Goal: Transaction & Acquisition: Purchase product/service

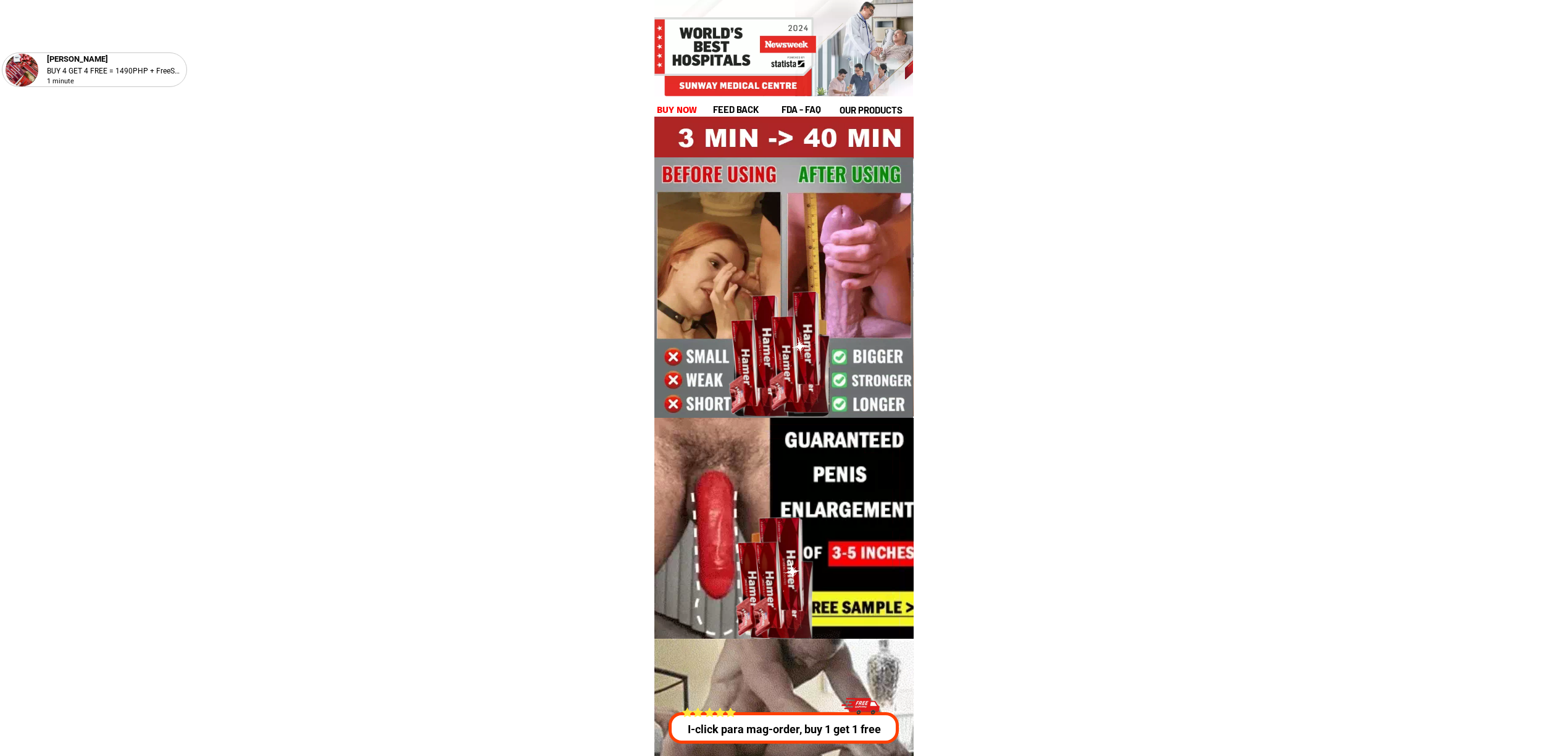
click at [779, 740] on div at bounding box center [782, 728] width 229 height 32
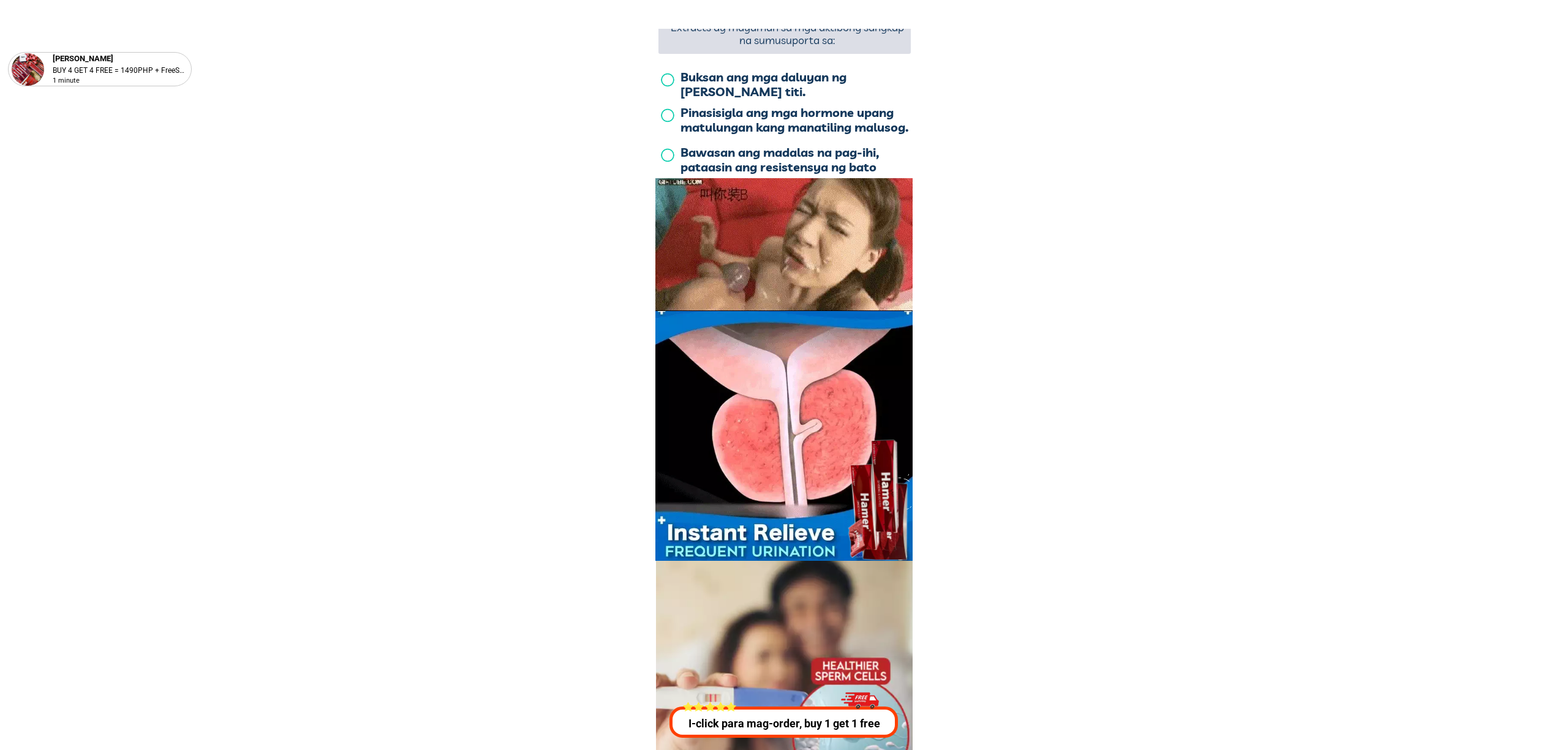
scroll to position [4413, 0]
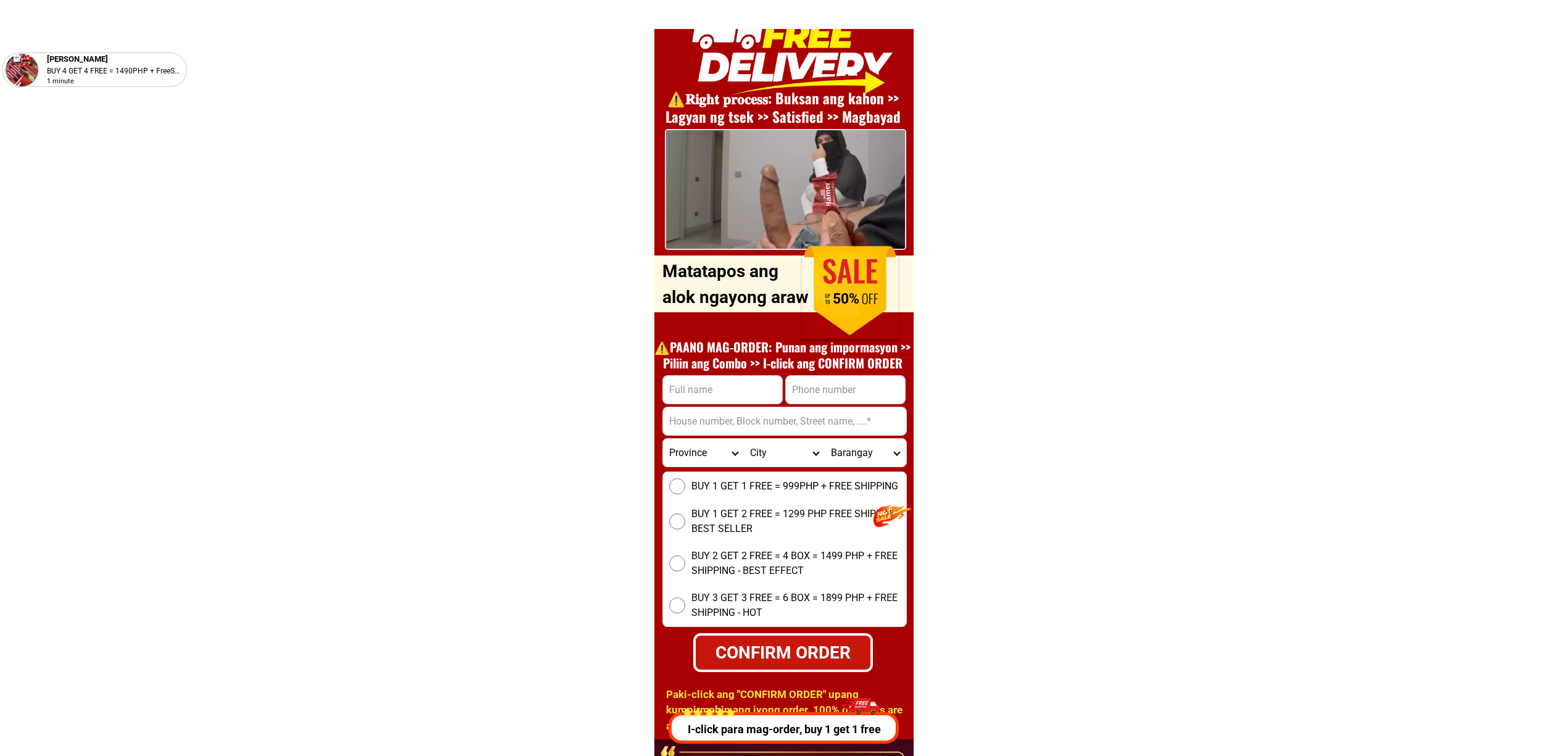
drag, startPoint x: 848, startPoint y: 394, endPoint x: 856, endPoint y: 403, distance: 12.0
click at [848, 394] on input "Input phone_number" at bounding box center [845, 390] width 119 height 28
paste input "09852171617"
type input "09852171617"
click at [741, 388] on input "Input full_name" at bounding box center [722, 390] width 119 height 28
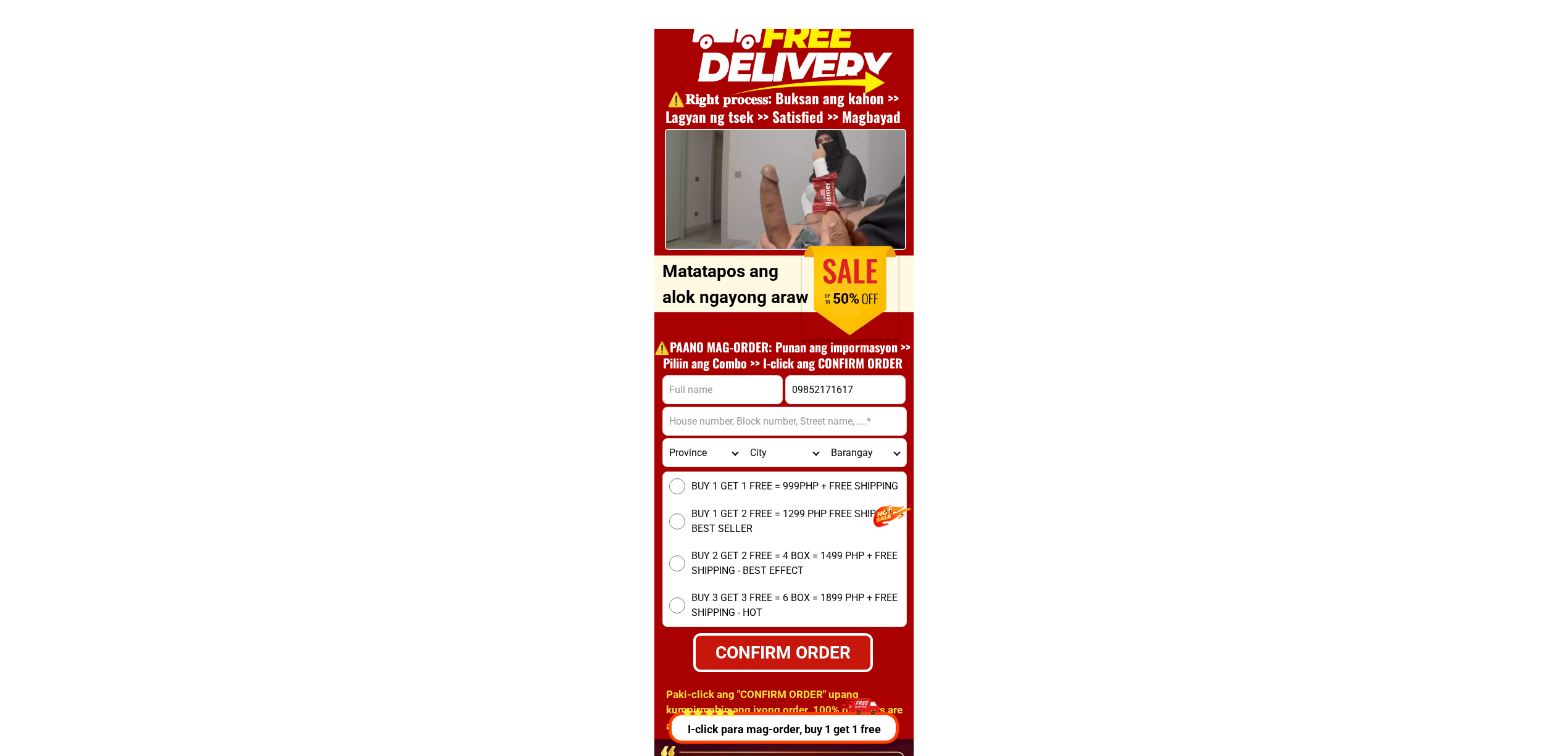
paste input "Fred M.Lorenzo"
type input "Fred M.Lorenzo"
click at [695, 423] on input "Input address" at bounding box center [784, 421] width 243 height 28
paste input "Zone 3, San Vicente""
type input "Zone 3, San Vicente"
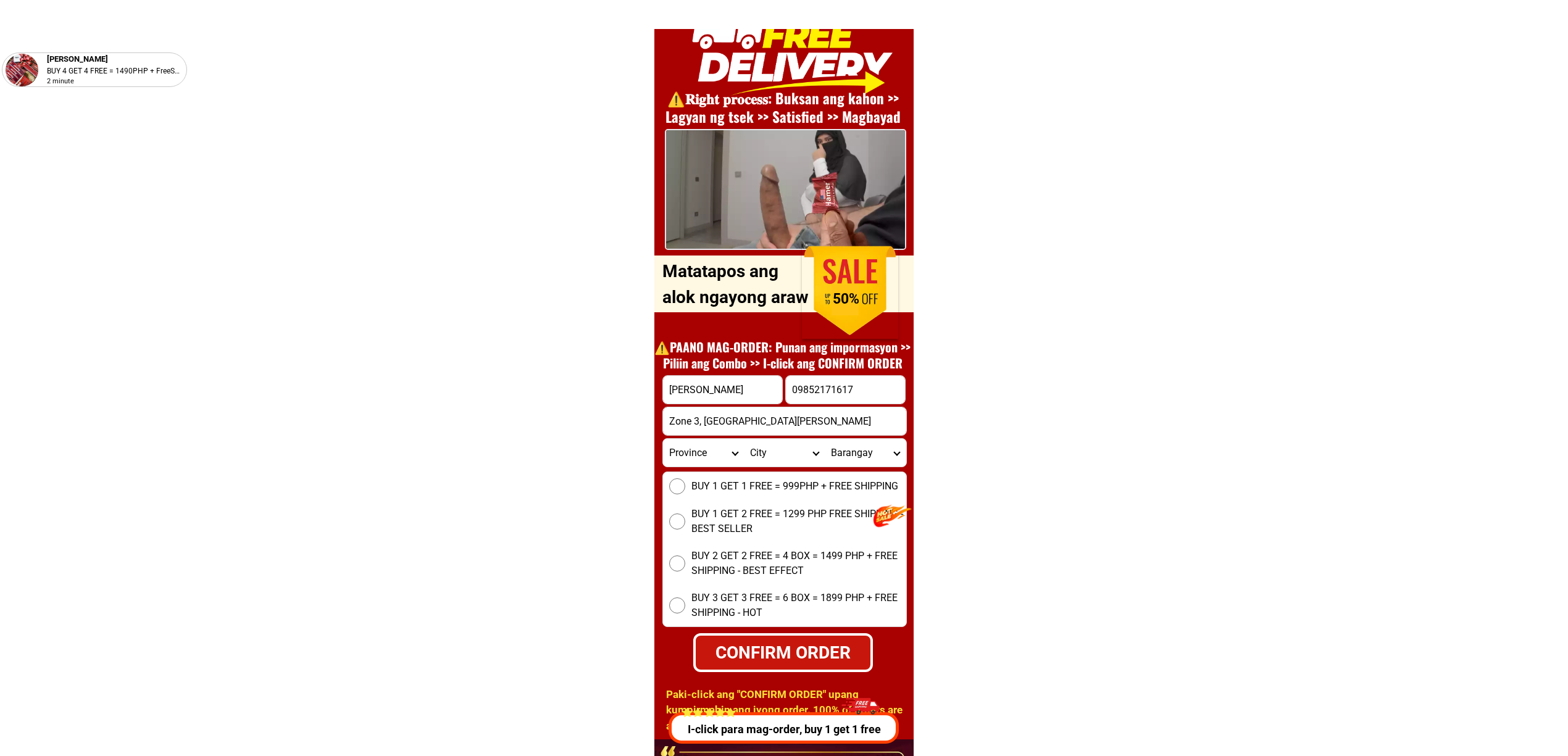
click at [693, 448] on select "Province [GEOGRAPHIC_DATA] [GEOGRAPHIC_DATA][PERSON_NAME][GEOGRAPHIC_DATA][GEOG…" at bounding box center [703, 453] width 81 height 28
select select "63_136"
click at [663, 439] on select "Province [GEOGRAPHIC_DATA] [GEOGRAPHIC_DATA][PERSON_NAME][GEOGRAPHIC_DATA][GEOG…" at bounding box center [703, 453] width 81 height 28
click at [769, 453] on select "City Abra-de-ilog Calintaan Lubang Mamburao Occidental-mindoro-looc Occidental-…" at bounding box center [784, 453] width 81 height 28
select select "63_1362370"
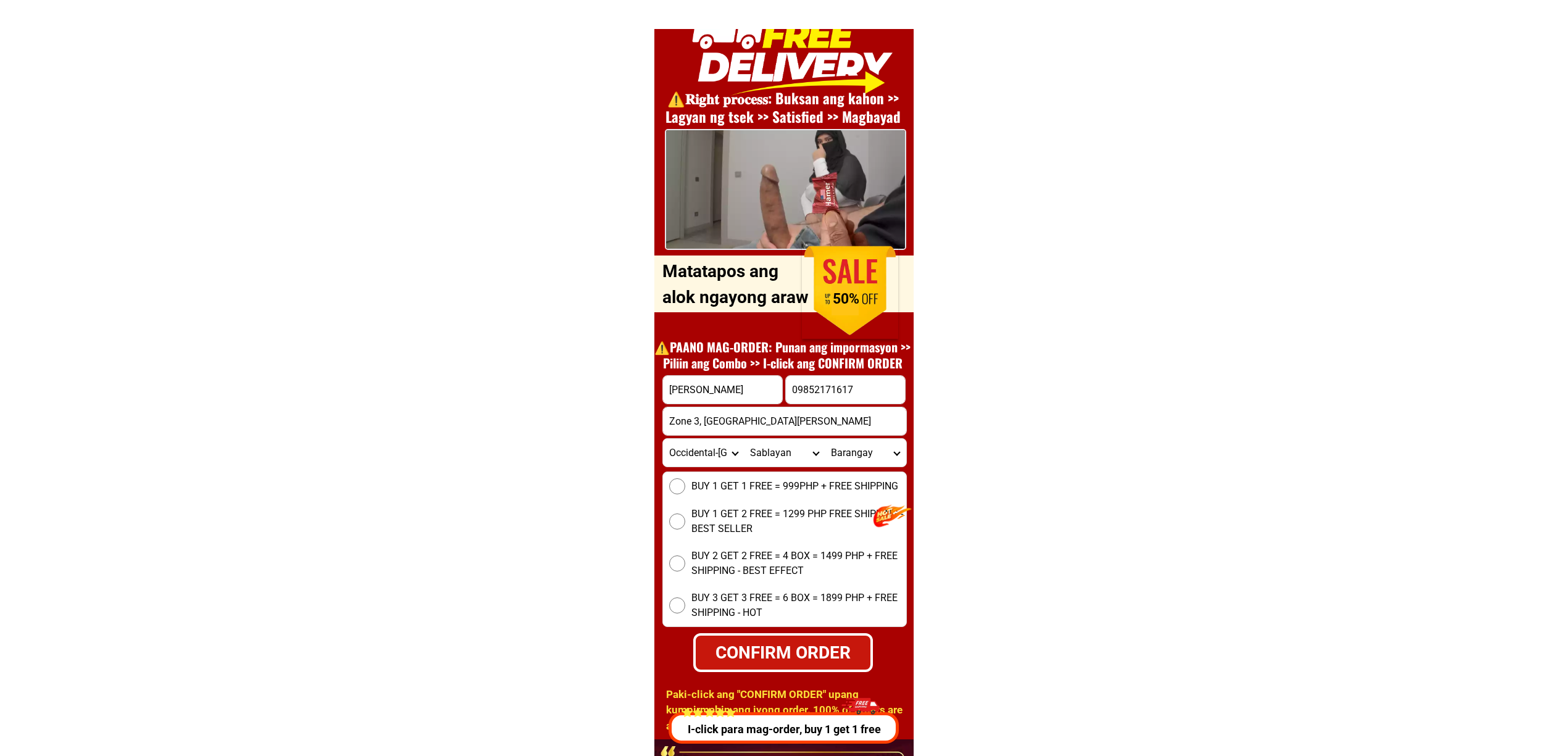
click at [744, 439] on select "City Abra-de-ilog Calintaan Lubang Mamburao Occidental-mindoro-looc Occidental-…" at bounding box center [784, 453] width 81 height 28
click at [846, 463] on select "Barangay Batong buhay Buenavista Burgos Claudio salgado General emilio aguinald…" at bounding box center [865, 453] width 81 height 28
select select "63_13623706505"
click at [825, 439] on select "Barangay Batong buhay Buenavista Burgos Claudio salgado General emilio aguinald…" at bounding box center [865, 453] width 81 height 28
click at [693, 486] on span "BUY 1 GET 1 FREE = 999PHP + FREE SHIPPING" at bounding box center [795, 486] width 207 height 15
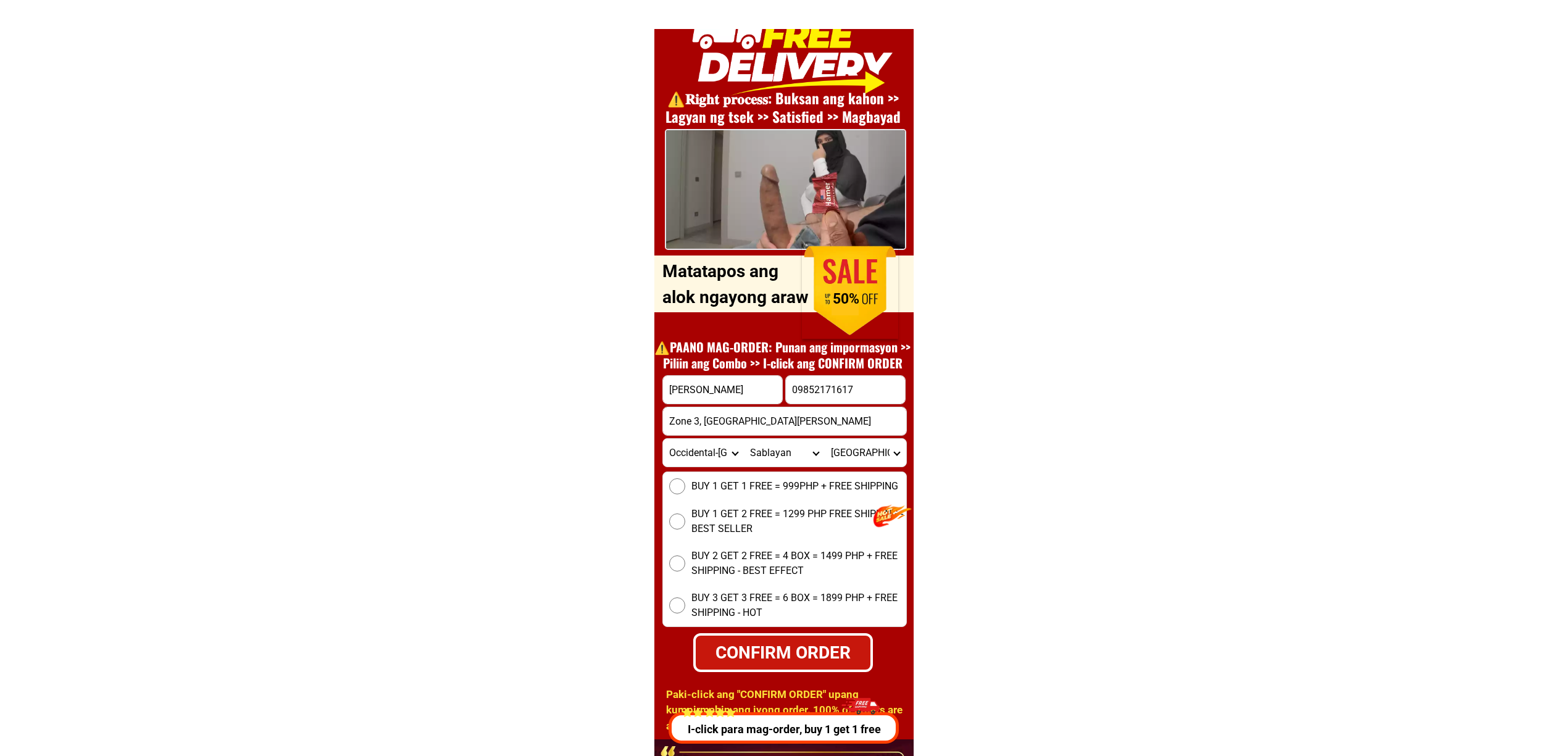
click at [685, 486] on input "BUY 1 GET 1 FREE = 999PHP + FREE SHIPPING" at bounding box center [677, 486] width 16 height 16
click at [747, 662] on div "CONFIRM ORDER" at bounding box center [783, 652] width 189 height 28
radio input "true"
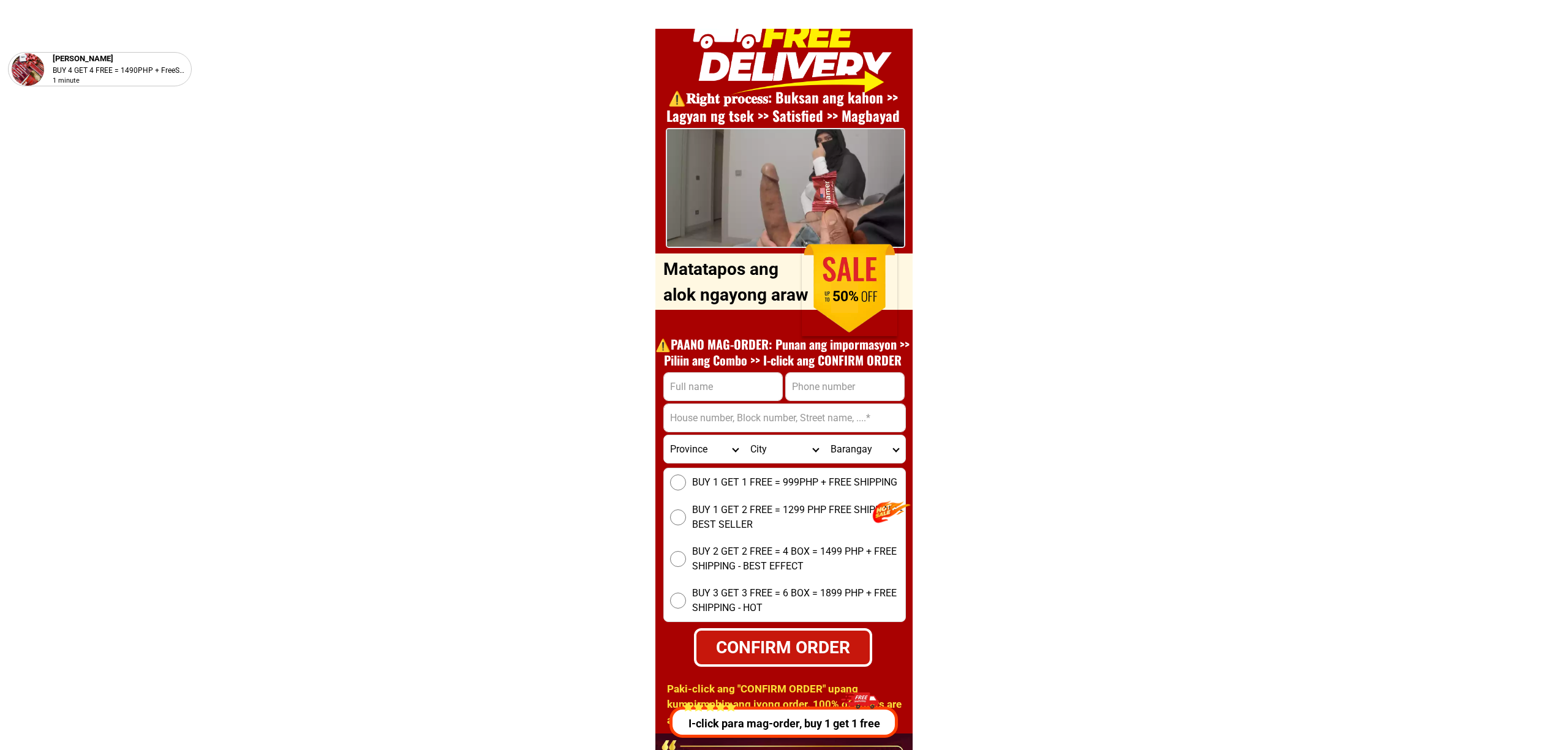
scroll to position [4413, 0]
drag, startPoint x: 794, startPoint y: 392, endPoint x: 802, endPoint y: 424, distance: 33.0
click at [794, 392] on input "Input phone_number" at bounding box center [838, 386] width 118 height 27
paste input "09469896426"
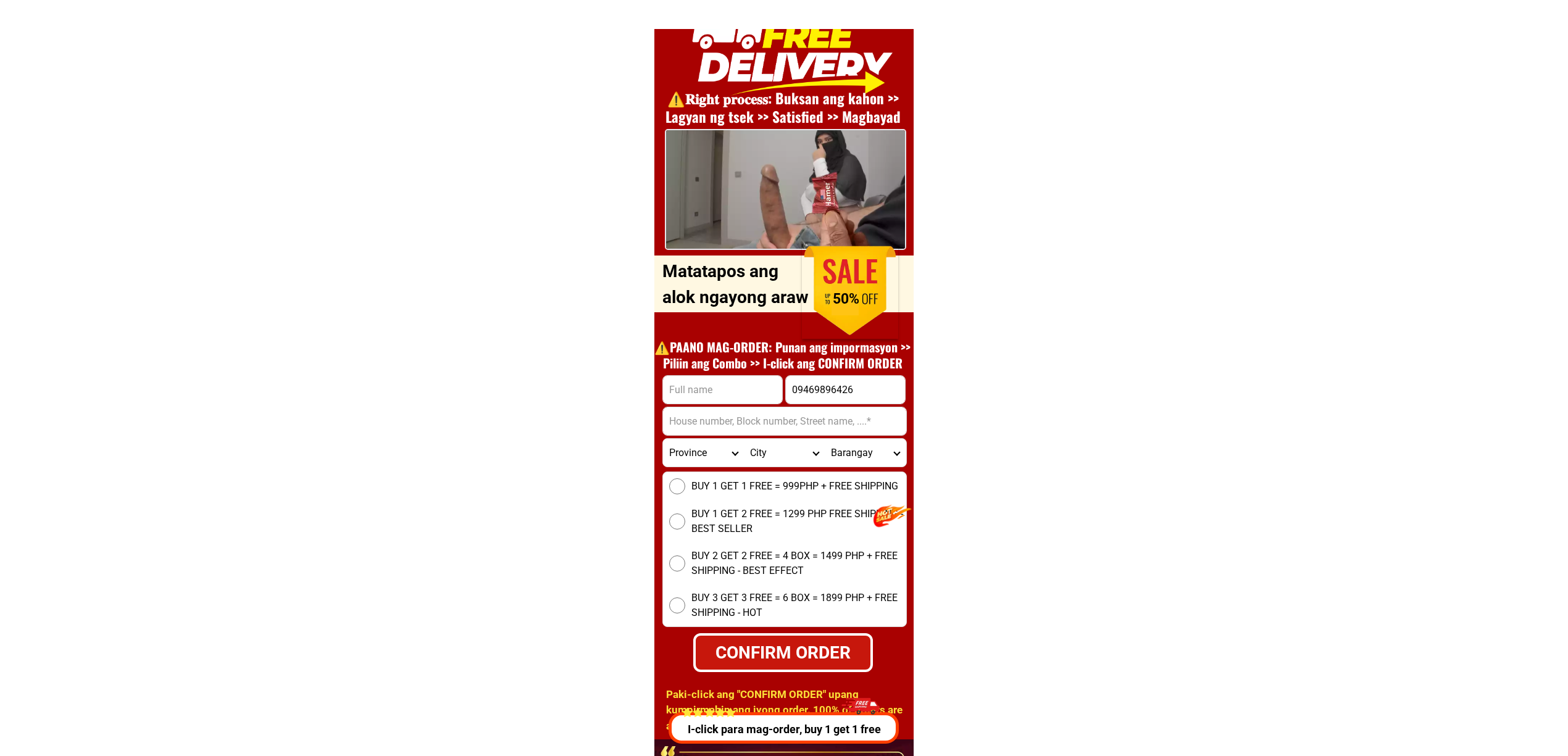
type input "09469896426"
click at [781, 358] on h1 "⚠️️PAANO MAG-ORDER: Punan ang impormasyon >> Piliin ang Combo >> I-click ang CO…" at bounding box center [782, 355] width 269 height 32
drag, startPoint x: 736, startPoint y: 376, endPoint x: 776, endPoint y: 378, distance: 40.0
click at [736, 376] on input "Input full_name" at bounding box center [722, 390] width 119 height 28
paste input "Roberto Robleza"
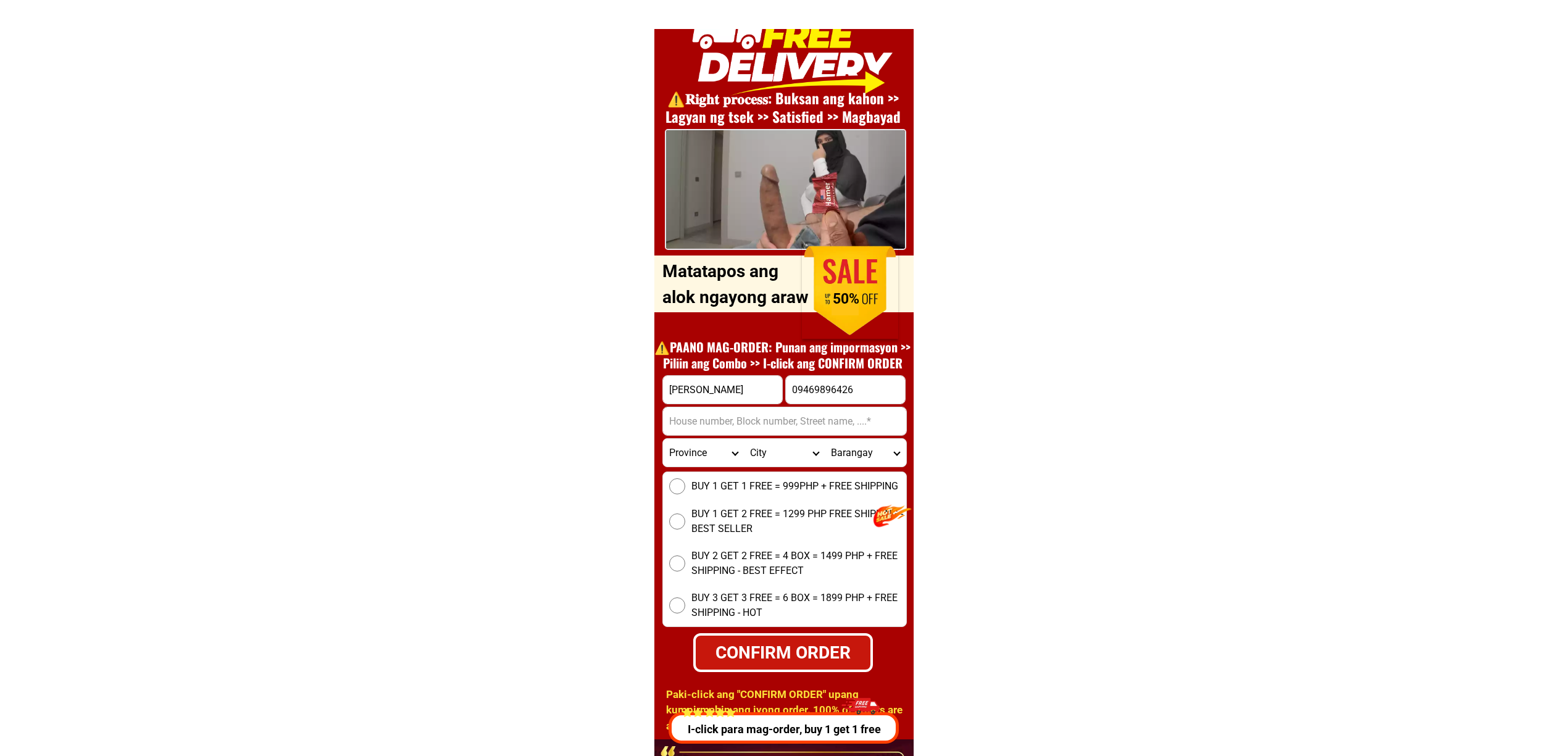
type input "Roberto Robleza"
click at [712, 423] on input "Input address" at bounding box center [784, 421] width 243 height 28
paste input "Nisu main campus brg pa on estancia iloilo"
type input "Nisu main campus brg pa on estancia iloilo"
click at [679, 464] on select "Province Abra Agusan-del-norte Agusan-del-sur Aklan Albay Antique Apayao Aurora…" at bounding box center [703, 453] width 81 height 28
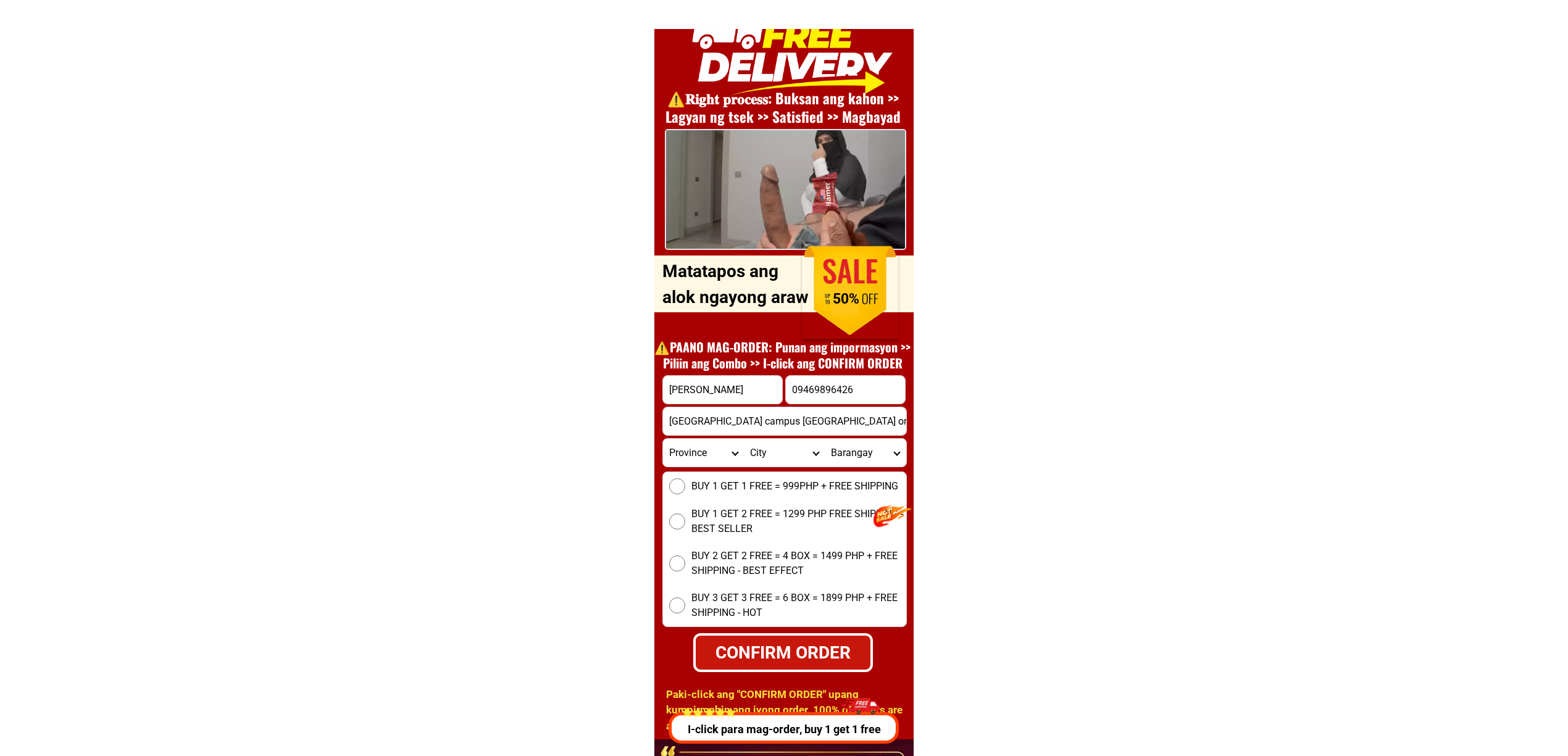
select select "63_151"
click at [663, 439] on select "Province [GEOGRAPHIC_DATA] [GEOGRAPHIC_DATA][PERSON_NAME][GEOGRAPHIC_DATA][GEOG…" at bounding box center [703, 453] width 81 height 28
click at [717, 492] on div "BUY 1 GET 1 FREE = 999PHP + FREE SHIPPING BUY 1 GET 2 FREE = 1299 PHP FREE SHIP…" at bounding box center [784, 550] width 245 height 156
click at [699, 480] on span "BUY 1 GET 1 FREE = 999PHP + FREE SHIPPING" at bounding box center [795, 486] width 207 height 15
click at [685, 480] on input "BUY 1 GET 1 FREE = 999PHP + FREE SHIPPING" at bounding box center [677, 486] width 16 height 16
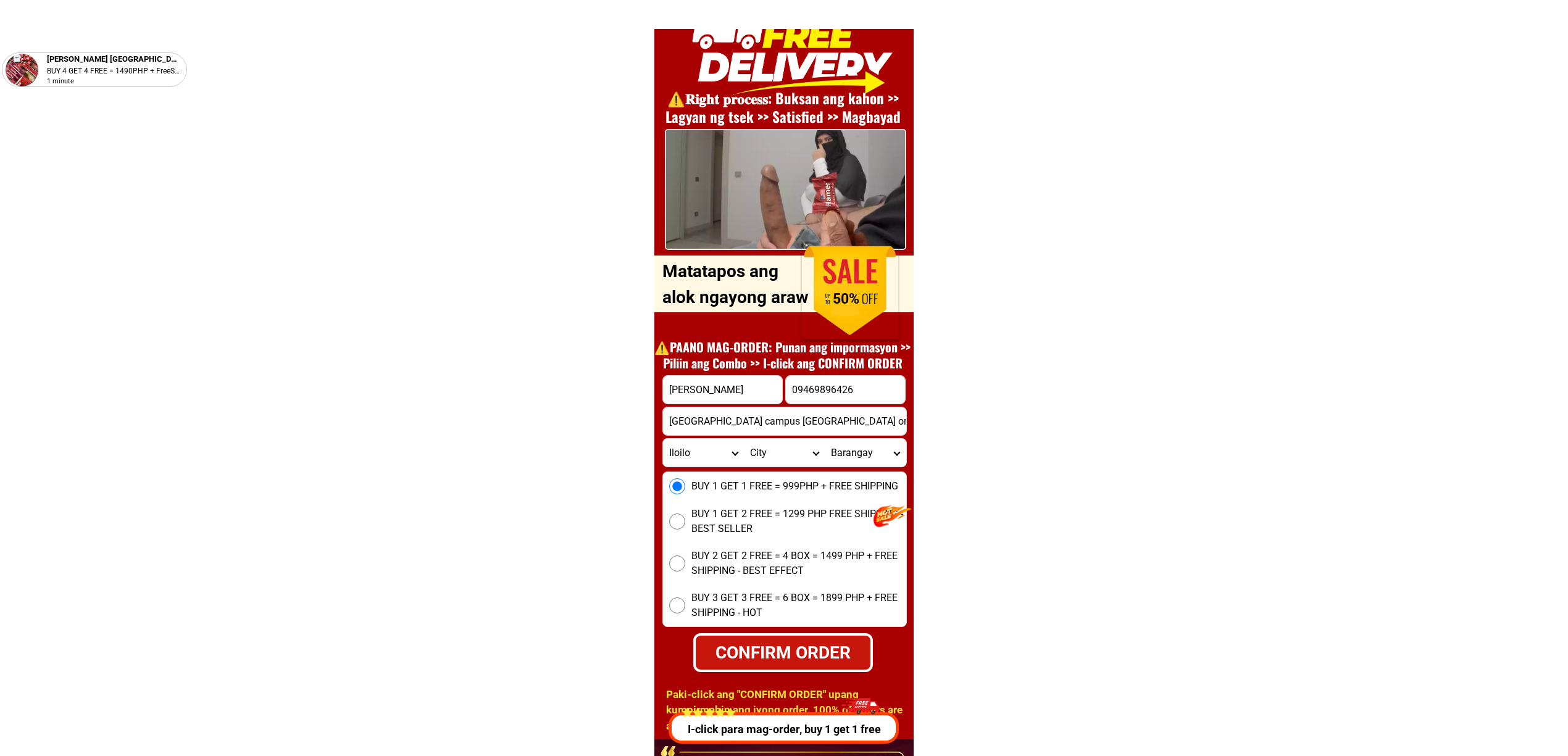
click at [764, 654] on div "CONFIRM ORDER" at bounding box center [782, 652] width 188 height 28
radio input "true"
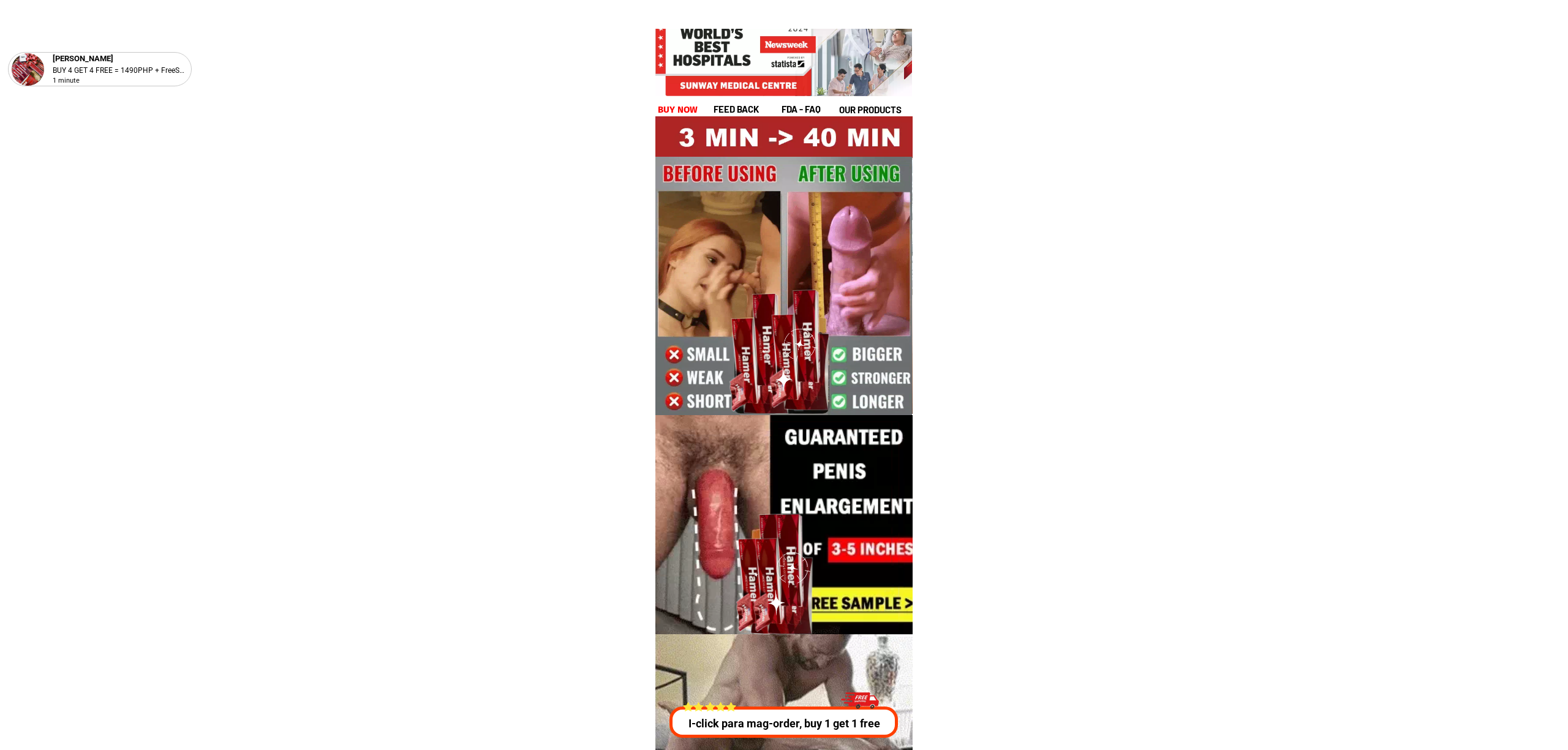
scroll to position [4413, 0]
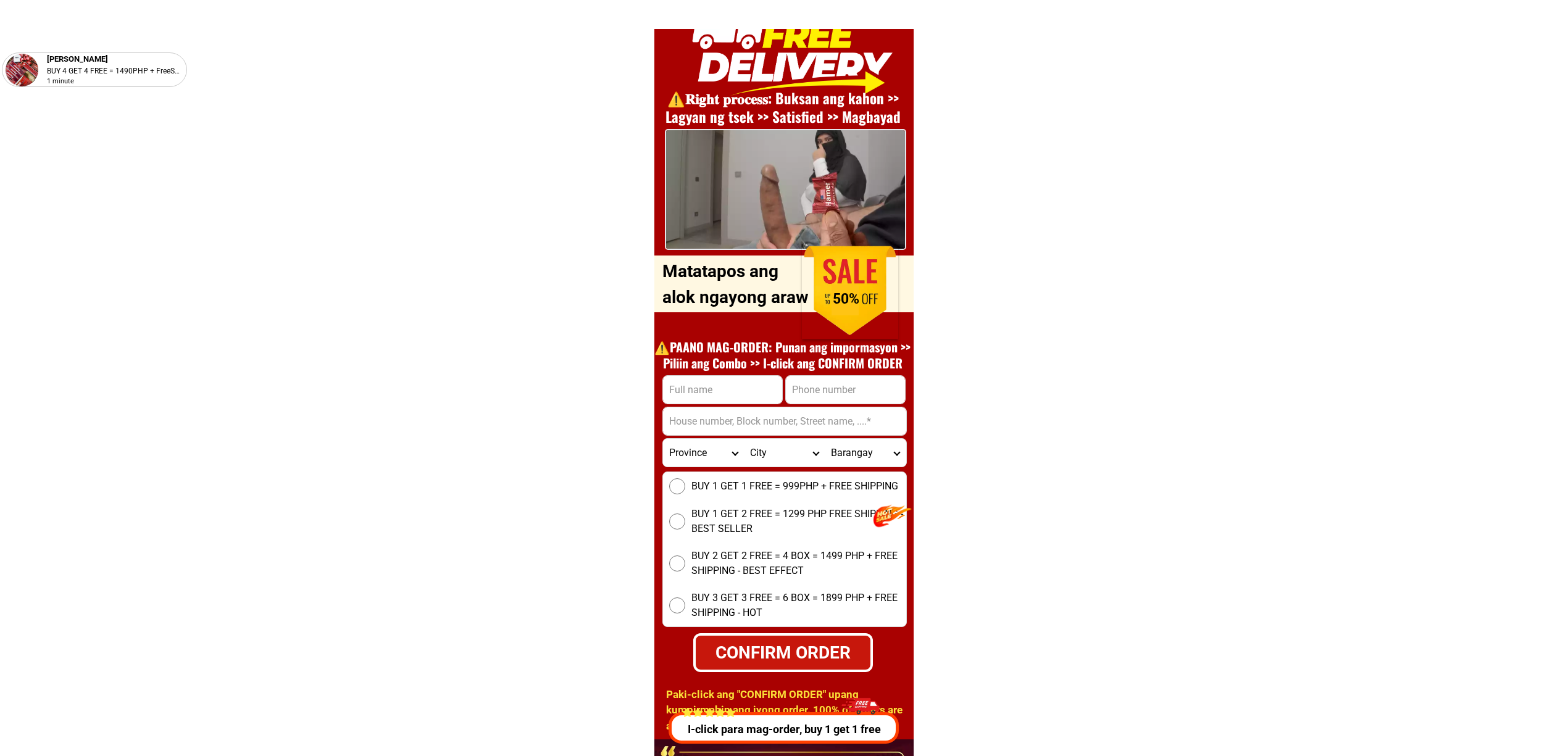
click at [825, 385] on input "Input phone_number" at bounding box center [845, 390] width 119 height 28
paste input "09077805584"
type input "09077805584"
click at [697, 386] on input "Input full_name" at bounding box center [722, 390] width 119 height 28
paste input "[PERSON_NAME]"
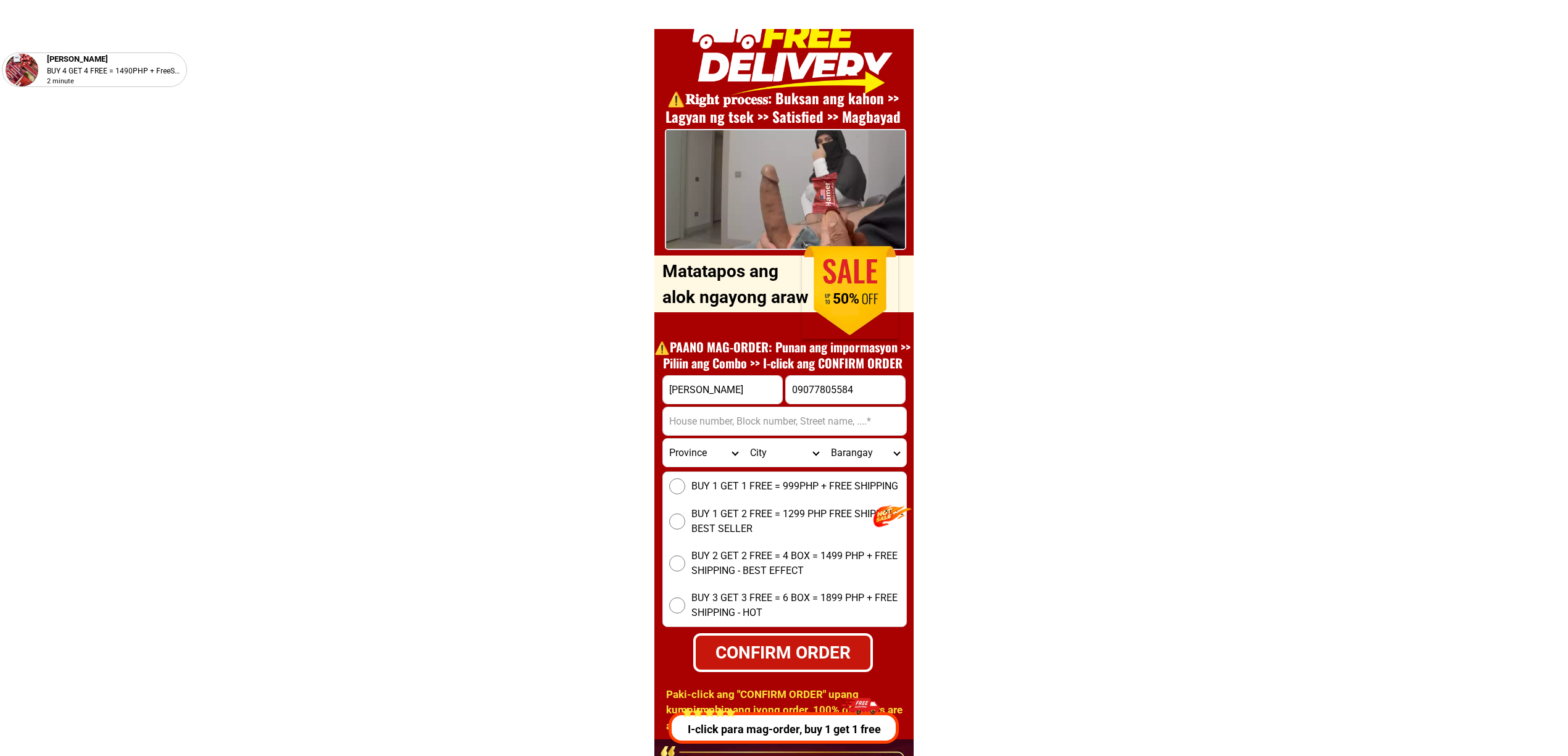
type input "[PERSON_NAME]"
click at [685, 446] on select "Province Abra Agusan-del-norte Agusan-del-sur Aklan Albay Antique Apayao Aurora…" at bounding box center [703, 453] width 81 height 28
select select "63_151"
click at [663, 439] on select "Province [GEOGRAPHIC_DATA] [GEOGRAPHIC_DATA][PERSON_NAME][GEOGRAPHIC_DATA][GEOG…" at bounding box center [703, 453] width 81 height 28
click at [697, 420] on input "Input address" at bounding box center [784, 421] width 243 height 28
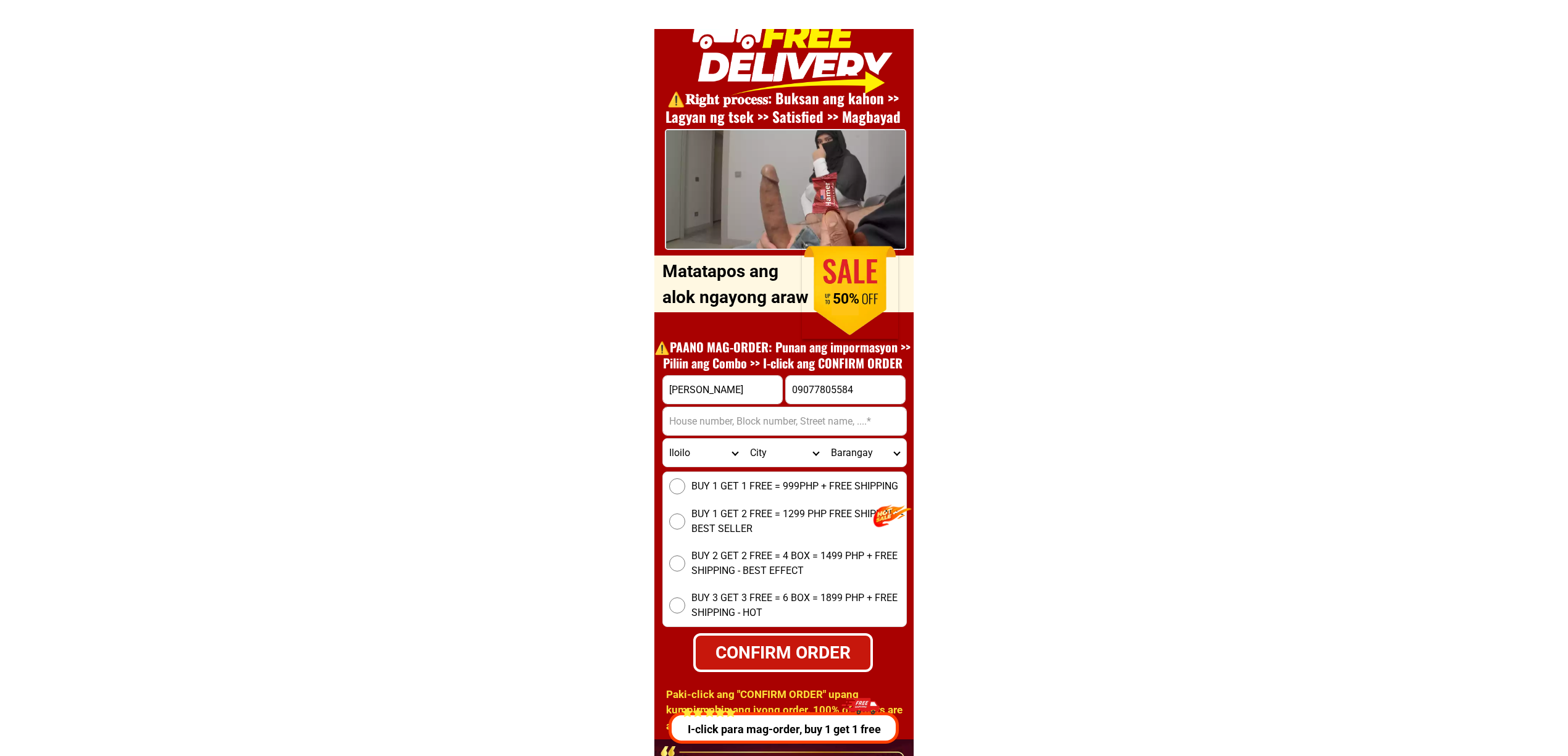
paste input "Rene Bitoon Brgy Guinticgan Carles iloilo Purok 1"
type input "Rene Bitoon Brgy Guinticgan Carles iloilo Purok 1"
click at [778, 443] on select "City Ajuy Alimodian Anilao Badiangan Balasan Banate Barotac-nuevo Barotac-viejo…" at bounding box center [784, 453] width 81 height 28
select select "63_1513448"
click at [744, 439] on select "City Ajuy Alimodian Anilao Badiangan Balasan Banate Barotac-nuevo Barotac-viejo…" at bounding box center [784, 453] width 81 height 28
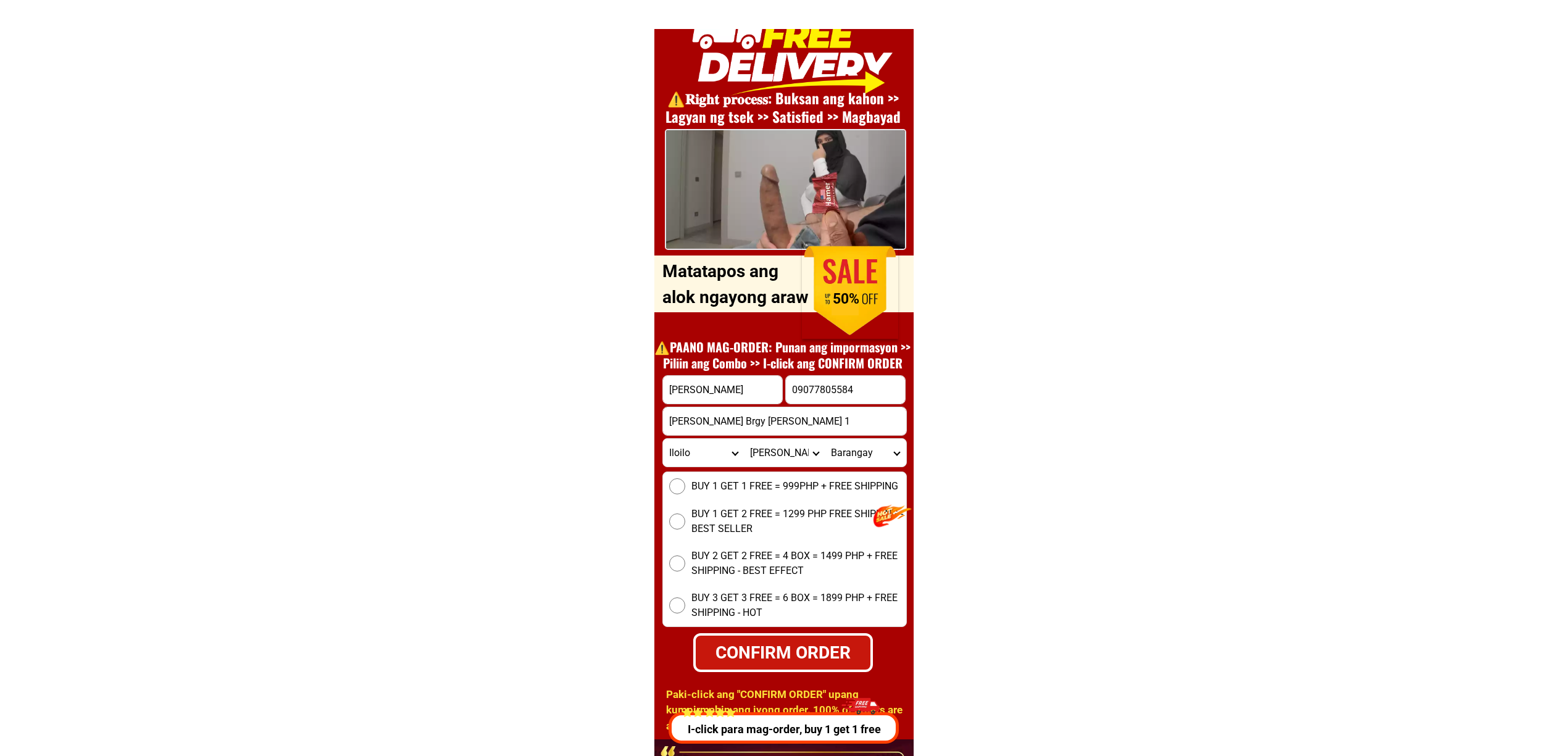
click at [842, 450] on select "Barangay Abong Alipata Asluman Bancal Barangcalan Barosbos Binuluangan Bito-on …" at bounding box center [865, 453] width 81 height 28
select select "63_151344822879"
click at [825, 439] on select "Barangay Abong Alipata Asluman Bancal Barangcalan Barosbos Binuluangan Bito-on …" at bounding box center [865, 453] width 81 height 28
drag, startPoint x: 682, startPoint y: 489, endPoint x: 699, endPoint y: 558, distance: 71.1
click at [682, 488] on input "BUY 1 GET 1 FREE = 999PHP + FREE SHIPPING" at bounding box center [677, 486] width 16 height 16
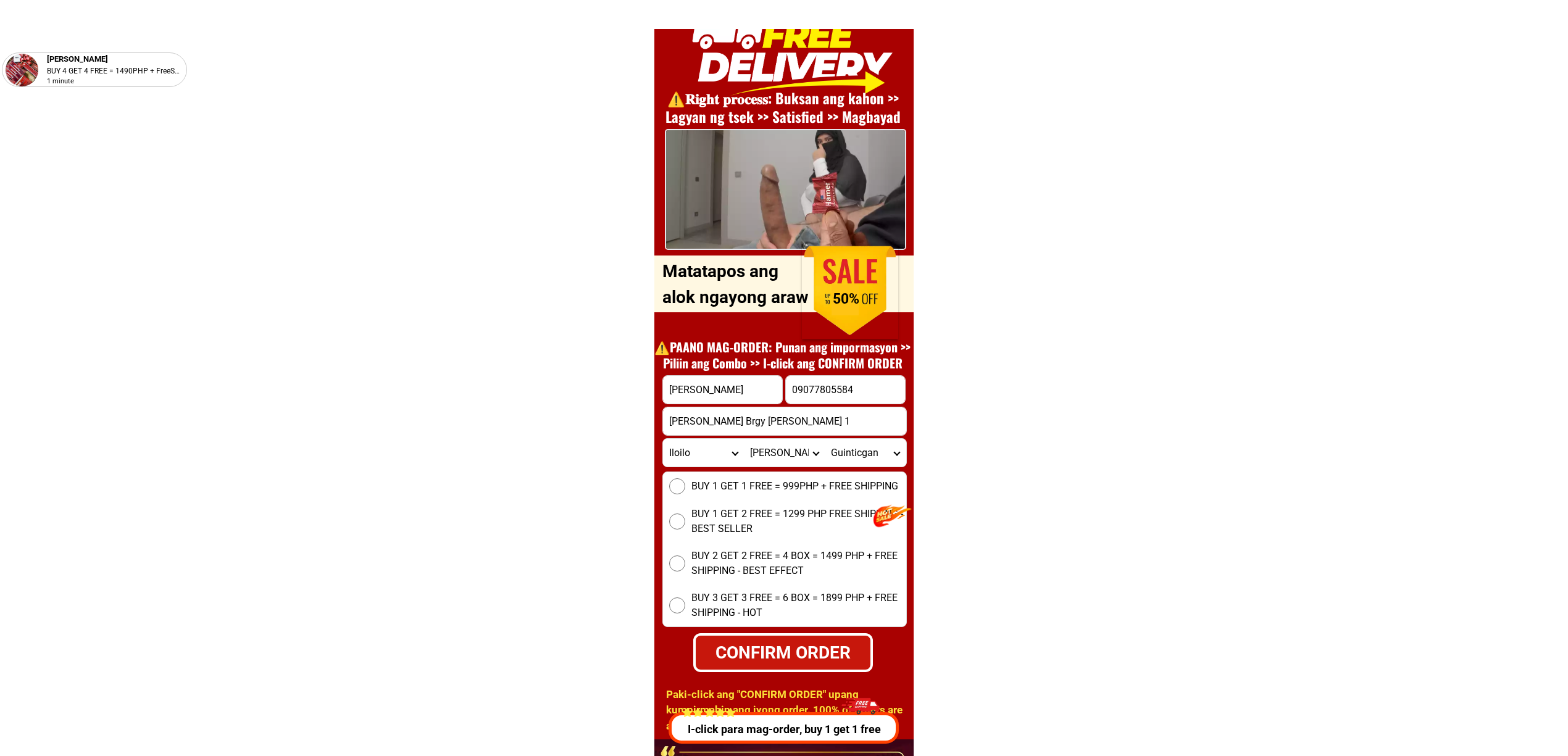
radio input "true"
click at [761, 650] on div "CONFIRM ORDER" at bounding box center [783, 652] width 189 height 28
type input "Rene Bitoon Brgy Guinticgan Carles iloilo Purok 1"
radio input "true"
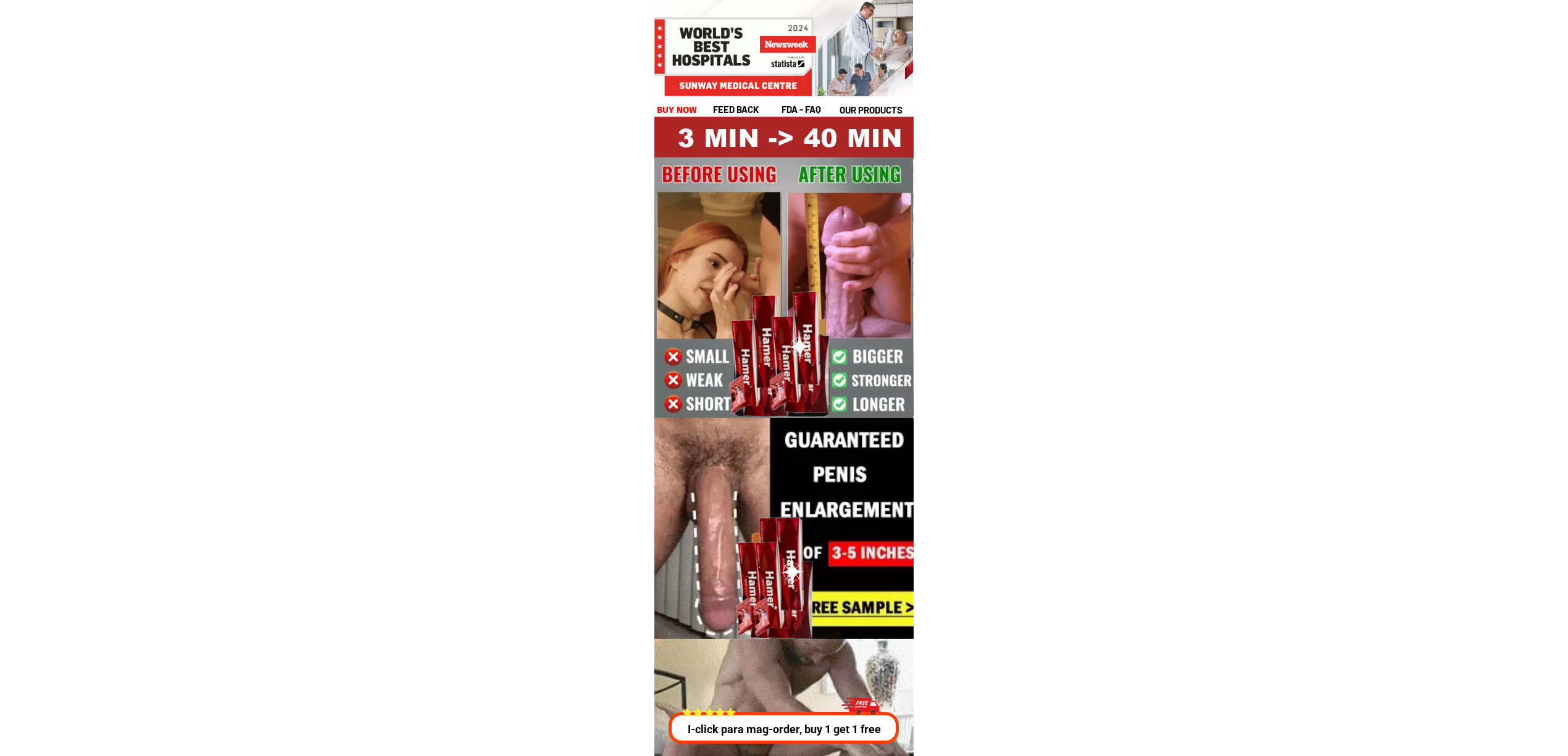
click at [773, 736] on p "I-click para mag-order, buy 1 get 1 free" at bounding box center [784, 729] width 237 height 16
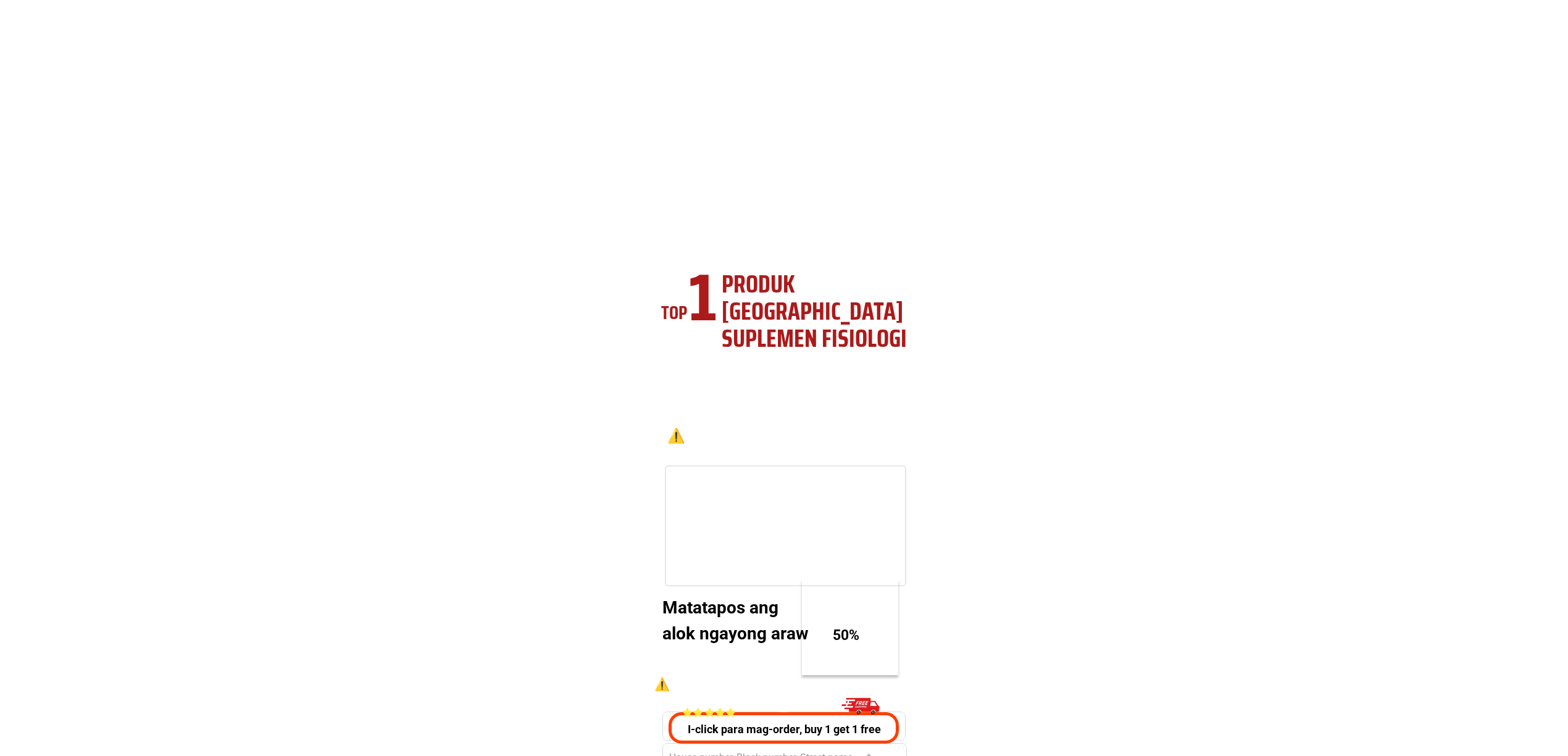
scroll to position [4448, 0]
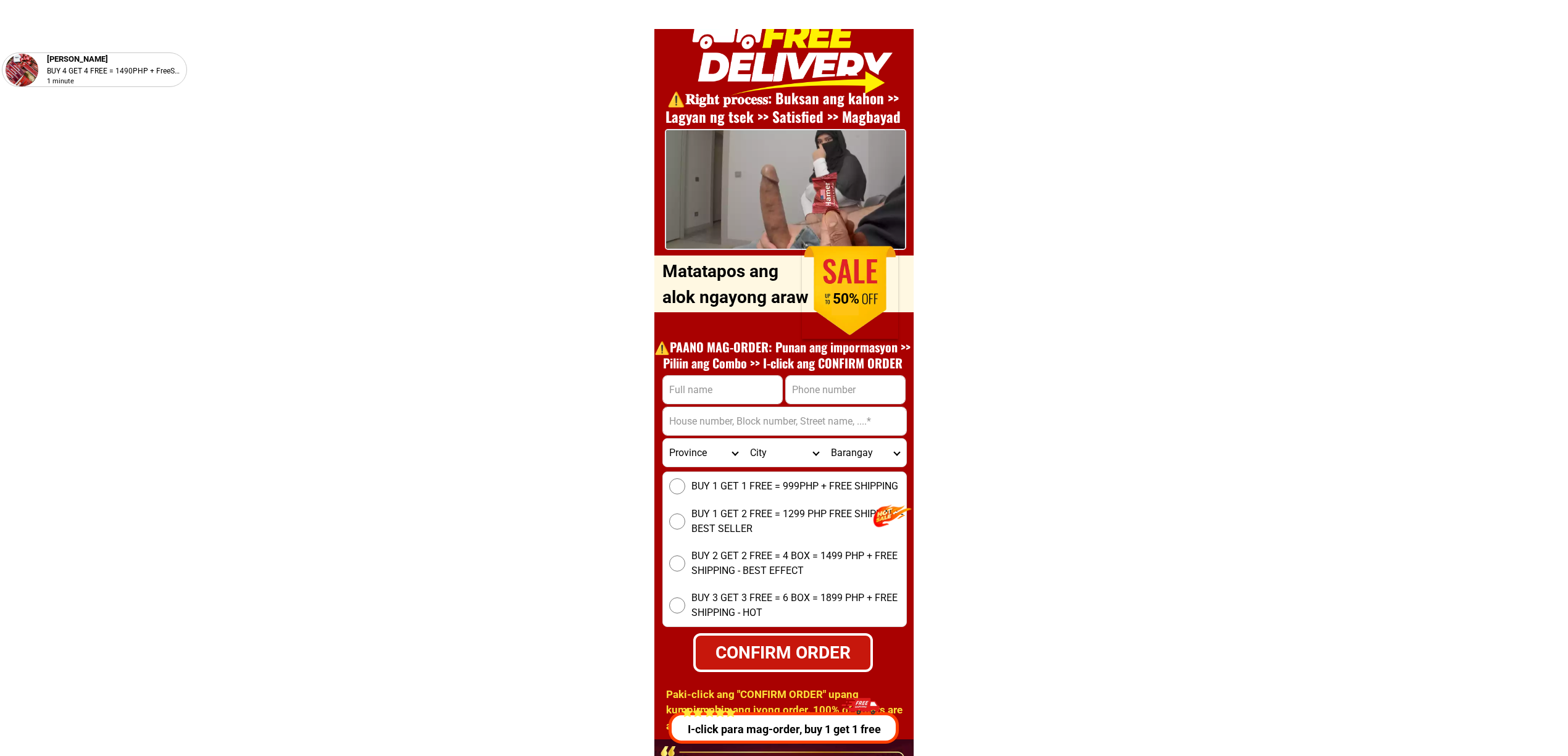
click at [823, 362] on h1 "⚠️️PAANO MAG-ORDER: Punan ang impormasyon >> Piliin ang Combo >> I-click ang CO…" at bounding box center [782, 355] width 269 height 32
click at [842, 386] on input "Input phone_number" at bounding box center [845, 390] width 119 height 28
paste input "09556623454"
type input "09556623454"
drag, startPoint x: 722, startPoint y: 397, endPoint x: 726, endPoint y: 403, distance: 7.2
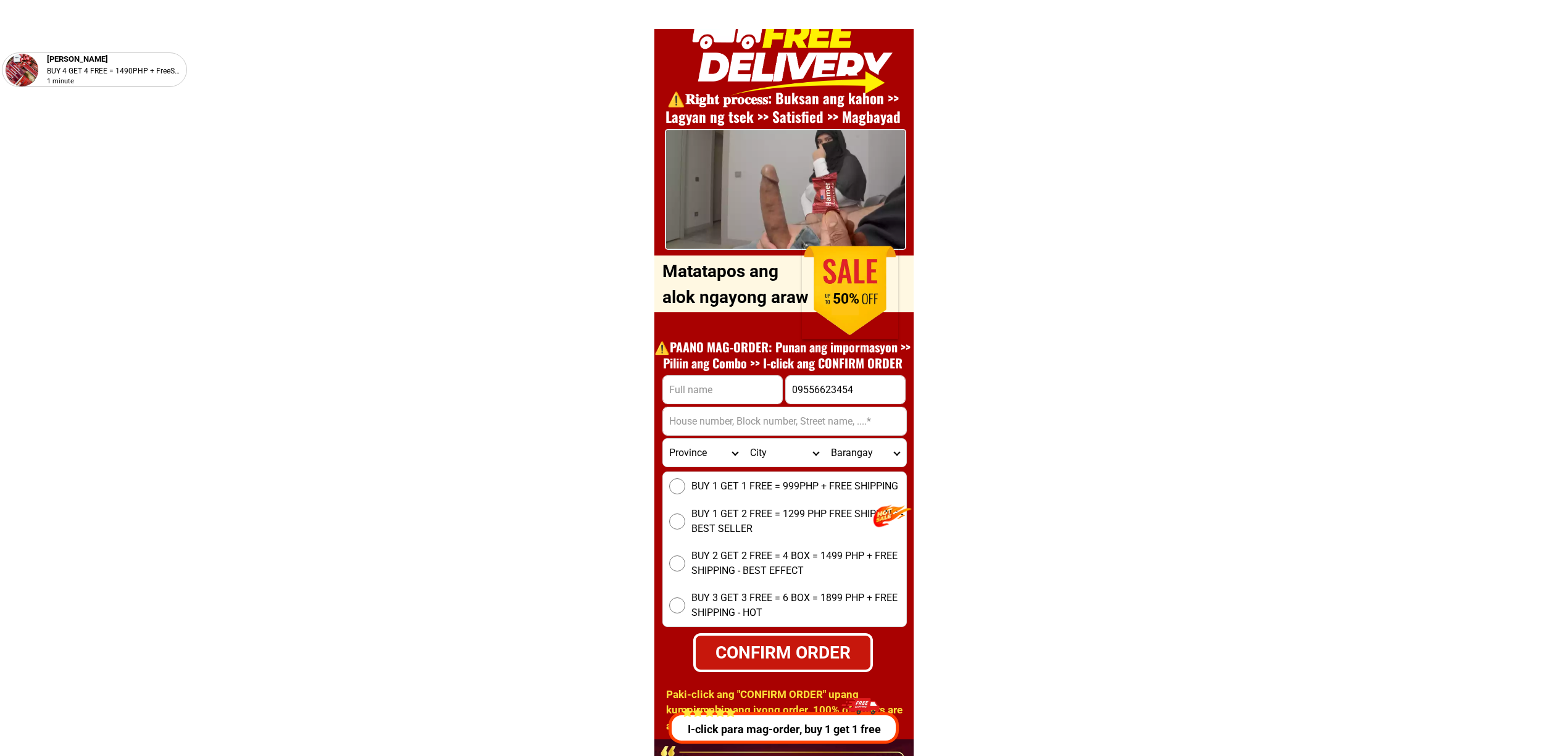
click at [722, 397] on input "Input full_name" at bounding box center [722, 390] width 119 height 28
paste input "Bert Aquino"
type input "Bert Aquino"
click at [821, 418] on input "Input address" at bounding box center [784, 421] width 243 height 28
paste input "110 Gloria 1""
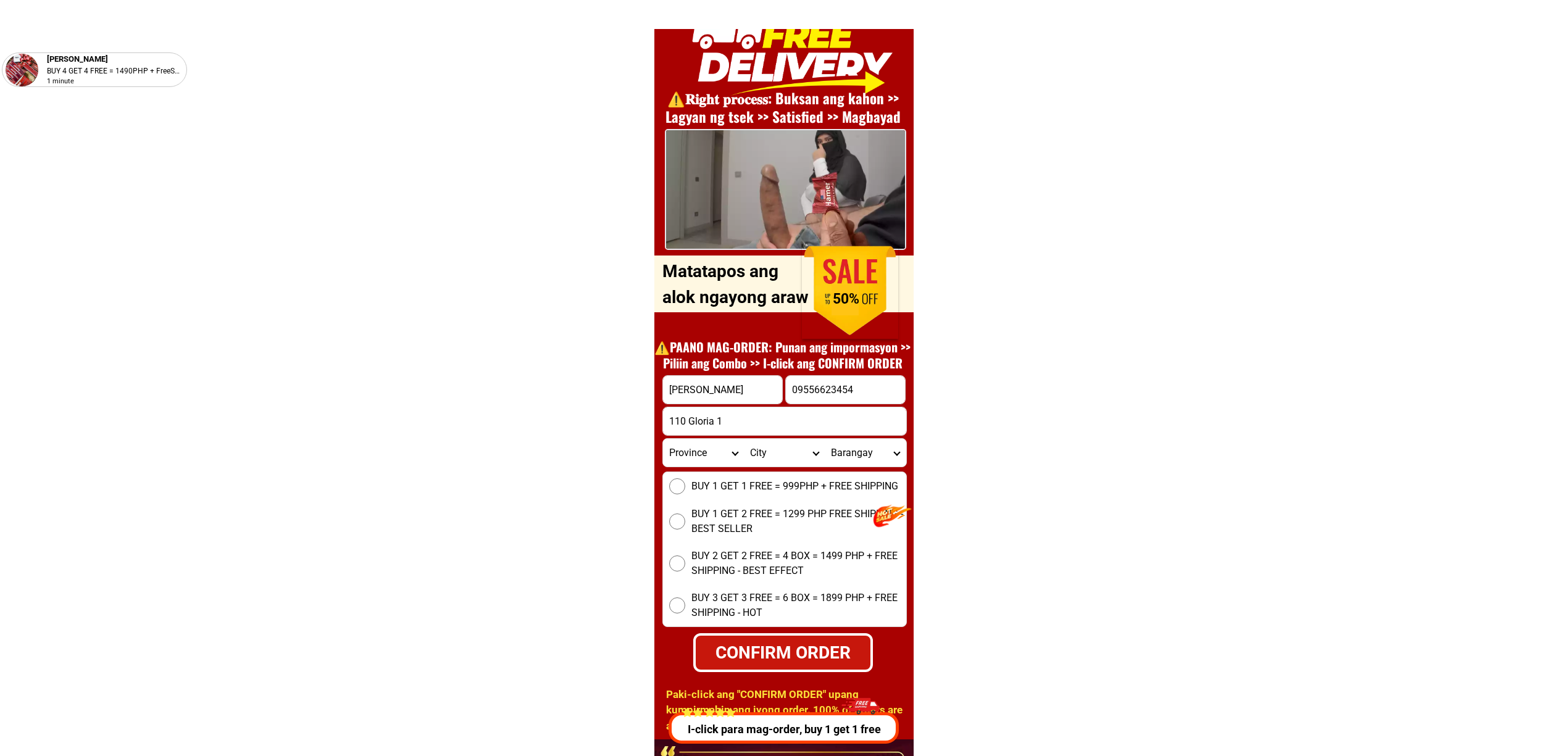
type input "110 Gloria 1"
click at [714, 462] on select "Province Abra Agusan-del-norte Agusan-del-sur Aklan Albay Antique Apayao Aurora…" at bounding box center [703, 453] width 81 height 28
click at [663, 439] on select "Province Abra Agusan-del-norte Agusan-del-sur Aklan Albay Antique Apayao Aurora…" at bounding box center [703, 453] width 81 height 28
click at [712, 450] on select "Province [GEOGRAPHIC_DATA] [GEOGRAPHIC_DATA][PERSON_NAME][GEOGRAPHIC_DATA][GEOG…" at bounding box center [703, 453] width 81 height 28
select select "63_779"
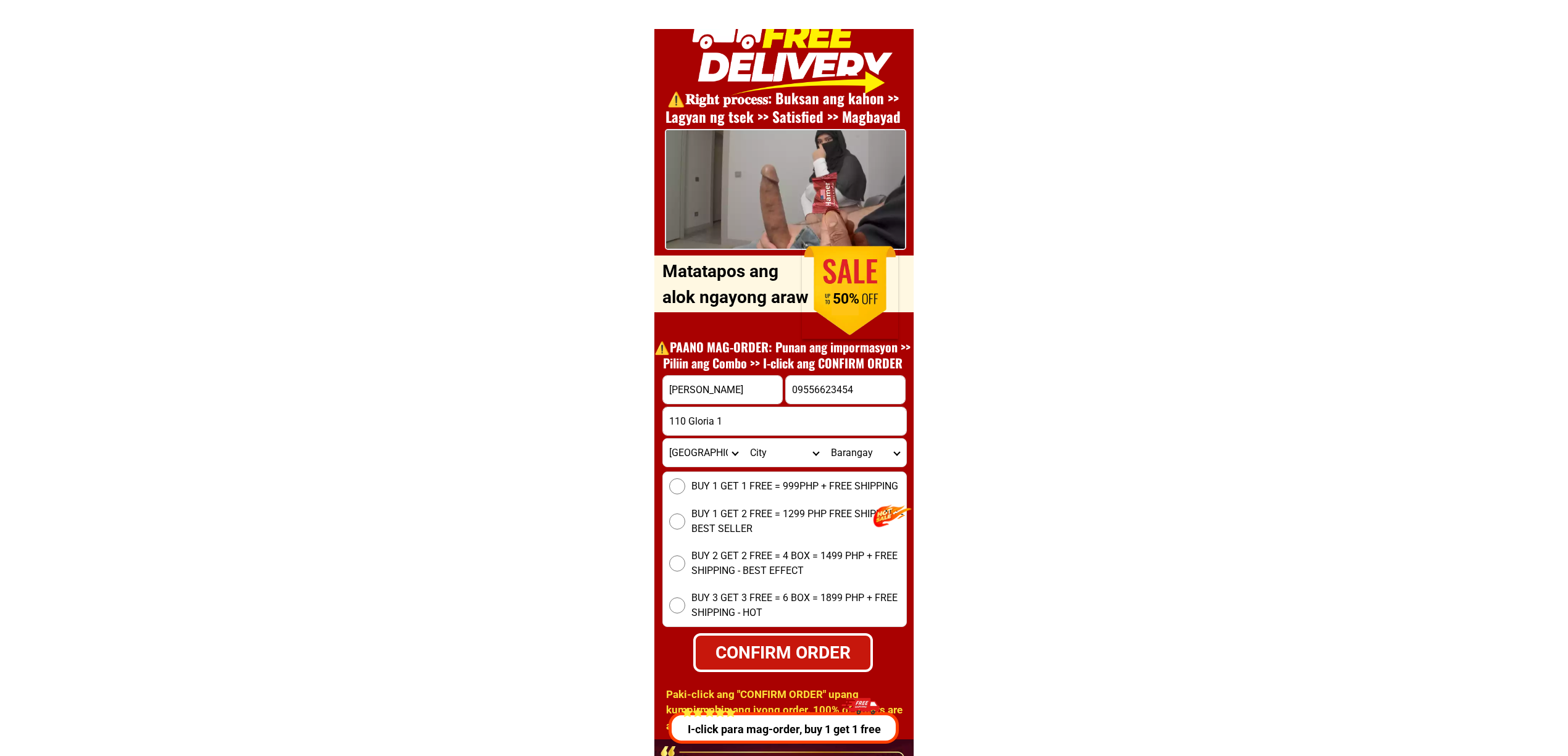
click at [663, 439] on select "Province [GEOGRAPHIC_DATA] [GEOGRAPHIC_DATA][PERSON_NAME][GEOGRAPHIC_DATA][GEOG…" at bounding box center [703, 453] width 81 height 28
click at [770, 455] on select "City Angeles-city Apalit Arayat Bacolor Candaba Floridablanca Guagua Lubao Maba…" at bounding box center [784, 453] width 81 height 28
click at [772, 460] on select "City Angeles-city Apalit Arayat Bacolor Candaba Floridablanca Guagua Lubao Maba…" at bounding box center [784, 453] width 81 height 28
click at [745, 433] on input "110 Gloria 1" at bounding box center [784, 421] width 243 height 28
paste input ", Sindalan, Pampanga-san-fernando-city, Pampanga"
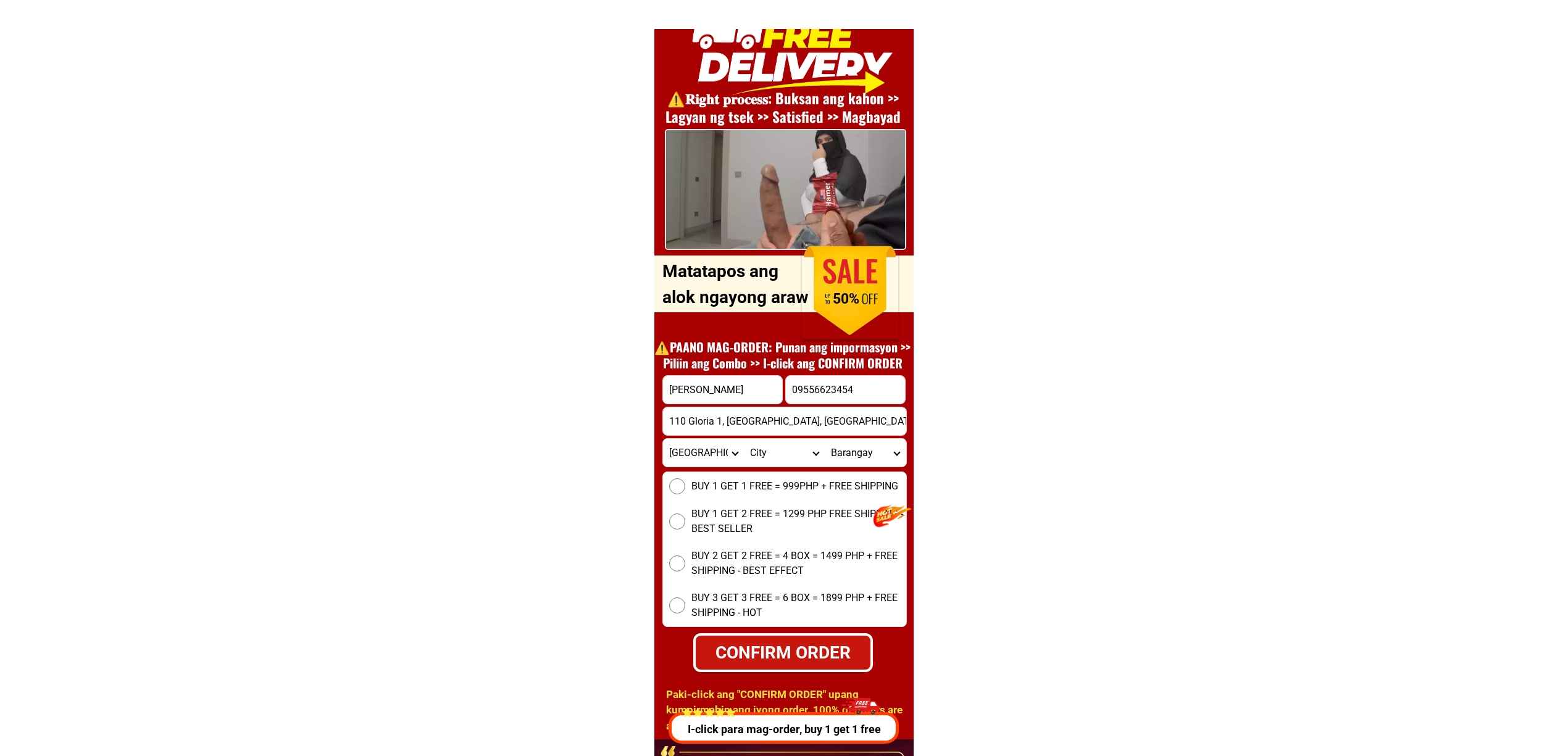
scroll to position [0, 40]
type input "110 Gloria 1, Sindalan, Pampanga-san-fernando-city, Pampanga"
click at [692, 490] on span "BUY 1 GET 1 FREE = 999PHP + FREE SHIPPING" at bounding box center [795, 486] width 207 height 15
click at [685, 490] on input "BUY 1 GET 1 FREE = 999PHP + FREE SHIPPING" at bounding box center [677, 486] width 16 height 16
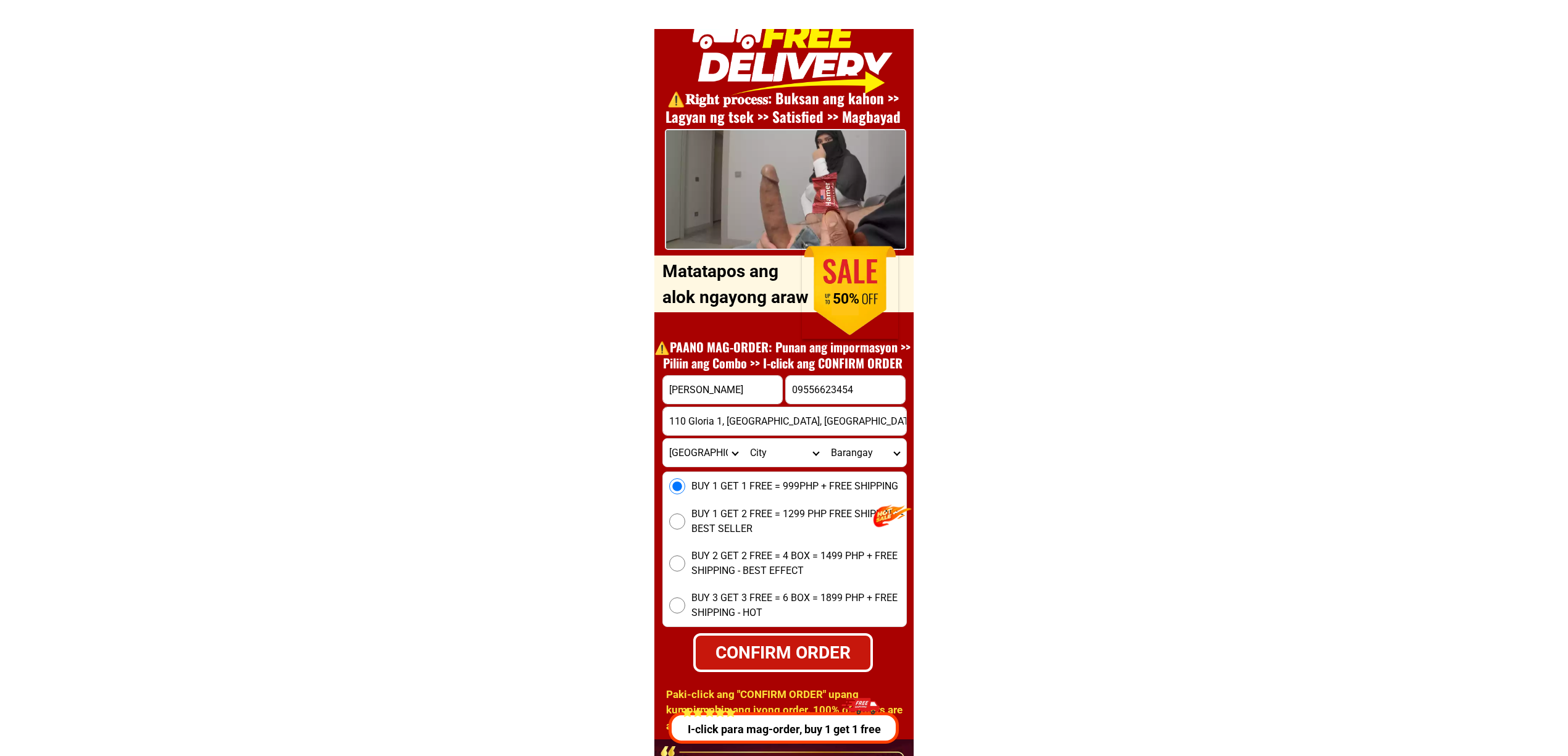
click at [800, 641] on div "CONFIRM ORDER" at bounding box center [783, 652] width 185 height 27
radio input "true"
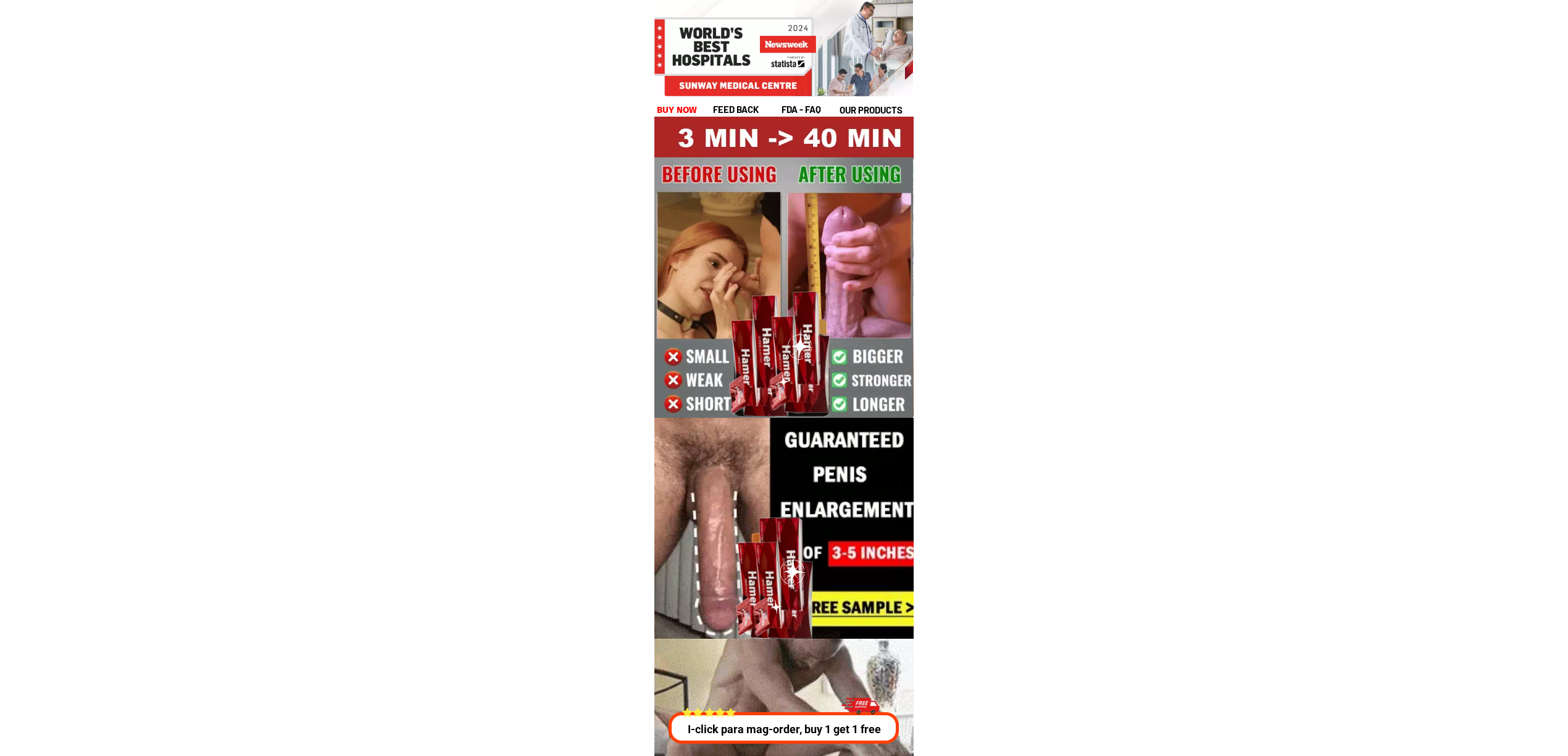
click at [808, 710] on div "I-click para mag-order, buy 1 get 1 free" at bounding box center [784, 717] width 237 height 53
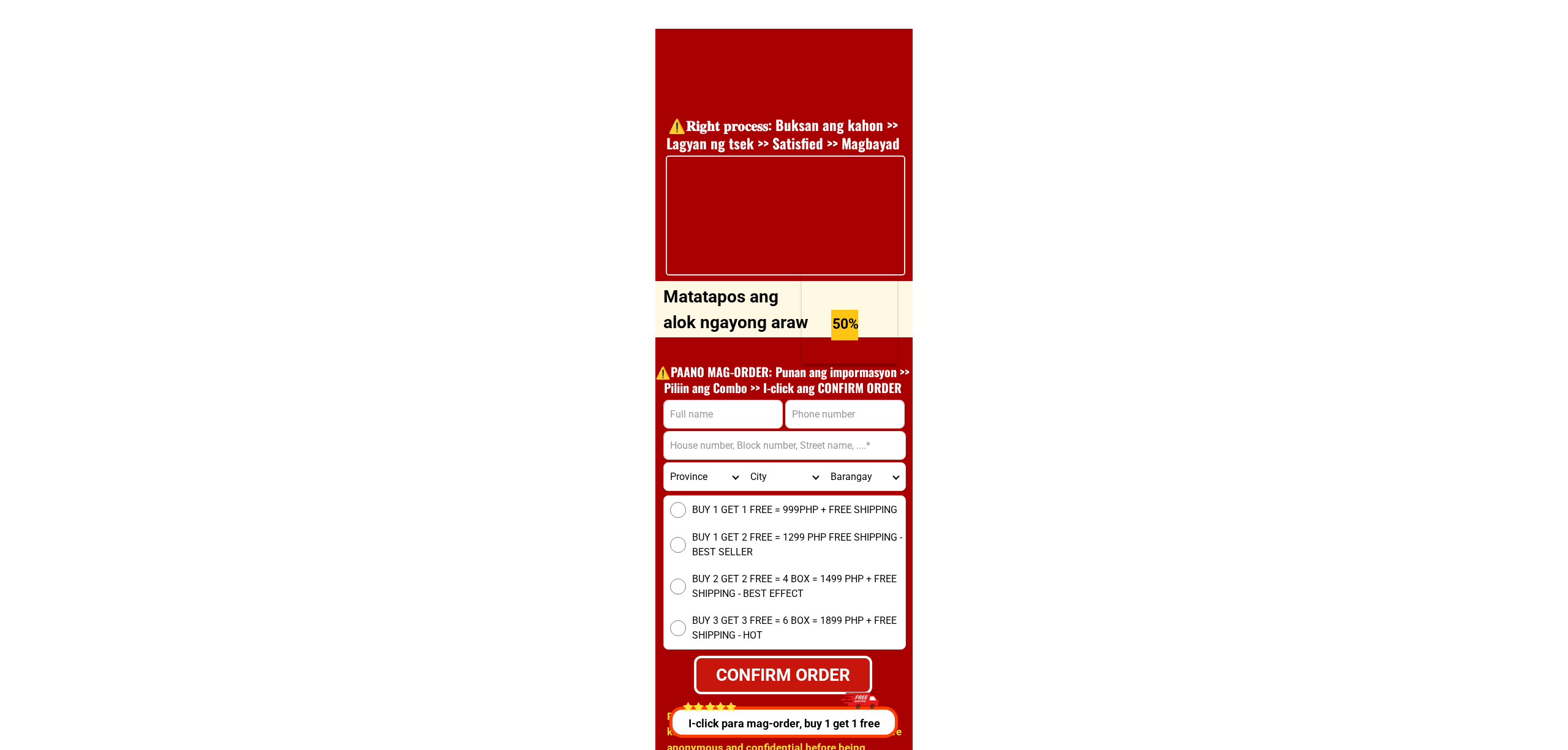
scroll to position [4413, 0]
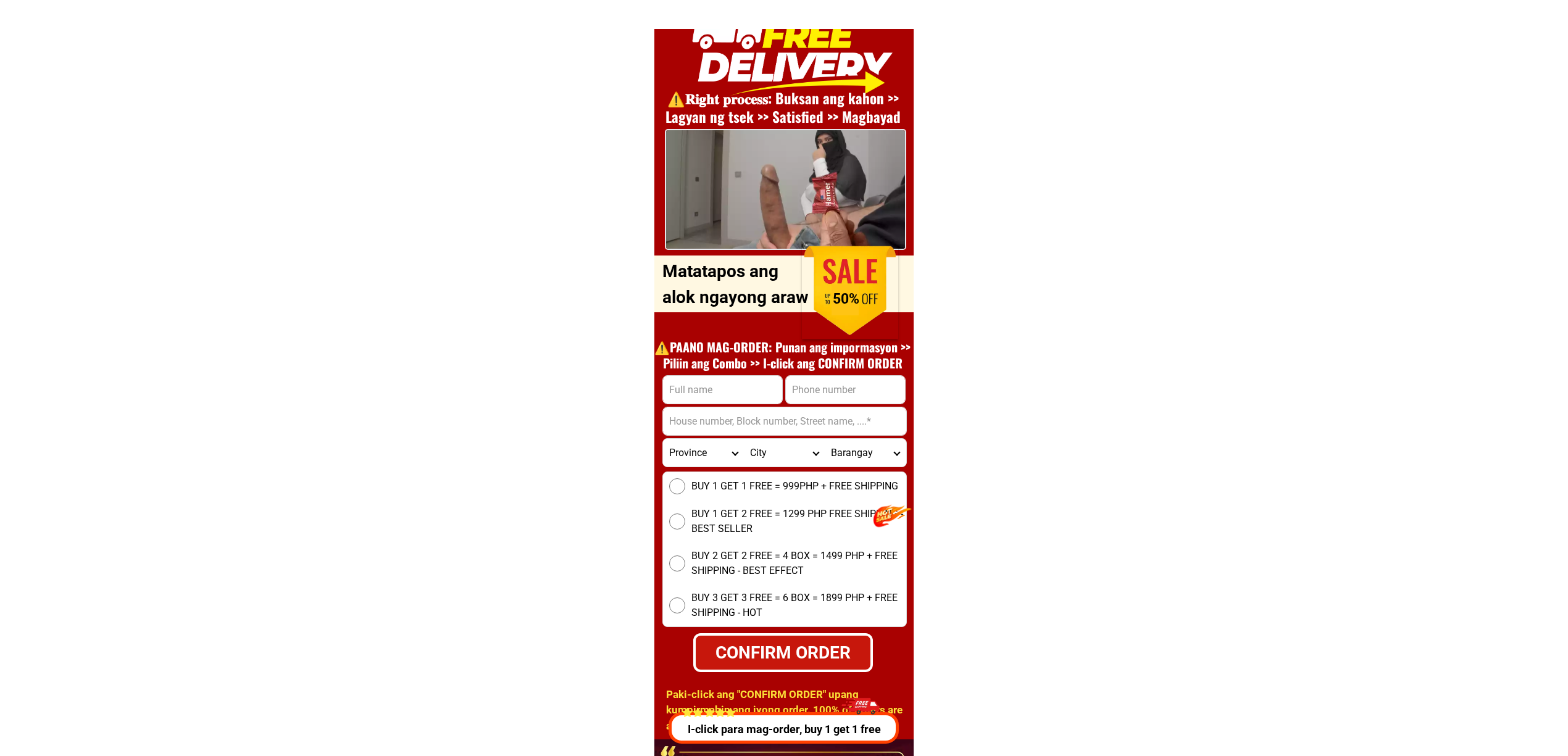
click at [743, 368] on h1 "⚠️️PAANO MAG-ORDER: Punan ang impormasyon >> Piliin ang Combo >> I-click ang CO…" at bounding box center [782, 355] width 269 height 32
click at [745, 390] on input "Input full_name" at bounding box center [722, 390] width 119 height 28
paste input "ON"
type input "ON"
click at [840, 380] on input "Input phone_number" at bounding box center [845, 390] width 119 height 28
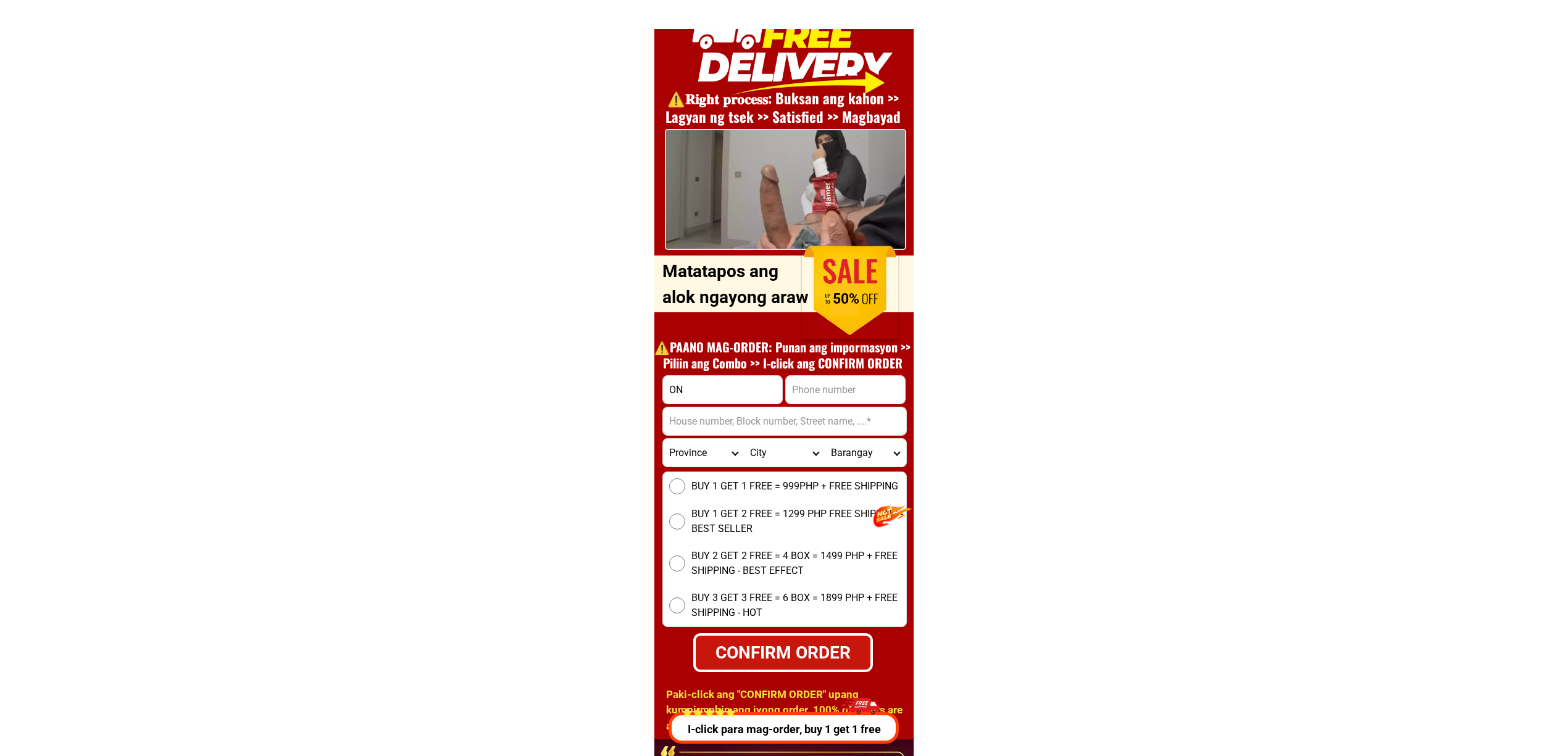
click at [697, 426] on input "Input address" at bounding box center [784, 421] width 243 height 28
paste input "Bagit, [PERSON_NAME], Abra"
type input "Bagit, [PERSON_NAME], Abra"
click at [833, 393] on input "Input phone_number" at bounding box center [845, 390] width 119 height 28
paste input "09055856953"
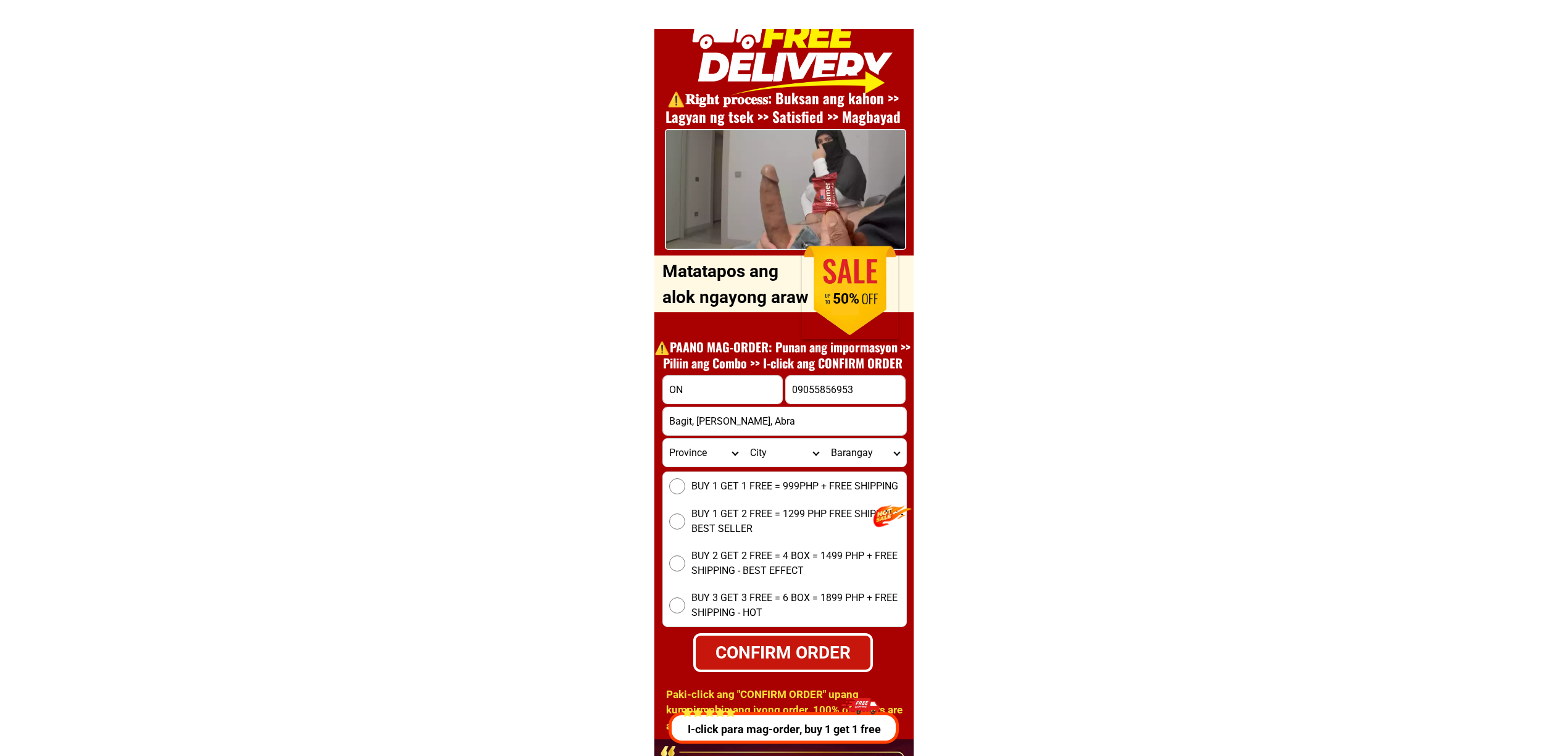
type input "09055856953"
click at [744, 487] on span "BUY 1 GET 1 FREE = 999PHP + FREE SHIPPING" at bounding box center [795, 486] width 207 height 15
click at [685, 487] on input "BUY 1 GET 1 FREE = 999PHP + FREE SHIPPING" at bounding box center [677, 486] width 16 height 16
click at [832, 396] on input "09055856953" at bounding box center [845, 390] width 119 height 28
click at [794, 653] on div "CONFIRM ORDER" at bounding box center [783, 652] width 175 height 26
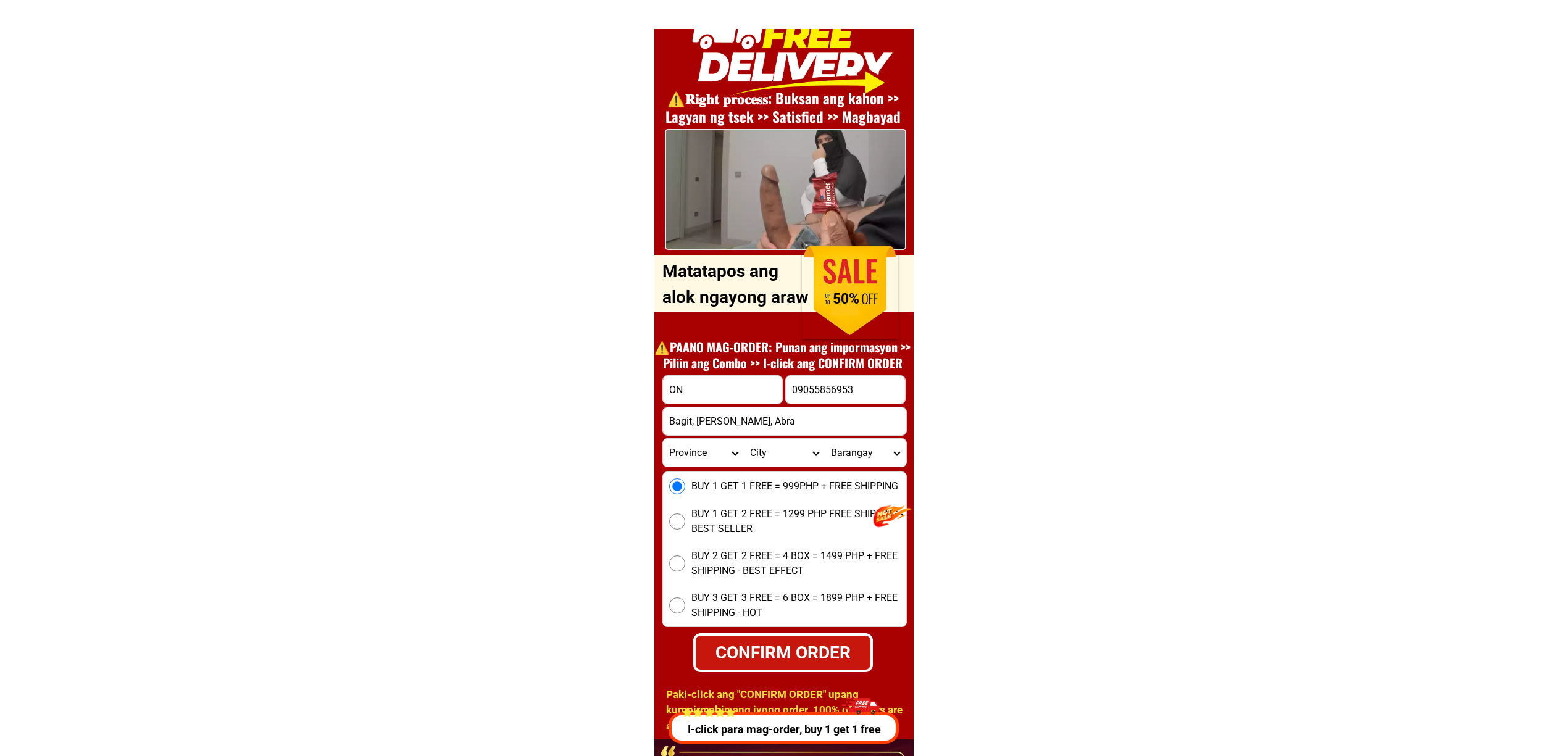
radio input "true"
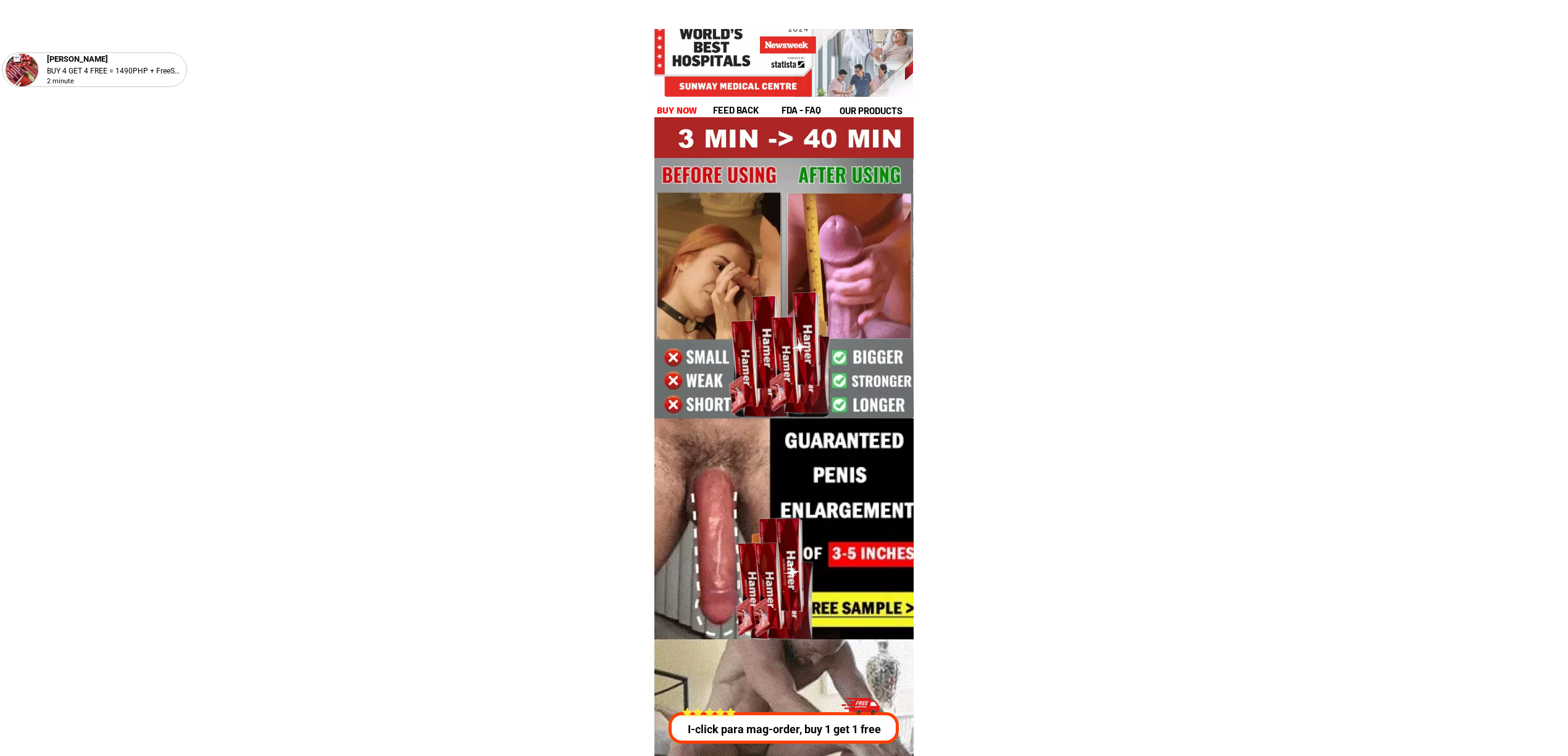
scroll to position [4448, 0]
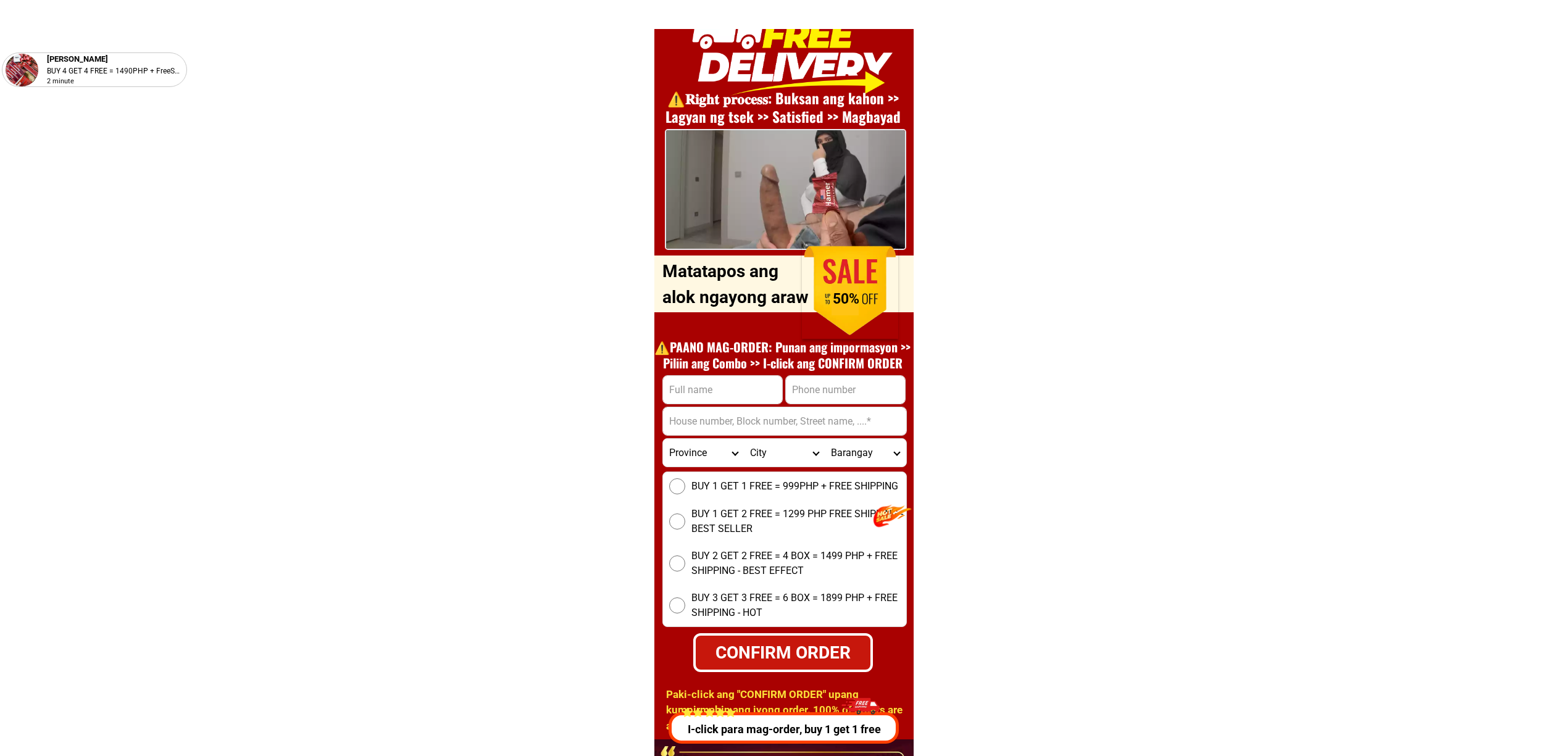
click at [879, 374] on div "⚠️️𝐑𝐢𝐠𝐡𝐭 𝐩𝐫𝐨𝐜𝐞𝐬𝐬: Buksan ang kahon >> Lagyan ng tsek >> Satisfied >> Magbayad O…" at bounding box center [784, 370] width 259 height 740
click at [882, 388] on input "Input phone_number" at bounding box center [845, 390] width 119 height 28
paste input "1639690959543"
click at [803, 407] on div at bounding box center [784, 421] width 245 height 29
click at [801, 399] on input "1639690959543" at bounding box center [845, 390] width 119 height 28
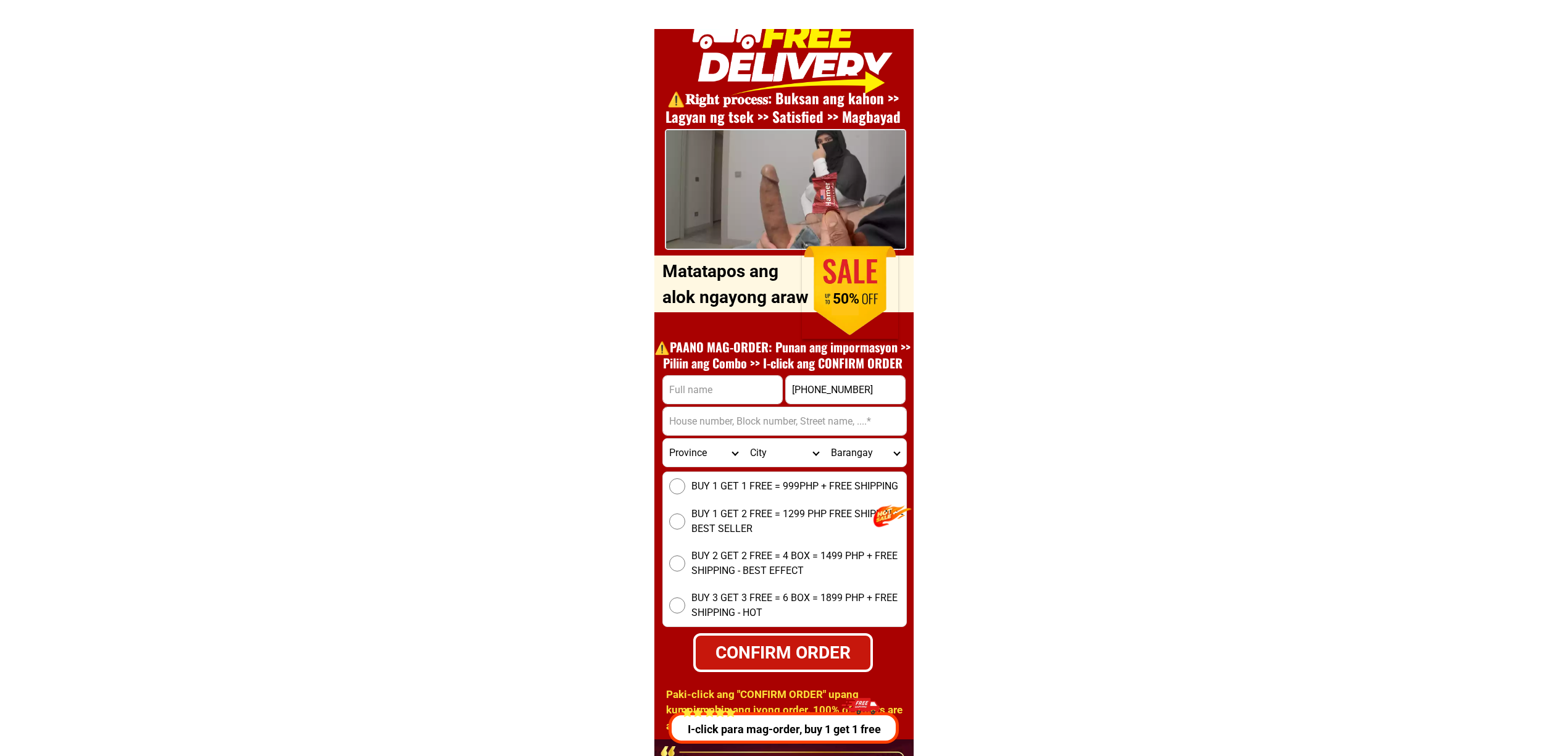
type input "[PHONE_NUMBER]"
click at [714, 388] on input "Input full_name" at bounding box center [722, 390] width 119 height 28
paste input "Jhay-ar [PERSON_NAME] ""
type input "Jhay-ar [PERSON_NAME]"
click button "submit" at bounding box center [0, 0] width 0 height 0
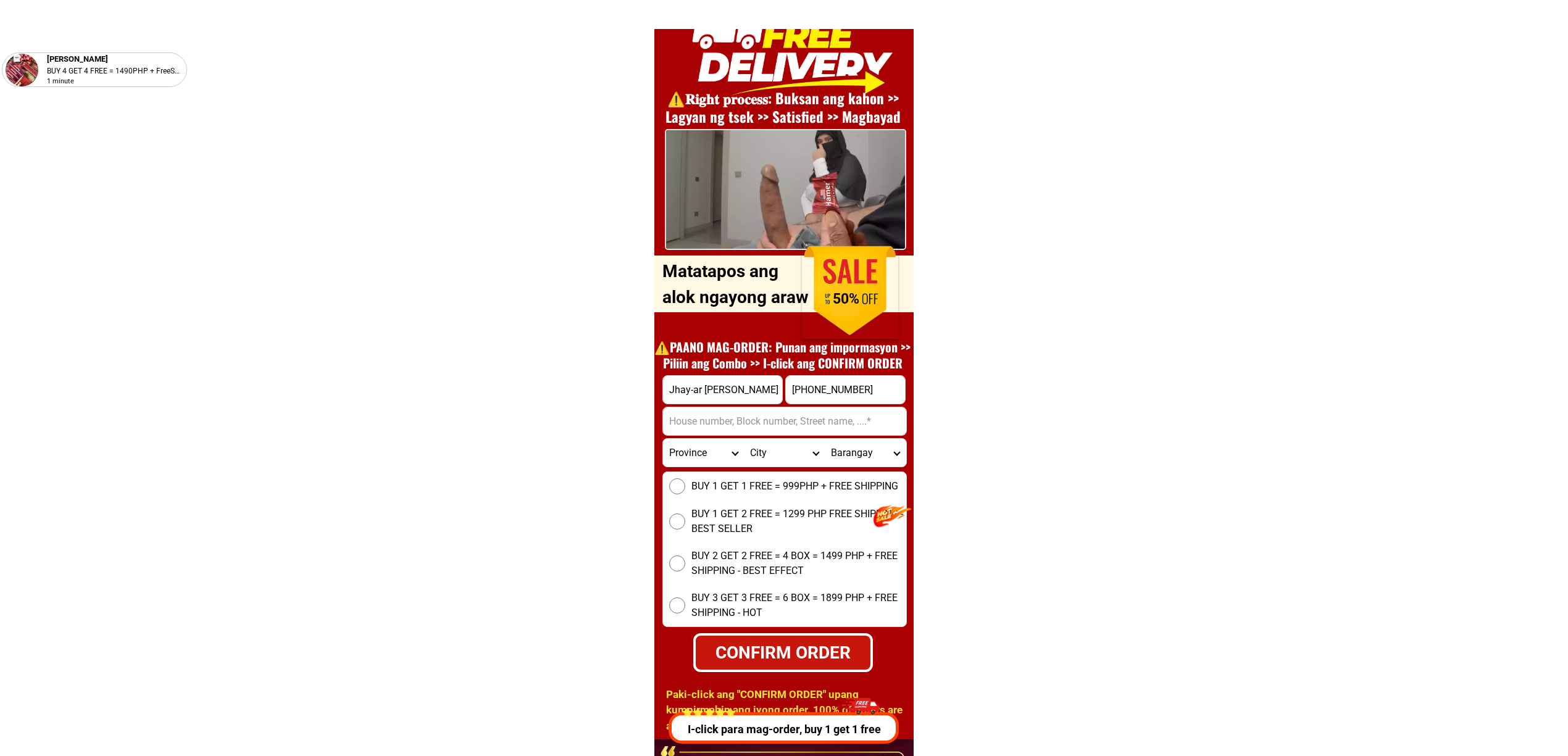
click at [697, 440] on select "Province [GEOGRAPHIC_DATA] [GEOGRAPHIC_DATA][PERSON_NAME][GEOGRAPHIC_DATA][GEOG…" at bounding box center [703, 453] width 81 height 28
select select "63_473"
click at [663, 439] on select "Province [GEOGRAPHIC_DATA] [GEOGRAPHIC_DATA][PERSON_NAME][GEOGRAPHIC_DATA][GEOG…" at bounding box center [703, 453] width 81 height 28
click at [774, 439] on select "City [PERSON_NAME] [GEOGRAPHIC_DATA] [GEOGRAPHIC_DATA] [GEOGRAPHIC_DATA][PERSON…" at bounding box center [784, 453] width 81 height 28
select select "63_4738350"
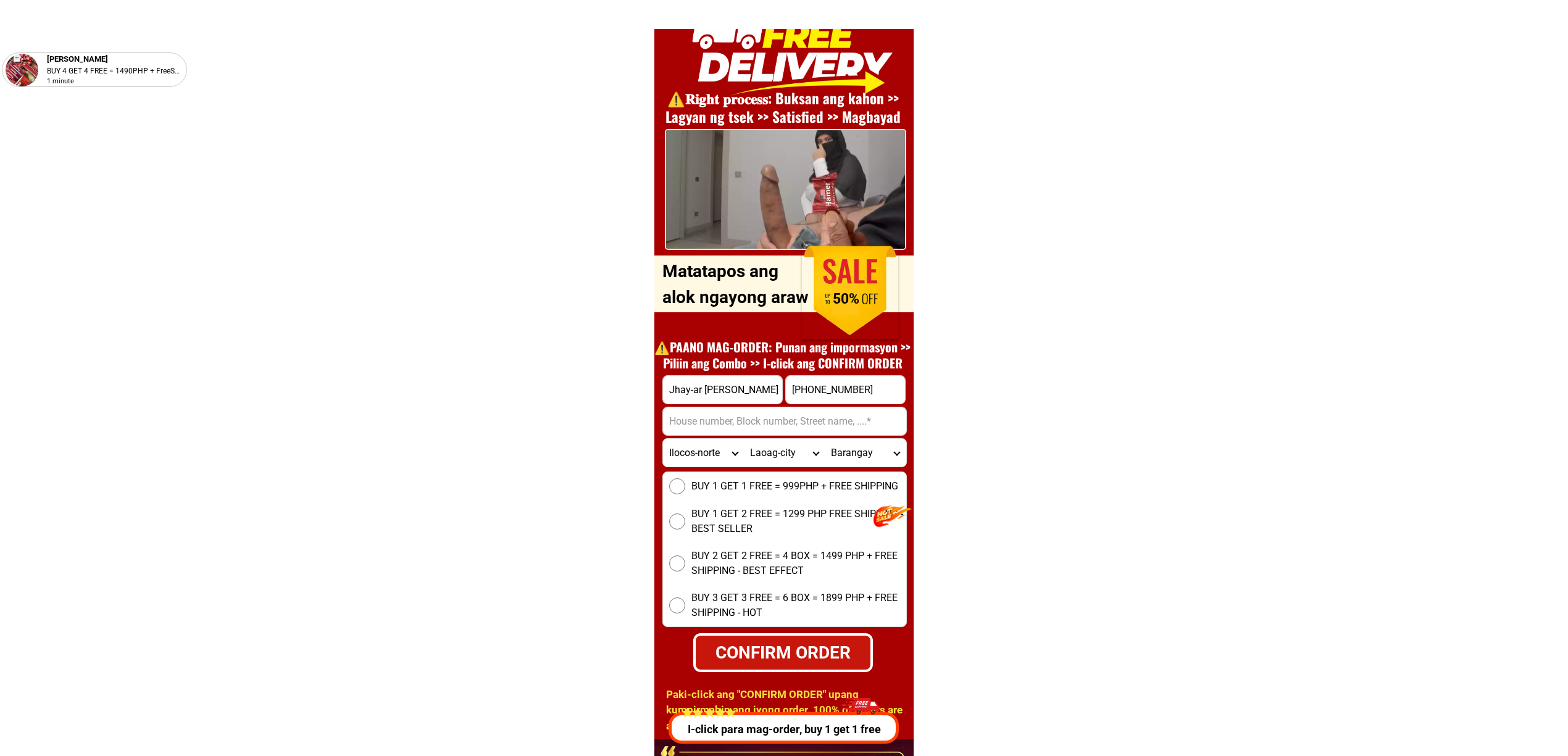
click at [744, 439] on select "City [PERSON_NAME] [GEOGRAPHIC_DATA] [GEOGRAPHIC_DATA] [GEOGRAPHIC_DATA][PERSON…" at bounding box center [784, 453] width 81 height 28
click at [860, 444] on select "Barangay Bgy. no. 1 Bgy. no. 1 san [PERSON_NAME] (pob.) Bgy. no. [STREET_ADDRES…" at bounding box center [865, 453] width 81 height 28
click at [825, 439] on select "Barangay Bgy. no. 1 Bgy. no. 1 san [PERSON_NAME] (pob.) Bgy. no. [STREET_ADDRES…" at bounding box center [865, 453] width 81 height 28
click at [891, 455] on select "Barangay Bgy. no. 1 Bgy. no. 1 san [PERSON_NAME] (pob.) Bgy. no. [STREET_ADDRES…" at bounding box center [865, 453] width 81 height 28
click at [892, 457] on select "Barangay Bgy. no. 1 Bgy. no. 1 san [PERSON_NAME] (pob.) Bgy. no. [STREET_ADDRES…" at bounding box center [865, 453] width 81 height 28
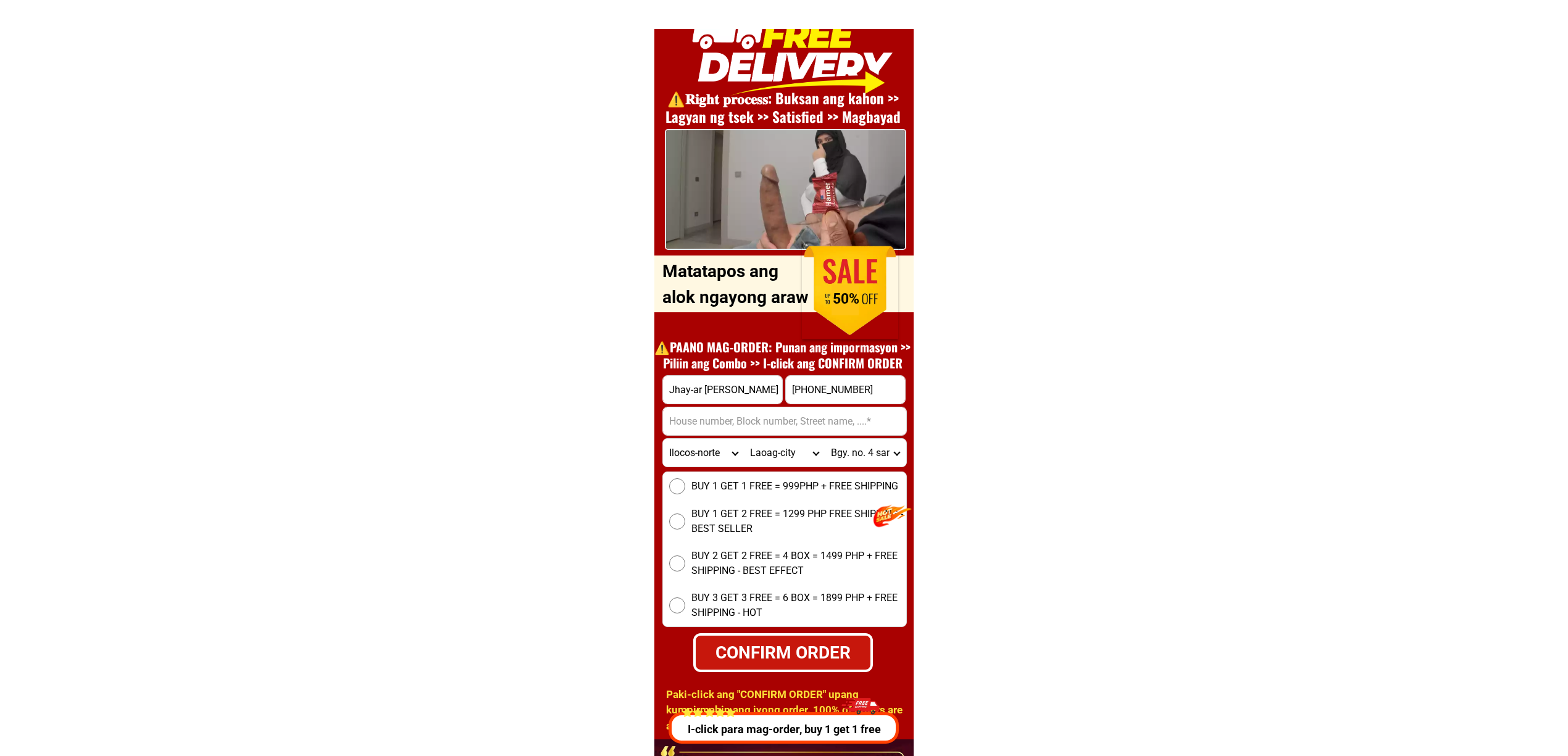
click at [857, 461] on select "Barangay Bgy. no. 1 Bgy. no. 1 san [PERSON_NAME] (pob.) Bgy. no. [STREET_ADDRES…" at bounding box center [865, 453] width 81 height 28
click at [825, 439] on select "Barangay Bgy. no. 1 Bgy. no. 1 san [PERSON_NAME] (pob.) Bgy. no. [STREET_ADDRES…" at bounding box center [865, 453] width 81 height 28
click at [877, 453] on select "Barangay Bgy. no. 1 Bgy. no. 1 san [PERSON_NAME] (pob.) Bgy. no. [STREET_ADDRES…" at bounding box center [865, 453] width 81 height 28
click at [868, 465] on select "Barangay Bgy. no. 1 Bgy. no. 1 san [PERSON_NAME] (pob.) Bgy. no. [STREET_ADDRES…" at bounding box center [865, 453] width 81 height 28
click at [867, 465] on select "Barangay Bgy. no. 1 Bgy. no. 1 san [PERSON_NAME] (pob.) Bgy. no. [STREET_ADDRES…" at bounding box center [865, 453] width 81 height 28
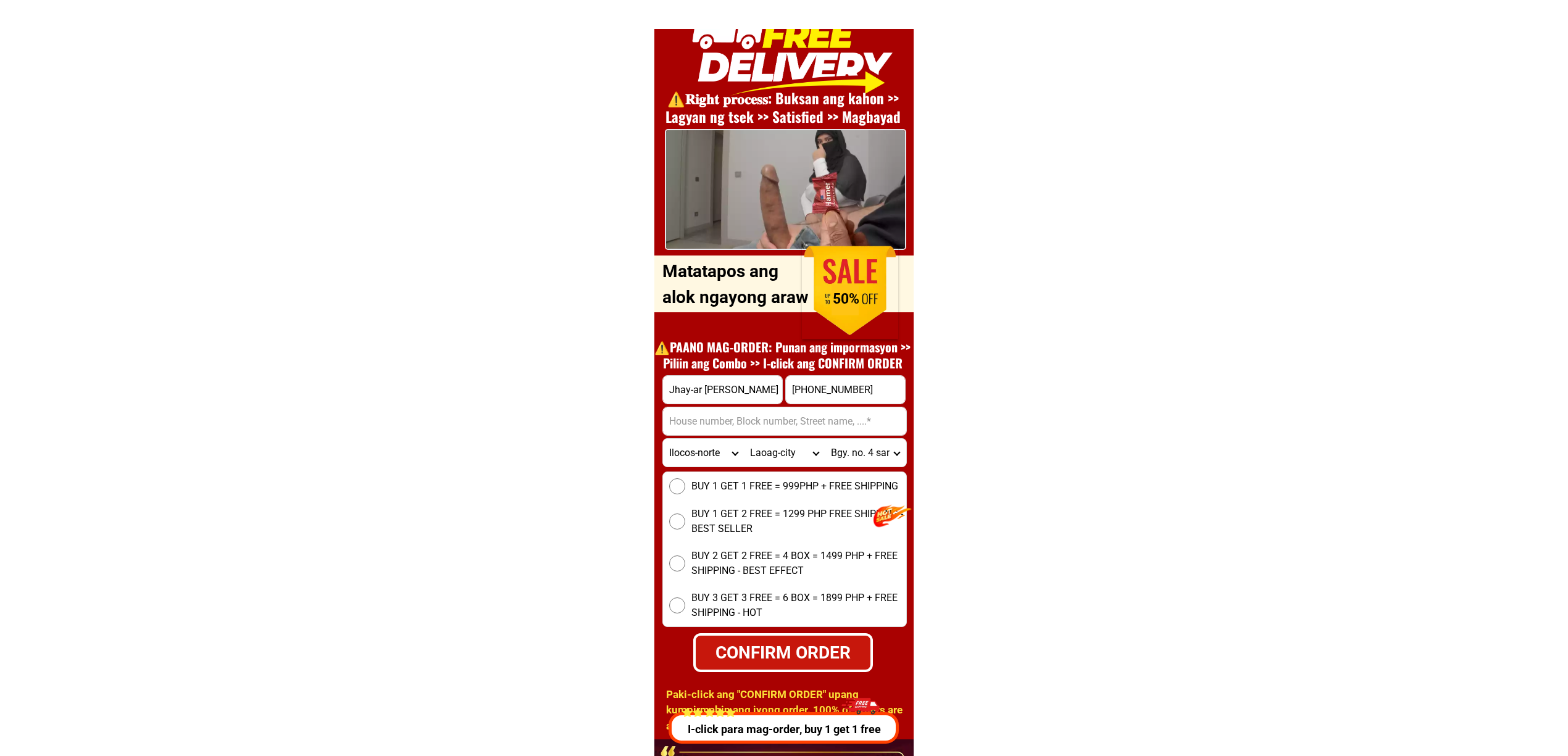
click at [867, 462] on select "Barangay Bgy. no. 1 Bgy. no. 1 san [PERSON_NAME] (pob.) Bgy. no. [STREET_ADDRES…" at bounding box center [865, 453] width 81 height 28
select select "63_473835068336"
click at [825, 439] on select "Barangay Bgy. no. 1 Bgy. no. 1 san [PERSON_NAME] (pob.) Bgy. no. [STREET_ADDRES…" at bounding box center [865, 453] width 81 height 28
click at [816, 417] on input "Input address" at bounding box center [784, 421] width 243 height 28
type input "."
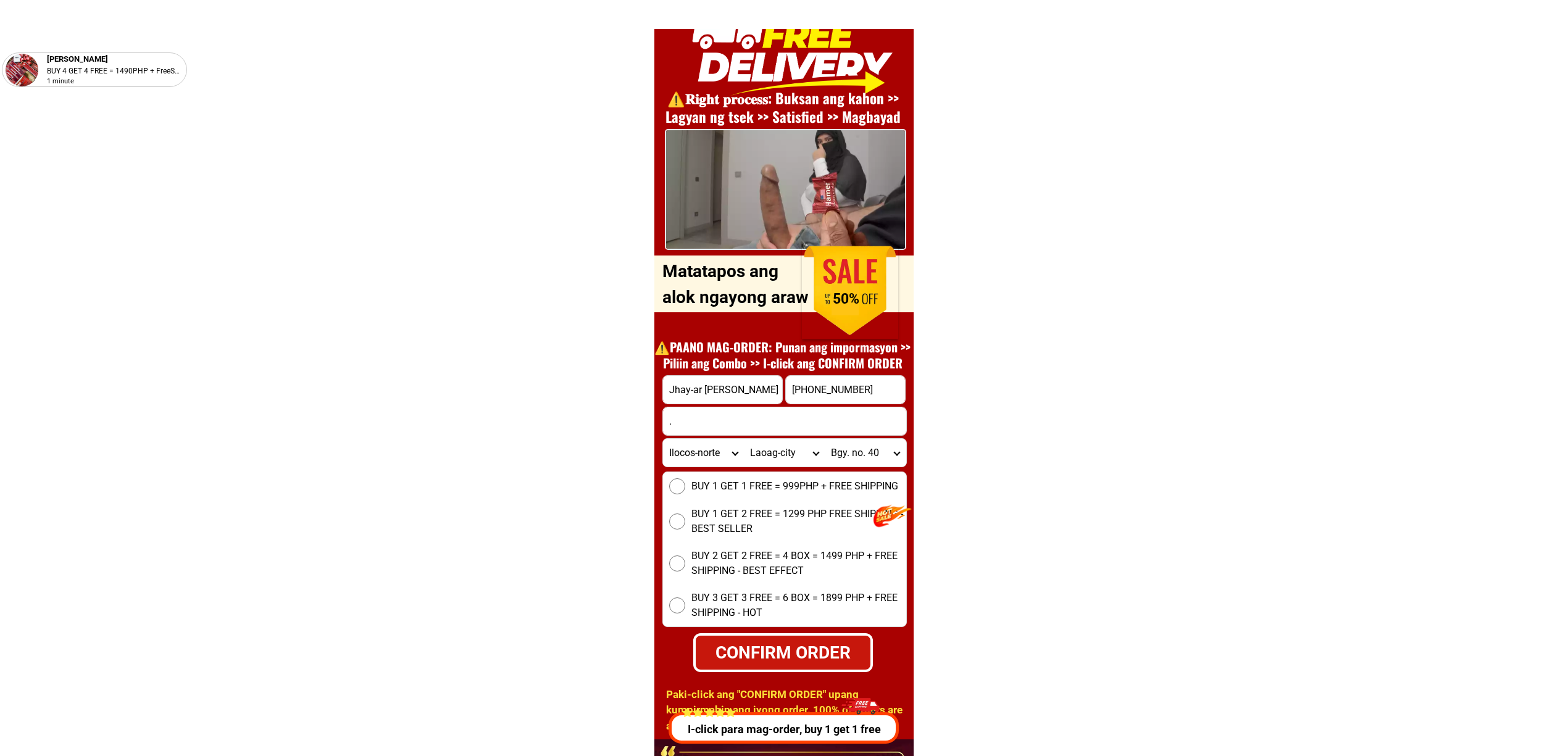
click at [683, 490] on input "BUY 1 GET 1 FREE = 999PHP + FREE SHIPPING" at bounding box center [677, 486] width 16 height 16
radio input "true"
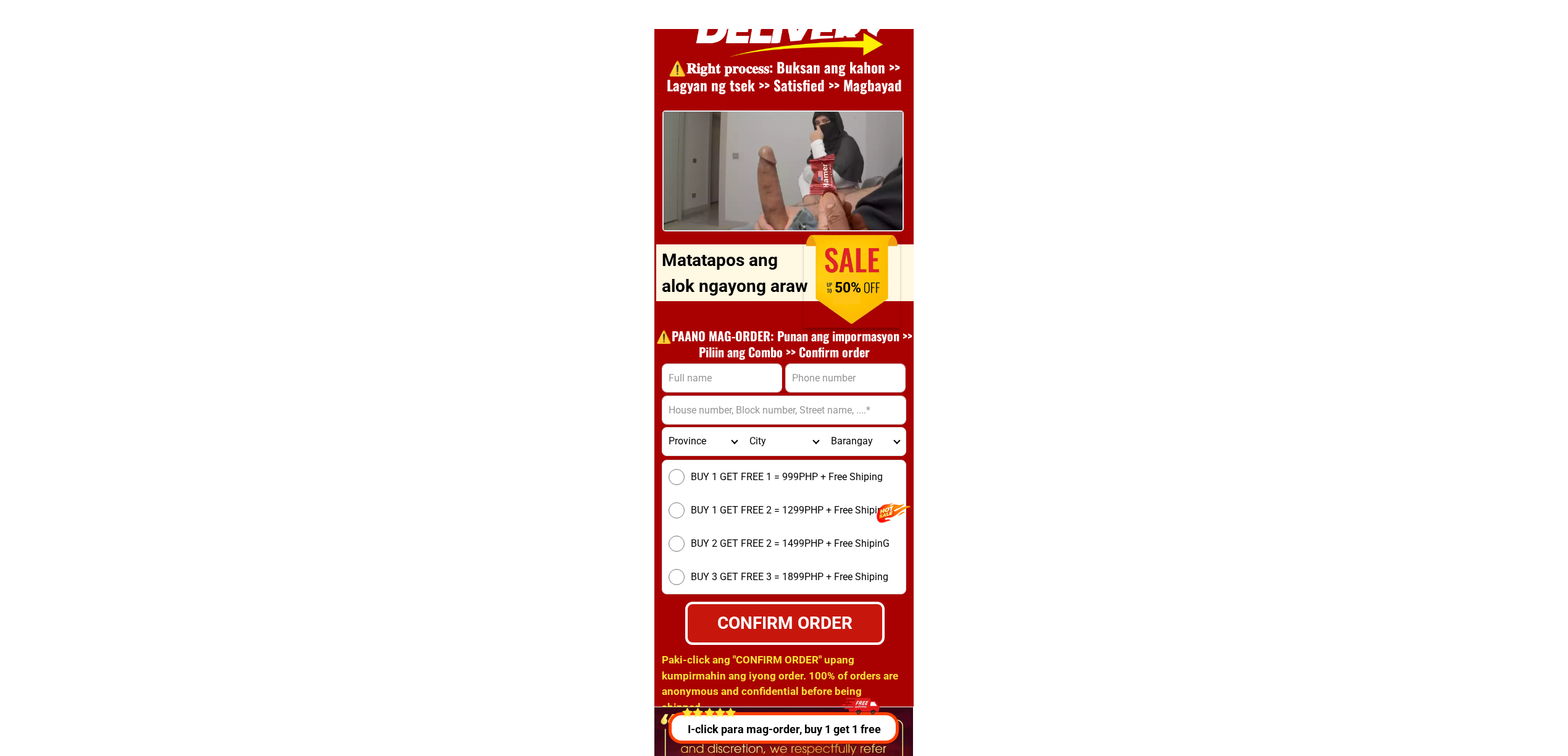
click at [703, 382] on input "Input full_name" at bounding box center [722, 378] width 119 height 28
paste input "Jhay-ar [PERSON_NAME] ""
type input "Jhay-ar [PERSON_NAME]"
click at [848, 396] on input "Input address" at bounding box center [784, 410] width 243 height 28
paste input "1639690959543"
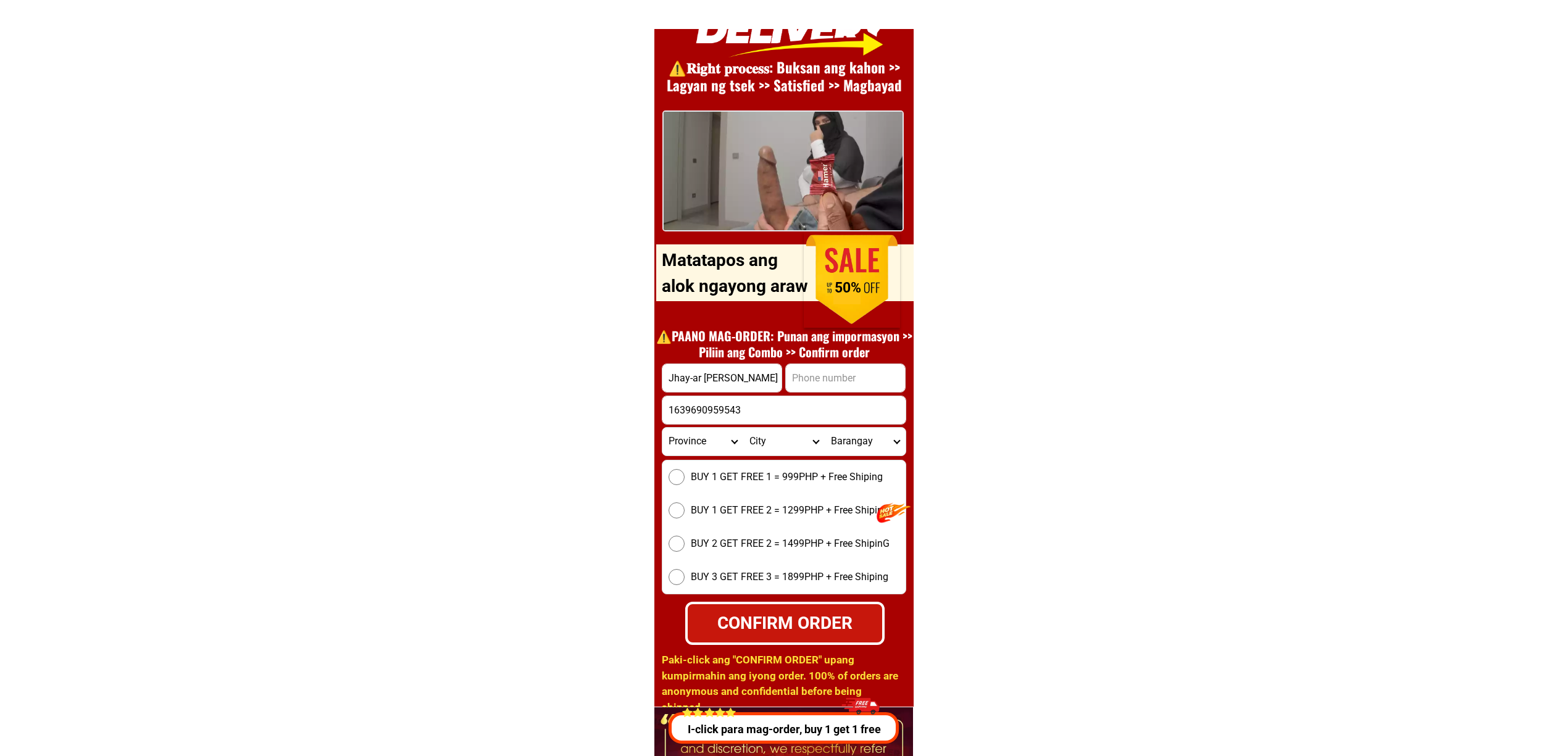
type input "1639690959543"
click at [841, 385] on input "Input phone_number" at bounding box center [845, 378] width 119 height 28
paste input "1639690959543"
type input "[PHONE_NUMBER]"
click at [697, 451] on select "Province [GEOGRAPHIC_DATA] [GEOGRAPHIC_DATA][PERSON_NAME][GEOGRAPHIC_DATA][GEOG…" at bounding box center [703, 442] width 81 height 28
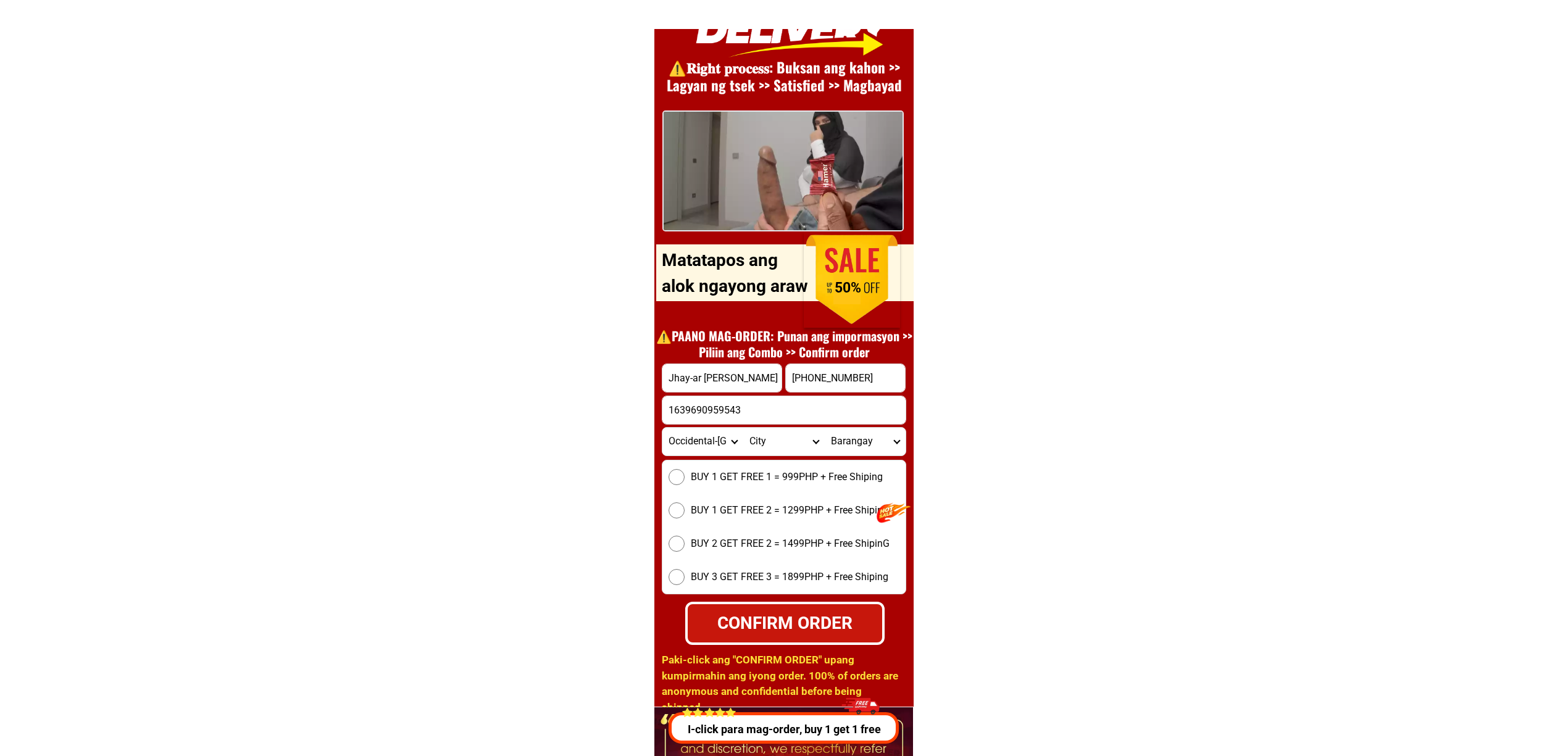
click at [695, 450] on select "Province [GEOGRAPHIC_DATA] [GEOGRAPHIC_DATA][PERSON_NAME][GEOGRAPHIC_DATA][GEOG…" at bounding box center [703, 442] width 81 height 28
select select "63_473"
click at [662, 428] on select "Province [GEOGRAPHIC_DATA] [GEOGRAPHIC_DATA][PERSON_NAME][GEOGRAPHIC_DATA][GEOG…" at bounding box center [703, 442] width 81 height 28
click at [741, 422] on input "1639690959543" at bounding box center [784, 410] width 243 height 28
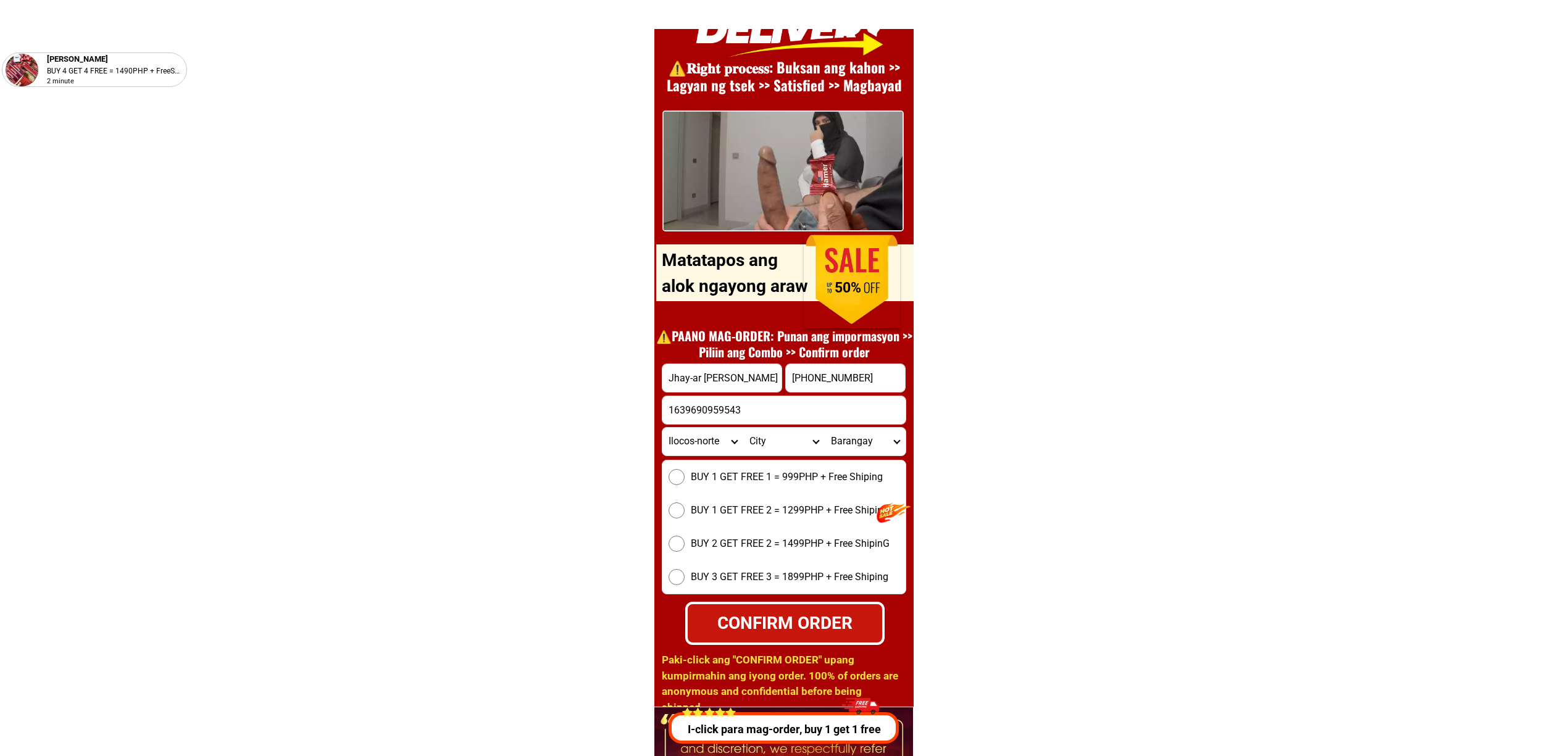
click at [749, 433] on select "City [PERSON_NAME] [GEOGRAPHIC_DATA] [GEOGRAPHIC_DATA] [GEOGRAPHIC_DATA][PERSON…" at bounding box center [784, 442] width 81 height 28
select select "63_4738350"
click at [743, 428] on select "City [PERSON_NAME] [GEOGRAPHIC_DATA] [GEOGRAPHIC_DATA] [GEOGRAPHIC_DATA][PERSON…" at bounding box center [784, 442] width 81 height 28
click at [889, 441] on select "Barangay Bgy. no. 1 Bgy. no. 1 san [PERSON_NAME] (pob.) Bgy. no. [STREET_ADDRES…" at bounding box center [865, 442] width 81 height 28
select select "63_473835068336"
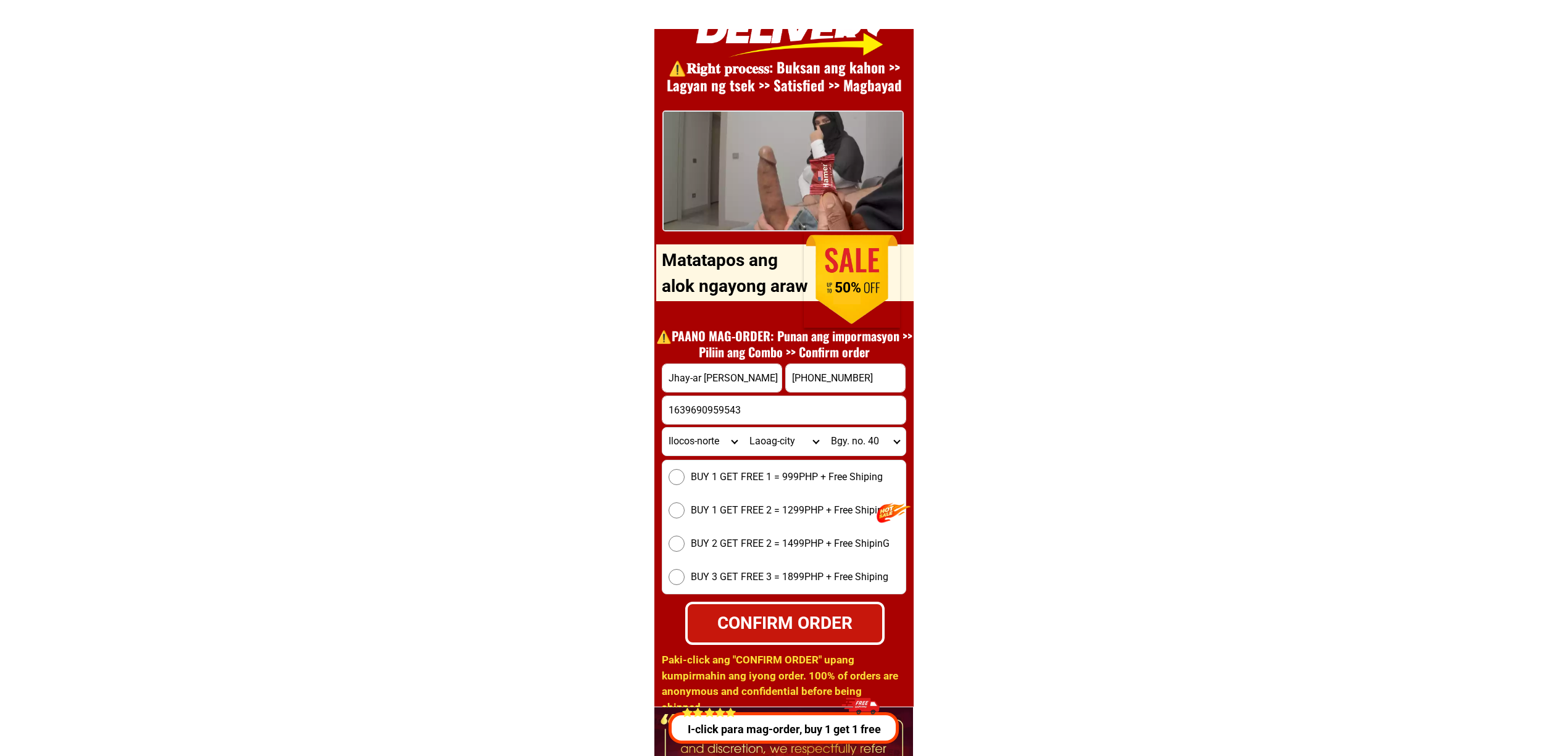
click at [825, 428] on select "Barangay Bgy. no. 1 Bgy. no. 1 san [PERSON_NAME] (pob.) Bgy. no. [STREET_ADDRES…" at bounding box center [865, 442] width 81 height 28
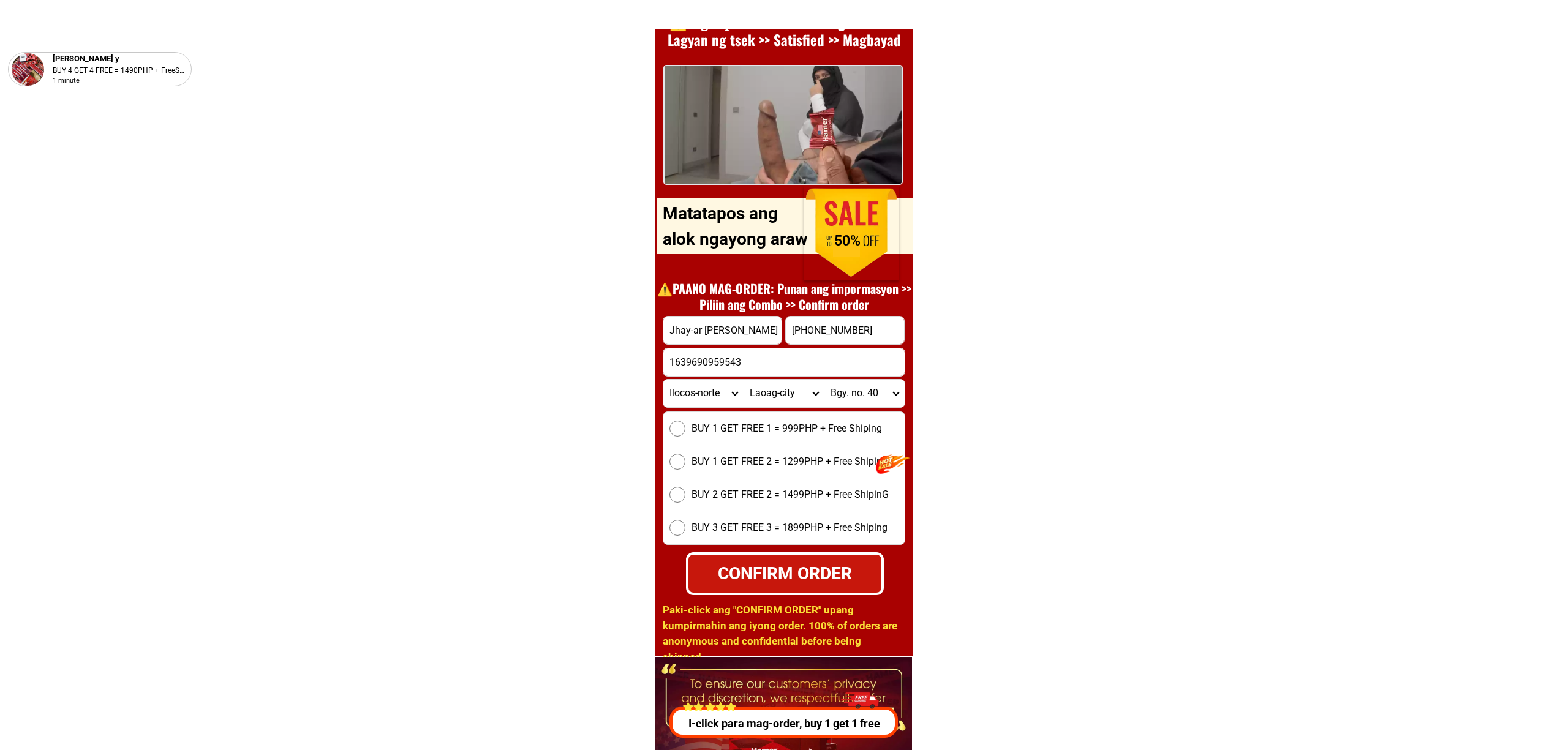
scroll to position [17146, 0]
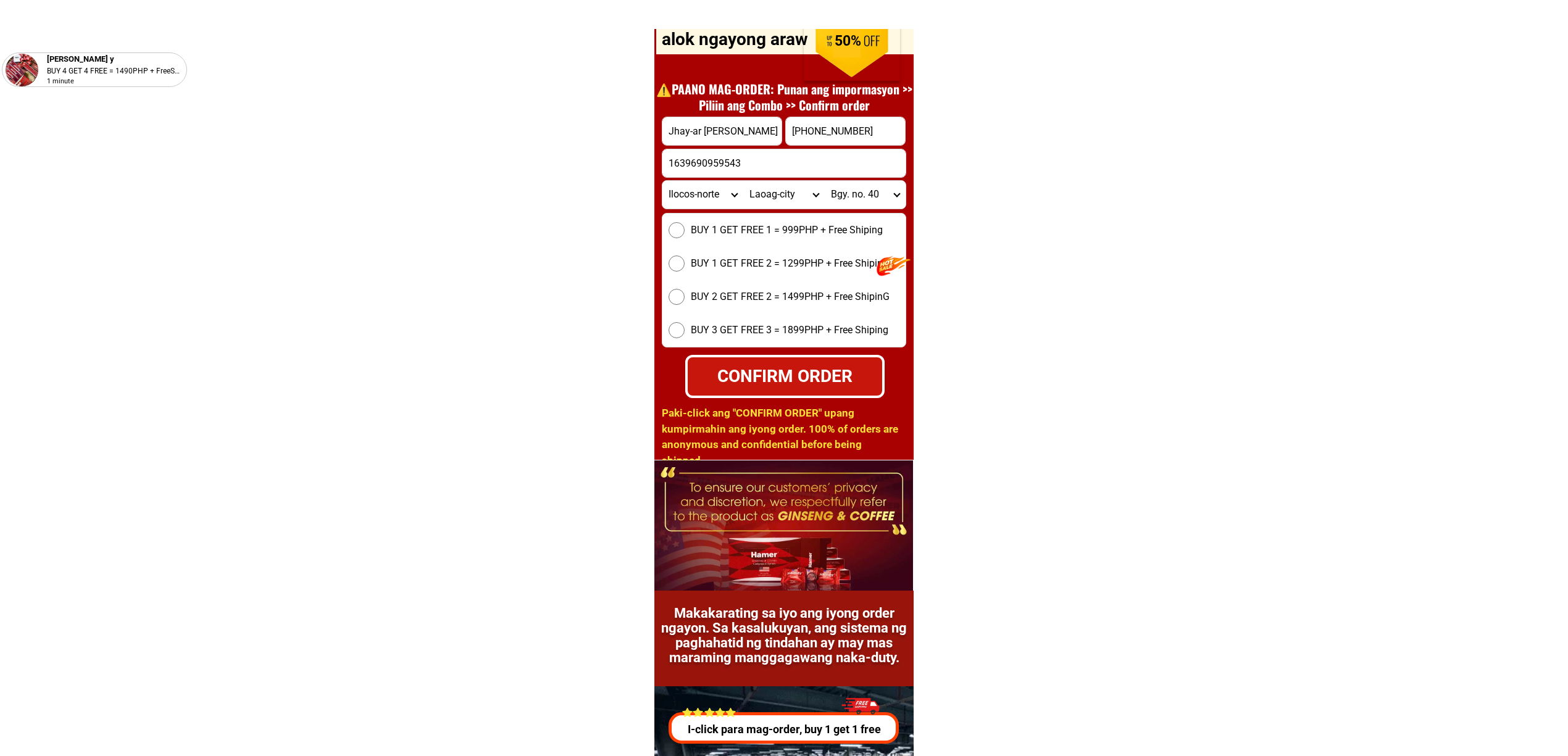
click at [699, 218] on div "BUY 1 GET FREE 1 = 999PHP + Free Shiping BUY 1 GET FREE 2 = 1299PHP + Free Ship…" at bounding box center [784, 280] width 245 height 134
click at [702, 223] on span "BUY 1 GET FREE 1 = 999PHP + Free Shiping" at bounding box center [786, 230] width 192 height 15
click at [685, 223] on input "BUY 1 GET FREE 1 = 999PHP + Free Shiping" at bounding box center [676, 230] width 16 height 16
radio input "true"
click at [772, 161] on input "1639690959543" at bounding box center [784, 163] width 243 height 28
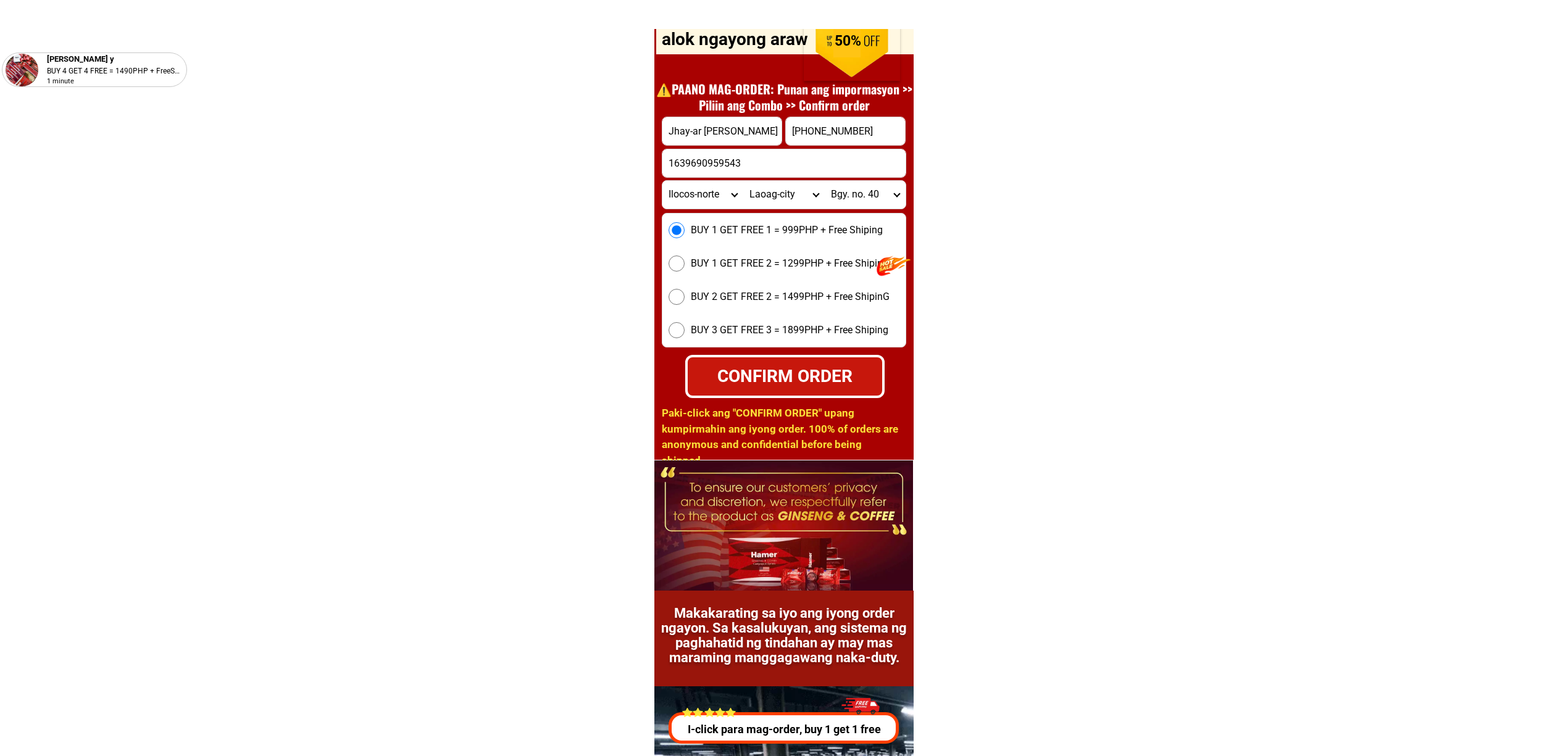
click at [772, 161] on input "1639690959543" at bounding box center [784, 163] width 243 height 28
type input "0"
type input "."
click at [784, 364] on div "CONFIRM ORDER" at bounding box center [784, 376] width 194 height 26
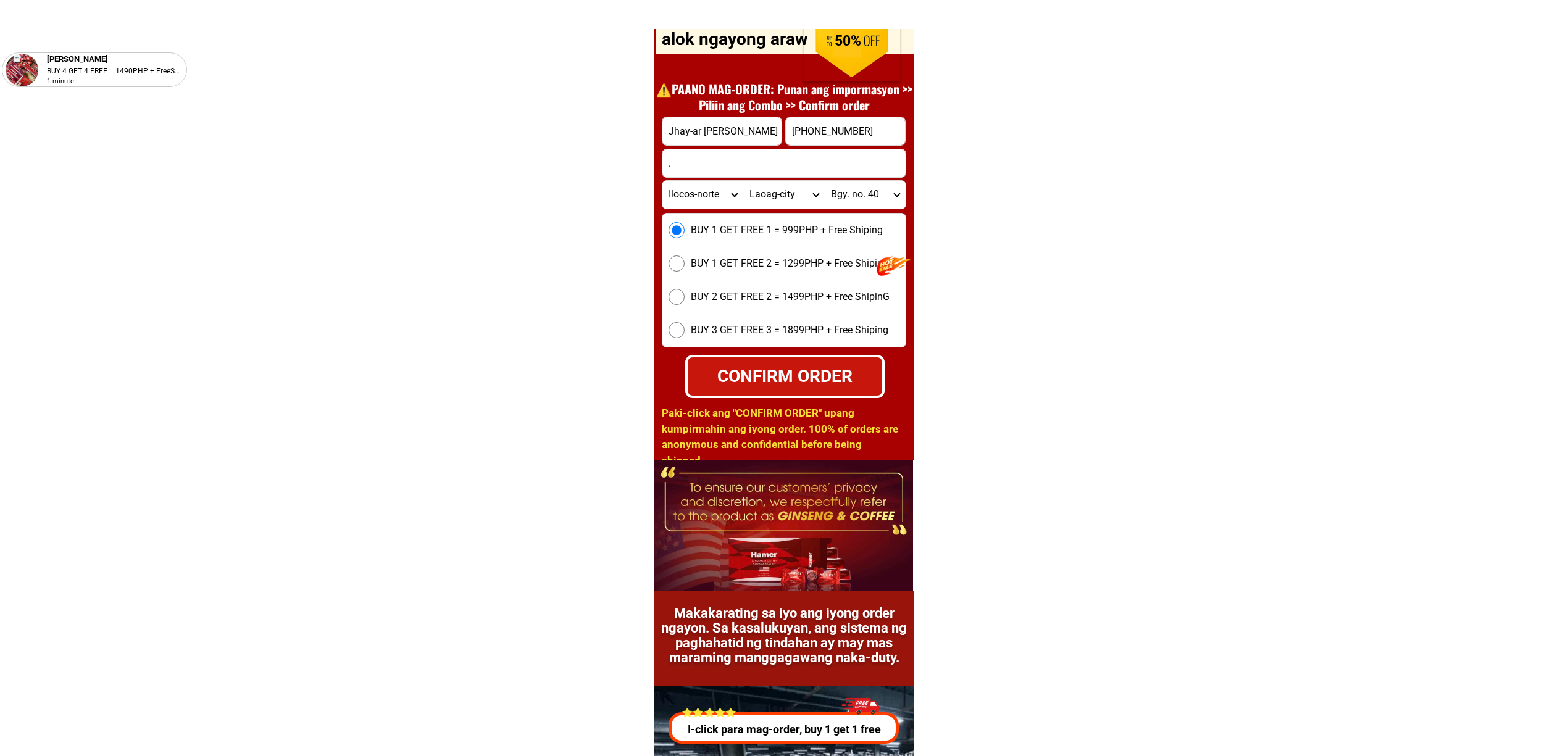
radio input "true"
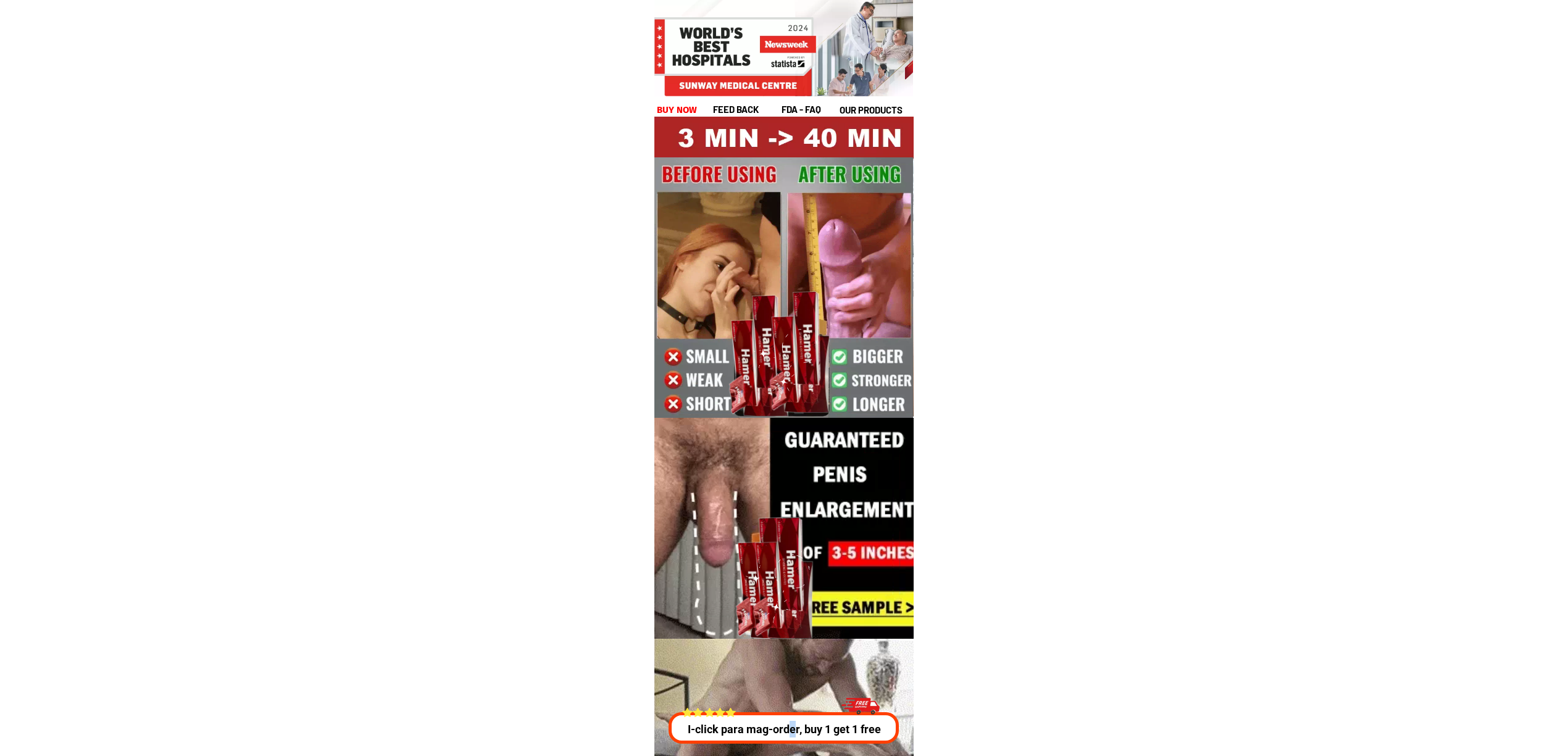
click at [789, 736] on p "I-click para mag-order, buy 1 get 1 free" at bounding box center [784, 729] width 237 height 16
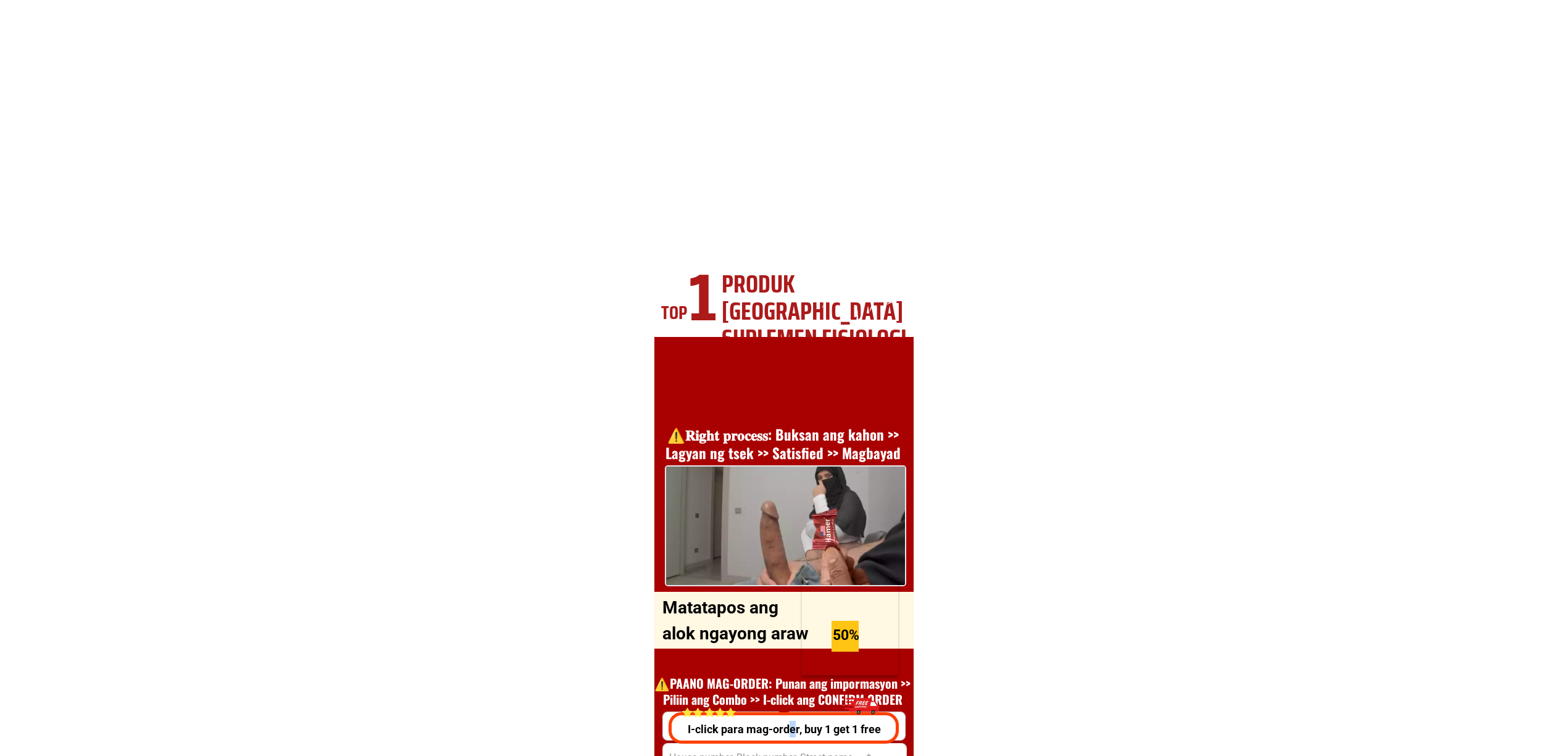
scroll to position [4448, 0]
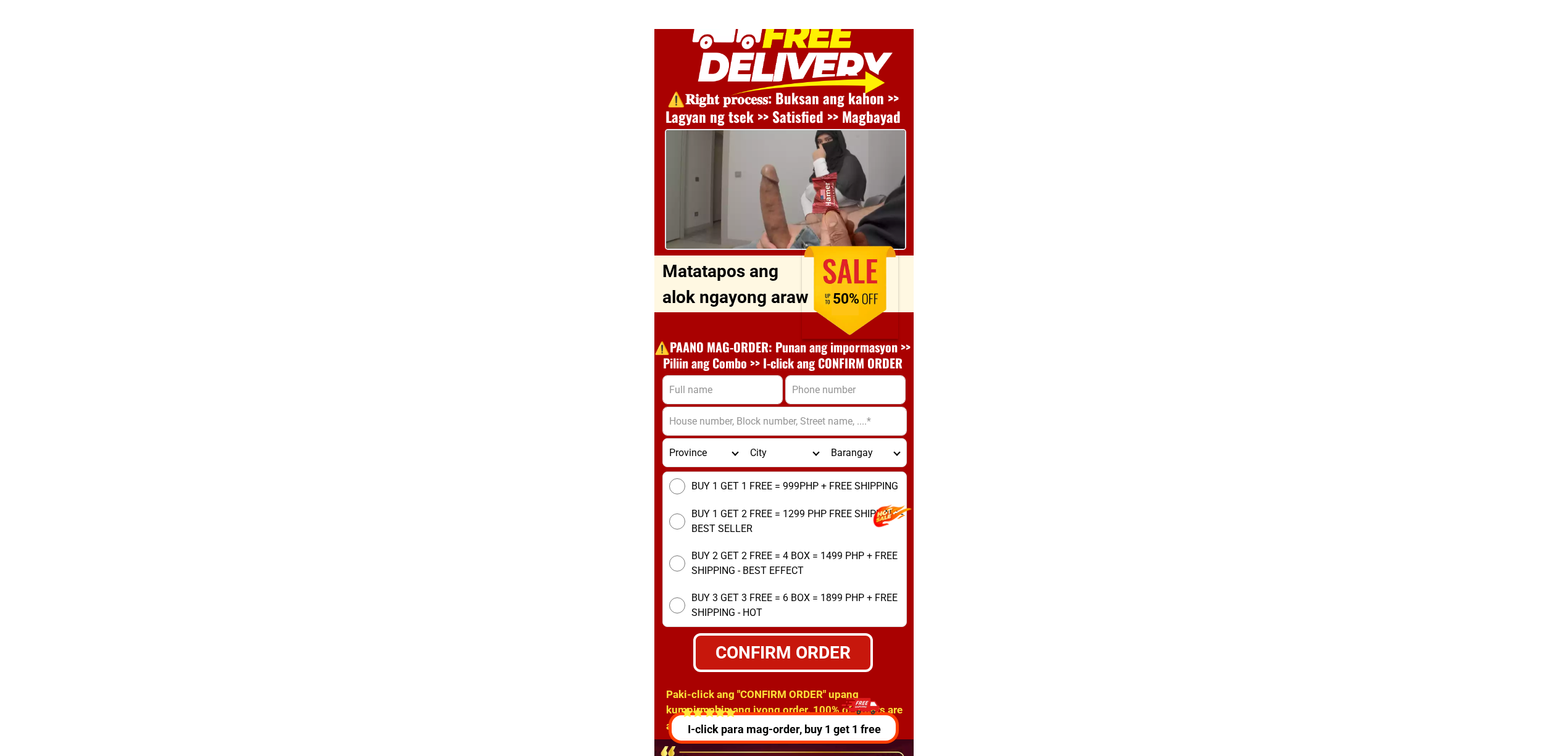
click at [880, 388] on input "Input phone_number" at bounding box center [845, 390] width 119 height 28
paste input "09534411047"
type input "09534411047"
click at [716, 390] on input "Input full_name" at bounding box center [722, 390] width 119 height 28
paste input "[PERSON_NAME] [PERSON_NAME] dr. Logoy Grande"
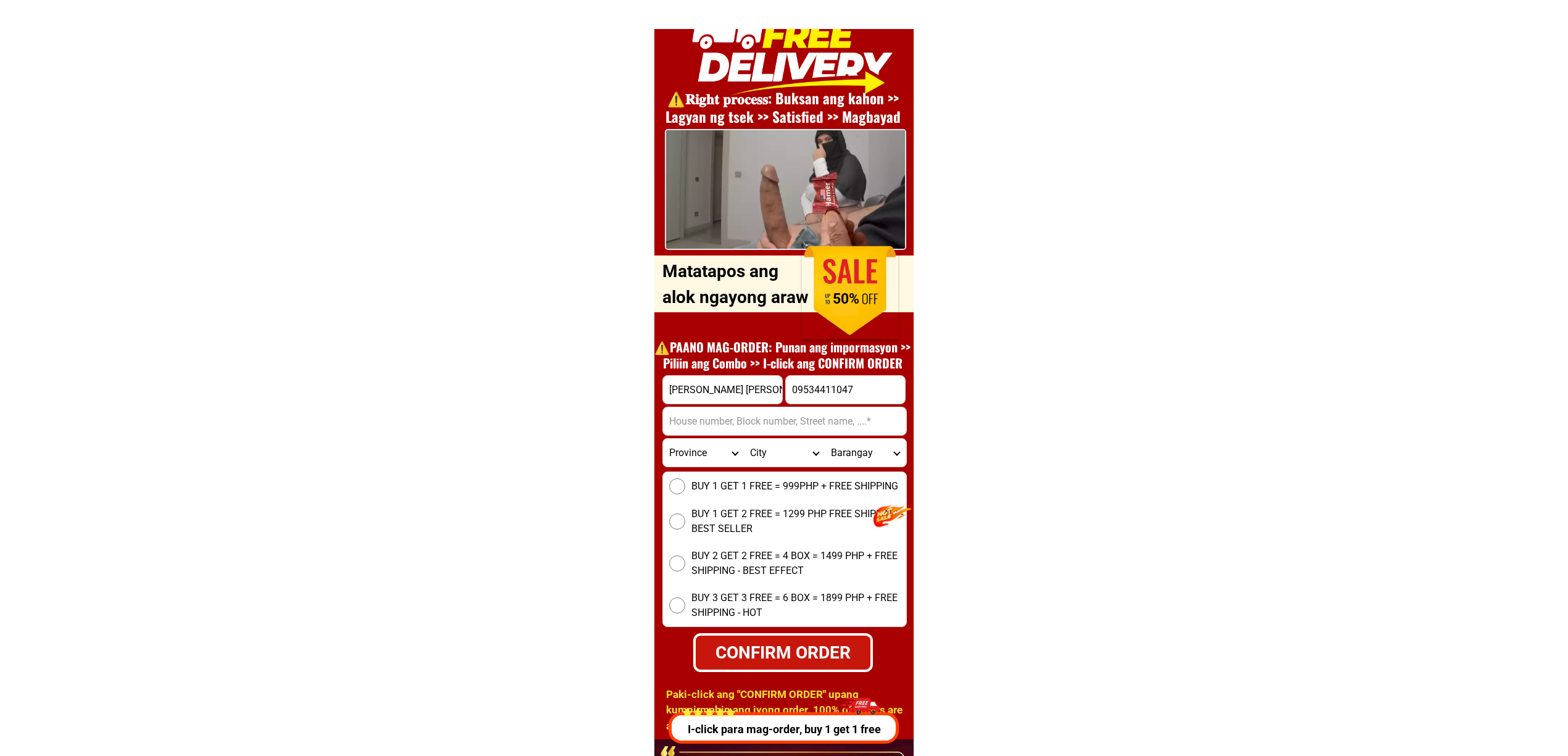
scroll to position [0, 133]
type input "[PERSON_NAME] [PERSON_NAME] dr. Logoy Grande"
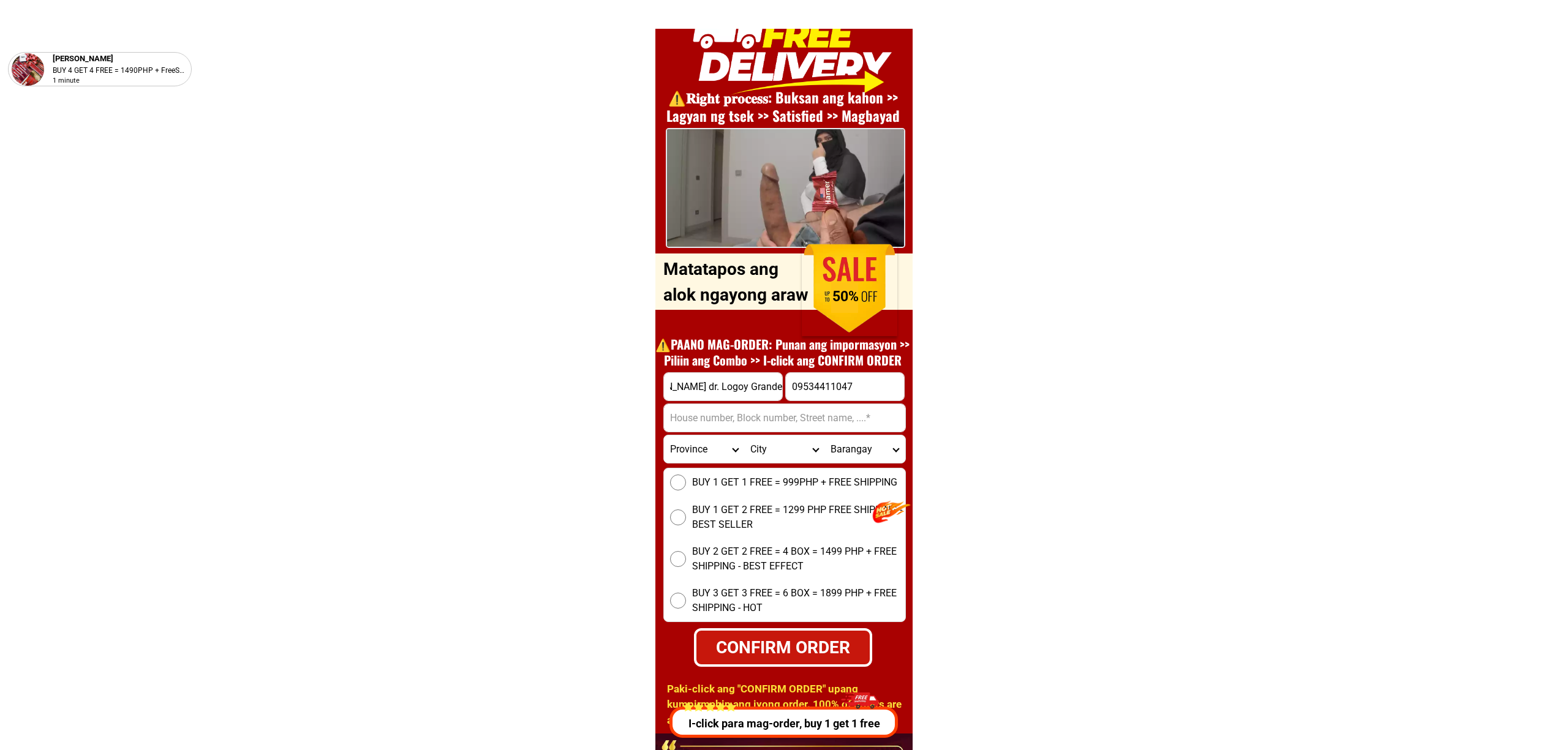
scroll to position [0, 0]
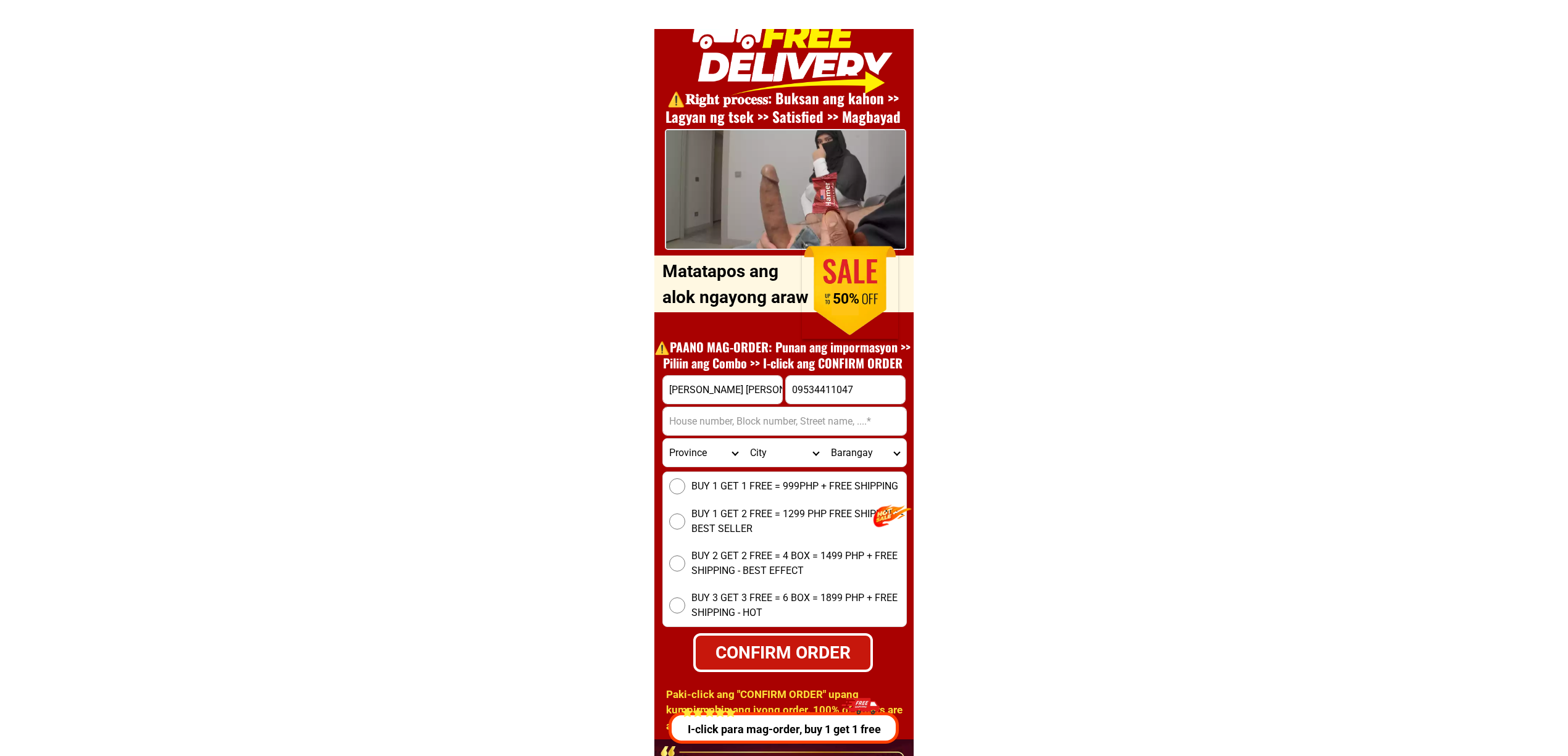
drag, startPoint x: 774, startPoint y: 424, endPoint x: 813, endPoint y: 434, distance: 40.3
click at [774, 424] on input "Input address" at bounding box center [784, 421] width 243 height 28
paste input "TalonTalon [PERSON_NAME] Dr. [GEOGRAPHIC_DATA]"
type input "TalonTalon [PERSON_NAME] Dr. [GEOGRAPHIC_DATA]"
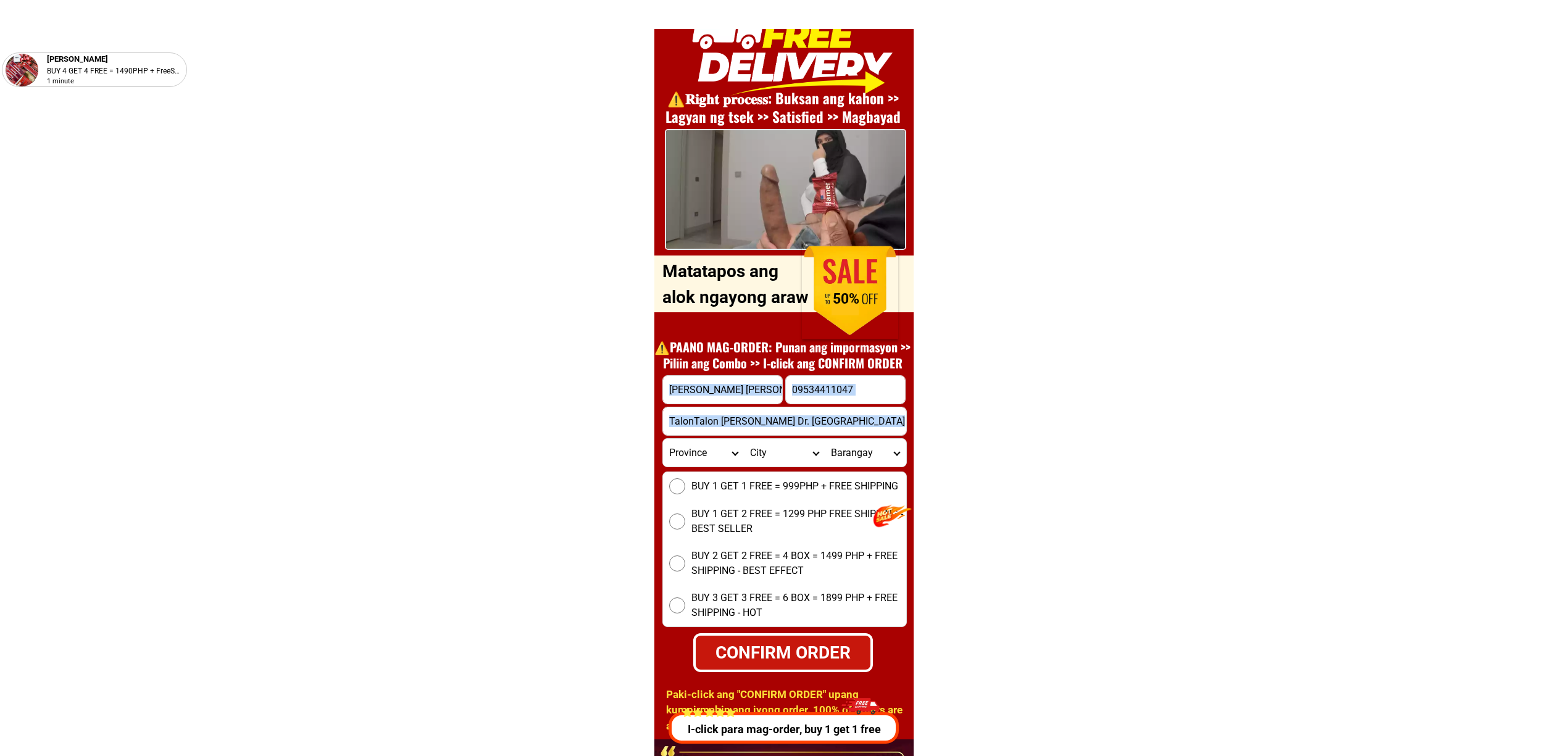
click at [690, 465] on form "[PERSON_NAME] [PERSON_NAME] dr. Logoy Grande 09534411047 CONFIRM ORDER TalonTal…" at bounding box center [784, 523] width 245 height 297
click at [690, 457] on select "Province [GEOGRAPHIC_DATA] [GEOGRAPHIC_DATA][PERSON_NAME][GEOGRAPHIC_DATA][GEOG…" at bounding box center [703, 453] width 81 height 28
click at [663, 439] on select "Province [GEOGRAPHIC_DATA] [GEOGRAPHIC_DATA][PERSON_NAME][GEOGRAPHIC_DATA][GEOG…" at bounding box center [703, 453] width 81 height 28
click at [705, 457] on select "Province [GEOGRAPHIC_DATA] [GEOGRAPHIC_DATA][PERSON_NAME][GEOGRAPHIC_DATA][GEOG…" at bounding box center [703, 453] width 81 height 28
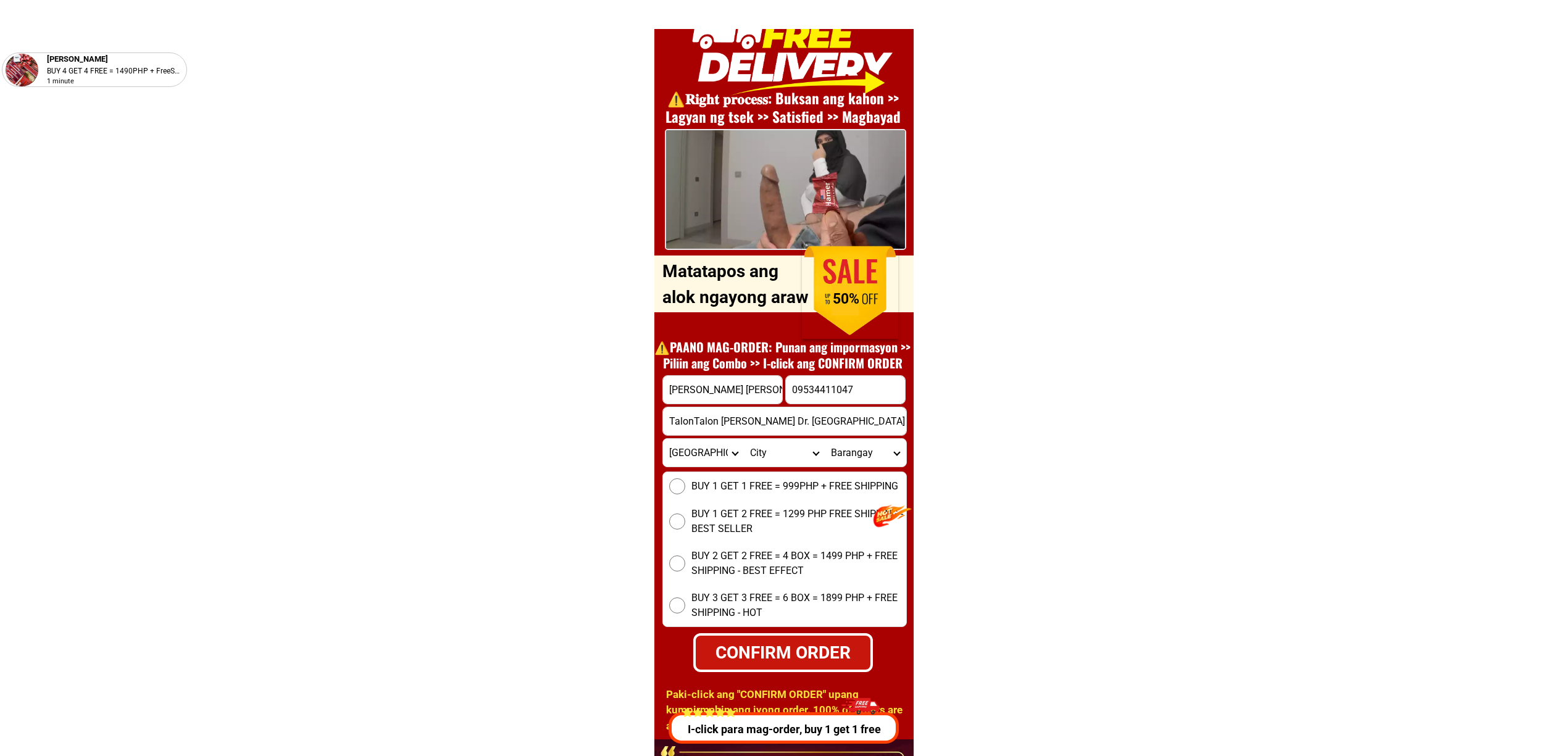
click at [705, 457] on select "Province [GEOGRAPHIC_DATA] [GEOGRAPHIC_DATA][PERSON_NAME][GEOGRAPHIC_DATA][GEOG…" at bounding box center [703, 453] width 81 height 28
click at [663, 439] on select "Province [GEOGRAPHIC_DATA] [GEOGRAPHIC_DATA][PERSON_NAME][GEOGRAPHIC_DATA][GEOG…" at bounding box center [703, 453] width 81 height 28
click at [771, 448] on select "City [PERSON_NAME]-city [GEOGRAPHIC_DATA]-city [GEOGRAPHIC_DATA][PERSON_NAME] K…" at bounding box center [784, 453] width 81 height 28
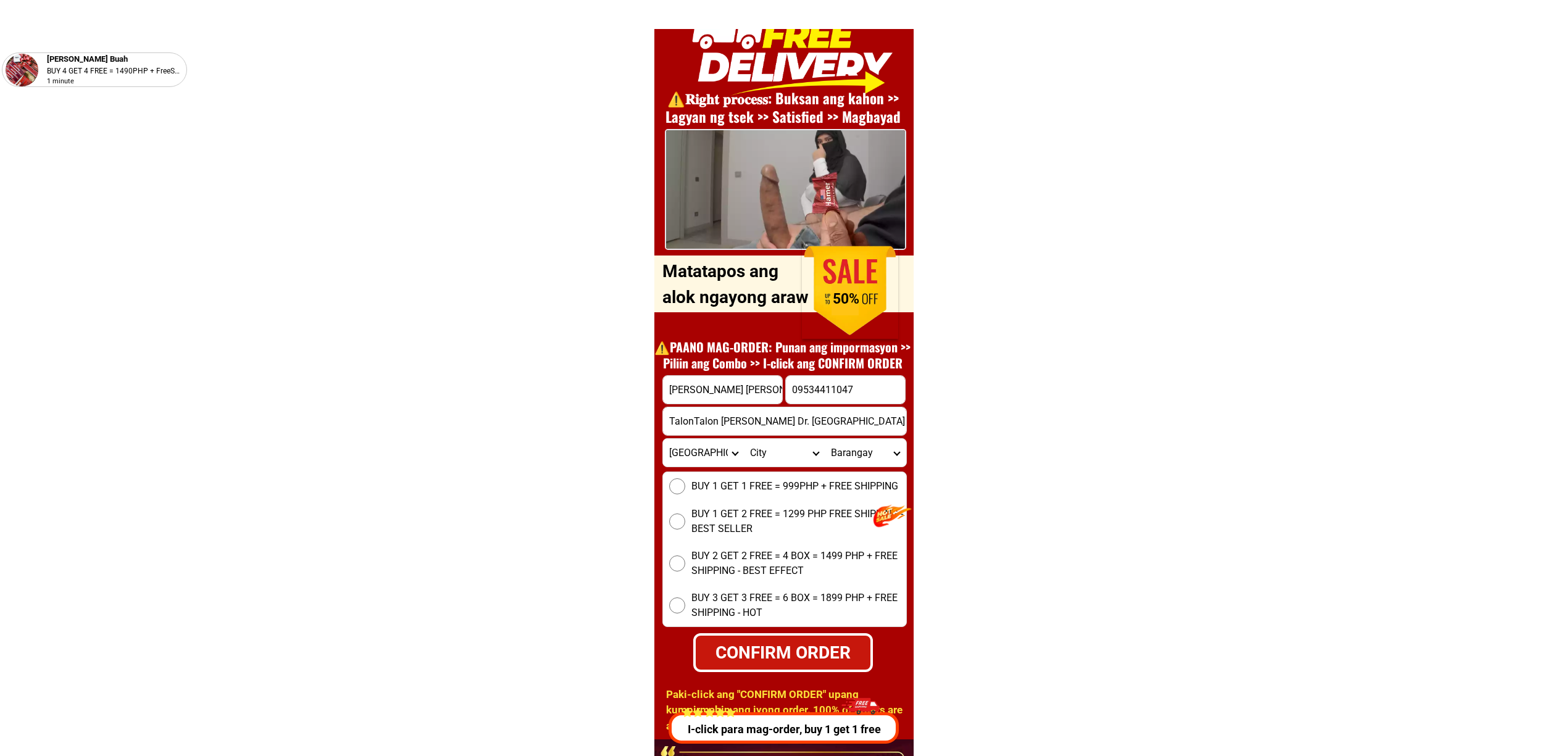
click at [703, 462] on select "Province [GEOGRAPHIC_DATA] [GEOGRAPHIC_DATA][PERSON_NAME][GEOGRAPHIC_DATA][GEOG…" at bounding box center [703, 453] width 81 height 28
select select "63_427"
click at [663, 439] on select "Province [GEOGRAPHIC_DATA] [GEOGRAPHIC_DATA][PERSON_NAME][GEOGRAPHIC_DATA][GEOG…" at bounding box center [703, 453] width 81 height 28
click at [767, 450] on select "City Bayog [GEOGRAPHIC_DATA] Dinas [PERSON_NAME][GEOGRAPHIC_DATA][GEOGRAPHIC_DA…" at bounding box center [784, 453] width 81 height 28
select select "63_4274669"
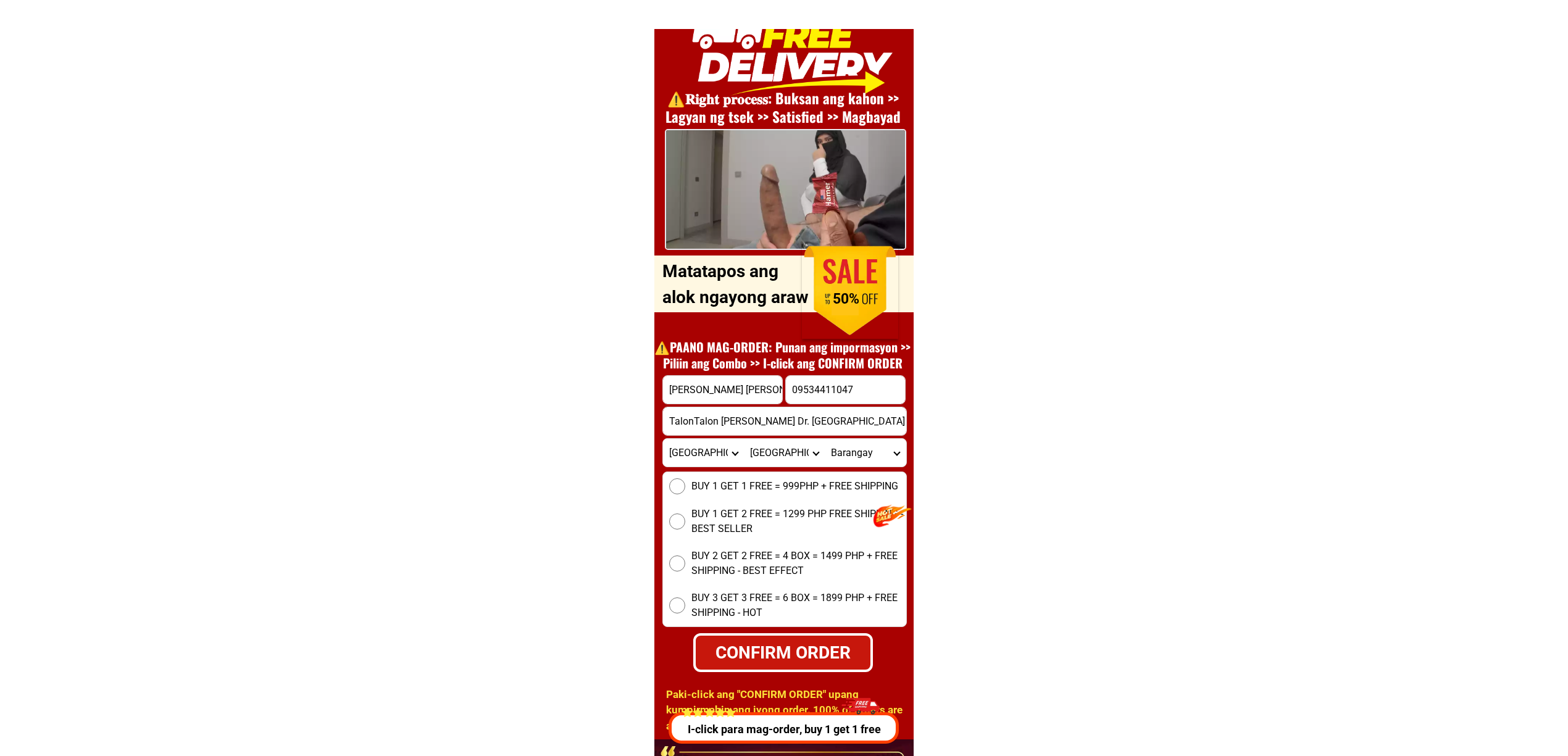
click at [744, 439] on select "City Bayog [GEOGRAPHIC_DATA] Dinas [PERSON_NAME][GEOGRAPHIC_DATA][GEOGRAPHIC_DA…" at bounding box center [784, 453] width 81 height 28
click at [862, 455] on select "[GEOGRAPHIC_DATA][PERSON_NAME][GEOGRAPHIC_DATA] i (pob.) [GEOGRAPHIC_DATA] (pob…" at bounding box center [865, 453] width 81 height 28
select select "63_42746693992"
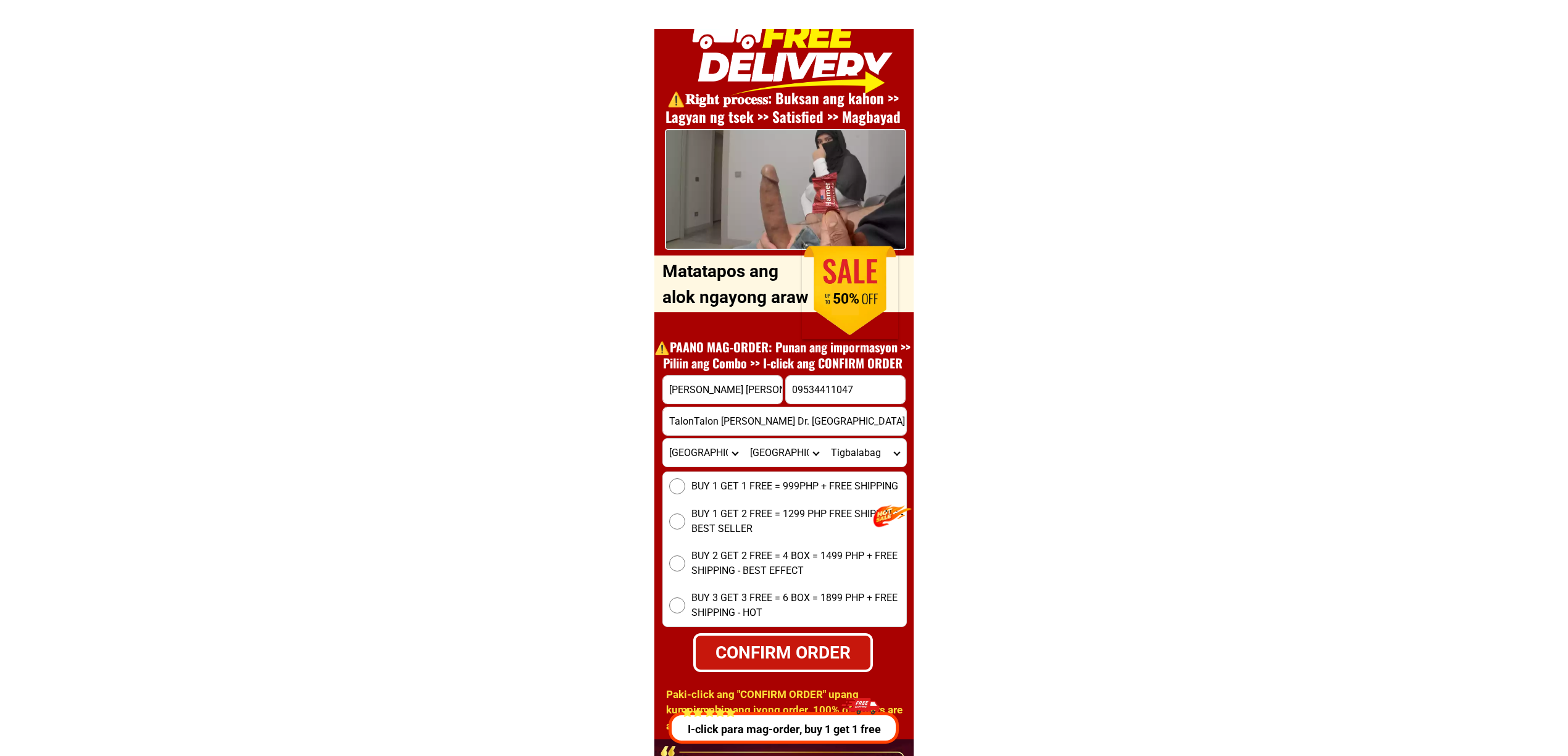
click at [766, 465] on div "Province [GEOGRAPHIC_DATA] [GEOGRAPHIC_DATA][PERSON_NAME][GEOGRAPHIC_DATA][GEOG…" at bounding box center [784, 453] width 245 height 29
click at [767, 450] on select "City Bayog [GEOGRAPHIC_DATA] Dinas [PERSON_NAME][GEOGRAPHIC_DATA][GEOGRAPHIC_DA…" at bounding box center [784, 453] width 81 height 28
click at [744, 439] on select "City Bayog [GEOGRAPHIC_DATA] Dinas [PERSON_NAME][GEOGRAPHIC_DATA][GEOGRAPHIC_DA…" at bounding box center [784, 453] width 81 height 28
click at [678, 475] on div "BUY 1 GET 1 FREE = 999PHP + FREE SHIPPING BUY 1 GET 2 FREE = 1299 PHP FREE SHIP…" at bounding box center [784, 550] width 245 height 156
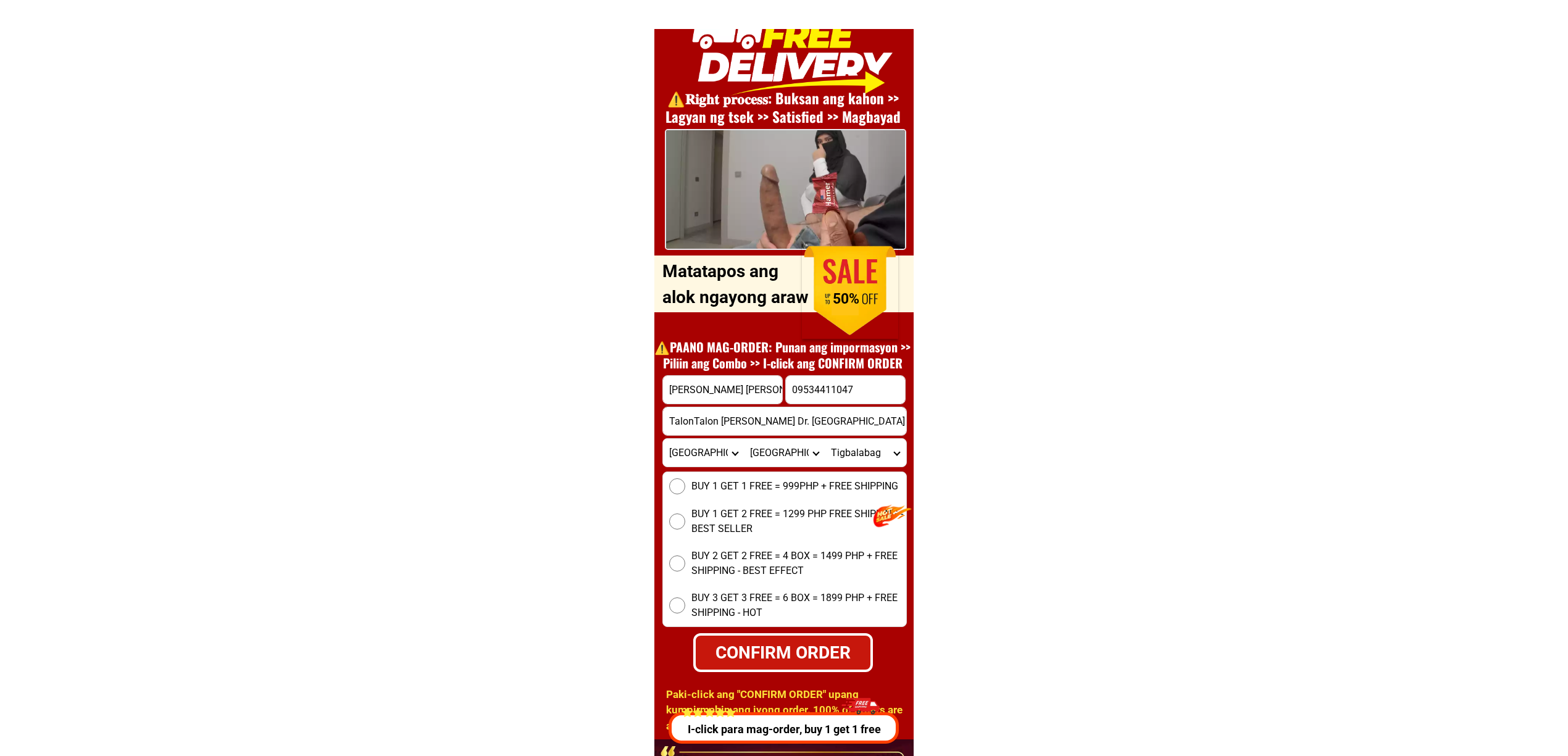
click at [678, 457] on select "Province [GEOGRAPHIC_DATA] [GEOGRAPHIC_DATA][PERSON_NAME][GEOGRAPHIC_DATA][GEOG…" at bounding box center [703, 453] width 81 height 28
click at [663, 439] on select "Province [GEOGRAPHIC_DATA] [GEOGRAPHIC_DATA][PERSON_NAME][GEOGRAPHIC_DATA][GEOG…" at bounding box center [703, 453] width 81 height 28
click at [710, 442] on select "Province [GEOGRAPHIC_DATA] [GEOGRAPHIC_DATA][PERSON_NAME][GEOGRAPHIC_DATA][GEOG…" at bounding box center [703, 453] width 81 height 28
select select "63_427"
click at [663, 439] on select "Province [GEOGRAPHIC_DATA] [GEOGRAPHIC_DATA][PERSON_NAME][GEOGRAPHIC_DATA][GEOG…" at bounding box center [703, 453] width 81 height 28
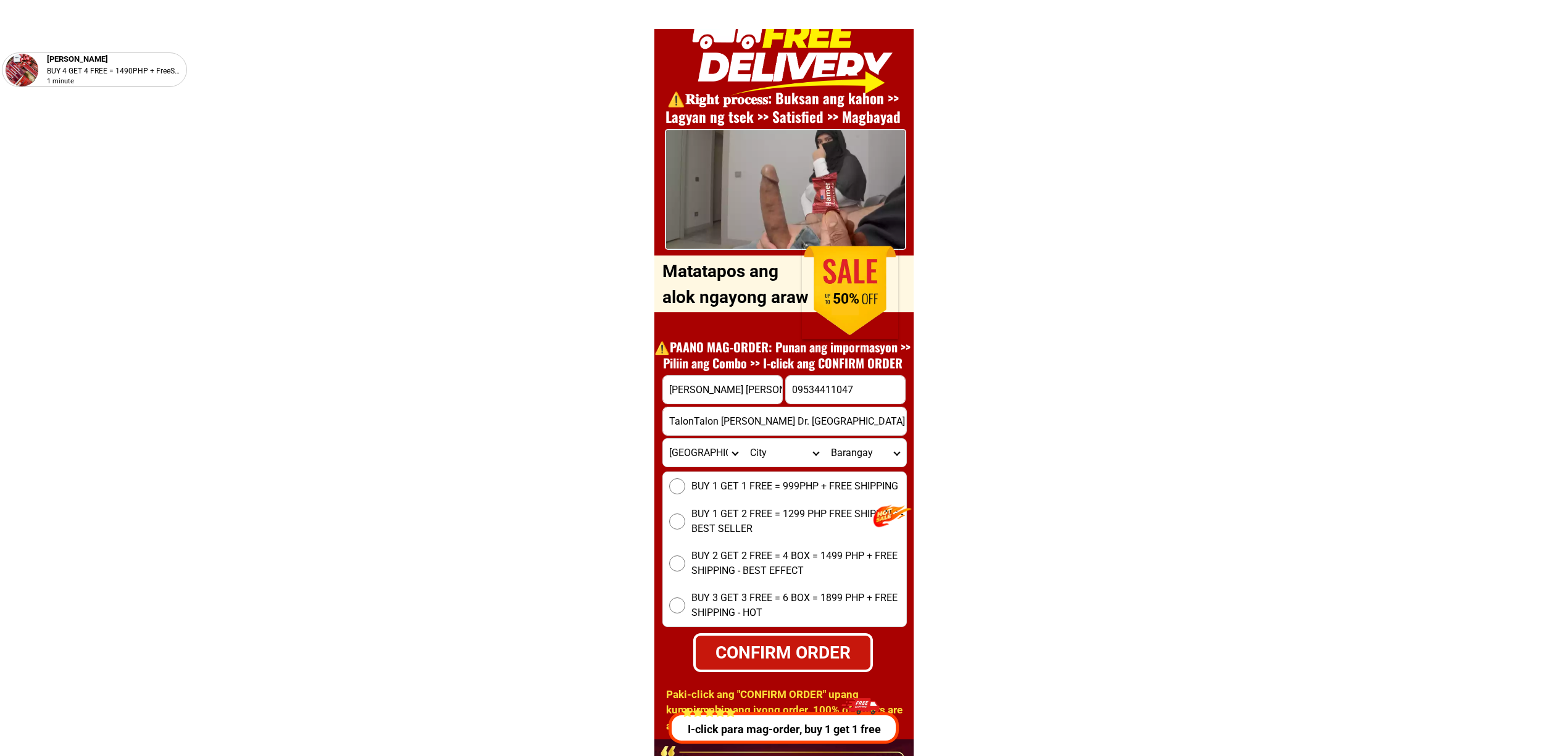
click at [765, 457] on select "City Bayog [GEOGRAPHIC_DATA] Dinas [PERSON_NAME][GEOGRAPHIC_DATA][GEOGRAPHIC_DA…" at bounding box center [784, 453] width 81 height 28
select select "63_4274669"
click at [744, 439] on select "City Bayog [GEOGRAPHIC_DATA] Dinas [PERSON_NAME][GEOGRAPHIC_DATA][GEOGRAPHIC_DA…" at bounding box center [784, 453] width 81 height 28
click at [746, 492] on div "BUY 1 GET 1 FREE = 999PHP + FREE SHIPPING BUY 1 GET 2 FREE = 1299 PHP FREE SHIP…" at bounding box center [784, 550] width 245 height 156
click at [709, 486] on span "BUY 1 GET 1 FREE = 999PHP + FREE SHIPPING" at bounding box center [795, 486] width 207 height 15
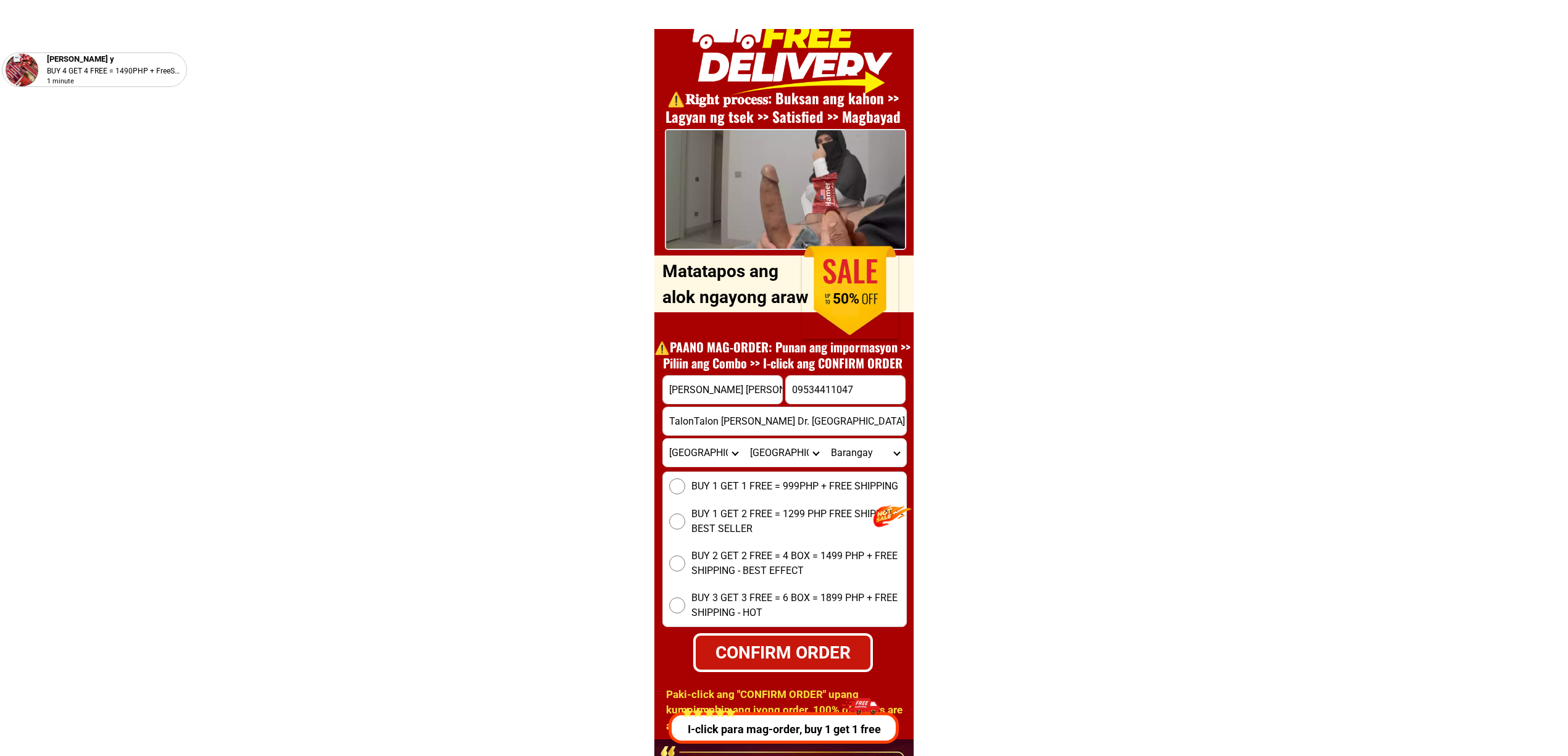
click at [685, 486] on input "BUY 1 GET 1 FREE = 999PHP + FREE SHIPPING" at bounding box center [677, 486] width 16 height 16
click at [809, 640] on div "CONFIRM ORDER" at bounding box center [783, 652] width 177 height 26
radio input "true"
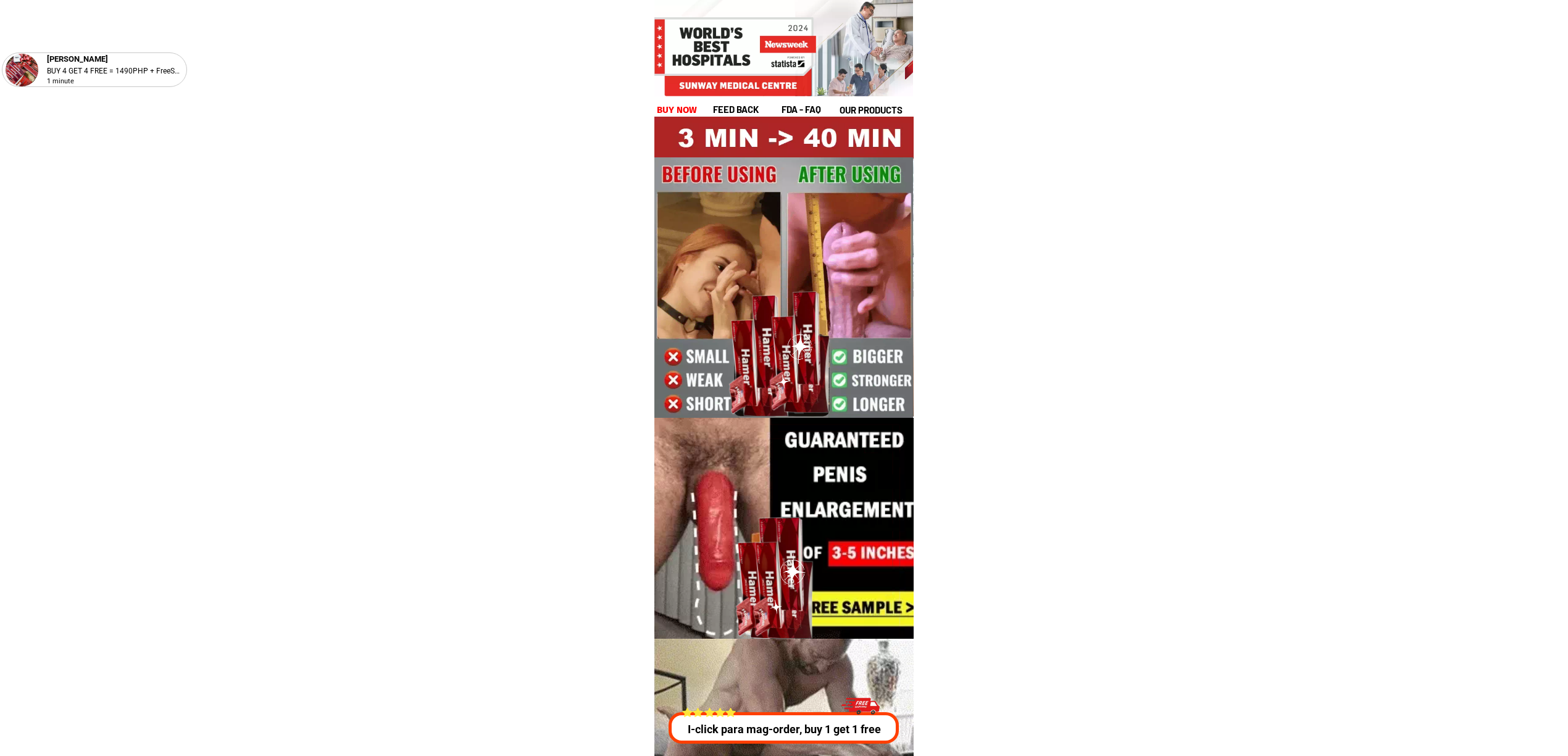
click at [731, 722] on p "I-click para mag-order, buy 1 get 1 free" at bounding box center [781, 729] width 235 height 16
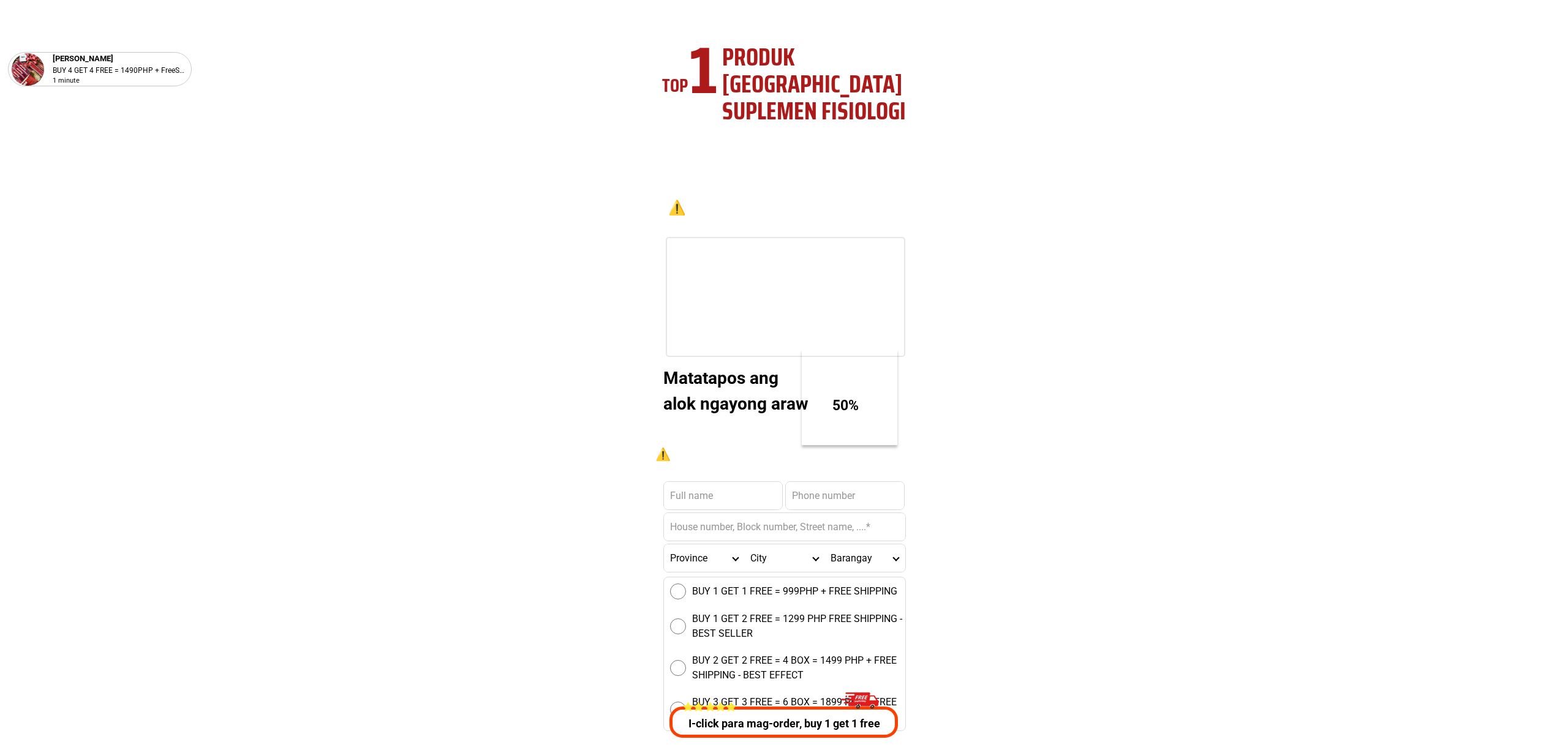
scroll to position [4413, 0]
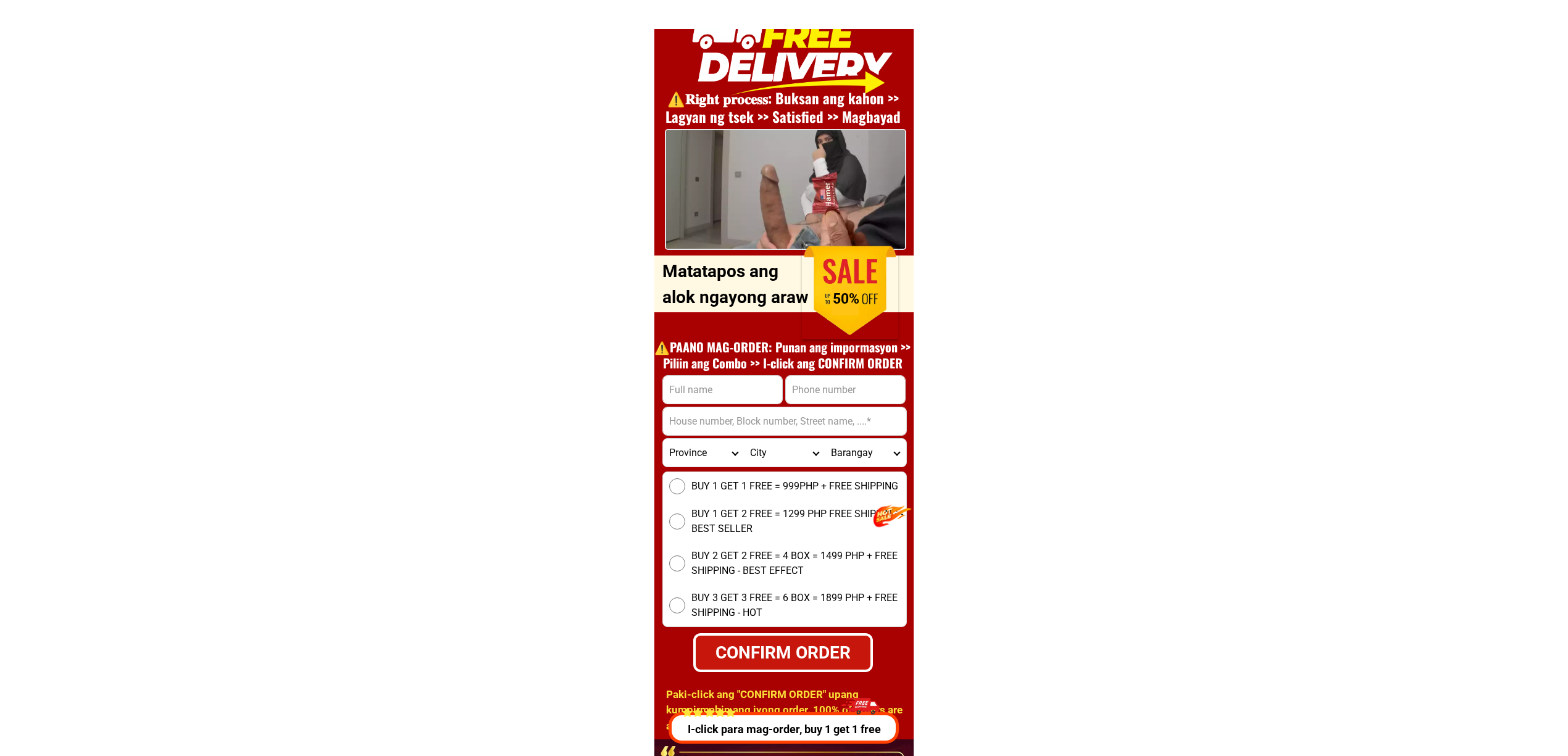
click at [821, 362] on h1 "⚠️️PAANO MAG-ORDER: Punan ang impormasyon >> Piliin ang Combo >> I-click ang CO…" at bounding box center [782, 355] width 269 height 32
drag, startPoint x: 840, startPoint y: 390, endPoint x: 851, endPoint y: 393, distance: 11.4
click at [840, 389] on input "Input phone_number" at bounding box center [845, 390] width 119 height 28
paste input ""0926-458-8938"
type input ""0926-458-8938"
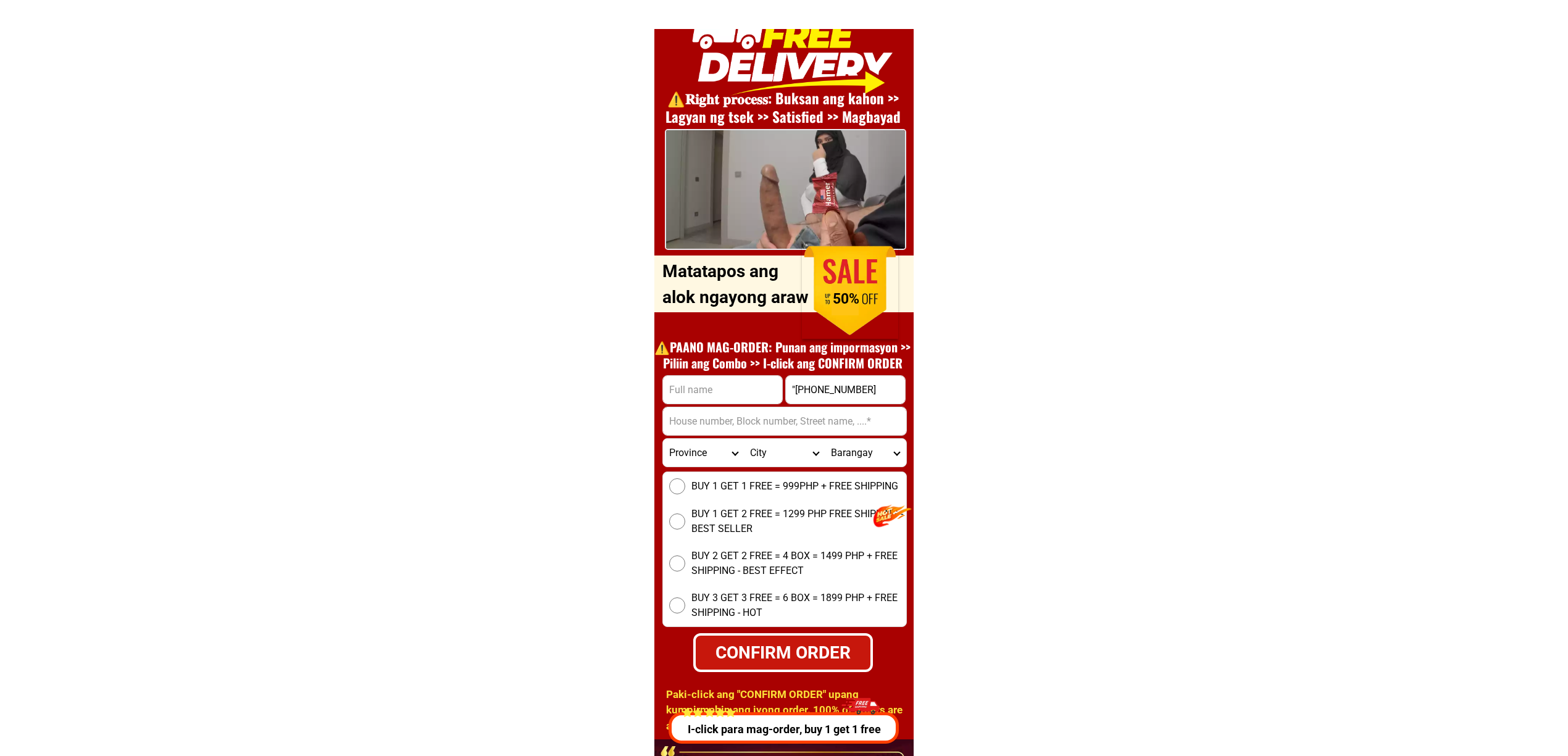
click at [736, 389] on input "Input full_name" at bounding box center [722, 390] width 119 height 28
paste input "Mario Madriaga"
type input "Mario Madriaga"
click at [714, 421] on input "Input address" at bounding box center [784, 421] width 243 height 28
paste input "53, Reyes St,"
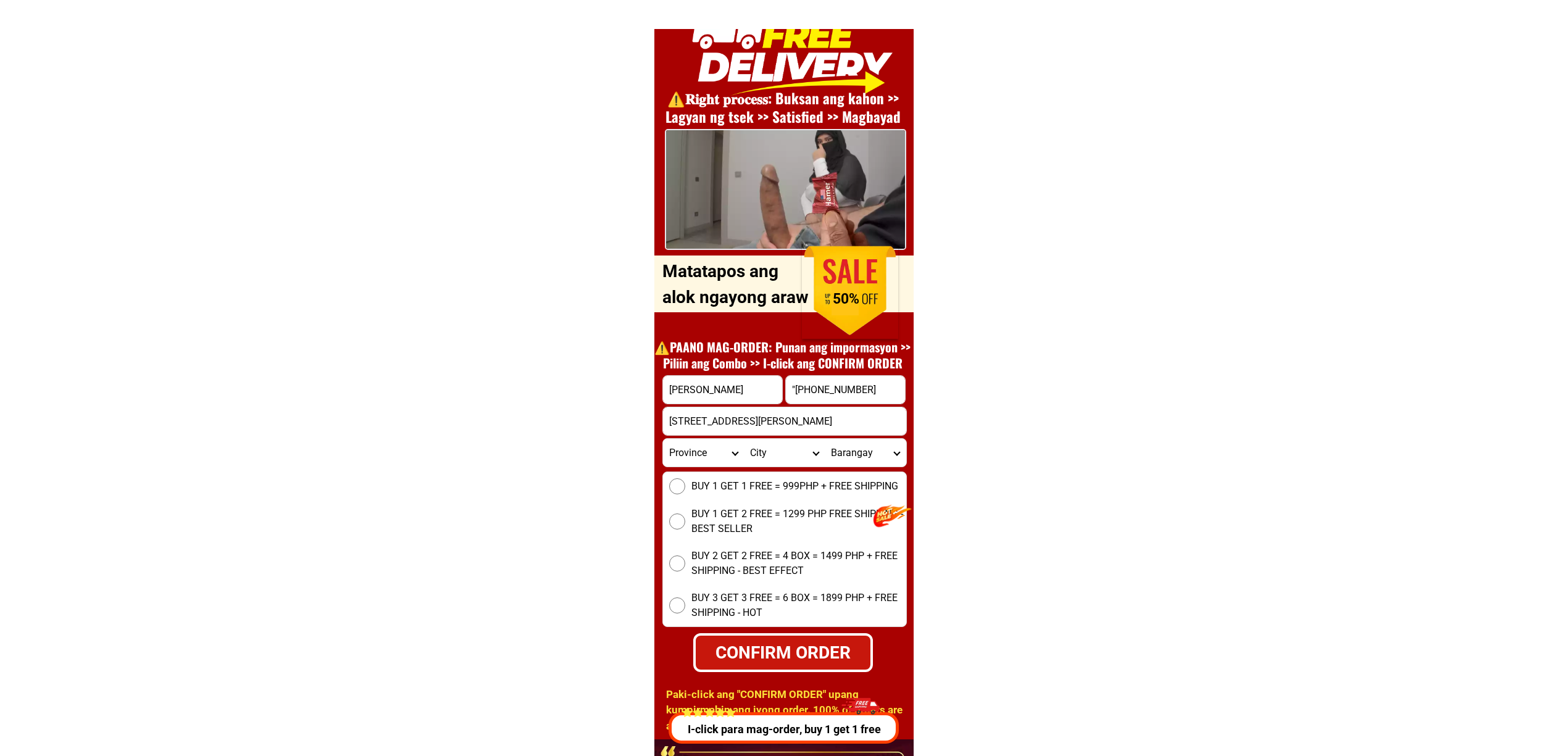
type input "53, Reyes St,"
click at [709, 454] on select "Province [GEOGRAPHIC_DATA] [GEOGRAPHIC_DATA][PERSON_NAME][GEOGRAPHIC_DATA][GEOG…" at bounding box center [703, 453] width 81 height 28
select select "63_305"
click at [663, 439] on select "Province [GEOGRAPHIC_DATA] [GEOGRAPHIC_DATA][PERSON_NAME][GEOGRAPHIC_DATA][GEOG…" at bounding box center [703, 453] width 81 height 28
click at [761, 451] on select "City Angadanan Benito-soliven Cabagan Cauayan-city Cordon Delfin-albano Dinapig…" at bounding box center [784, 453] width 81 height 28
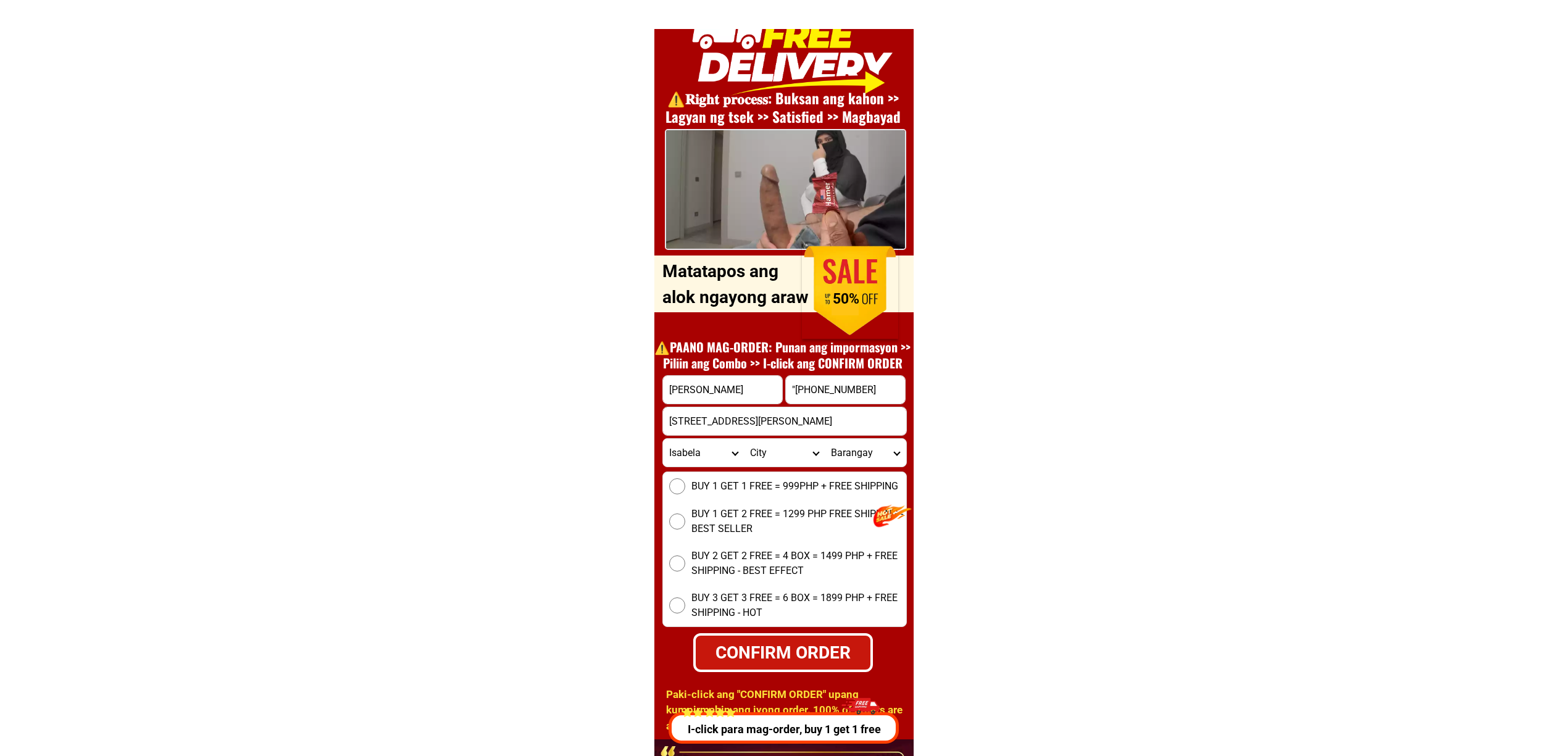
select select "63_3052855"
click at [744, 439] on select "City Angadanan Benito-soliven Cabagan Cauayan-city Cordon Delfin-albano Dinapig…" at bounding box center [784, 453] width 81 height 28
click at [848, 446] on select "Barangay Alicaocao Alinam Amobocan Andarayan Baculod Baringin norte Baringin su…" at bounding box center [865, 453] width 81 height 28
select select "63_30528554091"
click at [825, 439] on select "Barangay Alicaocao Alinam Amobocan Andarayan Baculod Baringin norte Baringin su…" at bounding box center [865, 453] width 81 height 28
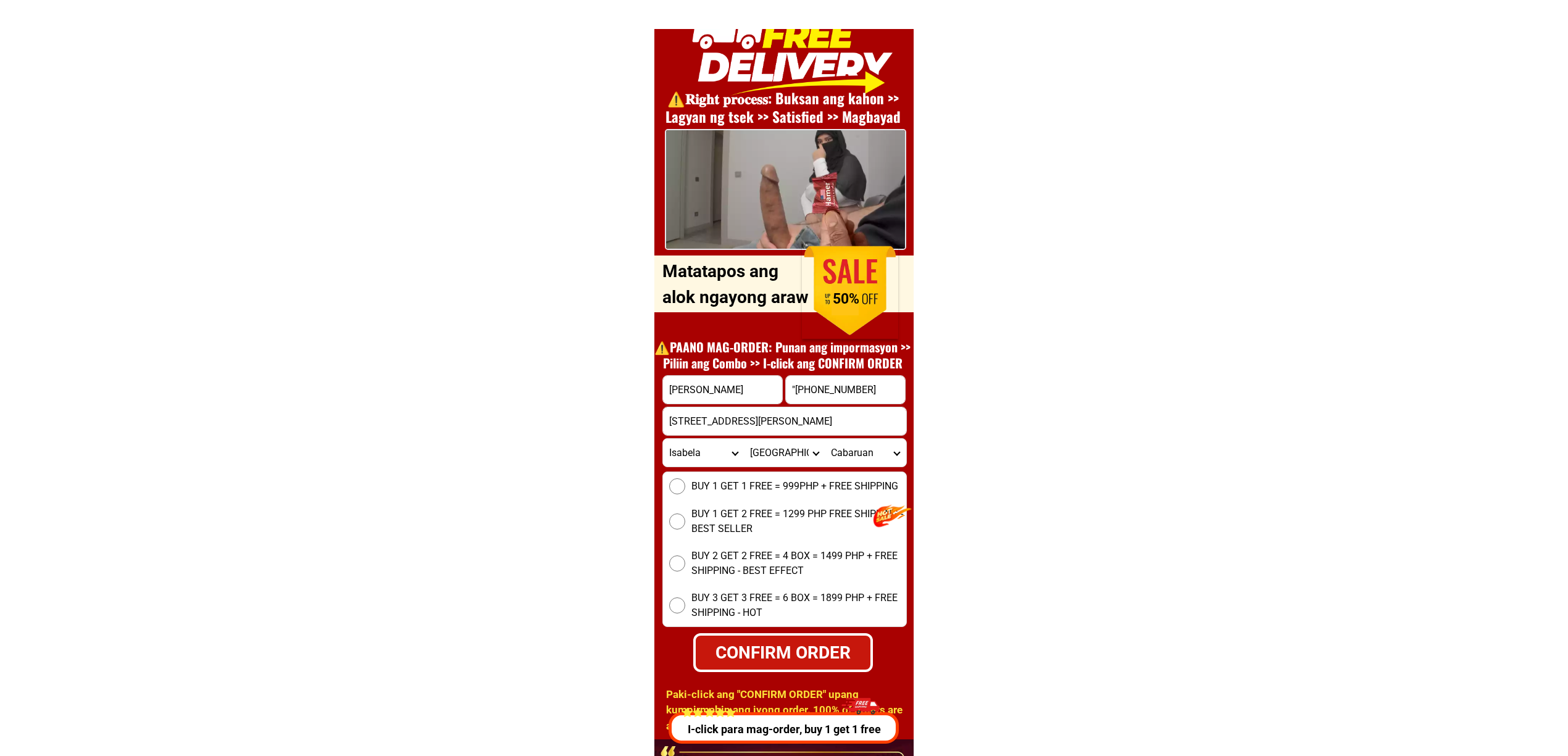
click at [838, 385] on input ""0926-458-8938" at bounding box center [845, 390] width 119 height 28
type input "09264588938"
click at [717, 480] on span "BUY 1 GET 1 FREE = 999PHP + FREE SHIPPING" at bounding box center [795, 486] width 207 height 15
click at [685, 480] on input "BUY 1 GET 1 FREE = 999PHP + FREE SHIPPING" at bounding box center [677, 486] width 16 height 16
click at [817, 645] on div "CONFIRM ORDER" at bounding box center [783, 652] width 177 height 26
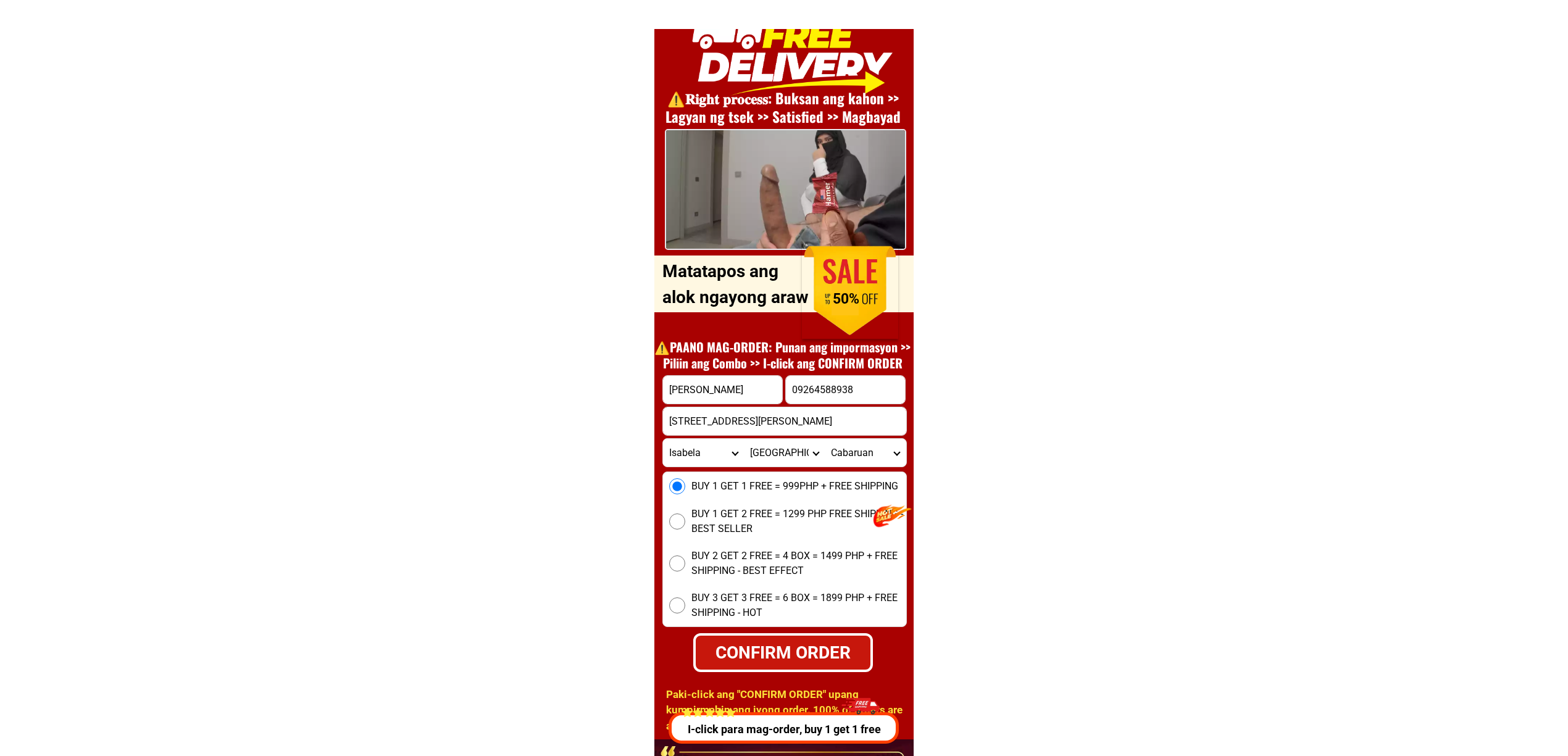
radio input "true"
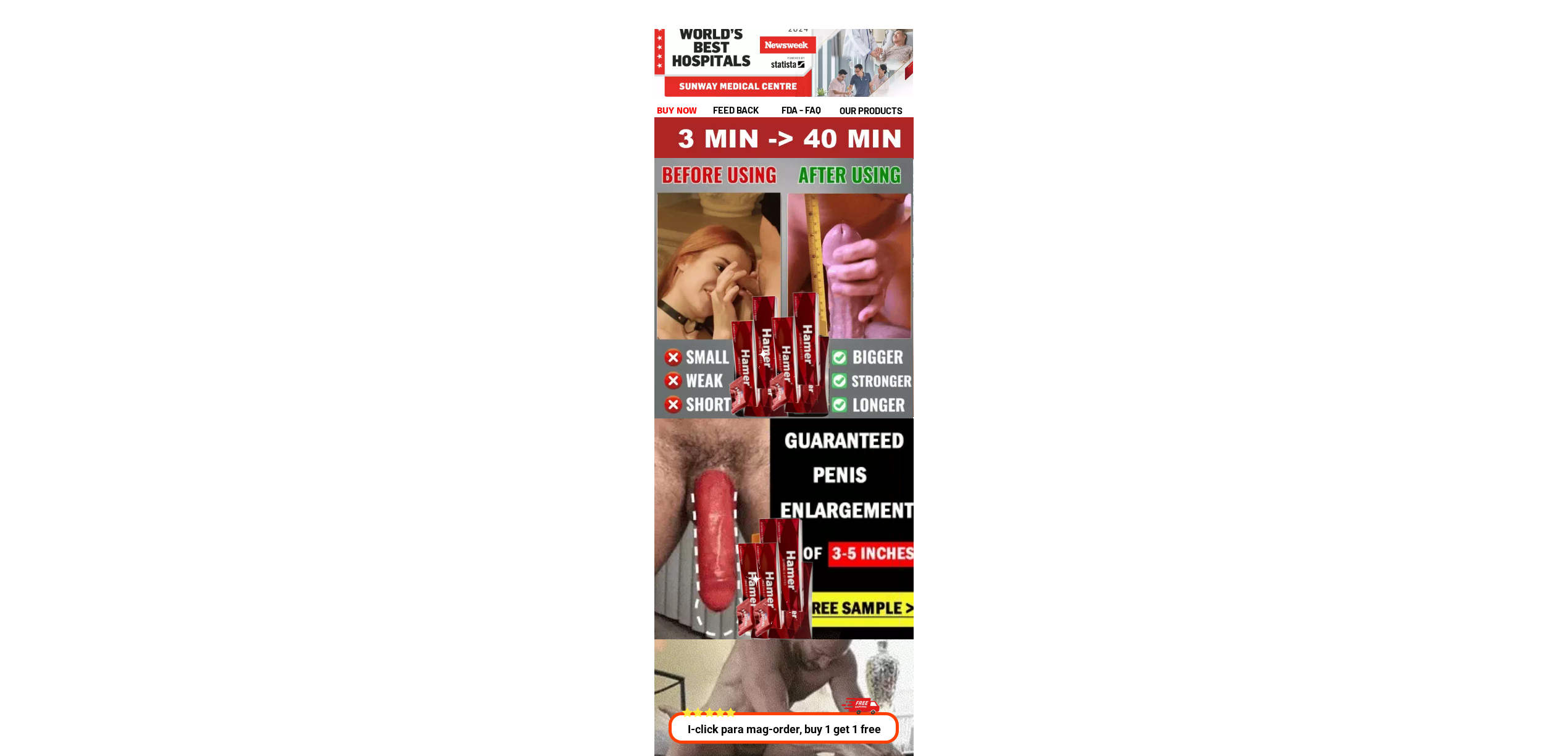
scroll to position [4448, 0]
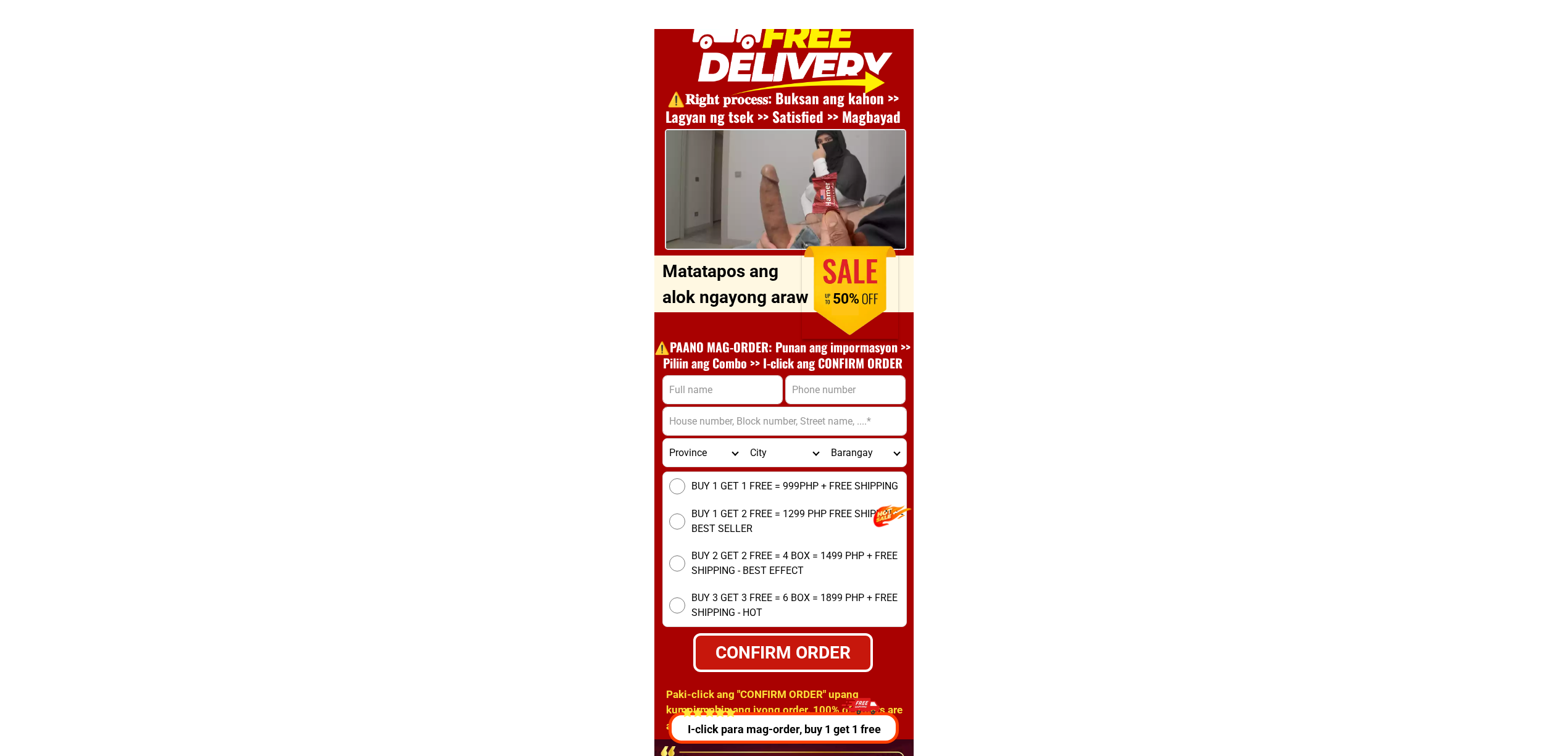
drag, startPoint x: 694, startPoint y: 383, endPoint x: 705, endPoint y: 390, distance: 13.0
click at [694, 383] on input "Input full_name" at bounding box center [722, 390] width 119 height 28
click at [803, 410] on input "Input address" at bounding box center [784, 421] width 243 height 28
paste input "09275319236"
type input "09275319236"
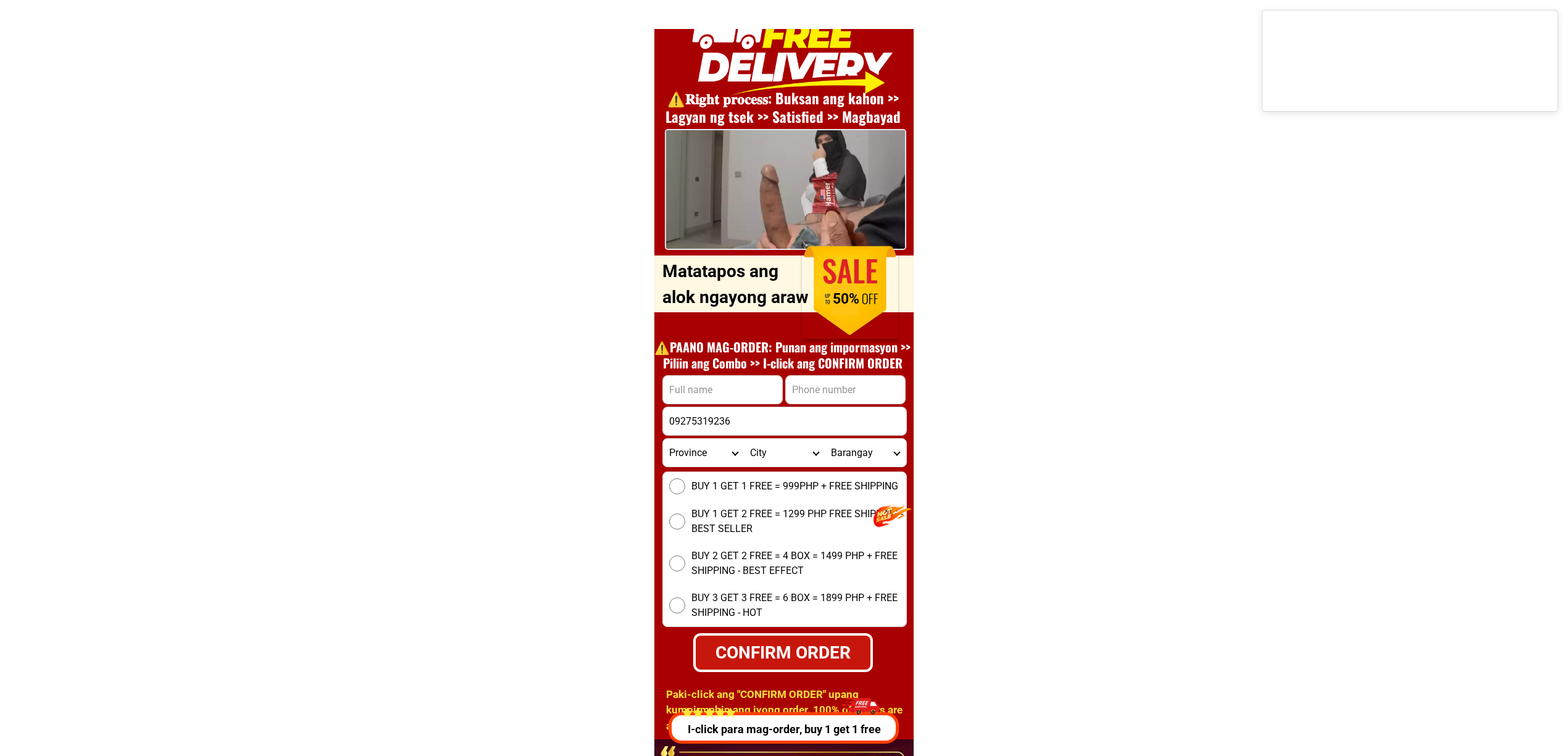
click at [820, 380] on input "Input phone_number" at bounding box center [845, 390] width 119 height 28
paste input "09275319236"
type input "09275319236"
click at [753, 376] on input "Input full_name" at bounding box center [722, 390] width 119 height 28
paste input ""Jojo.elumba""
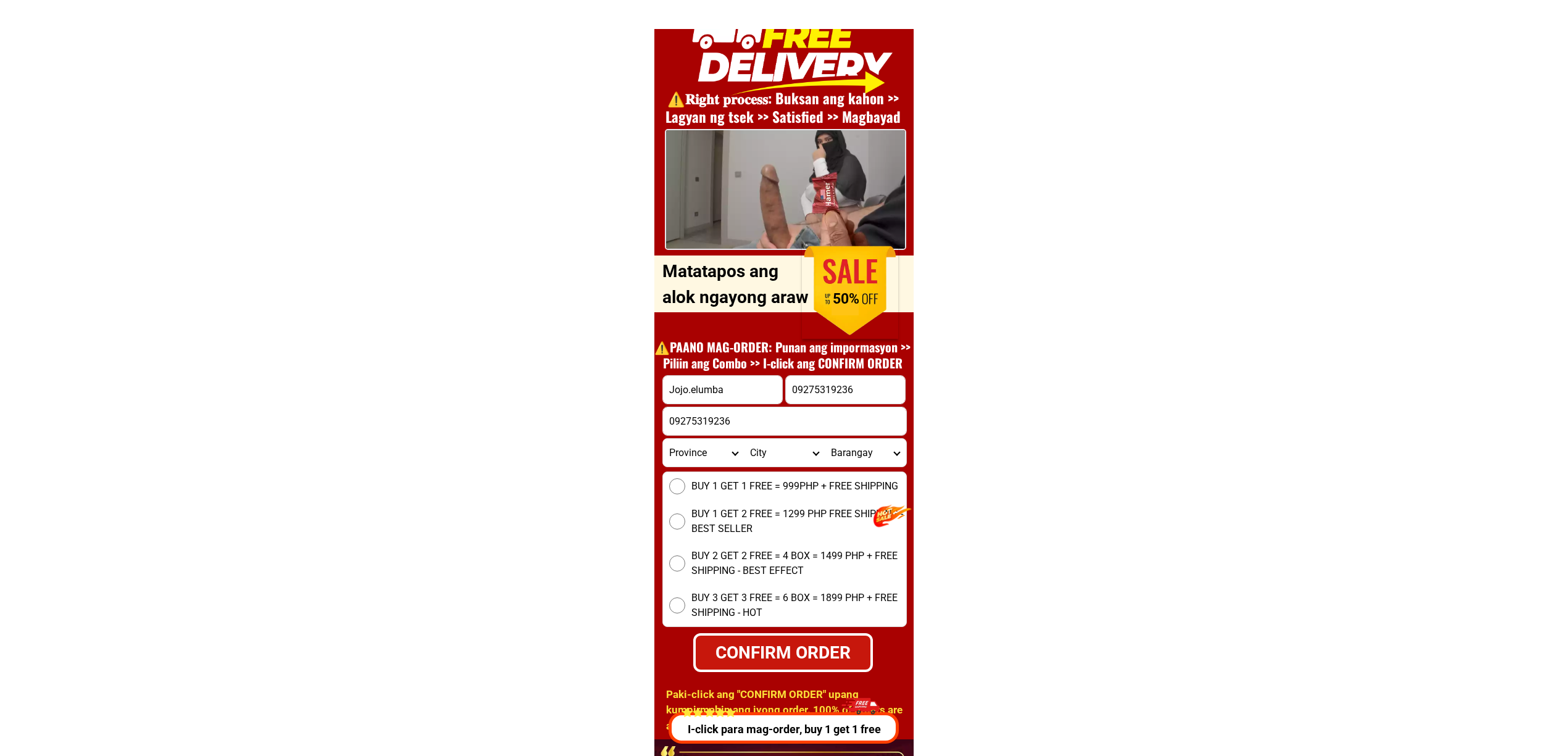
type input "Jojo.elumba"
click button "submit" at bounding box center [0, 0] width 0 height 0
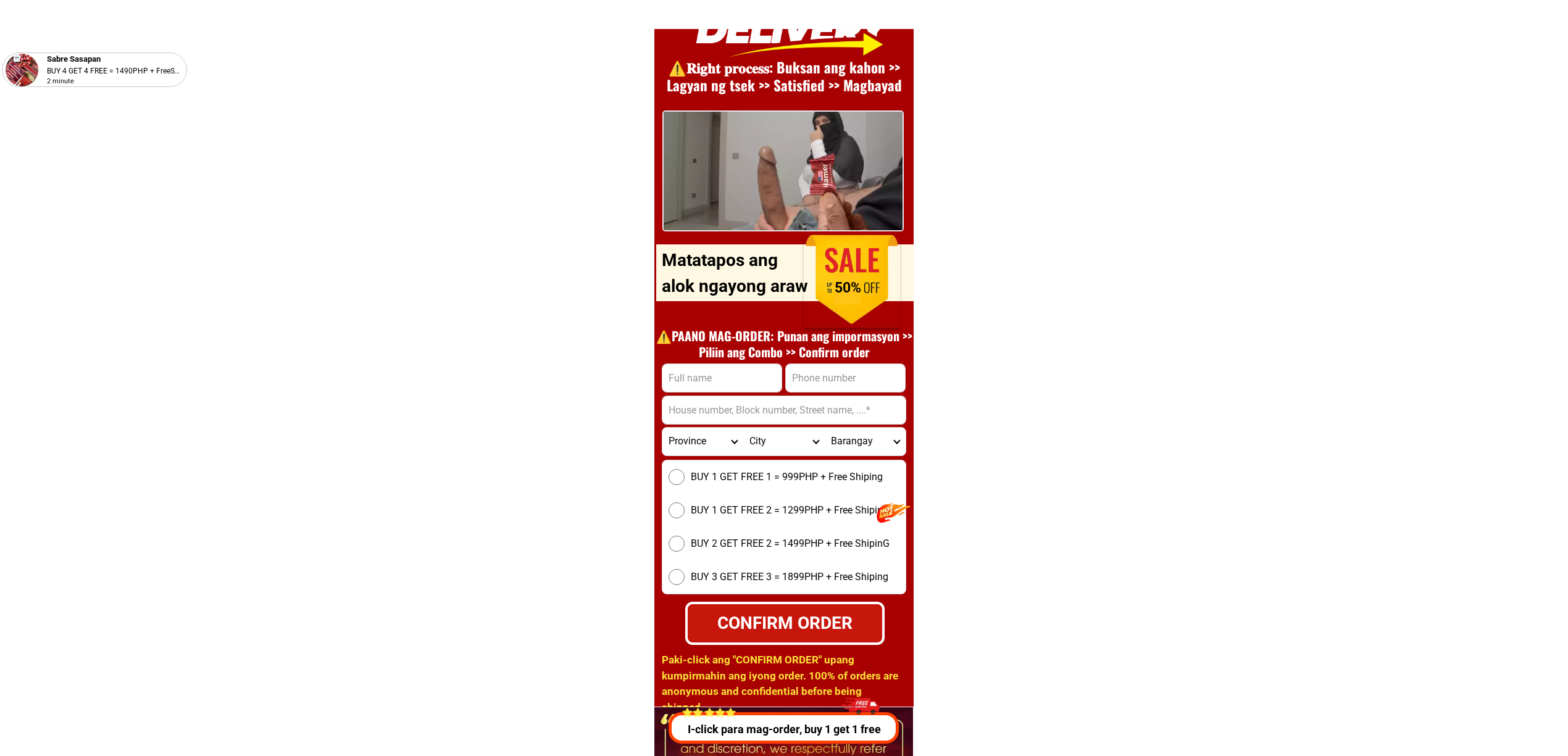
click at [716, 356] on h1 "⚠️️PAANO MAG-ORDER: Punan ang impormasyon >> Piliin ang Combo >> Confirm order" at bounding box center [784, 343] width 269 height 32
click at [722, 366] on input "Input full_name" at bounding box center [722, 378] width 119 height 28
paste input ""Jojo.elumba""
click at [676, 376] on input ""Jojo.elumba" at bounding box center [722, 378] width 119 height 28
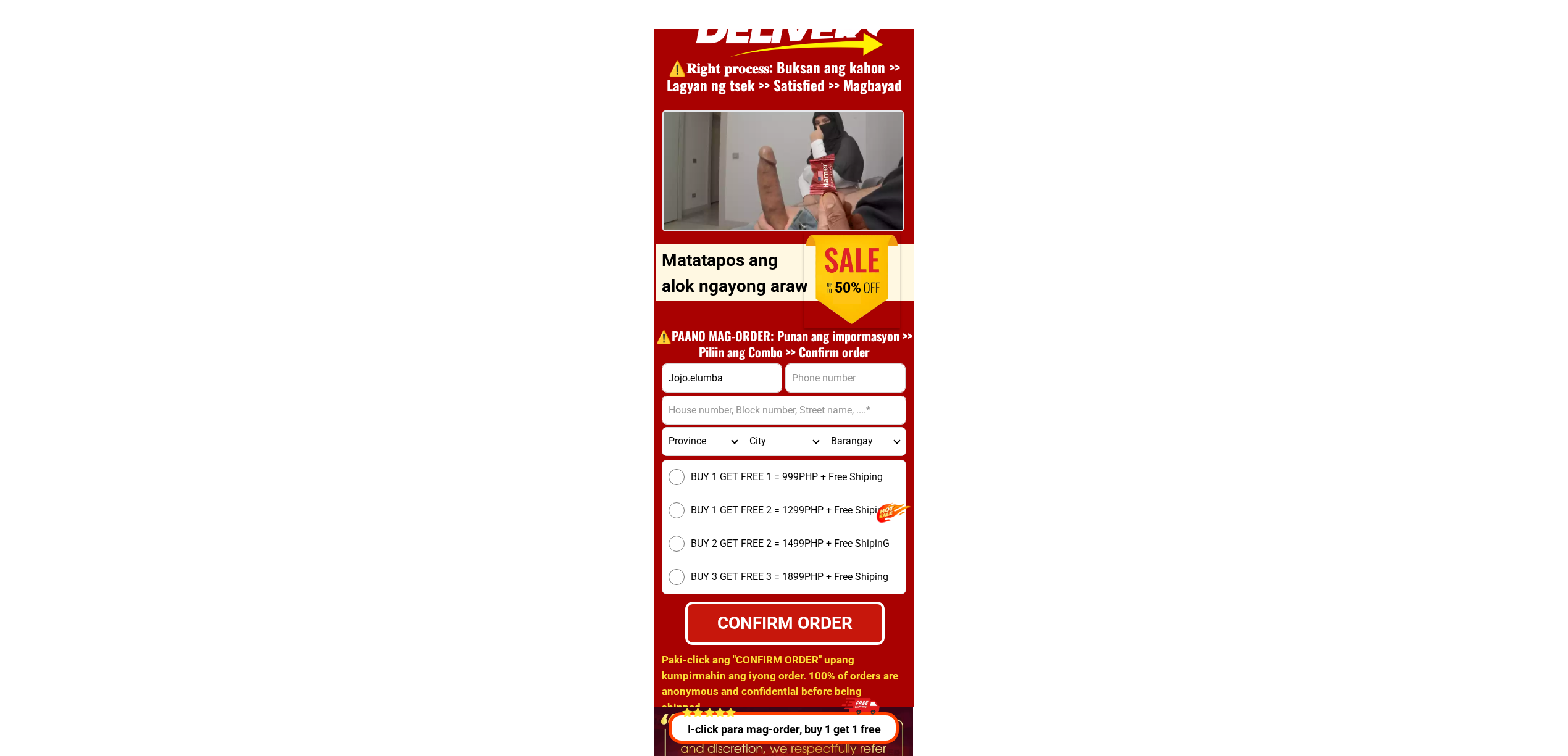
type input "Jojo.elumba"
click at [882, 397] on input "Input address" at bounding box center [784, 410] width 243 height 28
click at [865, 390] on input "Input phone_number" at bounding box center [845, 378] width 119 height 28
paste input "09275319236"
type input "09275319236"
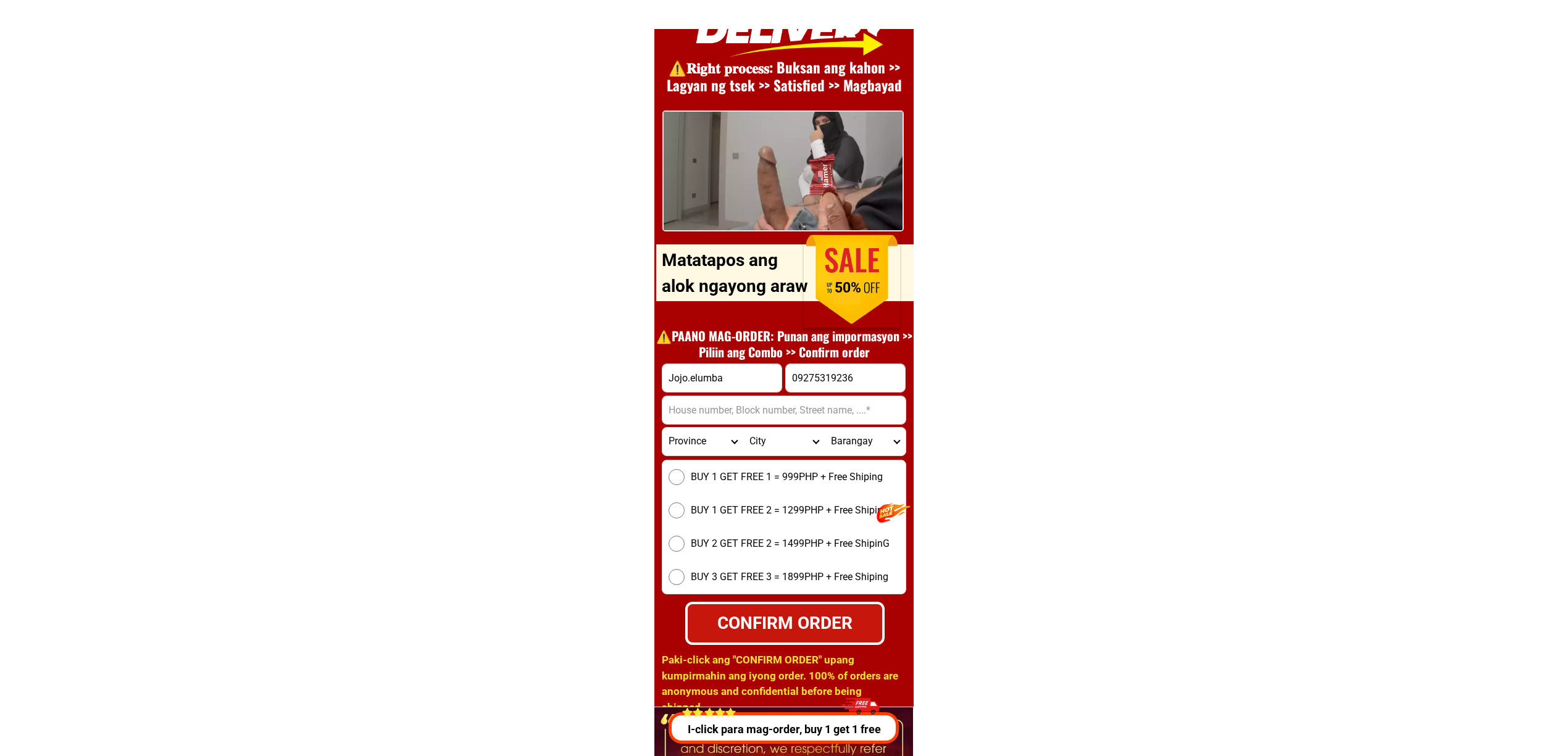
click at [709, 447] on select "Province [GEOGRAPHIC_DATA] [GEOGRAPHIC_DATA][PERSON_NAME][GEOGRAPHIC_DATA][GEOG…" at bounding box center [703, 442] width 81 height 28
select select "63_151"
click at [662, 428] on select "Province [GEOGRAPHIC_DATA] [GEOGRAPHIC_DATA][PERSON_NAME][GEOGRAPHIC_DATA][GEOG…" at bounding box center [703, 442] width 81 height 28
click at [754, 425] on form "Jojo.elumba 09275319236 CONFIRM ORDER Province Abra Agusan-del-norte Agusan-del…" at bounding box center [784, 504] width 245 height 281
click at [758, 433] on select "City Ajuy Alimodian Anilao Badiangan Balasan Banate Barotac-nuevo Barotac-viejo…" at bounding box center [784, 442] width 81 height 28
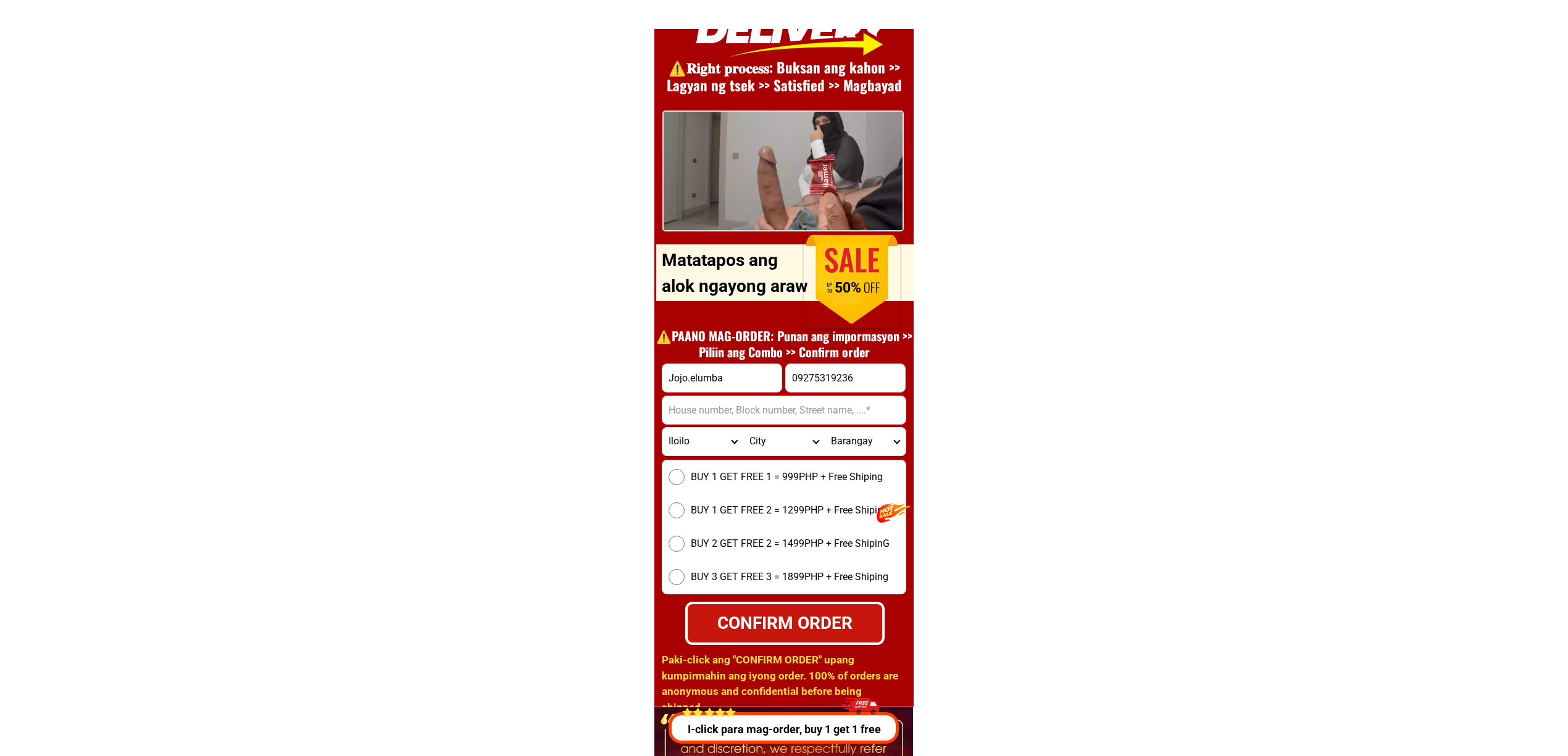
select select "63_1513493"
click at [743, 428] on select "City Ajuy Alimodian Anilao Badiangan Balasan Banate Barotac-nuevo Barotac-viejo…" at bounding box center [784, 442] width 81 height 28
click at [870, 425] on form "Jojo.elumba 09275319236 CONFIRM ORDER Province Abra Agusan-del-norte Agusan-del…" at bounding box center [784, 504] width 245 height 281
click at [874, 438] on select "Barangay Alameda Amorogtong Anilawan Bagacay Bagacayan Bagay Balibagan Barangay…" at bounding box center [865, 442] width 81 height 28
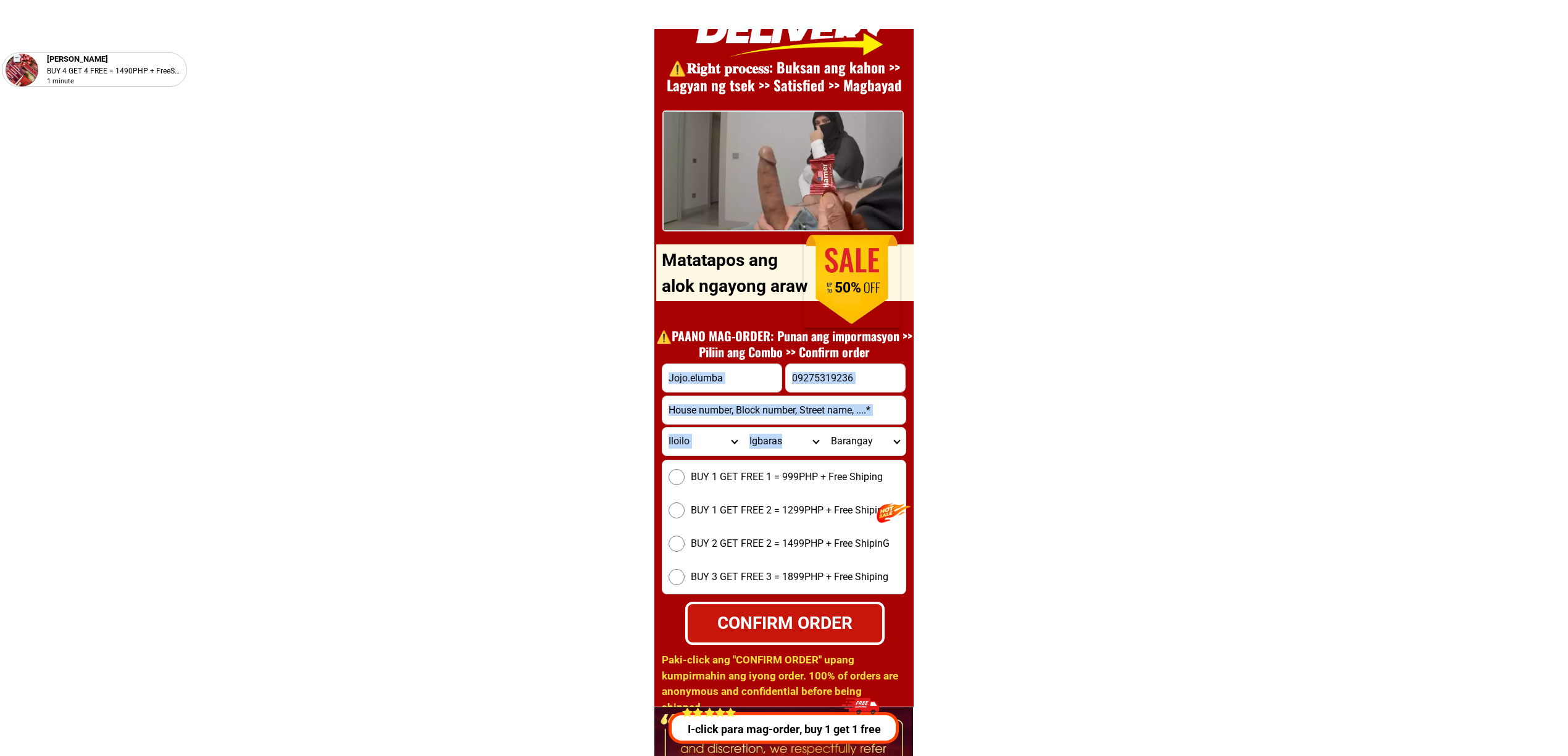
select select "63_151349332415"
click at [825, 428] on select "Barangay Alameda Amorogtong Anilawan Bagacay Bagacayan Bagay Balibagan Barangay…" at bounding box center [865, 442] width 81 height 28
drag, startPoint x: 823, startPoint y: 409, endPoint x: 823, endPoint y: 424, distance: 15.0
click at [823, 408] on input "Input address" at bounding box center [784, 410] width 243 height 28
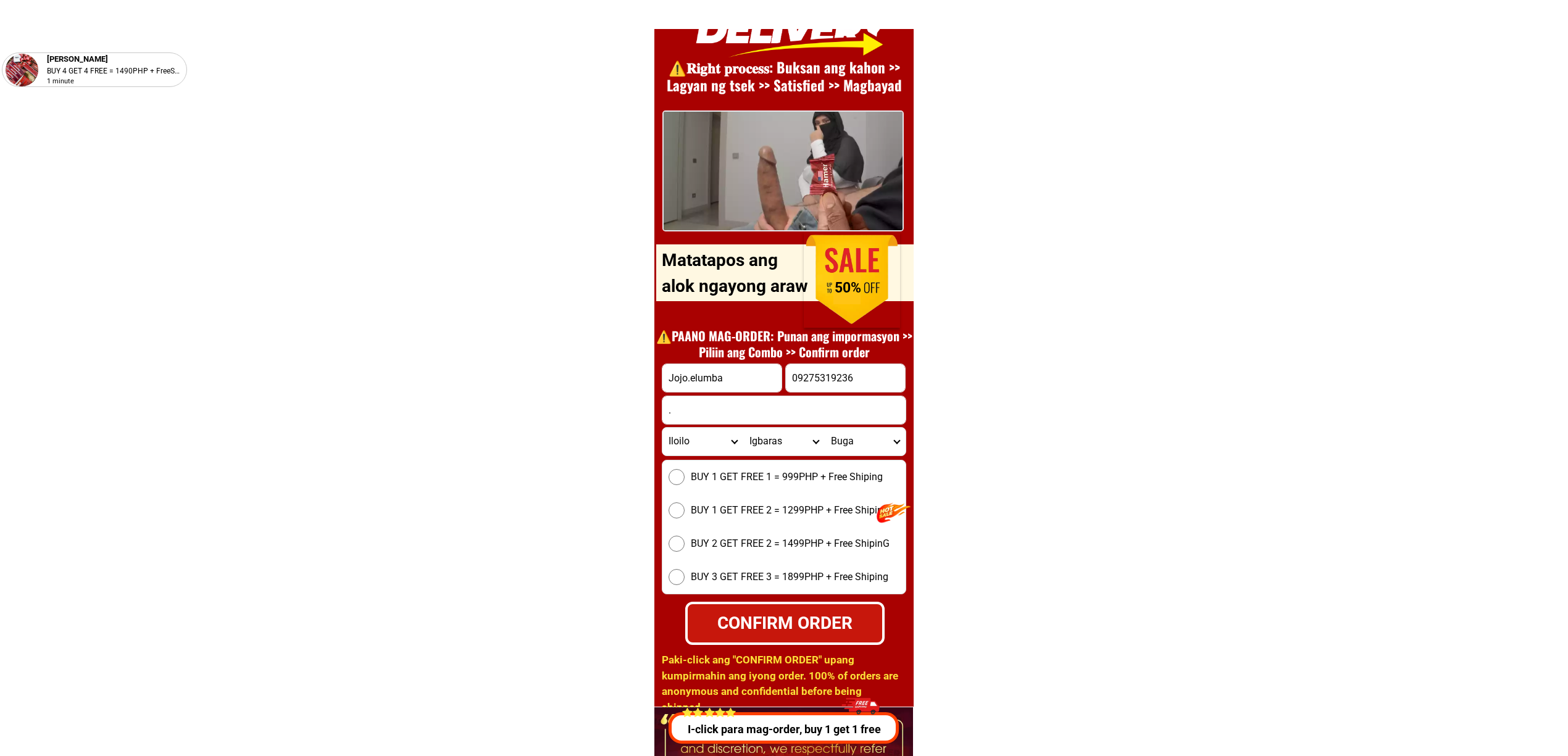
type input "."
click at [836, 457] on form "Jojo.elumba 09275319236 CONFIRM ORDER . Province Abra Agusan-del-norte Agusan-d…" at bounding box center [784, 504] width 245 height 281
click at [846, 473] on span "BUY 1 GET FREE 1 = 999PHP + Free Shiping" at bounding box center [786, 477] width 192 height 15
click at [685, 473] on input "BUY 1 GET FREE 1 = 999PHP + Free Shiping" at bounding box center [676, 477] width 16 height 16
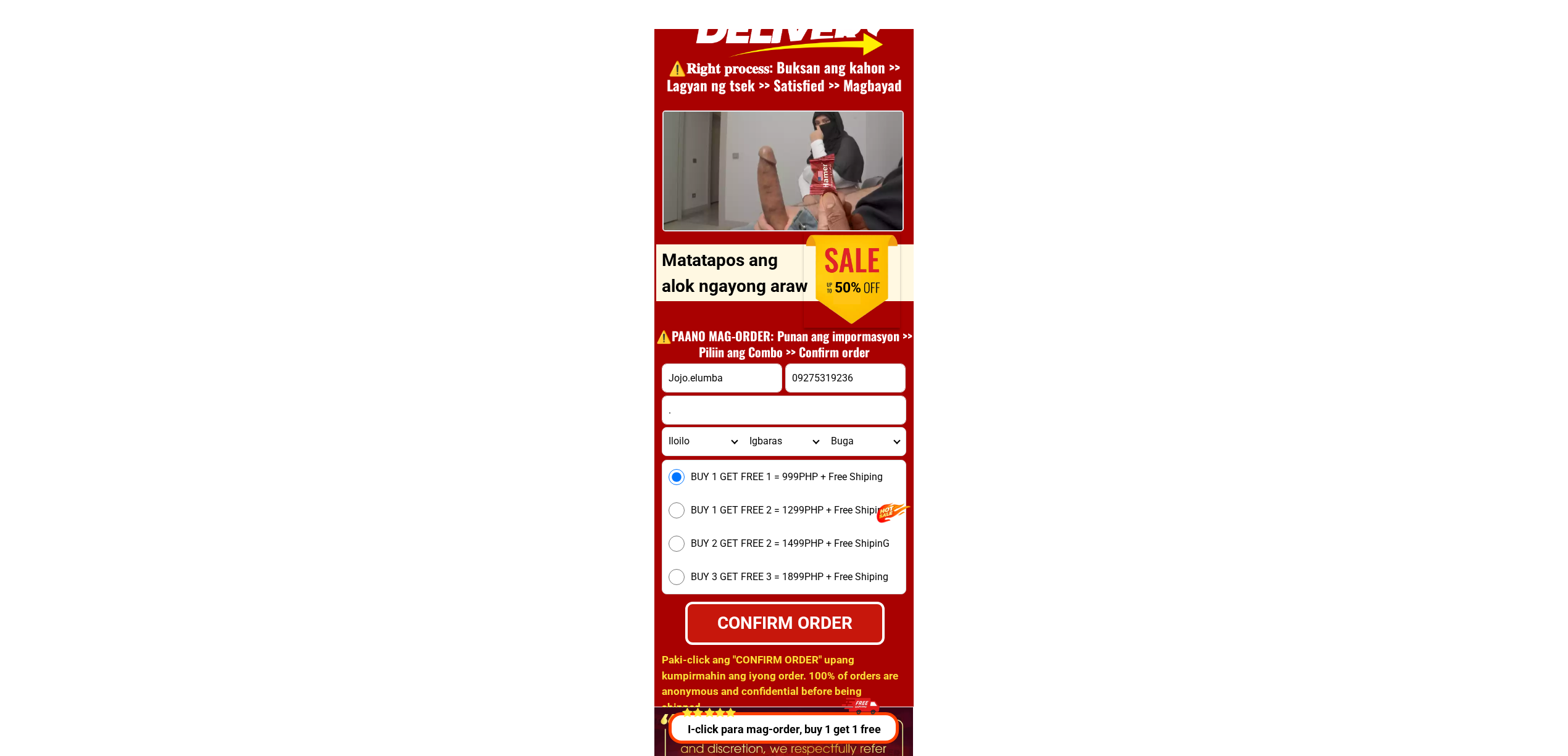
click at [803, 624] on div "CONFIRM ORDER" at bounding box center [784, 623] width 194 height 26
radio input "true"
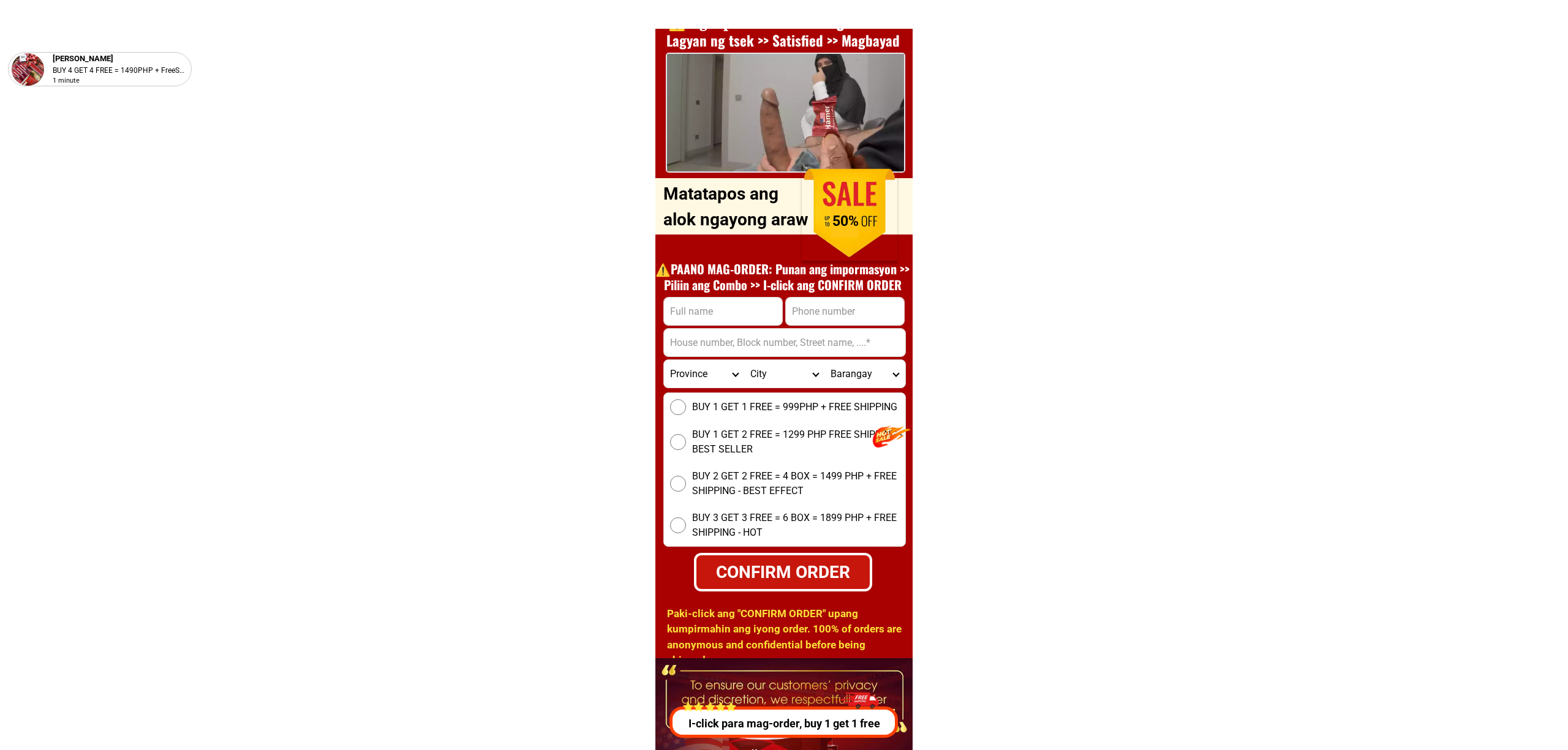
scroll to position [4495, 0]
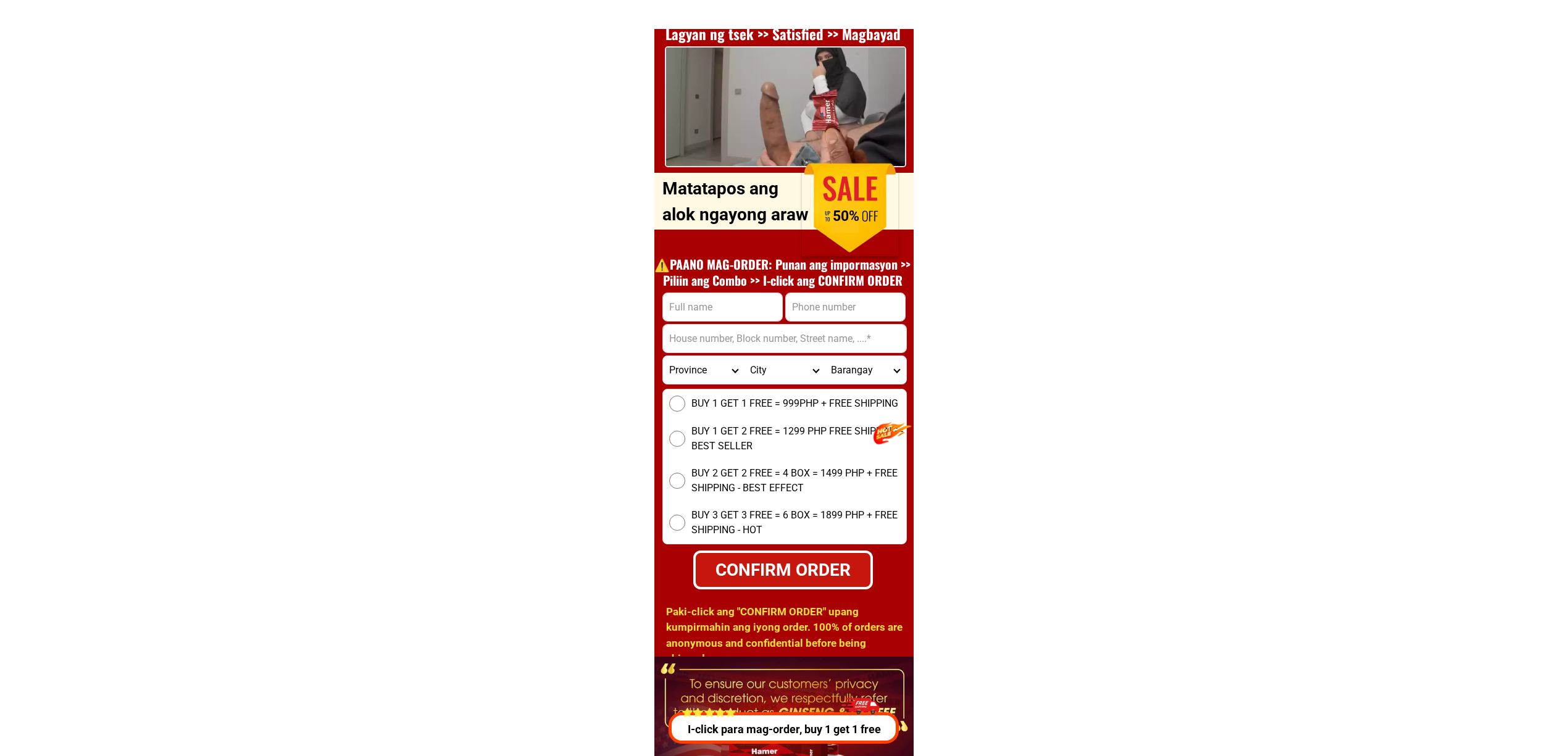
click at [838, 332] on input "Input address" at bounding box center [784, 339] width 243 height 28
click at [828, 316] on input "Input phone_number" at bounding box center [845, 307] width 119 height 28
paste input "09365247438"
type input "09365247438"
click at [784, 297] on form "09365247438 CONFIRM ORDER Province Abra Agusan-del-norte Agusan-del-sur Aklan A…" at bounding box center [784, 441] width 245 height 297
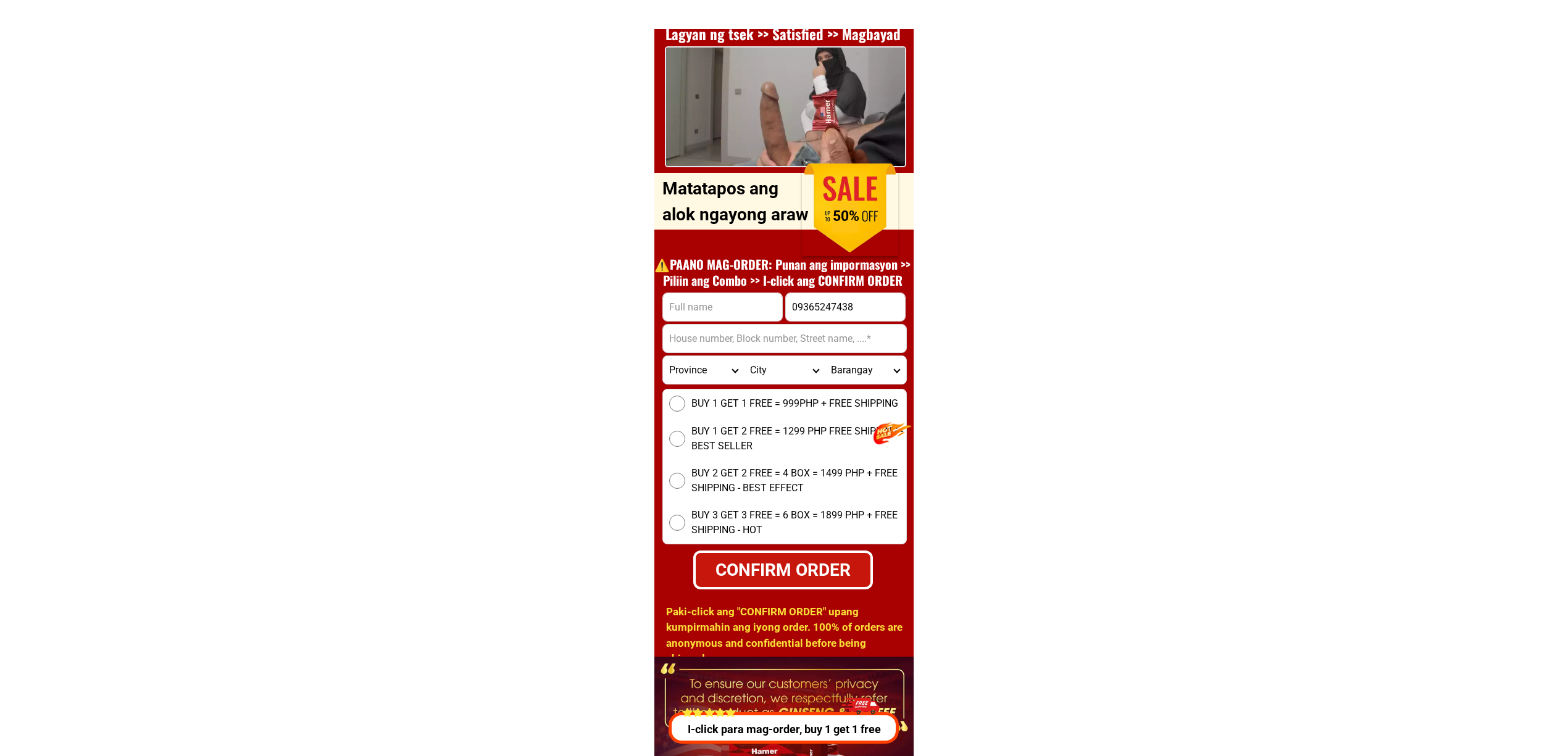
drag, startPoint x: 759, startPoint y: 299, endPoint x: 796, endPoint y: 321, distance: 43.0
click at [759, 299] on input "Input full_name" at bounding box center [722, 307] width 119 height 28
paste input "Ruel sonoy"
type input "Ruel sonoy"
drag, startPoint x: 716, startPoint y: 336, endPoint x: 759, endPoint y: 352, distance: 45.9
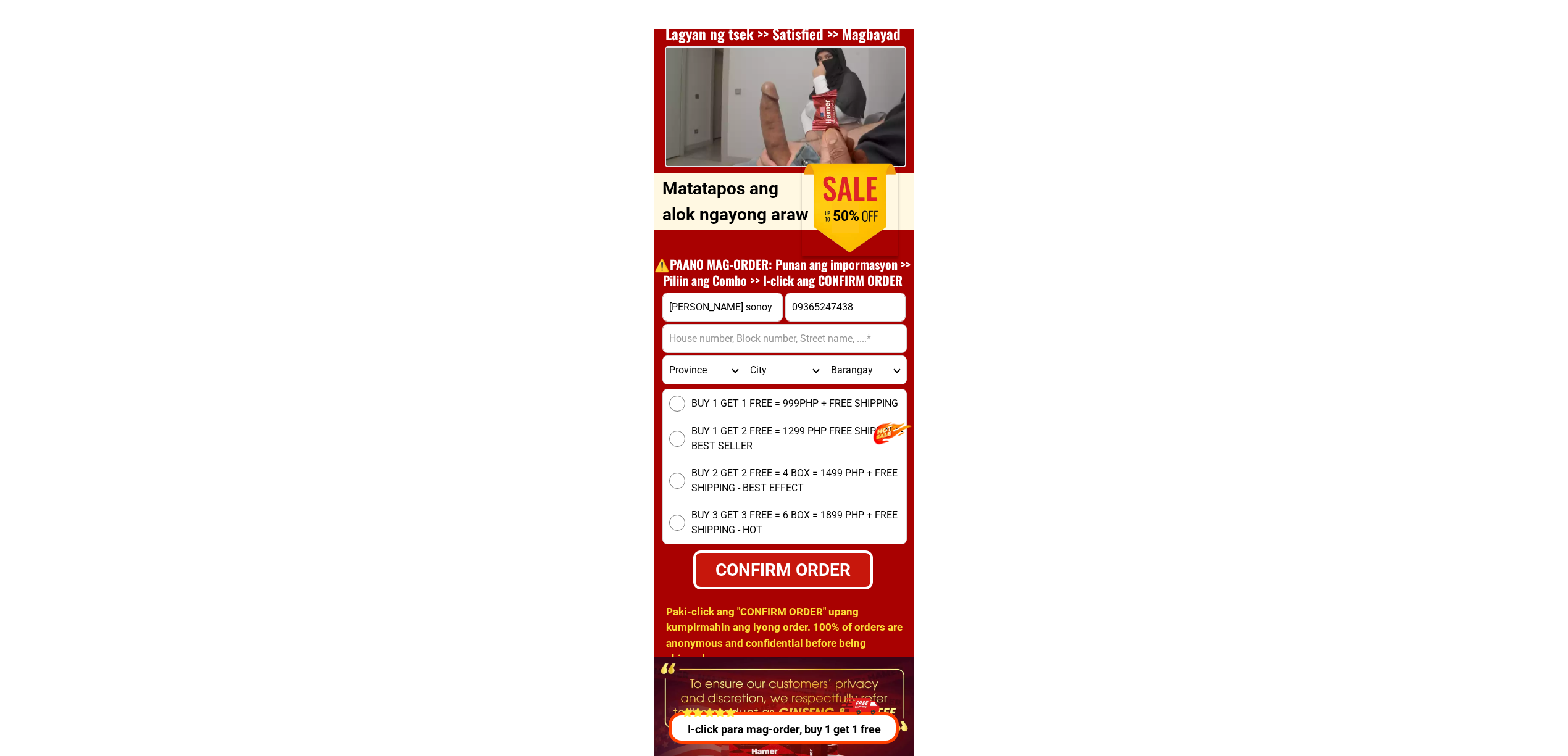
click at [716, 336] on input "Input address" at bounding box center [784, 339] width 243 height 28
paste input "Uy condev motorfool dmaguete city"
type input "Uy condev motorfool dmaguete city"
click at [821, 311] on input "09365247438" at bounding box center [845, 307] width 119 height 28
click at [683, 380] on select "Province Abra Agusan-del-norte Agusan-del-sur Aklan Albay Antique Apayao Aurora…" at bounding box center [703, 370] width 81 height 28
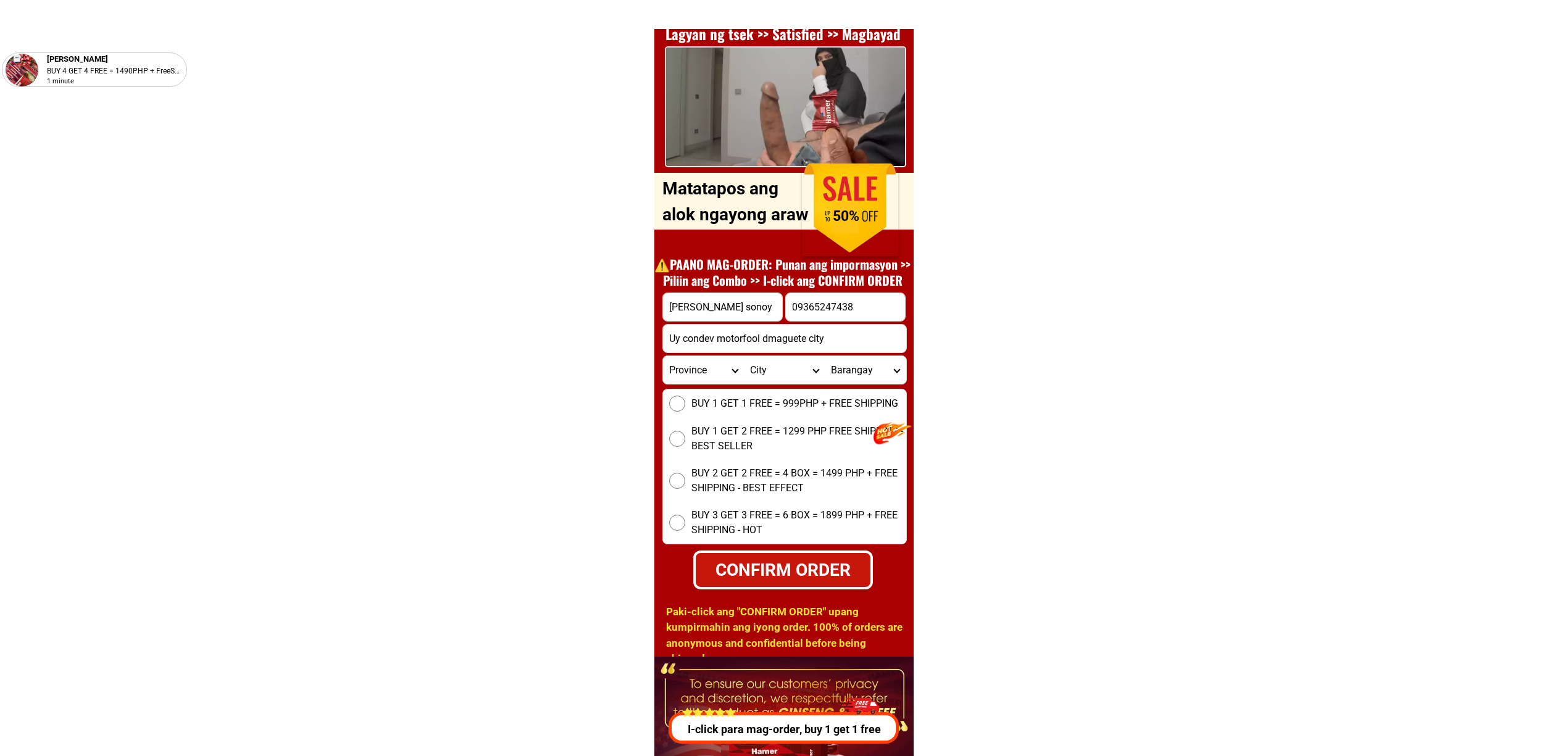
select select "63_411"
click at [663, 356] on select "Province Abra Agusan-del-norte Agusan-del-sur Aklan Albay Antique Apayao Aurora…" at bounding box center [703, 370] width 81 height 28
click at [765, 370] on select "City Amlan Ayungon Bacong Bais-city Basay Bayawan-city Bindoy Canlaon-city Daui…" at bounding box center [784, 370] width 81 height 28
click at [689, 413] on div "BUY 1 GET 1 FREE = 999PHP + FREE SHIPPING BUY 1 GET 2 FREE = 1299 PHP FREE SHIP…" at bounding box center [784, 467] width 245 height 156
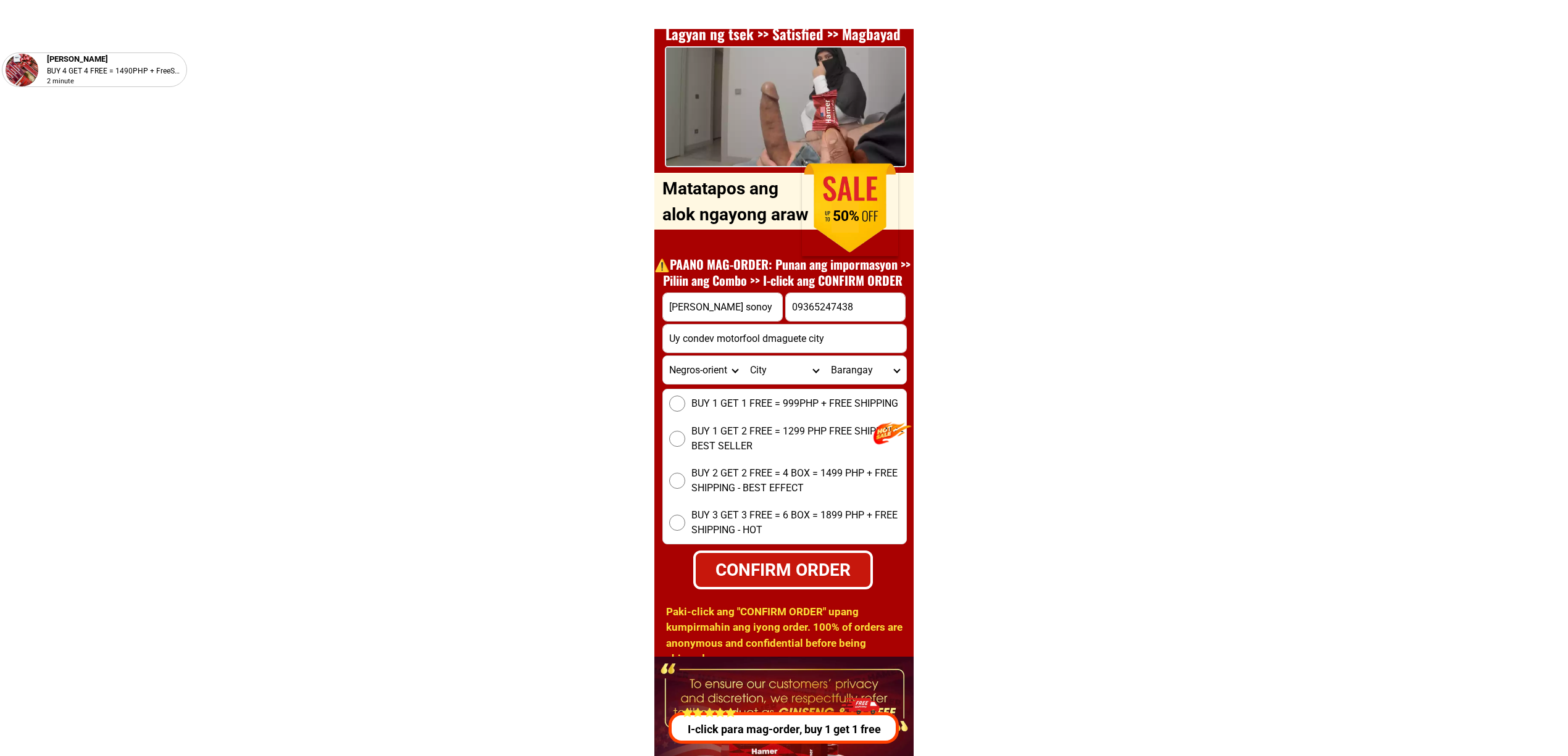
click at [685, 398] on label "BUY 1 GET 1 FREE = 999PHP + FREE SHIPPING" at bounding box center [784, 403] width 243 height 16
click at [685, 398] on input "BUY 1 GET 1 FREE = 999PHP + FREE SHIPPING" at bounding box center [677, 403] width 16 height 16
click at [784, 573] on div "CONFIRM ORDER" at bounding box center [783, 569] width 175 height 26
radio input "true"
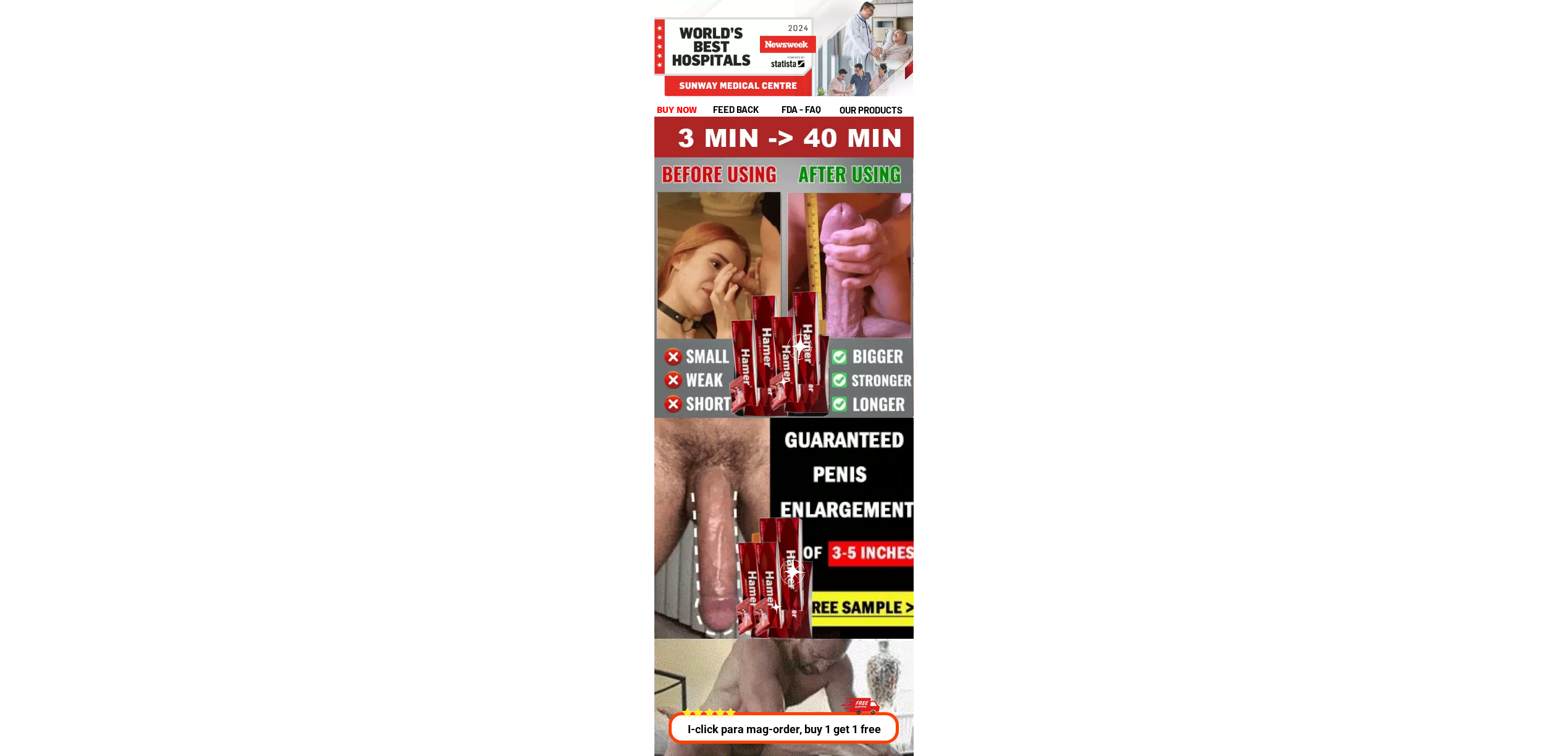
click at [788, 731] on p "I-click para mag-order, buy 1 get 1 free" at bounding box center [781, 729] width 235 height 16
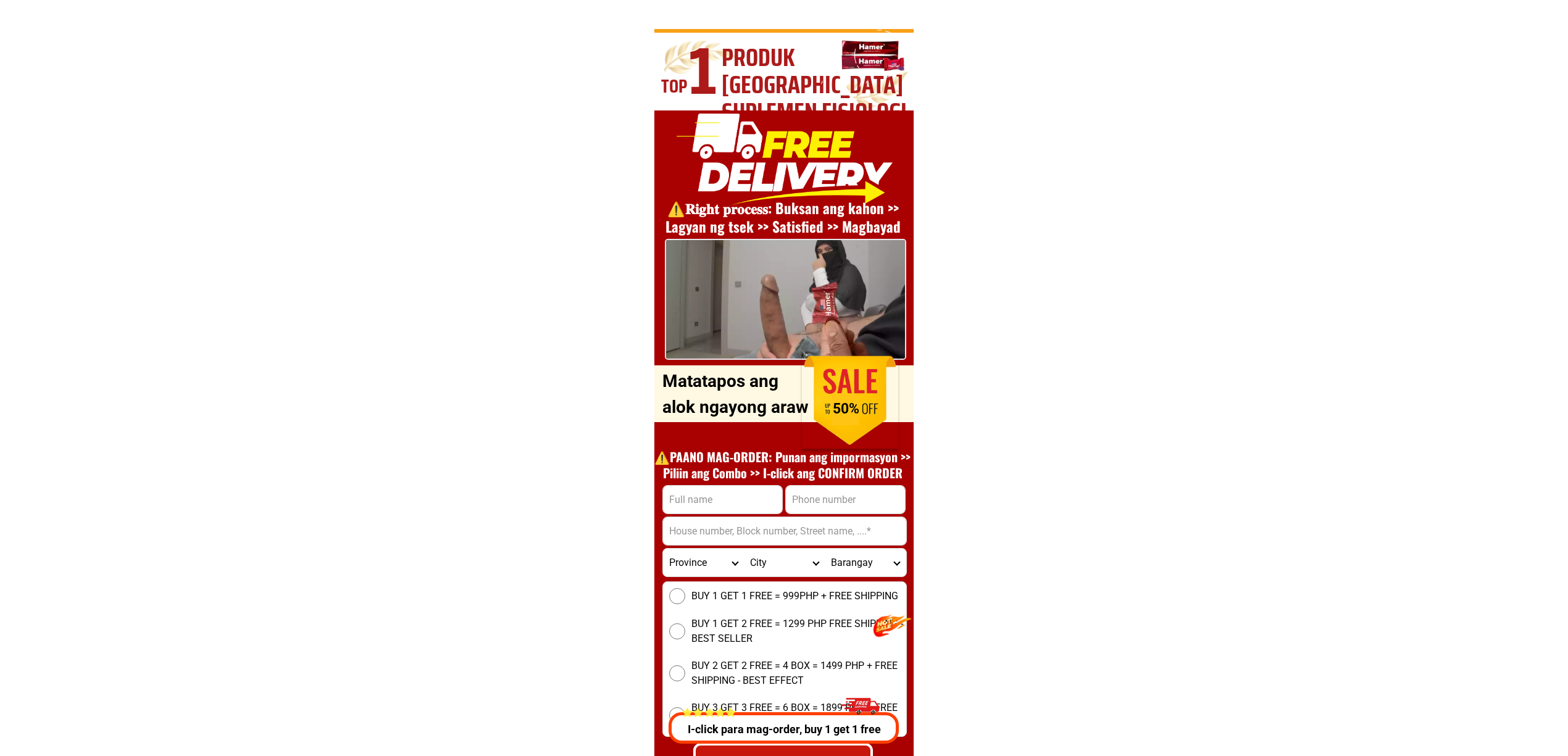
scroll to position [4448, 0]
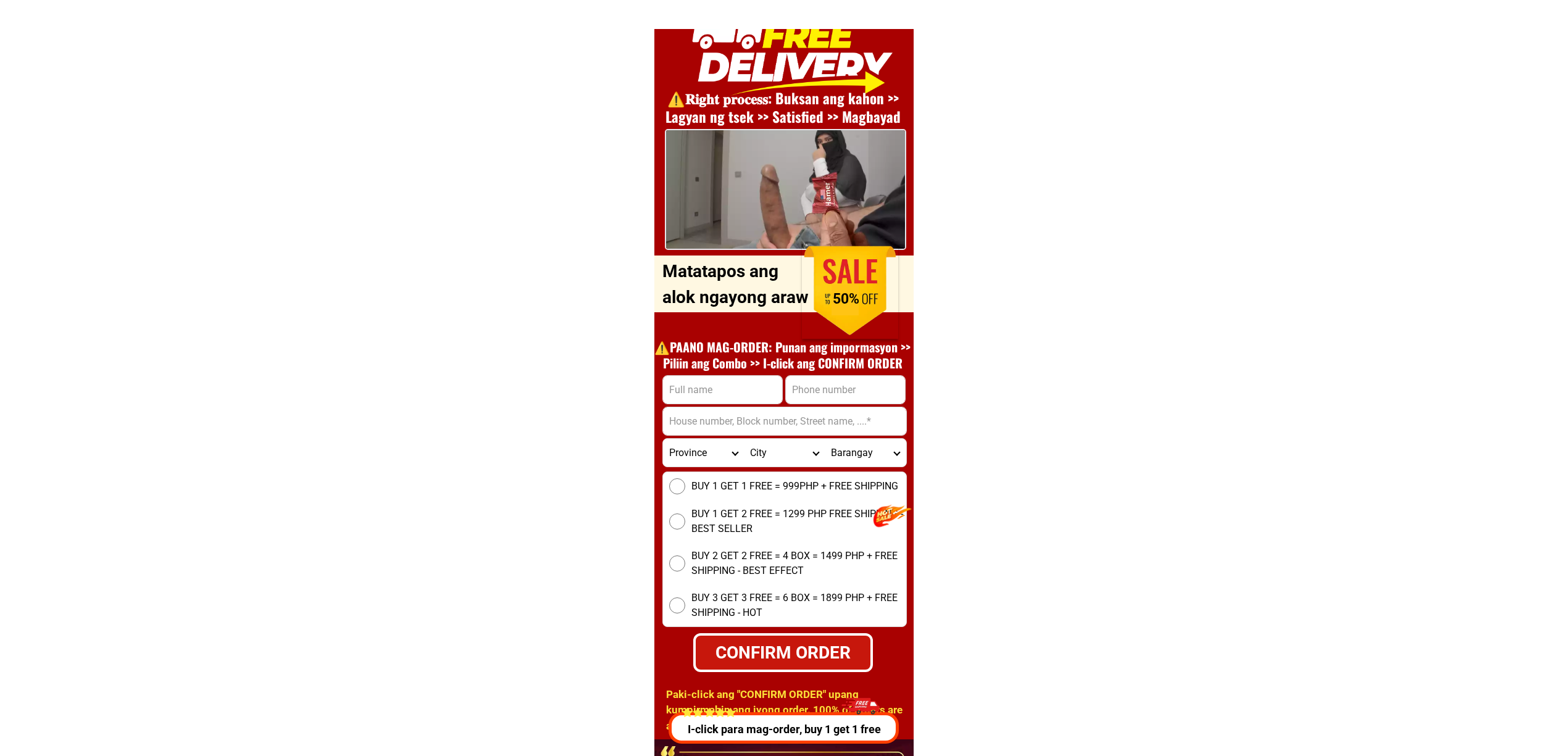
drag, startPoint x: 920, startPoint y: 370, endPoint x: 858, endPoint y: 374, distance: 62.1
click at [858, 375] on div at bounding box center [845, 390] width 121 height 29
drag, startPoint x: 869, startPoint y: 385, endPoint x: 900, endPoint y: 388, distance: 31.1
click at [869, 385] on input "Input phone_number" at bounding box center [845, 390] width 119 height 28
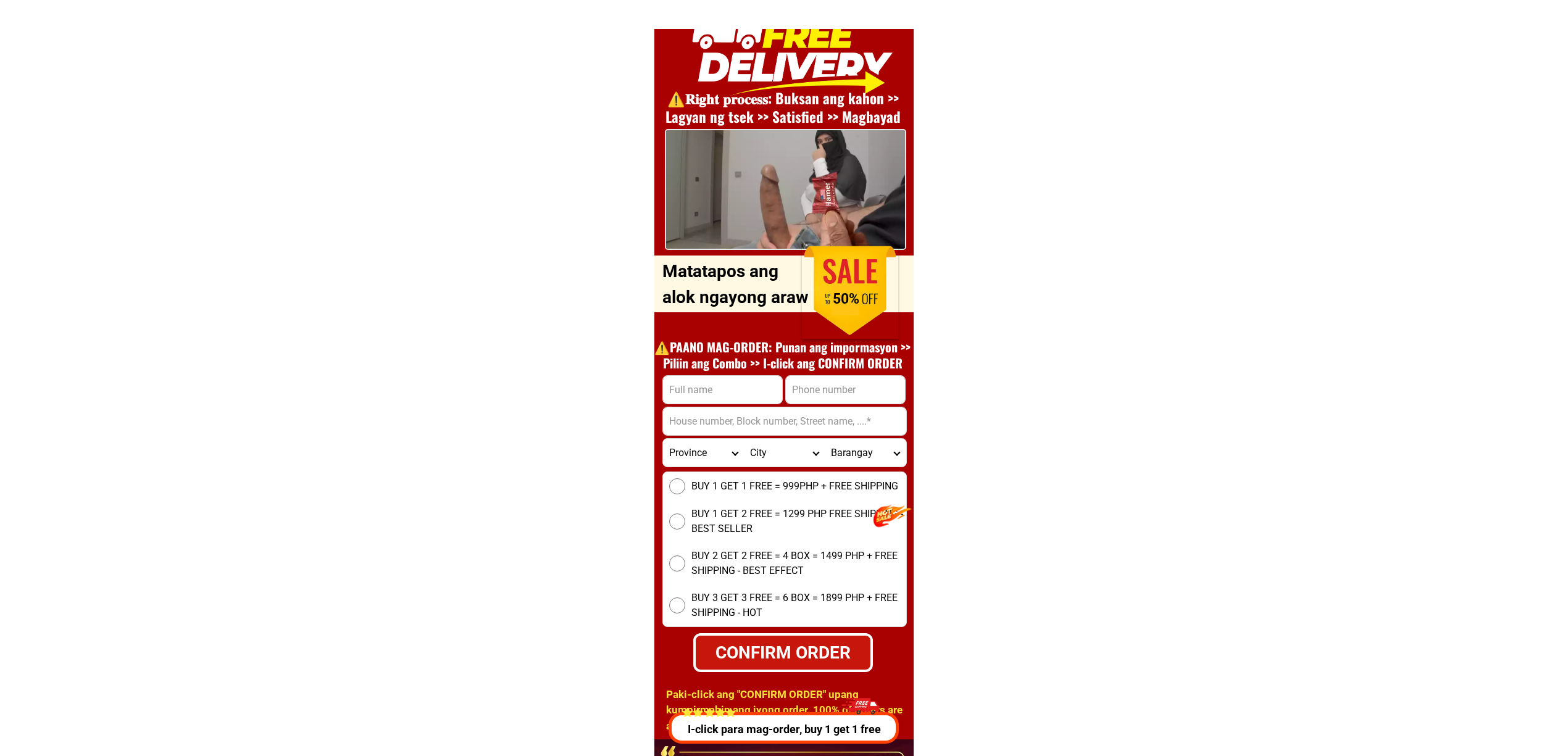
paste input "09855258157"
type input "09855258157"
drag, startPoint x: 781, startPoint y: 364, endPoint x: 747, endPoint y: 389, distance: 42.2
click at [778, 370] on h1 "⚠️️PAANO MAG-ORDER: Punan ang impormasyon >> Piliin ang Combo >> I-click ang CO…" at bounding box center [782, 355] width 269 height 32
click at [746, 390] on input "Input full_name" at bounding box center [722, 390] width 119 height 28
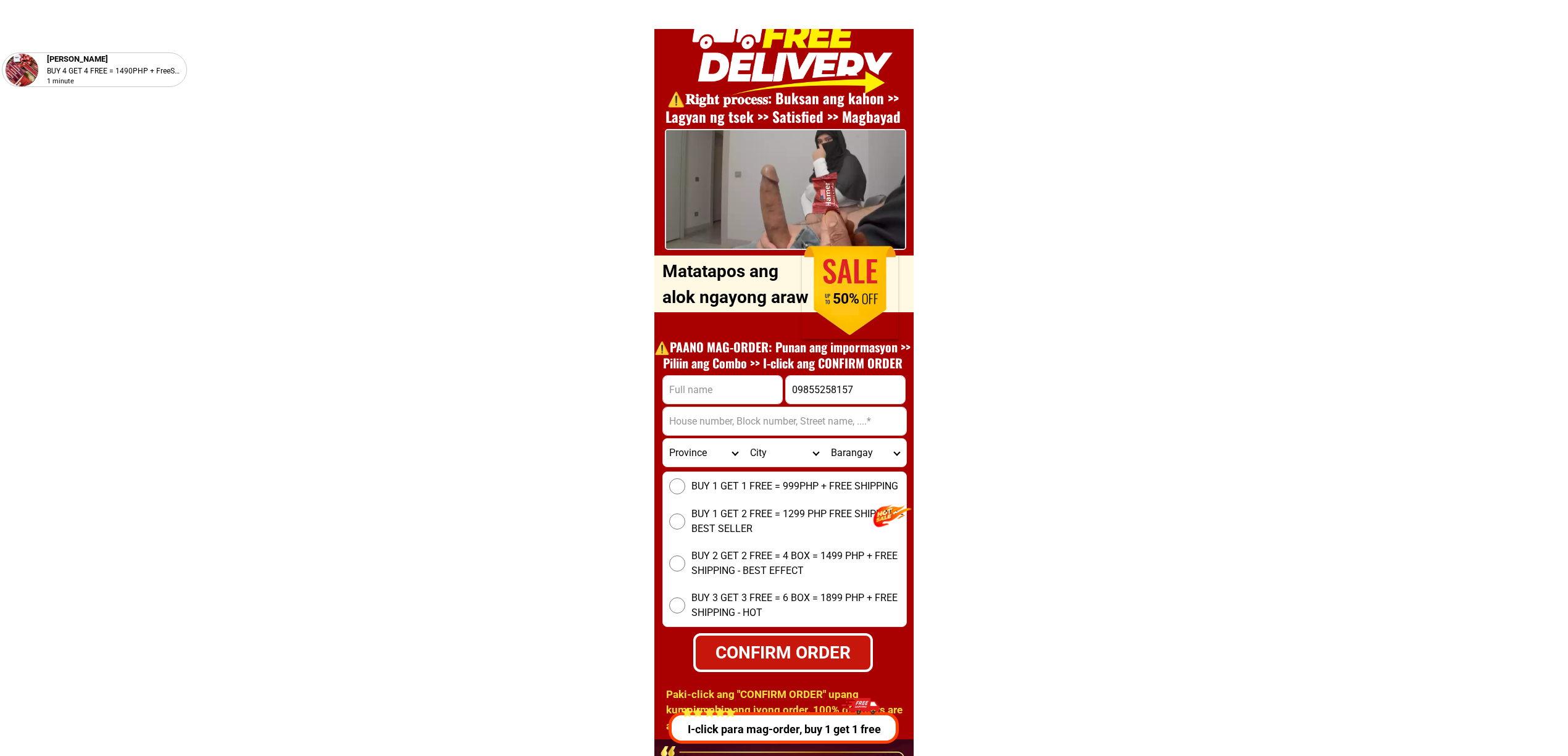
paste input "[PERSON_NAME]"
paste input "z"
paste input """
type input "Crisanto alvarez"
click at [751, 426] on input "Input address" at bounding box center [784, 421] width 243 height 28
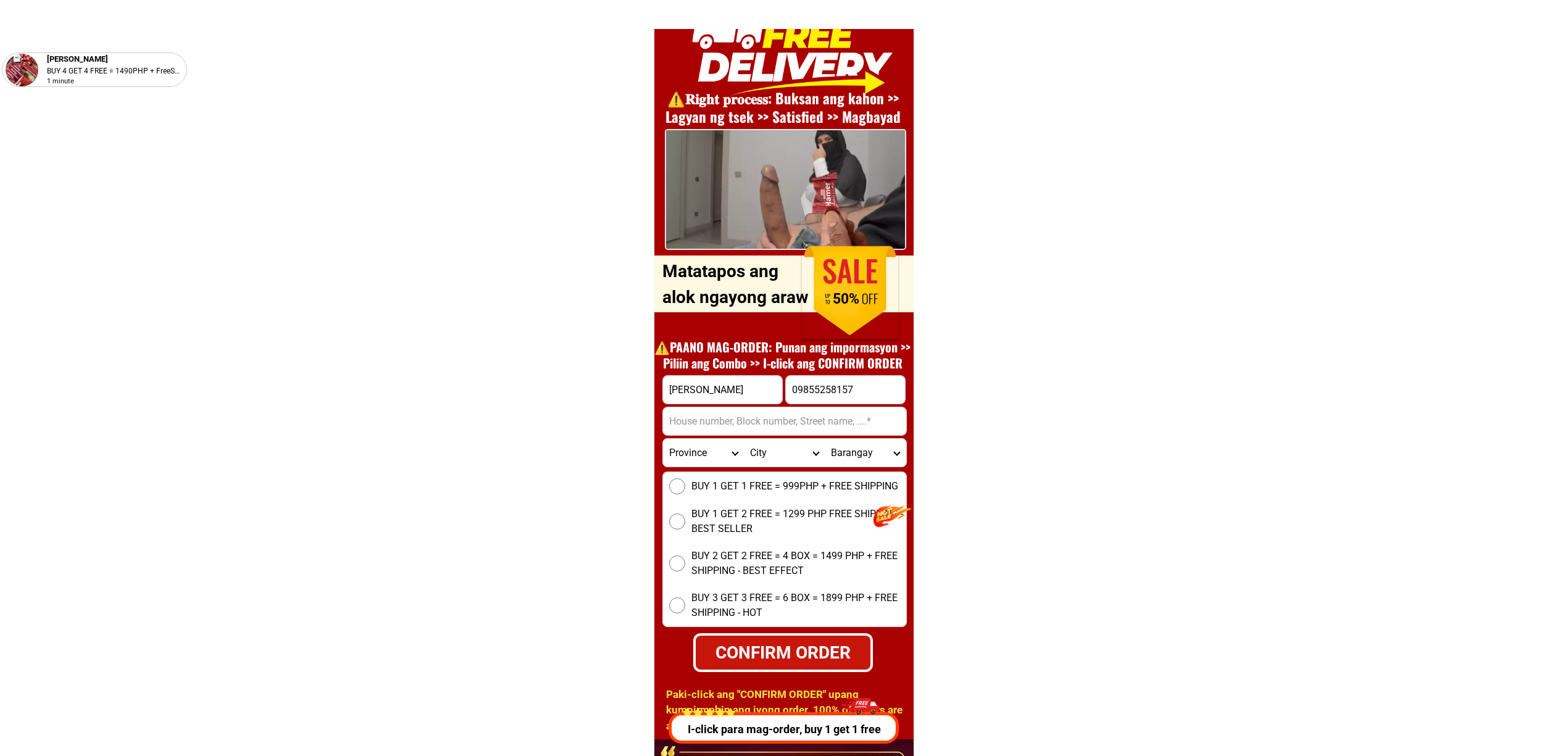
paste input "Purok 3 San Antonio jasaan mis or"
type input "Purok 3 San Antonio jasaan mis or"
click at [709, 452] on select "Province Abra Agusan-del-norte Agusan-del-sur Aklan Albay Antique Apayao Aurora…" at bounding box center [703, 453] width 81 height 28
select select "63_283"
click at [663, 439] on select "Province [GEOGRAPHIC_DATA] [GEOGRAPHIC_DATA][PERSON_NAME][GEOGRAPHIC_DATA][GEOG…" at bounding box center [703, 453] width 81 height 28
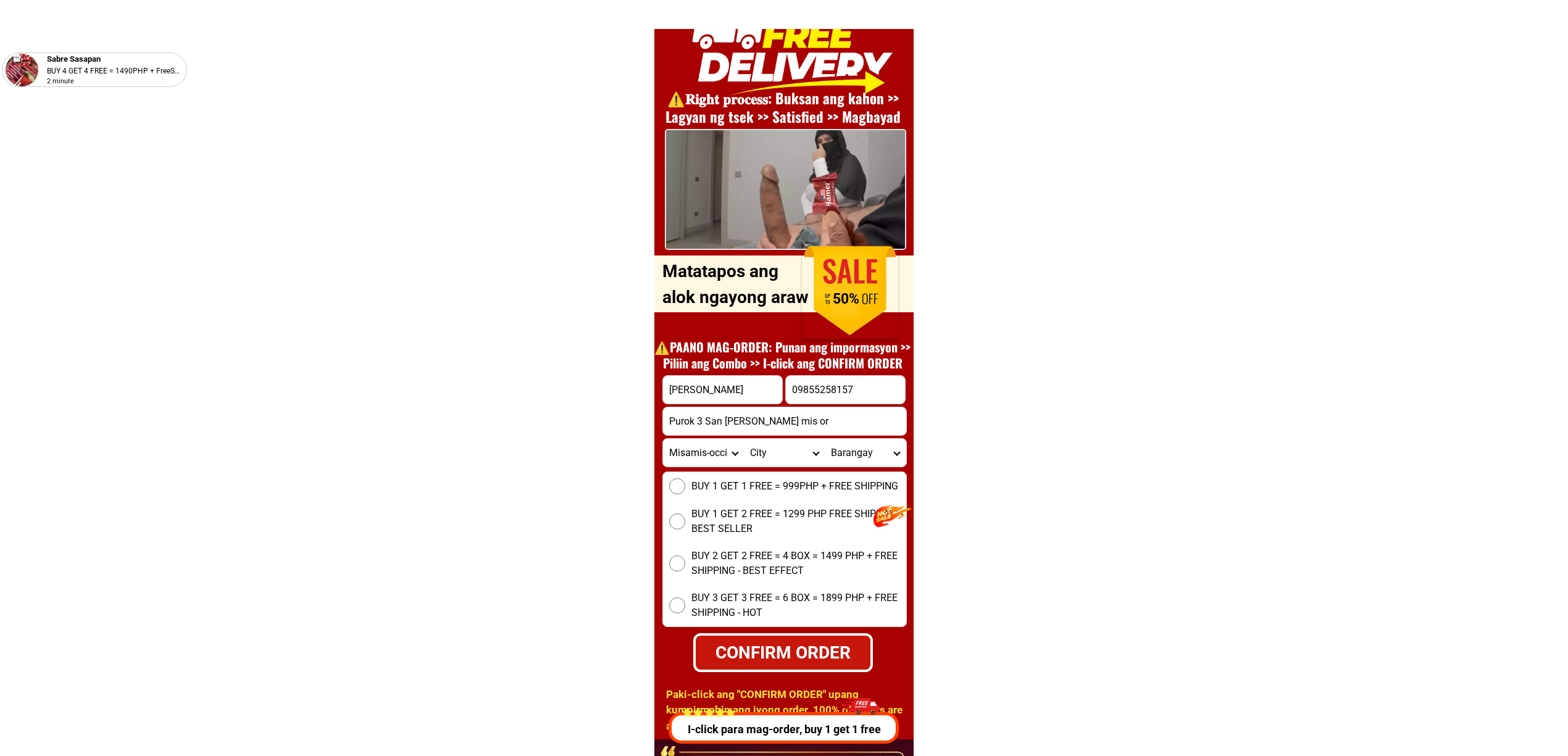
click at [842, 436] on form "Crisanto alvarez 09855258157 CONFIRM ORDER Purok 3 San Antonio jasaan mis or Pr…" at bounding box center [784, 523] width 245 height 297
click at [823, 424] on input "Purok 3 San Antonio jasaan mis or" at bounding box center [784, 421] width 243 height 28
paste input ", Cagayan-de-oro-city, Misamis-oriental"
type input "Purok 3 San Antonio jasaan mis or , Cagayan-de-oro-city, Misamis-oriental"
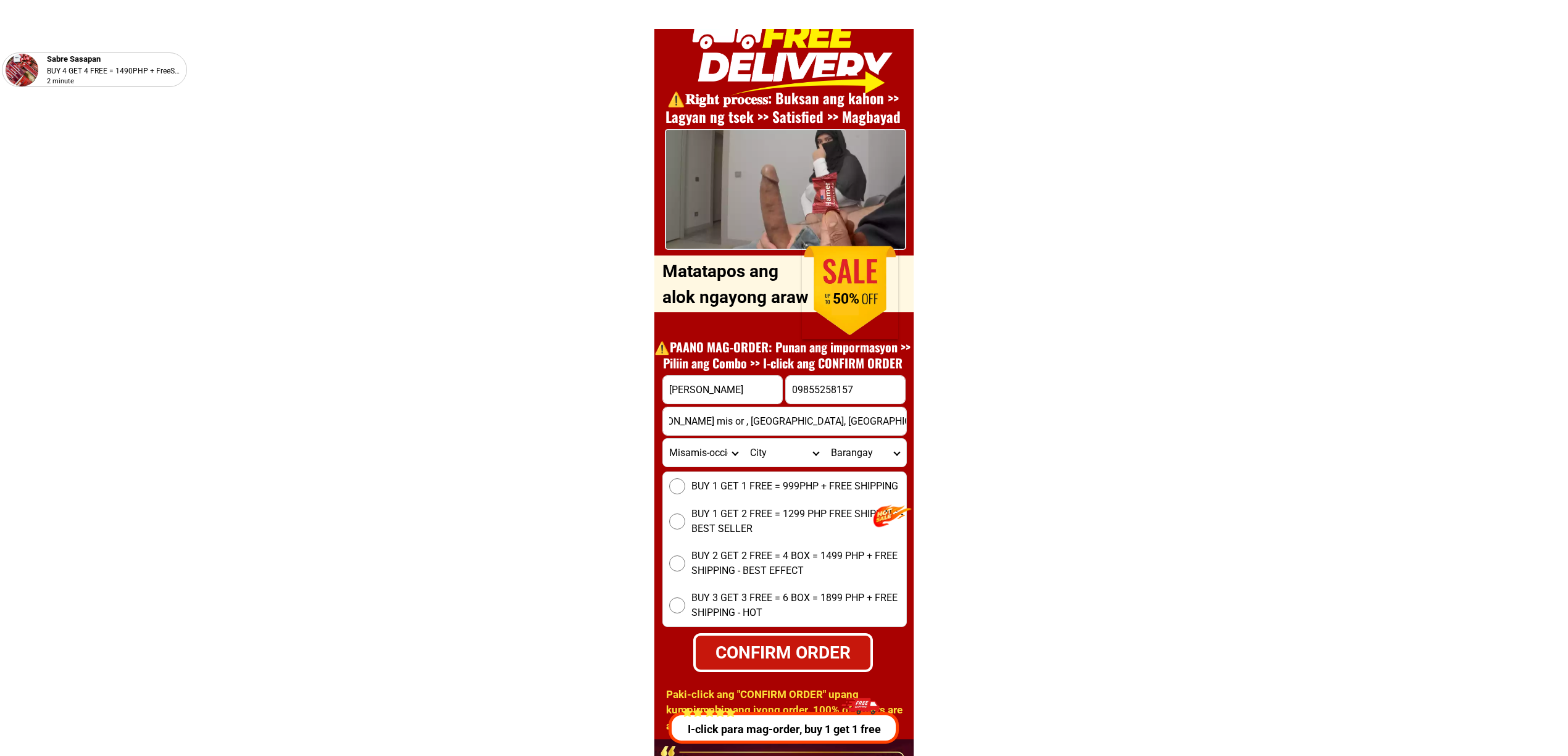
click at [724, 494] on label "BUY 1 GET 1 FREE = 999PHP + FREE SHIPPING" at bounding box center [784, 486] width 243 height 16
click at [685, 494] on input "BUY 1 GET 1 FREE = 999PHP + FREE SHIPPING" at bounding box center [677, 486] width 16 height 16
click at [810, 638] on div "CONFIRM ORDER" at bounding box center [783, 653] width 180 height 39
radio input "true"
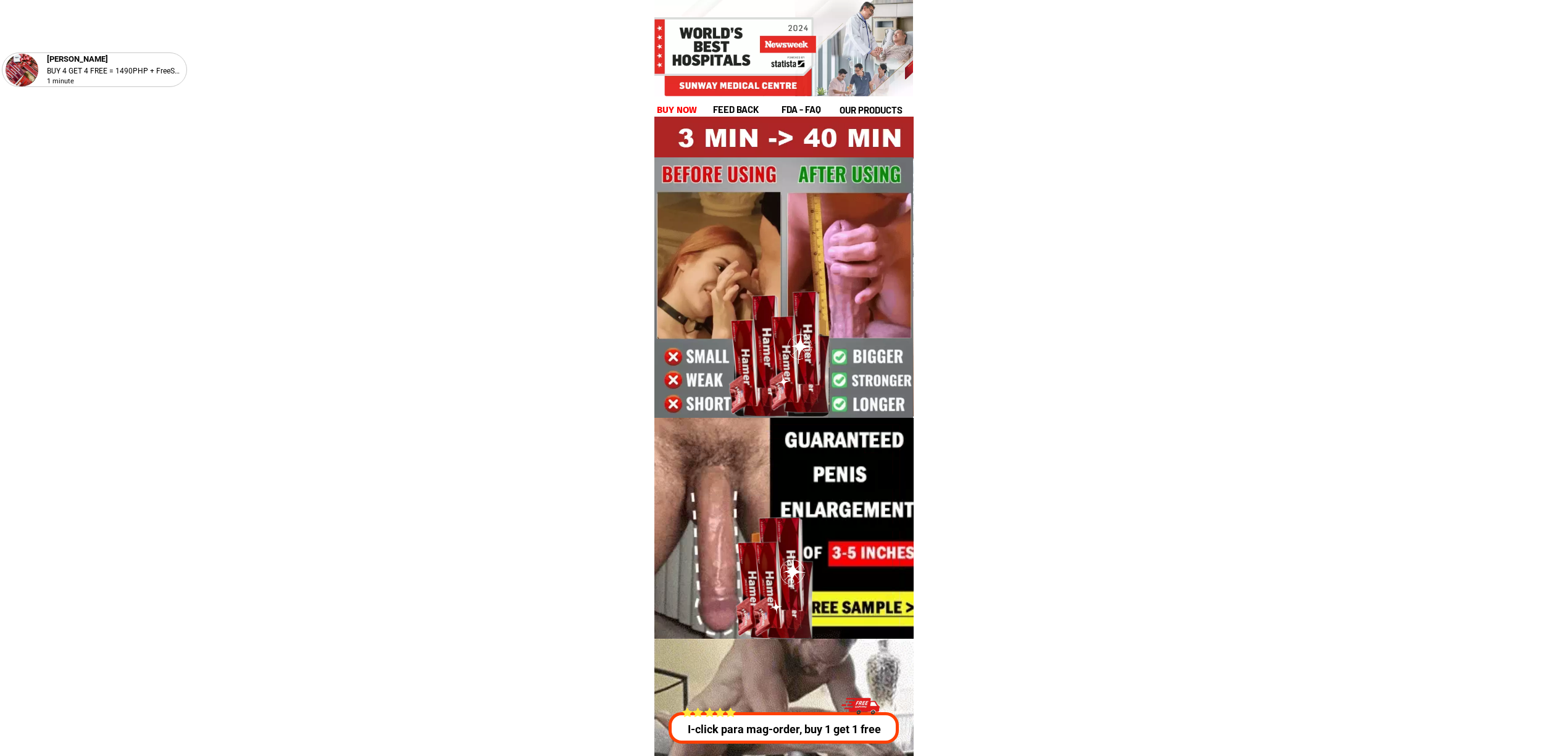
click at [725, 740] on div at bounding box center [780, 728] width 228 height 32
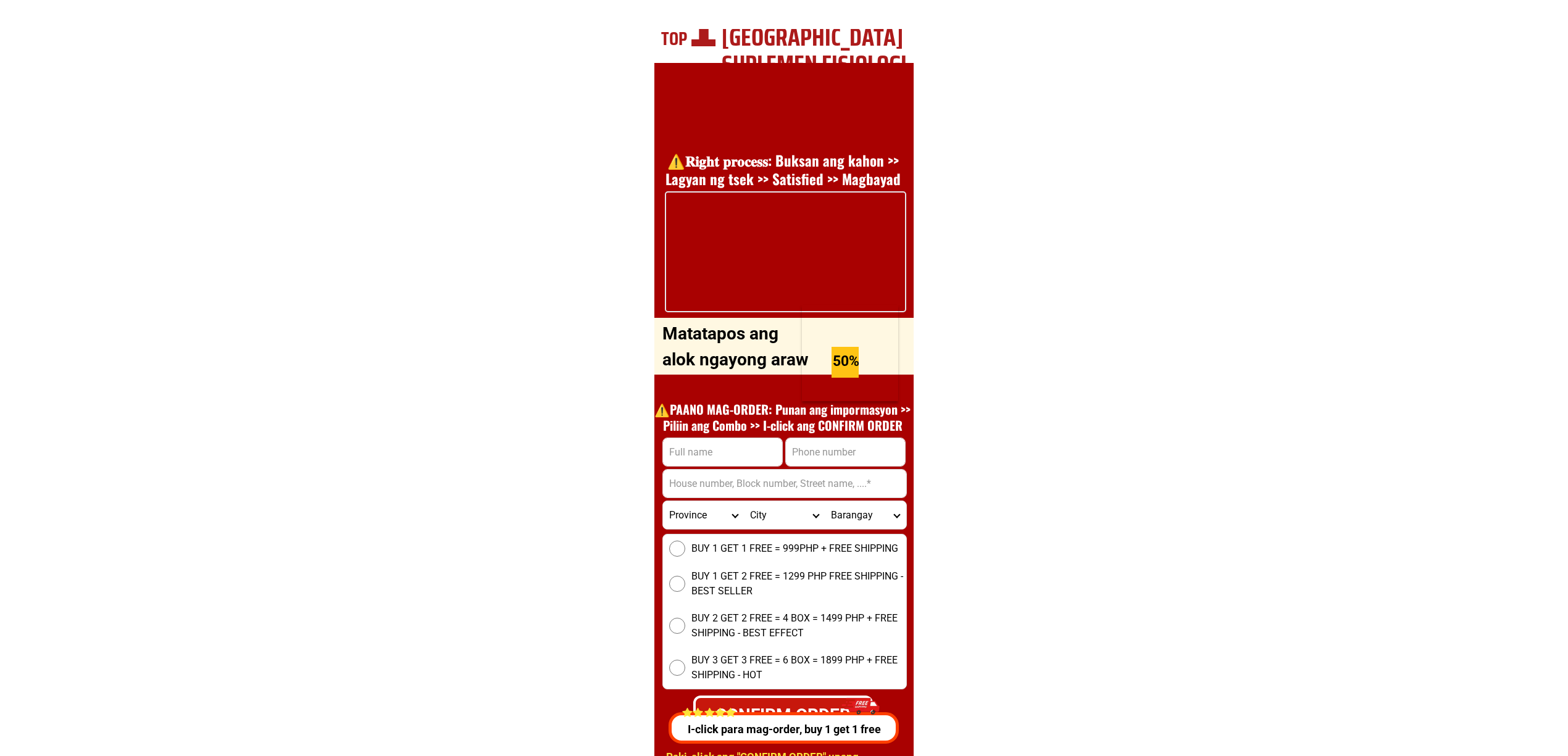
scroll to position [4448, 0]
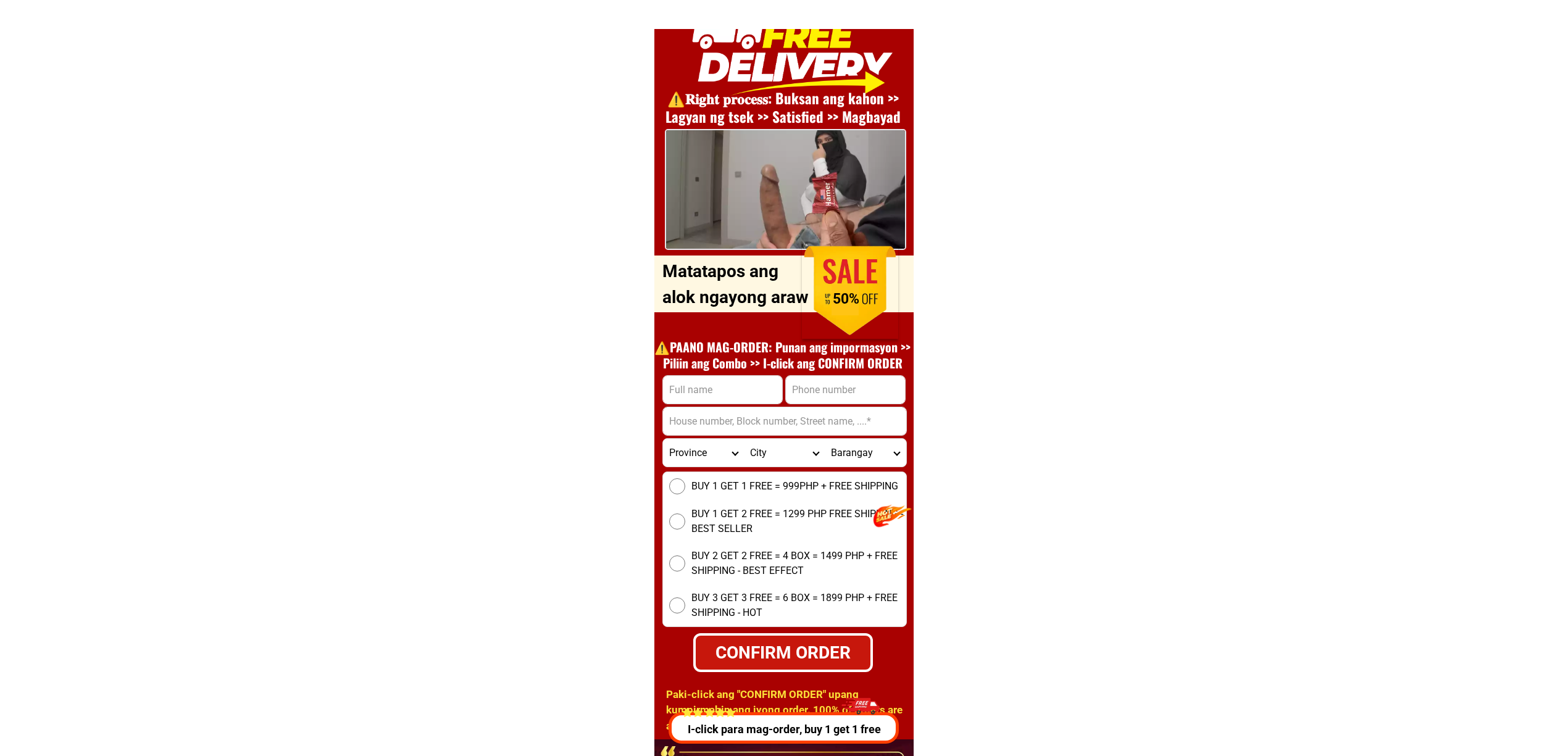
click at [749, 415] on input "Input address" at bounding box center [784, 421] width 243 height 28
paste input ""Elmer estera"
type input ""Elmer estera"
click at [714, 401] on input "Input full_name" at bounding box center [722, 390] width 119 height 28
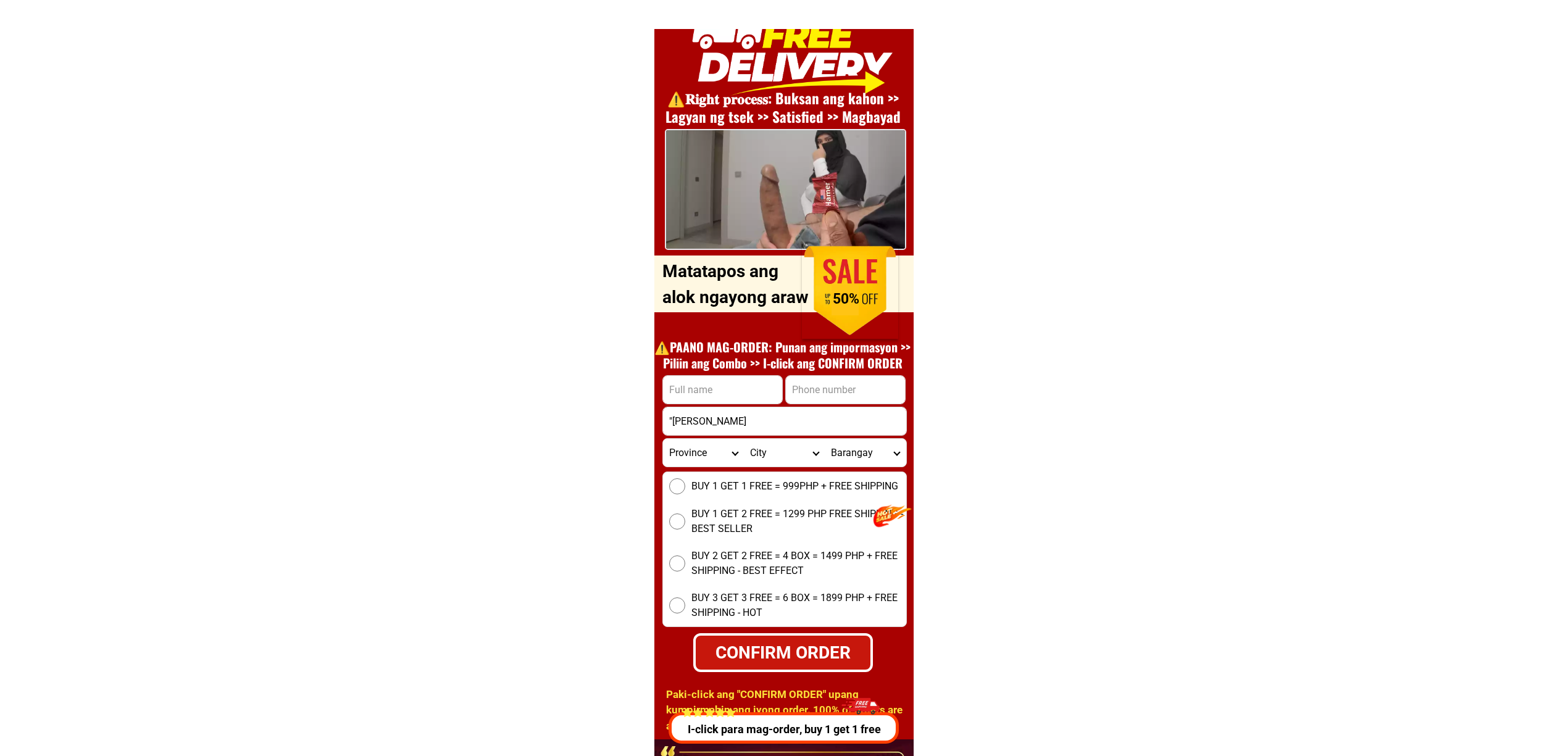
paste input ""Elmer estera"
type input "Elmer estera"
click at [762, 410] on input ""Elmer estera" at bounding box center [784, 421] width 243 height 28
paste input "first Street 829shoping center""
type input "first Street 829shoping center"
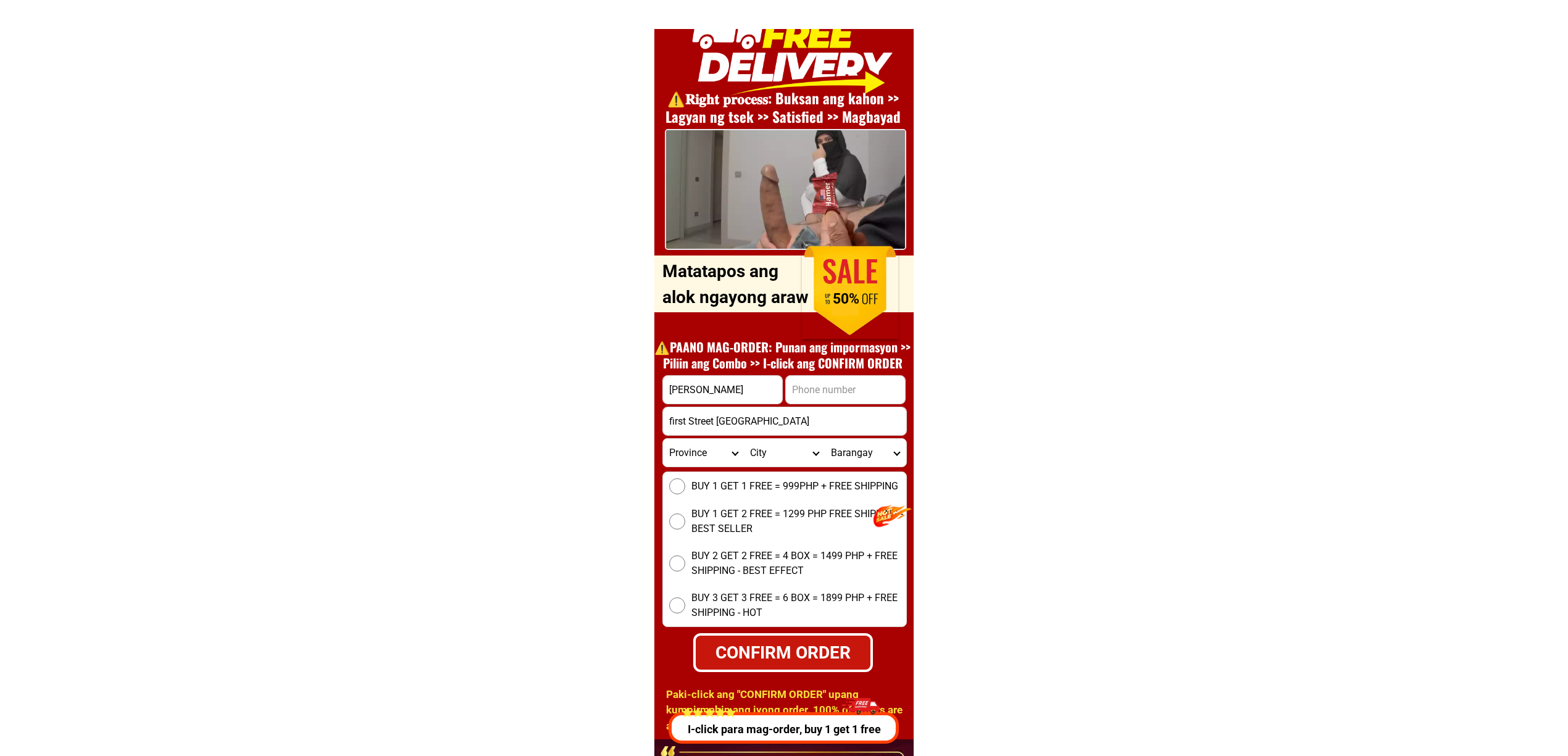
click at [891, 384] on input "Input phone_number" at bounding box center [845, 390] width 119 height 28
paste input "+63 (909) 420-5466""
type input "+639094205466"
click at [697, 451] on select "Province [GEOGRAPHIC_DATA] [GEOGRAPHIC_DATA] [GEOGRAPHIC_DATA] [GEOGRAPHIC_DATA…" at bounding box center [703, 453] width 81 height 28
click at [697, 450] on select "Province [GEOGRAPHIC_DATA] [GEOGRAPHIC_DATA] [GEOGRAPHIC_DATA] [GEOGRAPHIC_DATA…" at bounding box center [703, 453] width 81 height 28
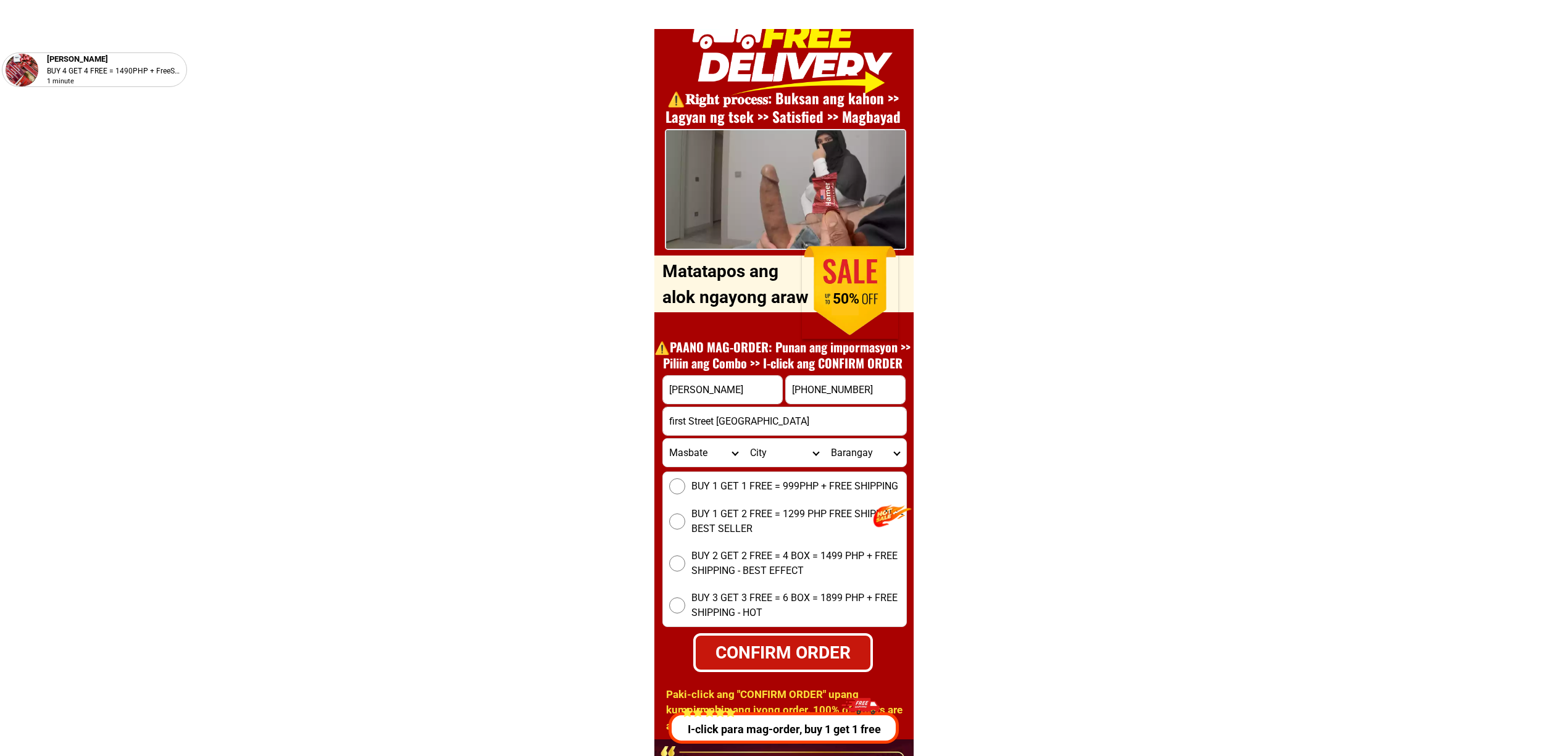
click at [697, 450] on select "Province [GEOGRAPHIC_DATA] [GEOGRAPHIC_DATA] [GEOGRAPHIC_DATA] [GEOGRAPHIC_DATA…" at bounding box center [703, 453] width 81 height 28
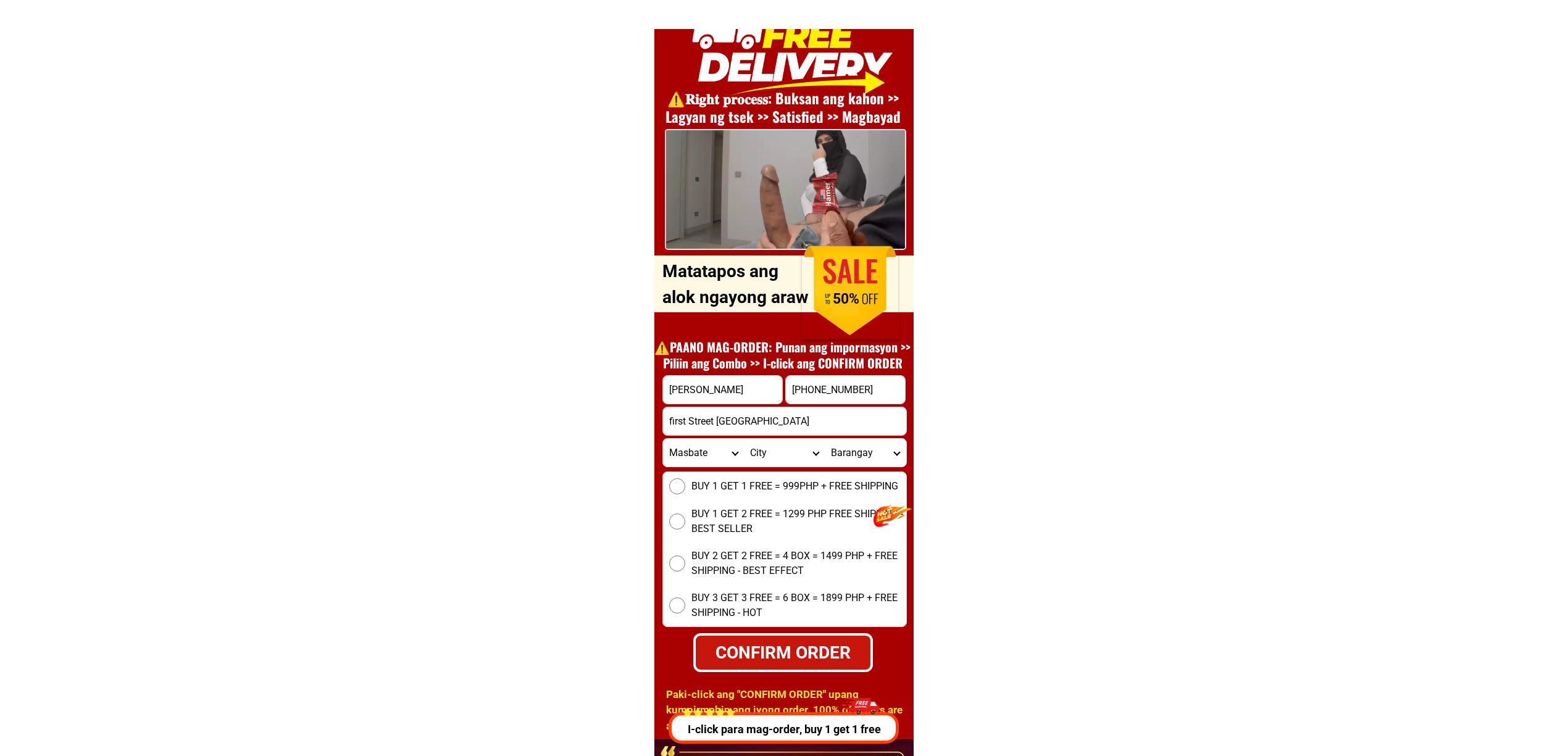
select select "63_283"
click at [663, 439] on select "Province Abra Agusan-del-norte Agusan-del-sur Aklan Albay Antique Apayao Aurora…" at bounding box center [703, 453] width 81 height 28
click at [716, 457] on select "Province Abra Agusan-del-norte Agusan-del-sur Aklan Albay Antique Apayao Aurora…" at bounding box center [703, 453] width 81 height 28
click at [716, 455] on select "Province Abra Agusan-del-norte Agusan-del-sur Aklan Albay Antique Apayao Aurora…" at bounding box center [703, 453] width 81 height 28
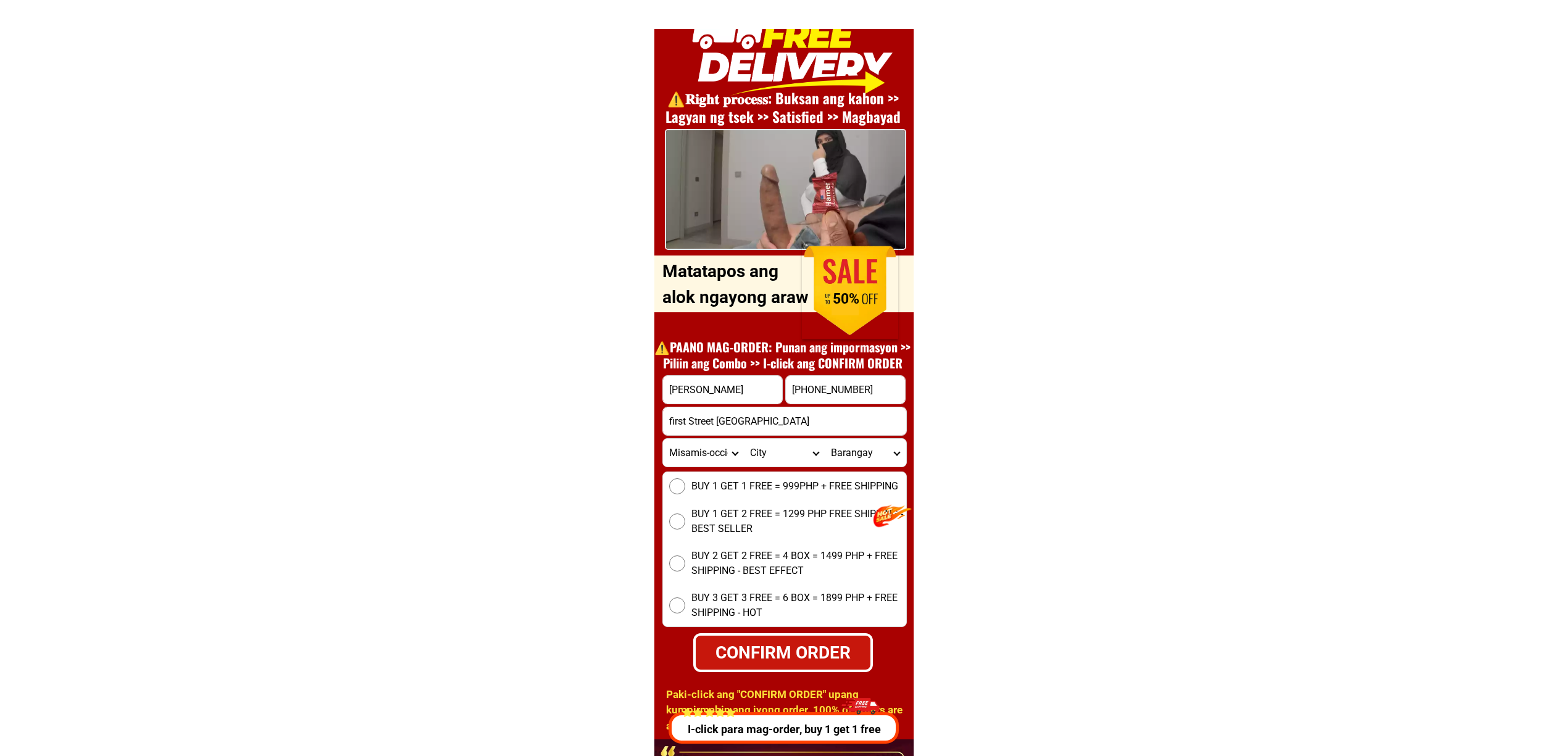
click at [716, 455] on select "Province Abra Agusan-del-norte Agusan-del-sur Aklan Albay Antique Apayao Aurora…" at bounding box center [703, 453] width 81 height 28
click at [663, 439] on select "Province Abra Agusan-del-norte Agusan-del-sur Aklan Albay Antique Apayao Aurora…" at bounding box center [703, 453] width 81 height 28
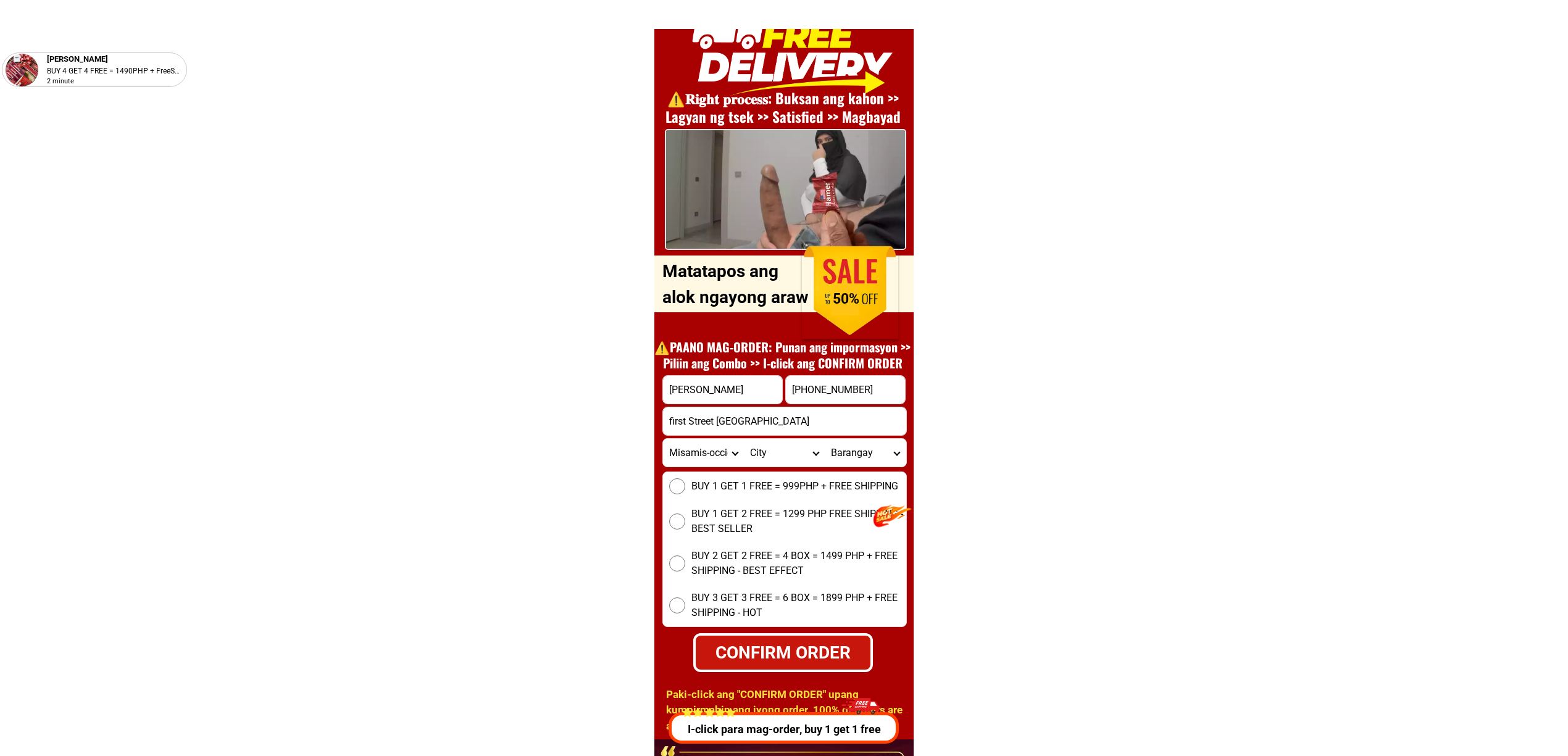
drag, startPoint x: 714, startPoint y: 488, endPoint x: 721, endPoint y: 521, distance: 33.7
click at [714, 487] on span "BUY 1 GET 1 FREE = 999PHP + FREE SHIPPING" at bounding box center [795, 486] width 207 height 15
click at [685, 487] on input "BUY 1 GET 1 FREE = 999PHP + FREE SHIPPING" at bounding box center [677, 486] width 16 height 16
click at [789, 645] on div "CONFIRM ORDER" at bounding box center [783, 652] width 175 height 26
radio input "true"
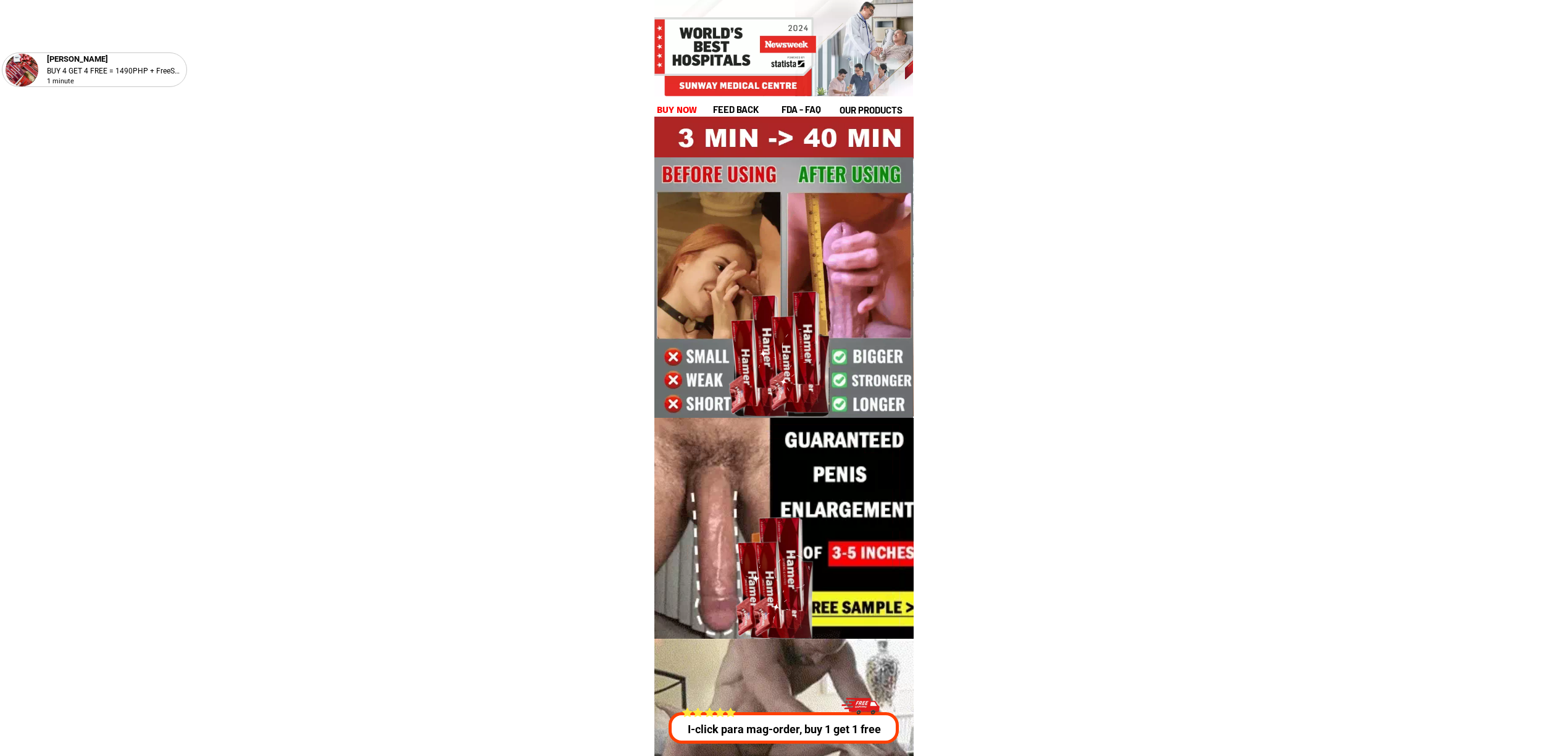
click at [762, 736] on p "I-click para mag-order, buy 1 get 1 free" at bounding box center [784, 729] width 237 height 16
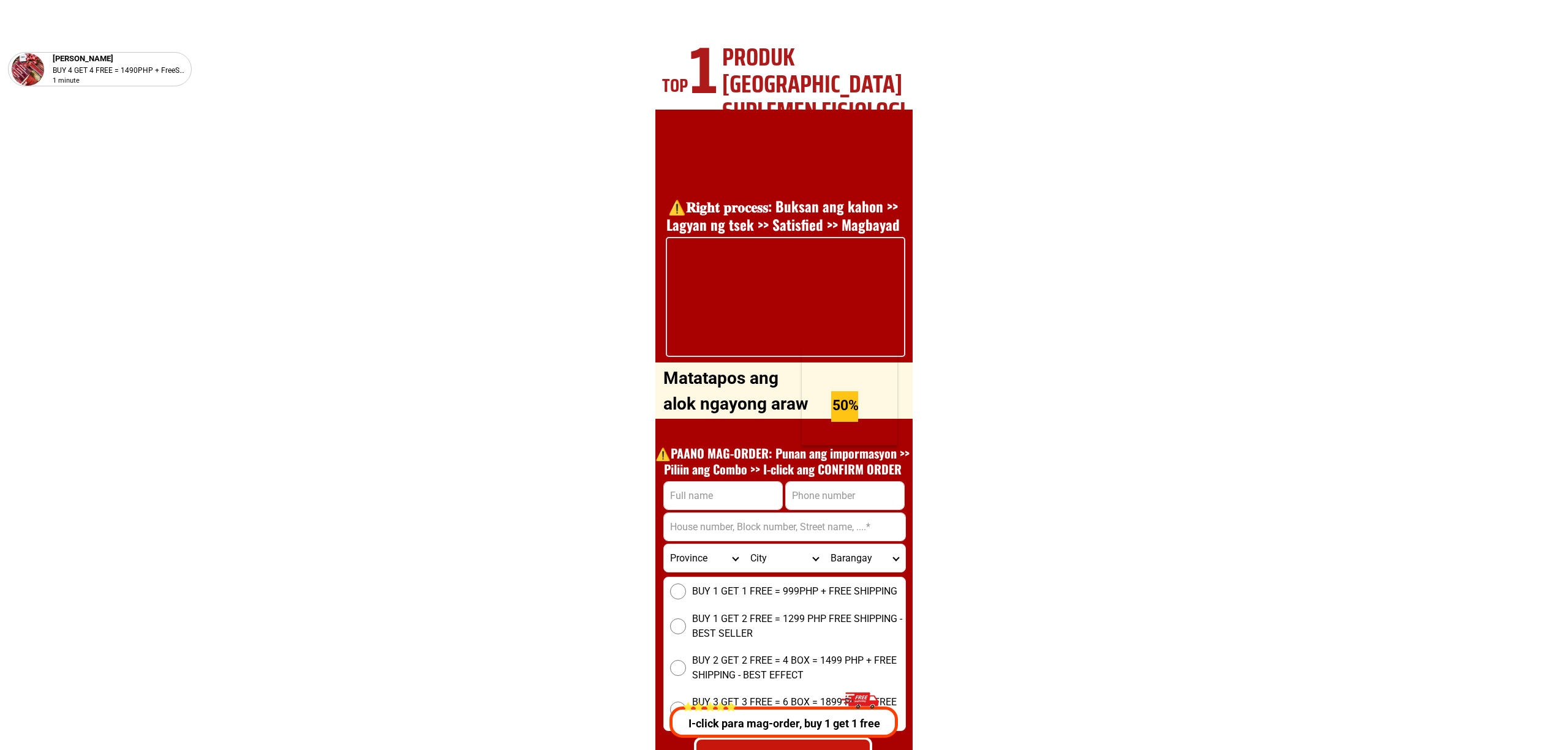
scroll to position [4413, 0]
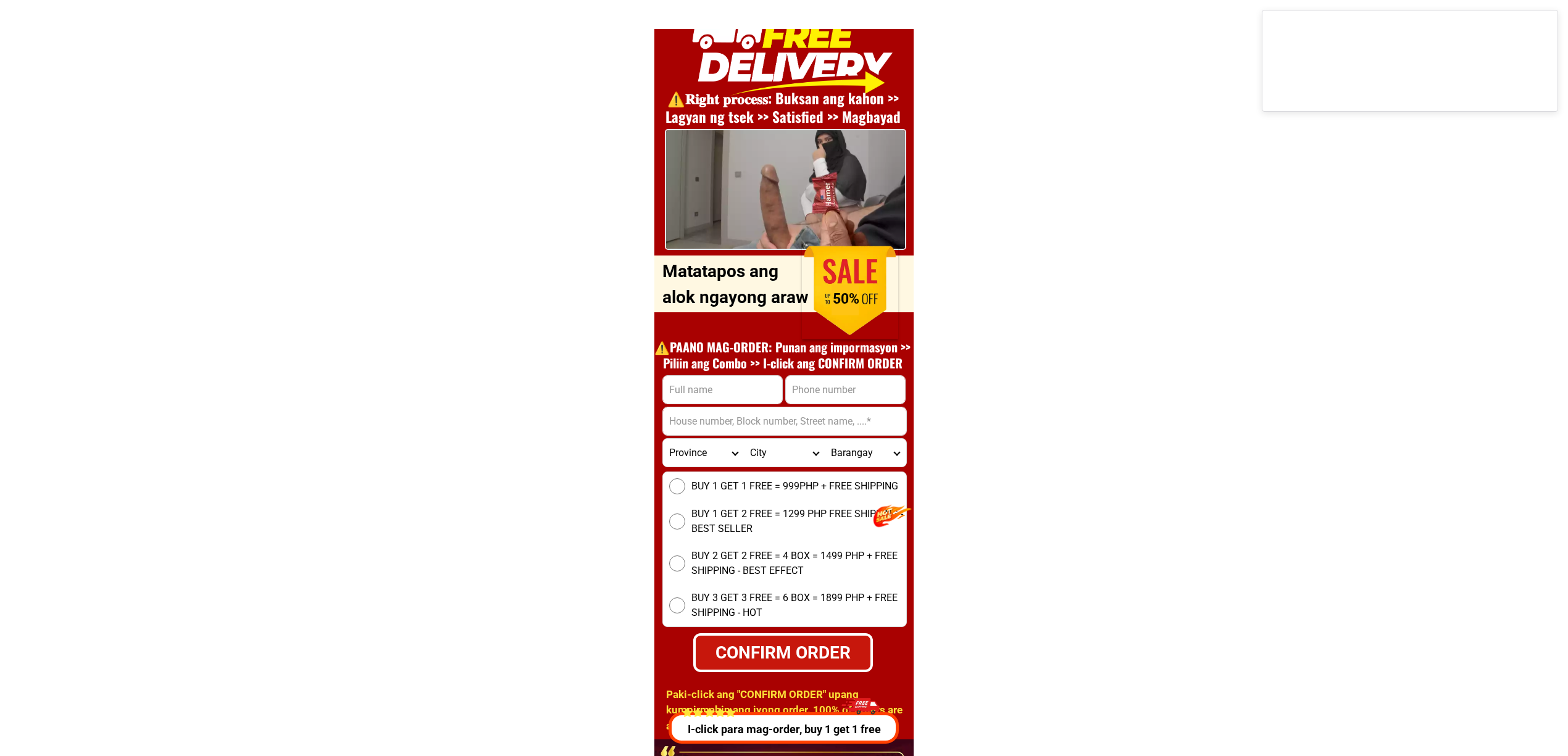
click at [828, 394] on input "Input phone_number" at bounding box center [845, 390] width 119 height 28
paste input "9917577532"
type input "9917577532"
drag, startPoint x: 714, startPoint y: 394, endPoint x: 729, endPoint y: 403, distance: 17.5
click at [714, 394] on input "Input full_name" at bounding box center [722, 390] width 119 height 28
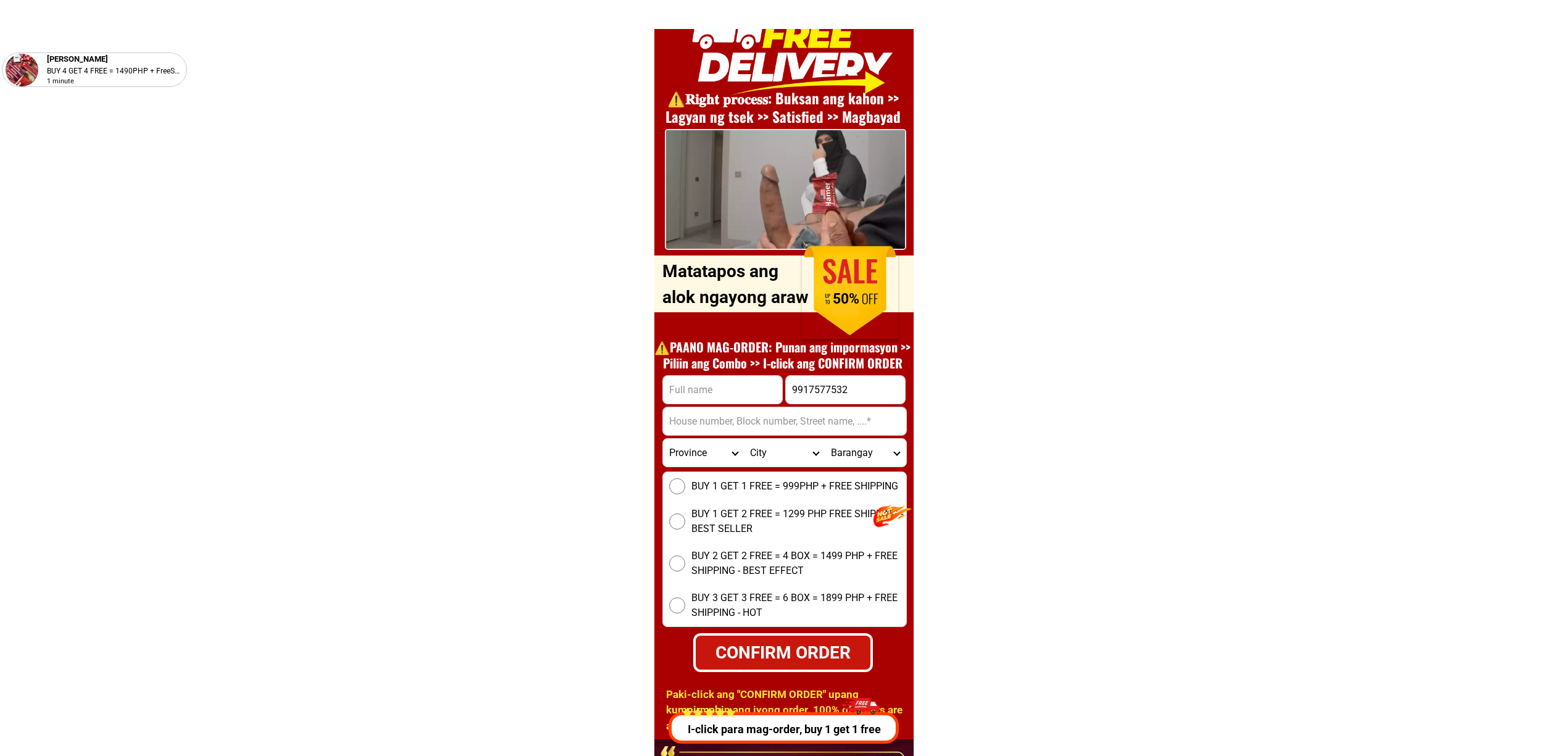
paste input "[PERSON_NAME]"
type input "[PERSON_NAME]"
click at [795, 394] on input "9917577532" at bounding box center [845, 390] width 119 height 28
type input "09917577532"
click at [857, 426] on input "Input address" at bounding box center [784, 421] width 243 height 28
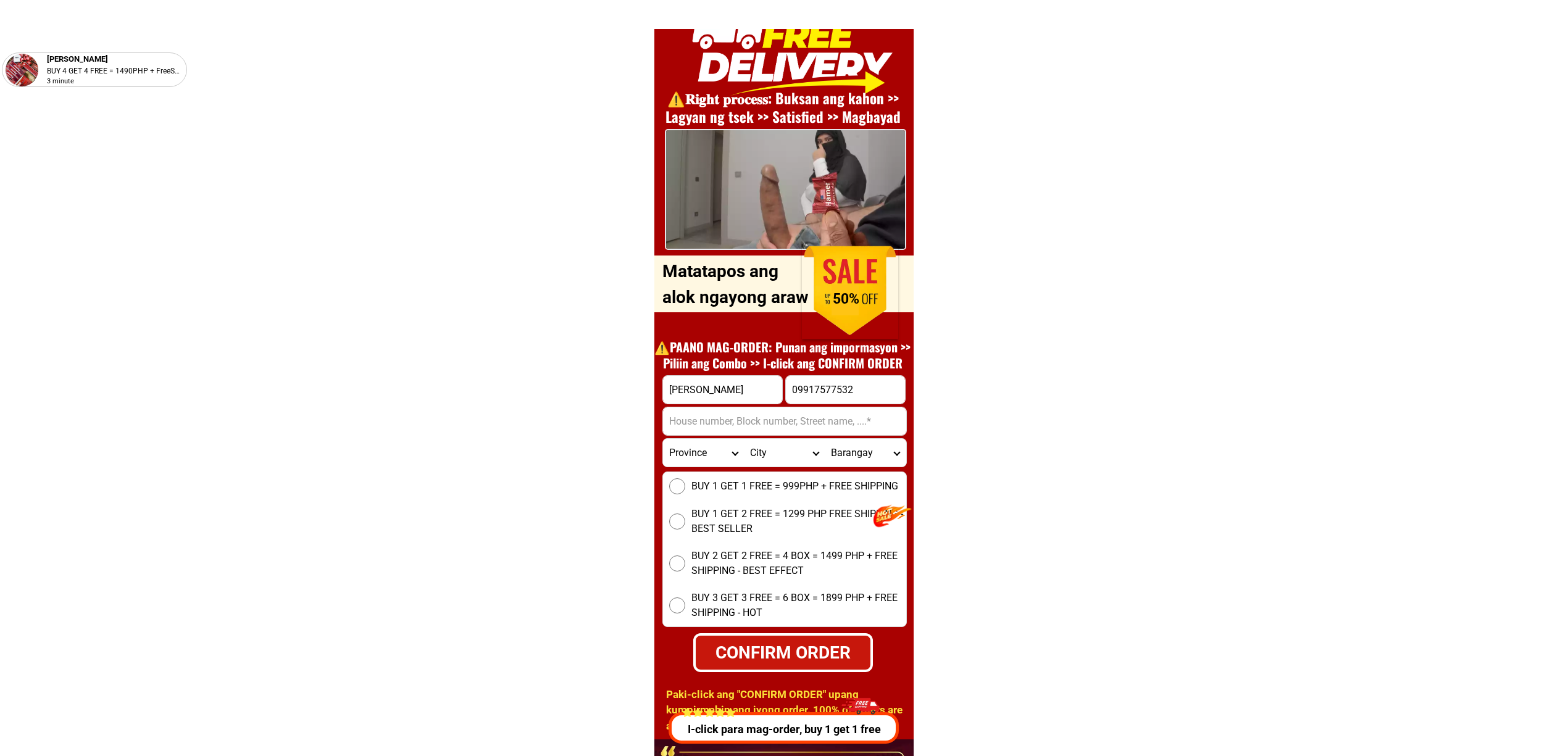
paste input "Zone 1 Handumanan"
type input "Zone 1 Handumanan"
click at [683, 446] on select "Province [GEOGRAPHIC_DATA] [GEOGRAPHIC_DATA] [GEOGRAPHIC_DATA] [GEOGRAPHIC_DATA…" at bounding box center [703, 453] width 81 height 28
select select "63_396"
click at [663, 439] on select "Province [GEOGRAPHIC_DATA] [GEOGRAPHIC_DATA] [GEOGRAPHIC_DATA] [GEOGRAPHIC_DATA…" at bounding box center [703, 453] width 81 height 28
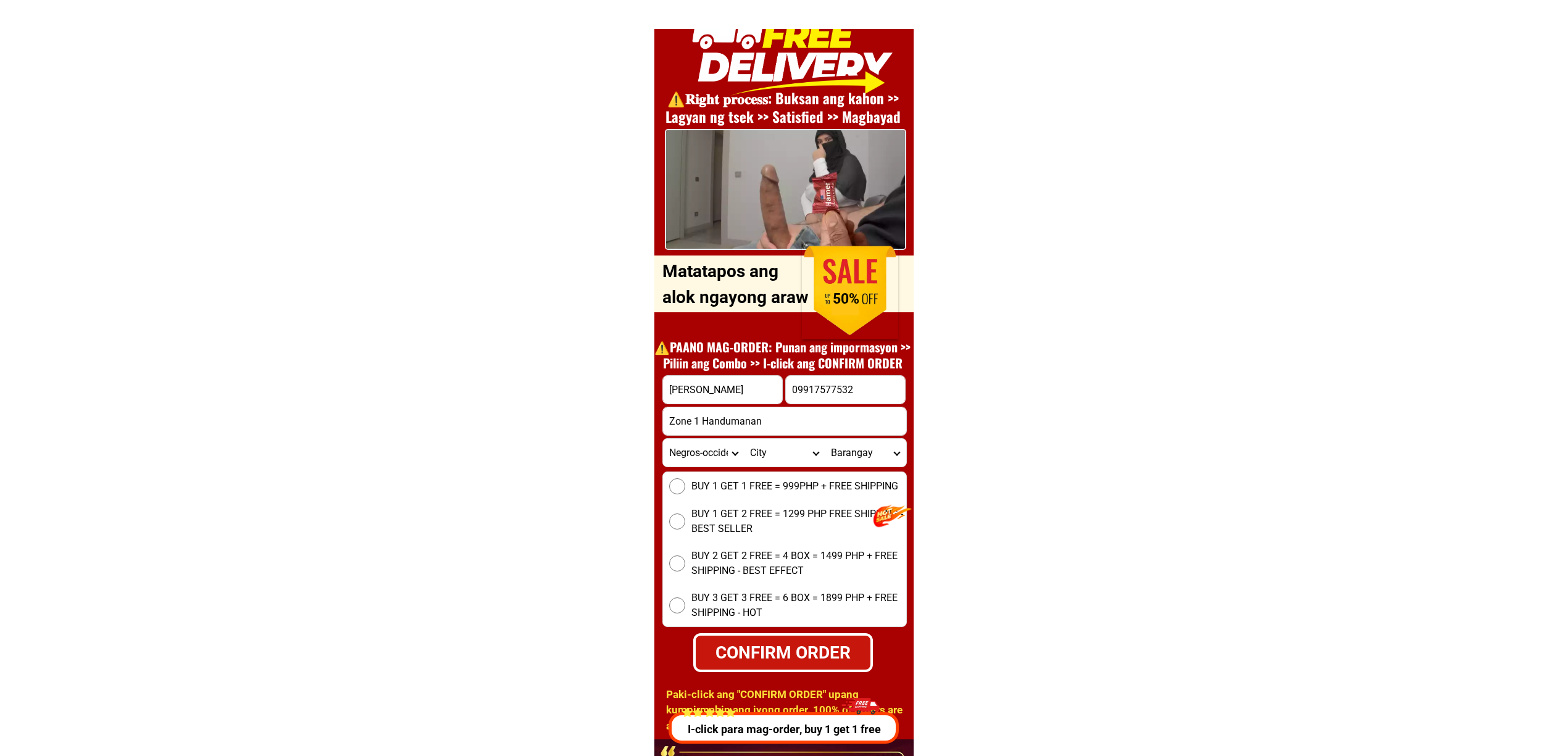
click at [685, 490] on label "BUY 1 GET 1 FREE = 999PHP + FREE SHIPPING" at bounding box center [784, 486] width 243 height 16
click at [685, 490] on input "BUY 1 GET 1 FREE = 999PHP + FREE SHIPPING" at bounding box center [677, 486] width 16 height 16
radio input "true"
drag, startPoint x: 813, startPoint y: 677, endPoint x: 823, endPoint y: 668, distance: 13.5
click at [813, 677] on div "⚠️️𝐑𝐢𝐠𝐡𝐭 𝐩𝐫𝐨𝐜𝐞𝐬𝐬: Buksan [PERSON_NAME] >> Lagyan ng tsek >> Satisfied >> Magbay…" at bounding box center [784, 370] width 259 height 740
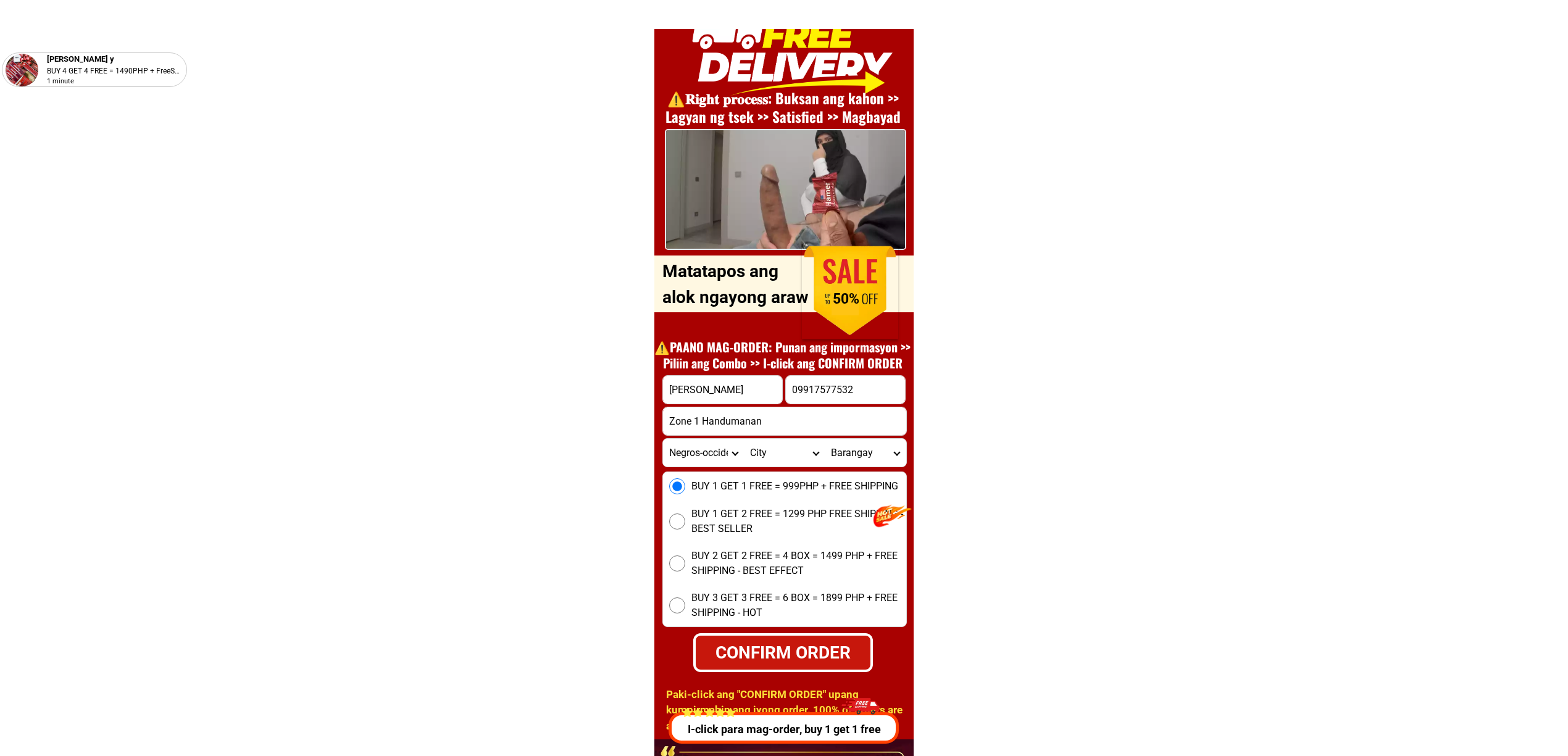
click at [821, 665] on div "CONFIRM ORDER" at bounding box center [783, 652] width 175 height 26
type input "Zone 1 Handumanan"
radio input "true"
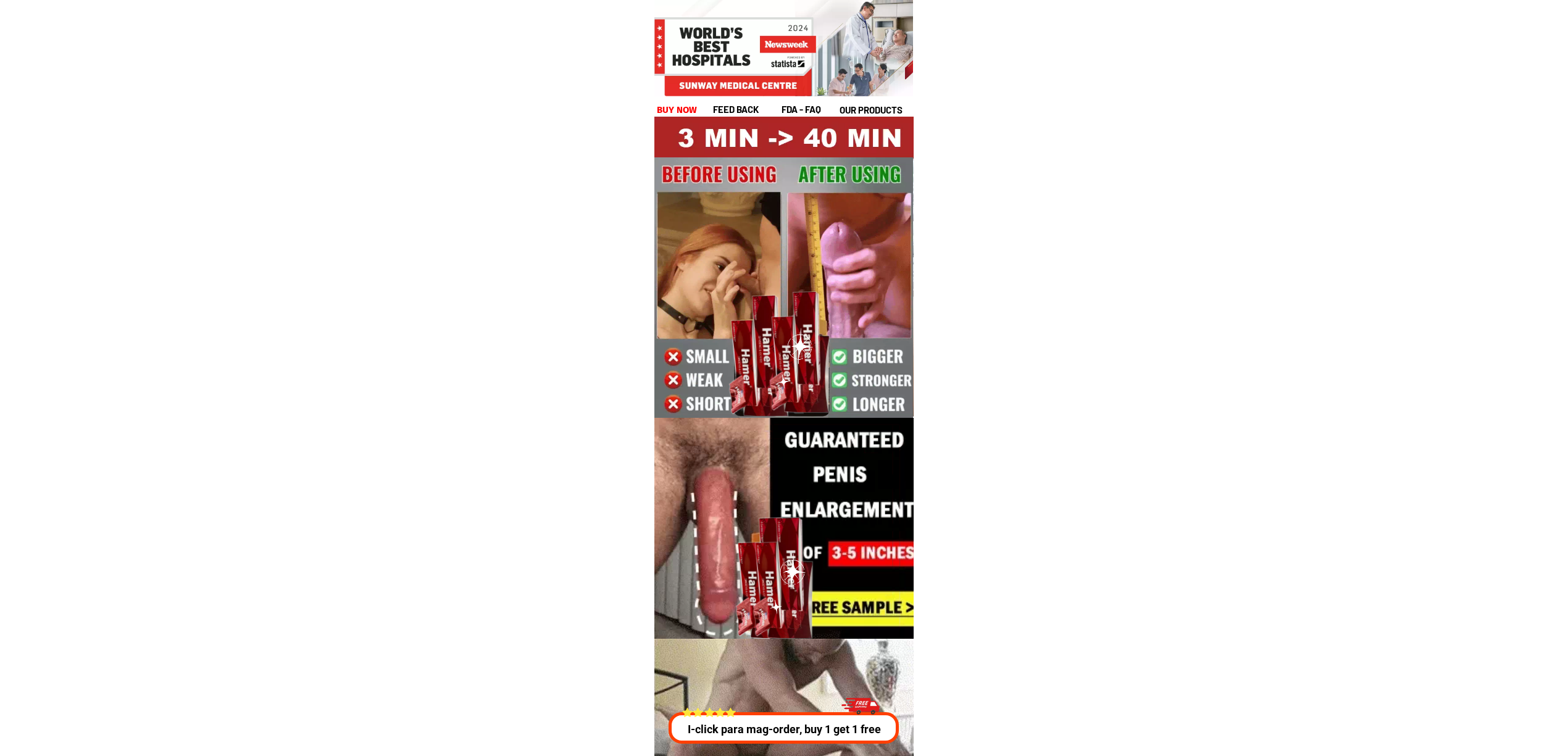
click at [821, 740] on div at bounding box center [782, 728] width 230 height 32
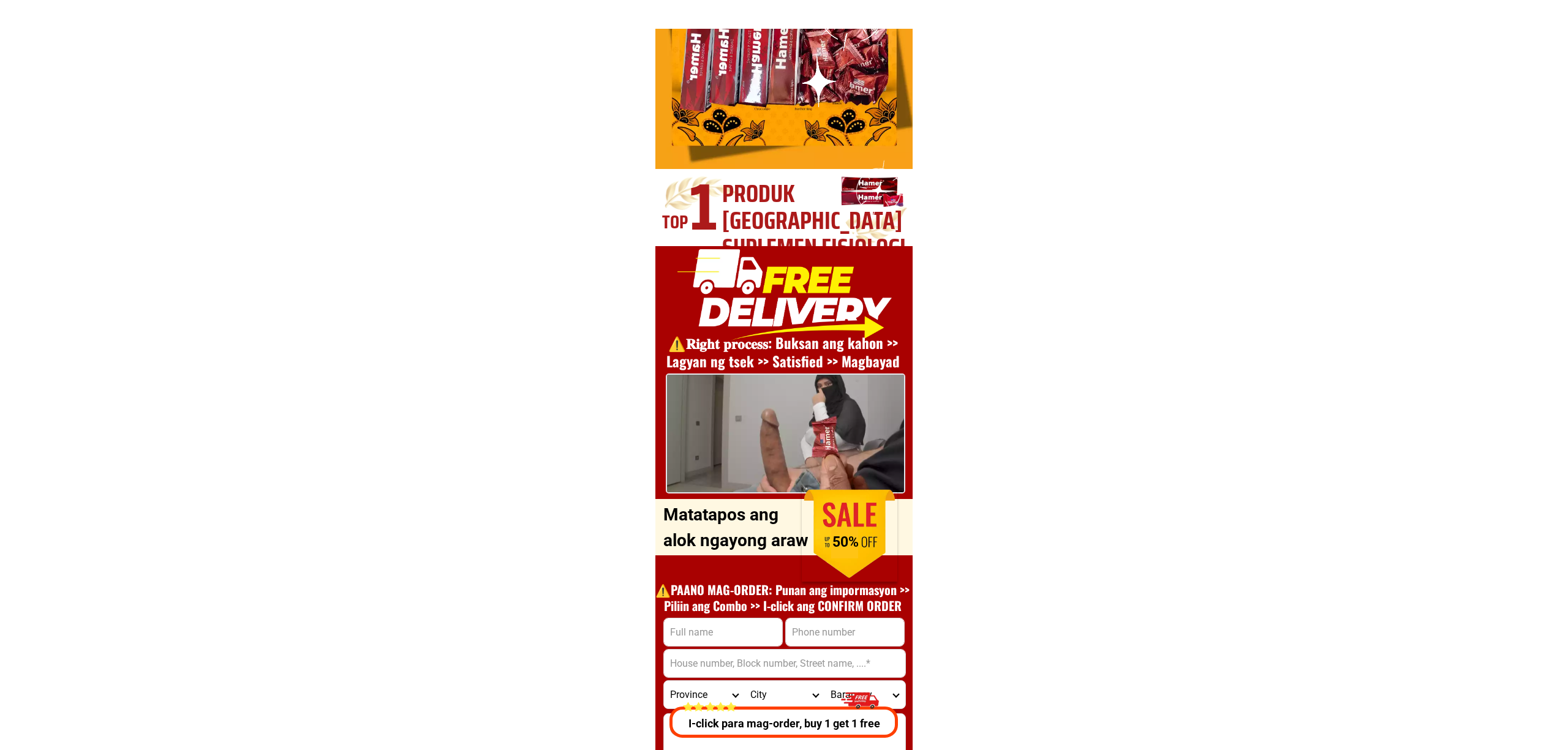
scroll to position [4413, 0]
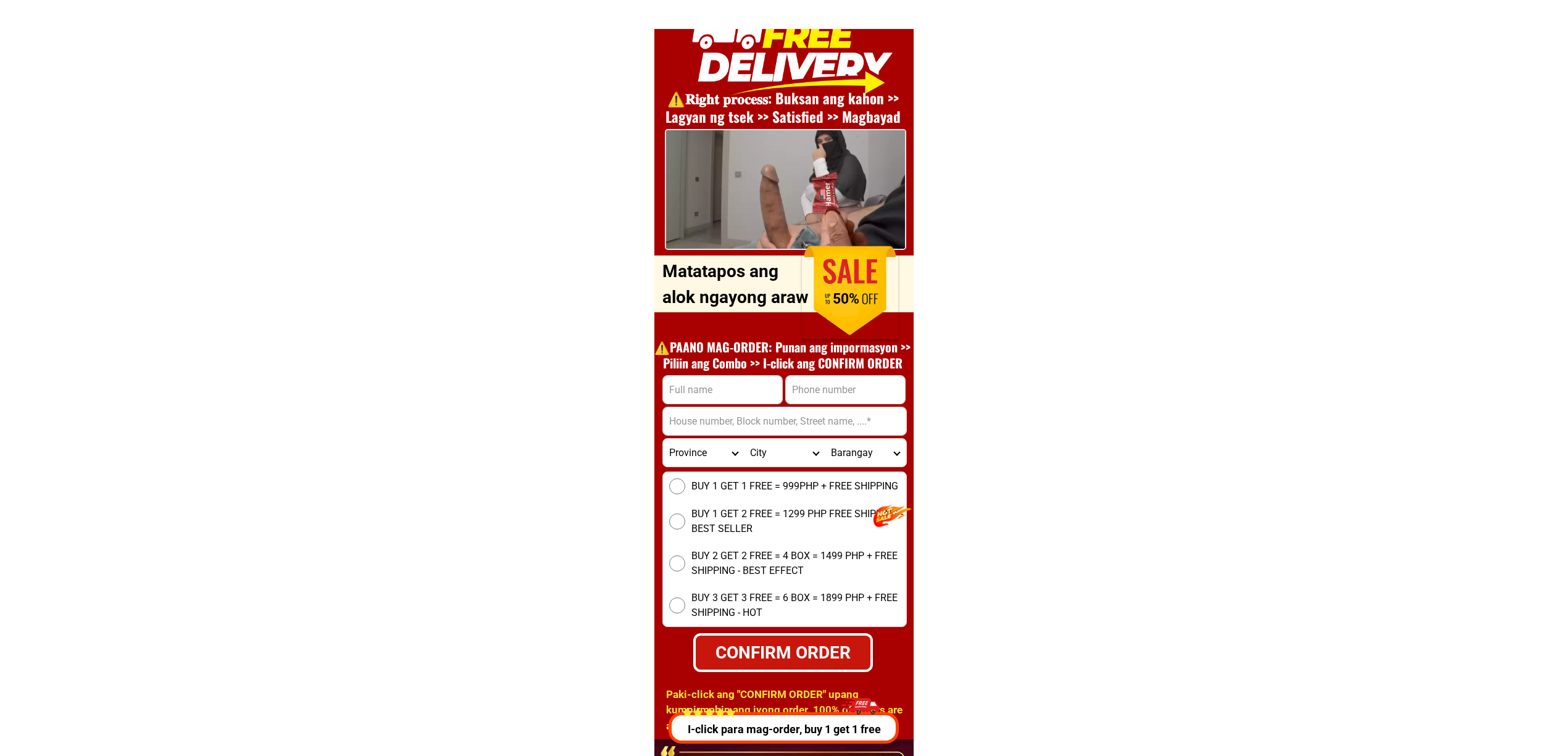
click at [821, 394] on input "Input phone_number" at bounding box center [845, 390] width 119 height 28
paste input "0910 985 1095""
type input "09109851095"
click at [677, 369] on h1 "⚠️️PAANO MAG-ORDER: Punan ang impormasyon >> Piliin ang Combo >> I-click ang CO…" at bounding box center [782, 355] width 269 height 32
drag, startPoint x: 745, startPoint y: 385, endPoint x: 754, endPoint y: 388, distance: 9.5
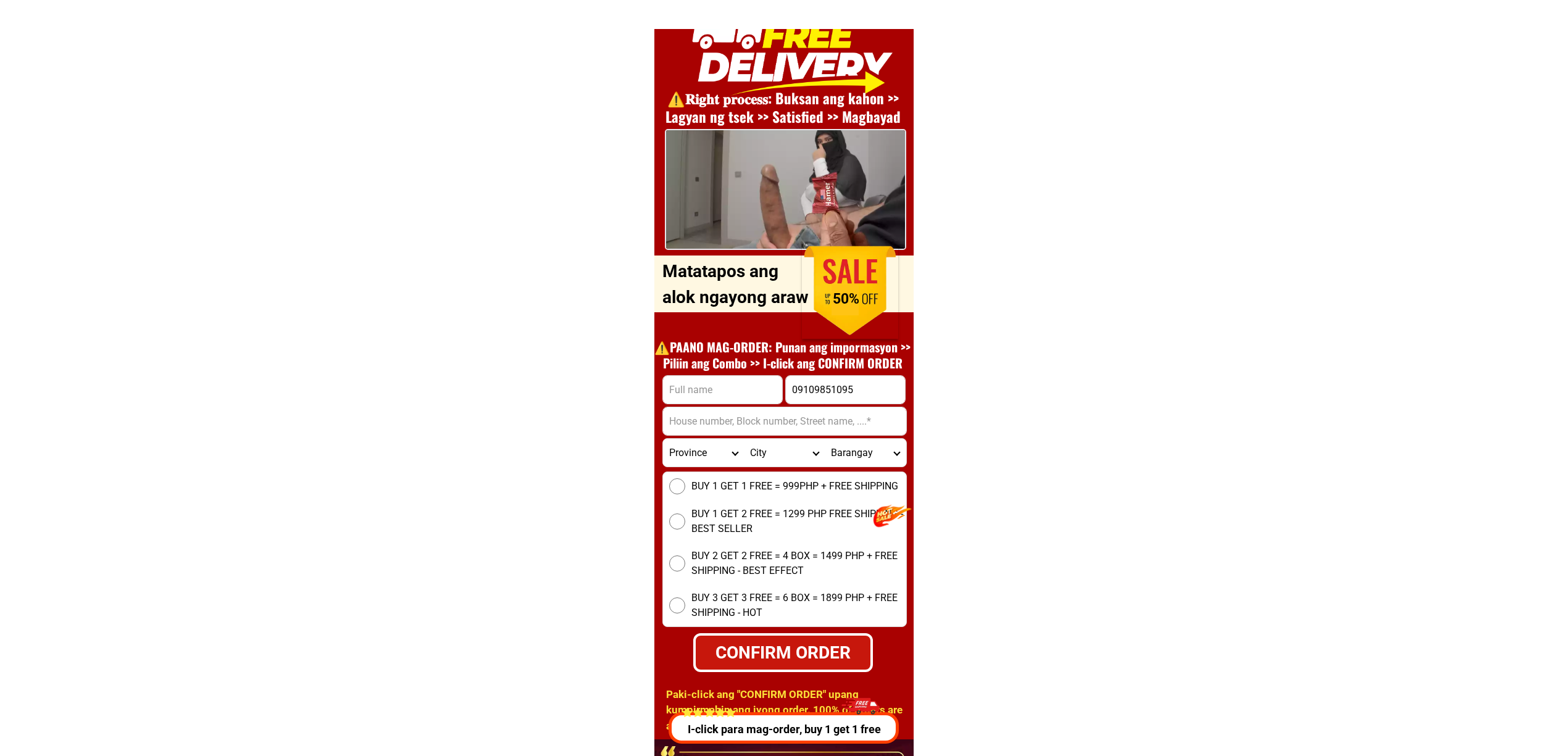
click at [745, 385] on input "Input full_name" at bounding box center [722, 390] width 119 height 28
paste input "Rodolfo Geraldizo""
type input "Rodolfo Geraldizo"
click at [710, 407] on div at bounding box center [784, 421] width 245 height 29
paste input "Purok 5, Gomez st"
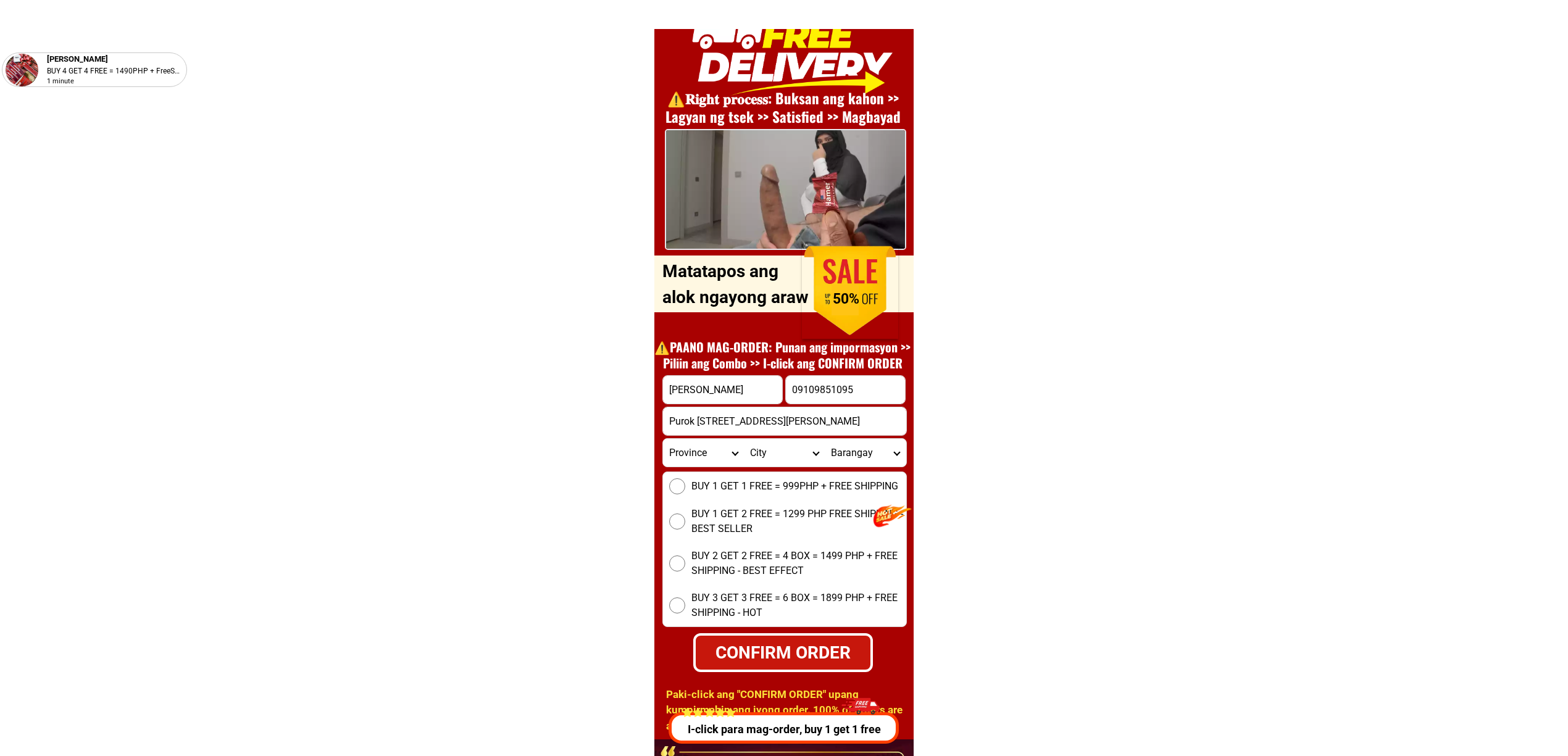
type input "Purok 5, Gomez st"
click at [710, 492] on span "BUY 1 GET 1 FREE = 999PHP + FREE SHIPPING" at bounding box center [795, 486] width 207 height 15
click at [685, 492] on input "BUY 1 GET 1 FREE = 999PHP + FREE SHIPPING" at bounding box center [677, 486] width 16 height 16
click at [799, 635] on div "CONFIRM ORDER" at bounding box center [782, 652] width 180 height 39
radio input "true"
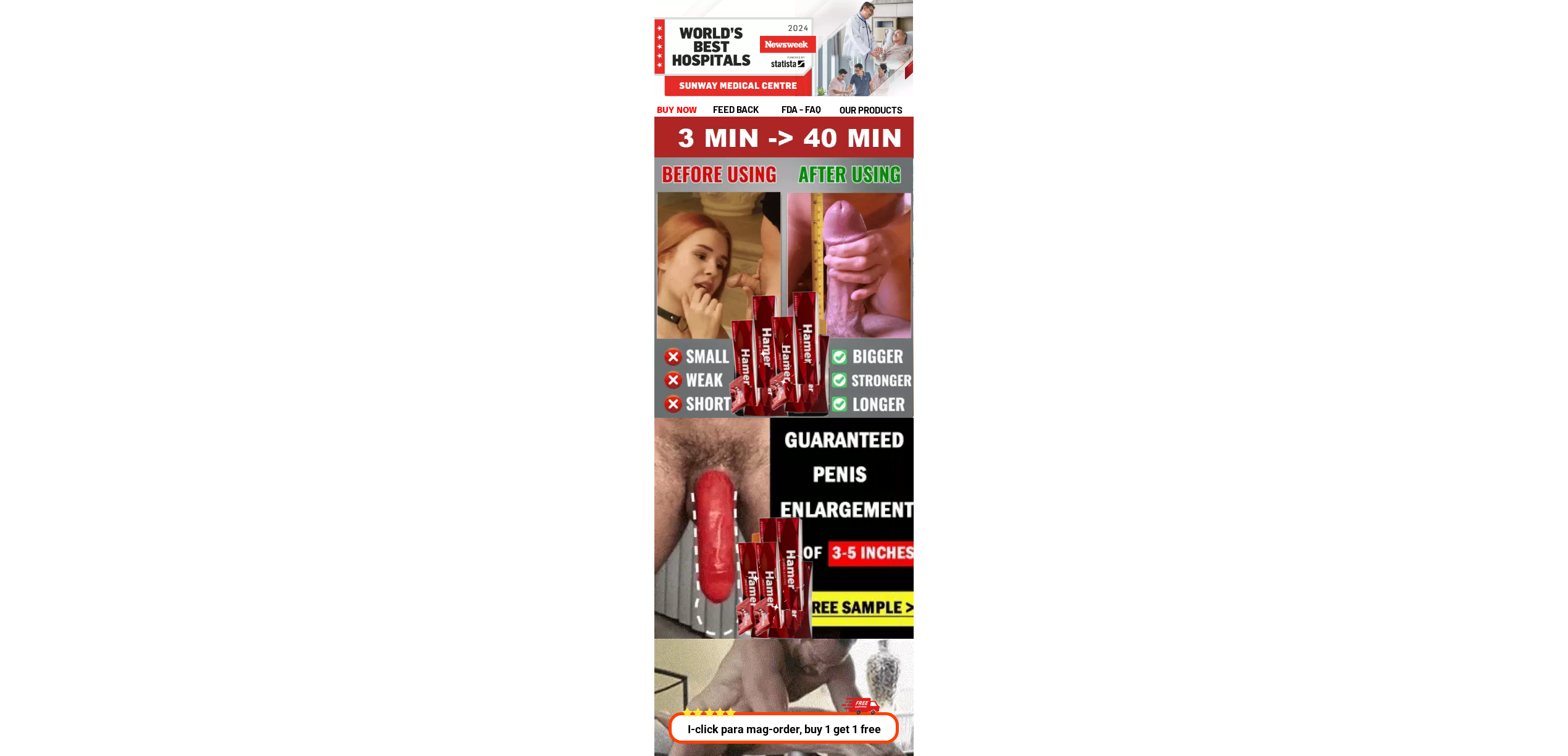
click at [803, 714] on div at bounding box center [783, 728] width 230 height 32
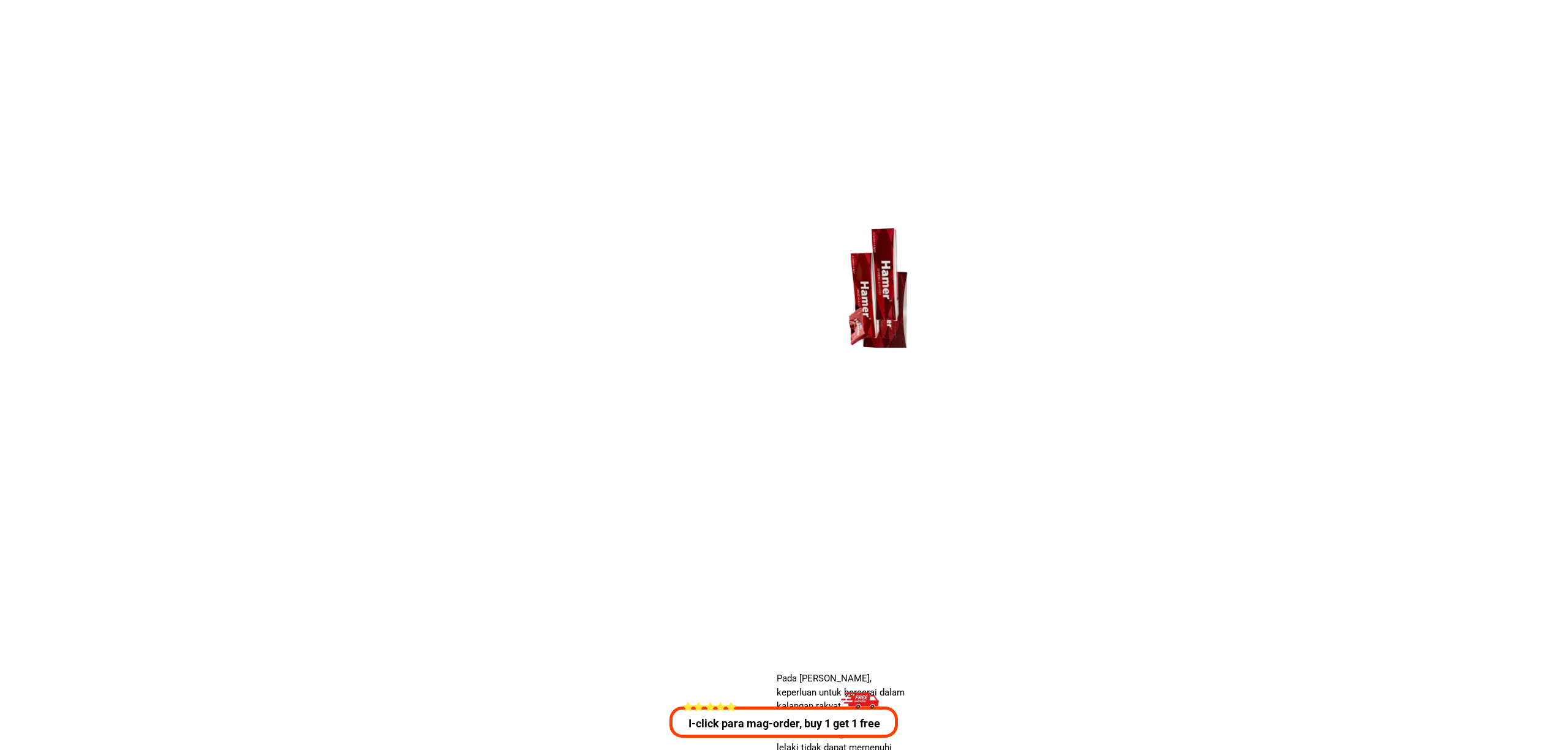
scroll to position [4413, 0]
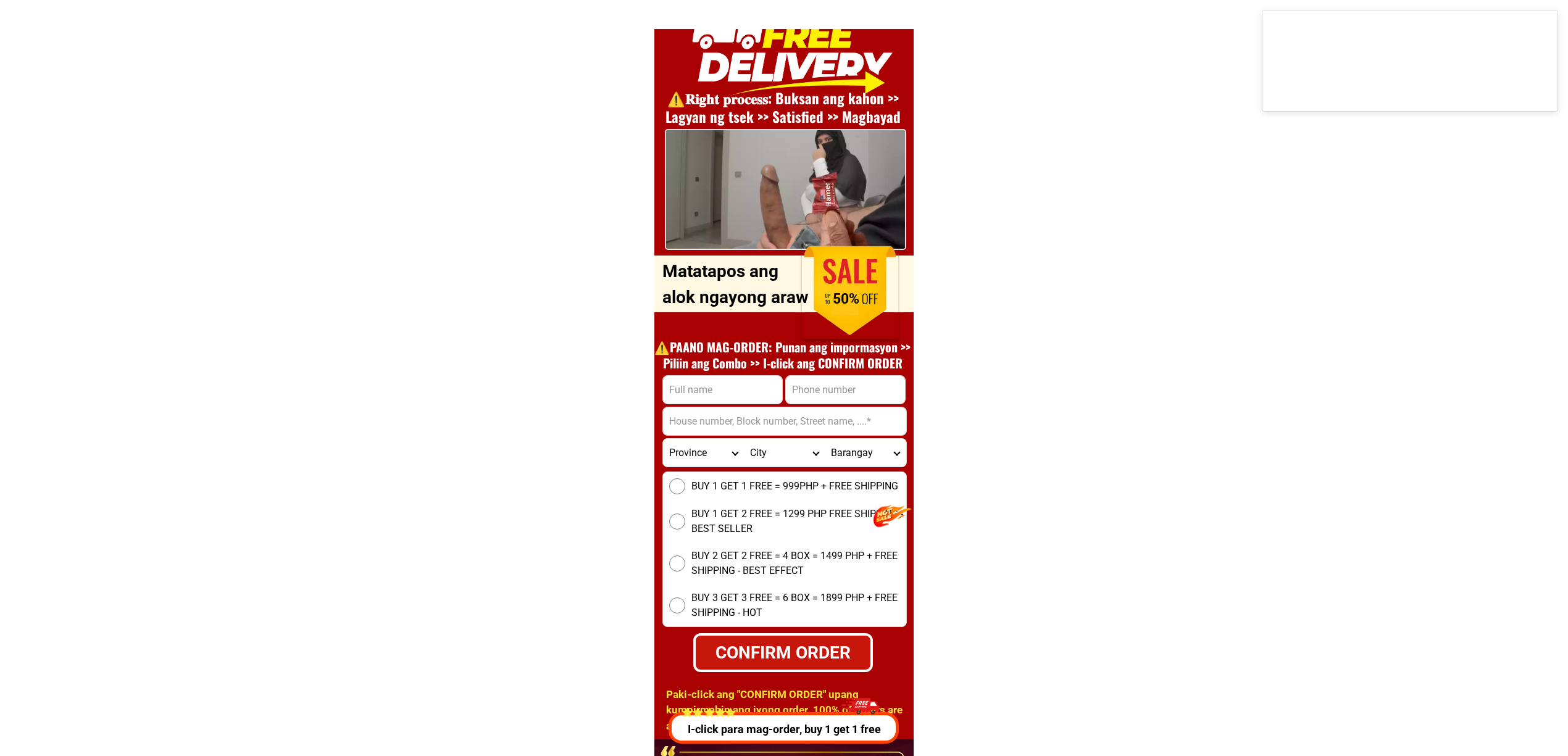
drag, startPoint x: 843, startPoint y: 374, endPoint x: 850, endPoint y: 384, distance: 12.2
click at [843, 376] on div at bounding box center [845, 390] width 121 height 29
paste input ""0985 227 3859""
click at [850, 384] on input ""0985 227 3859"" at bounding box center [845, 390] width 119 height 28
type input "09852273859"
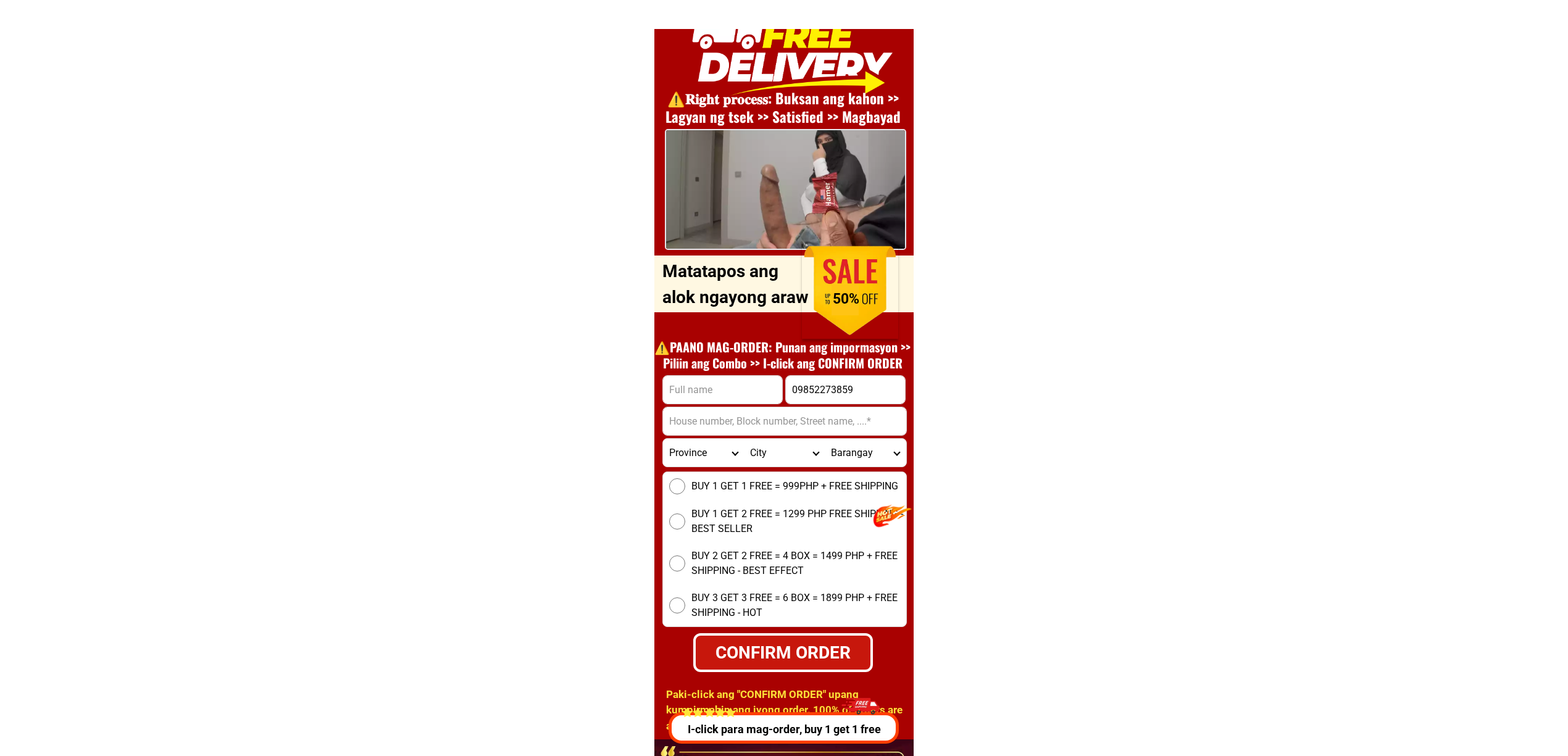
click at [736, 373] on div "⚠️️𝐑𝐢𝐠𝐡𝐭 𝐩𝐫𝐨𝐜𝐞𝐬𝐬: Buksan ang kahon >> Lagyan ng tsek >> Satisfied >> Magbayad O…" at bounding box center [784, 370] width 259 height 740
drag, startPoint x: 738, startPoint y: 378, endPoint x: 769, endPoint y: 385, distance: 31.8
click at [738, 378] on input "Input full_name" at bounding box center [722, 390] width 119 height 28
paste input "[PERSON_NAME]"
type input "[PERSON_NAME]"
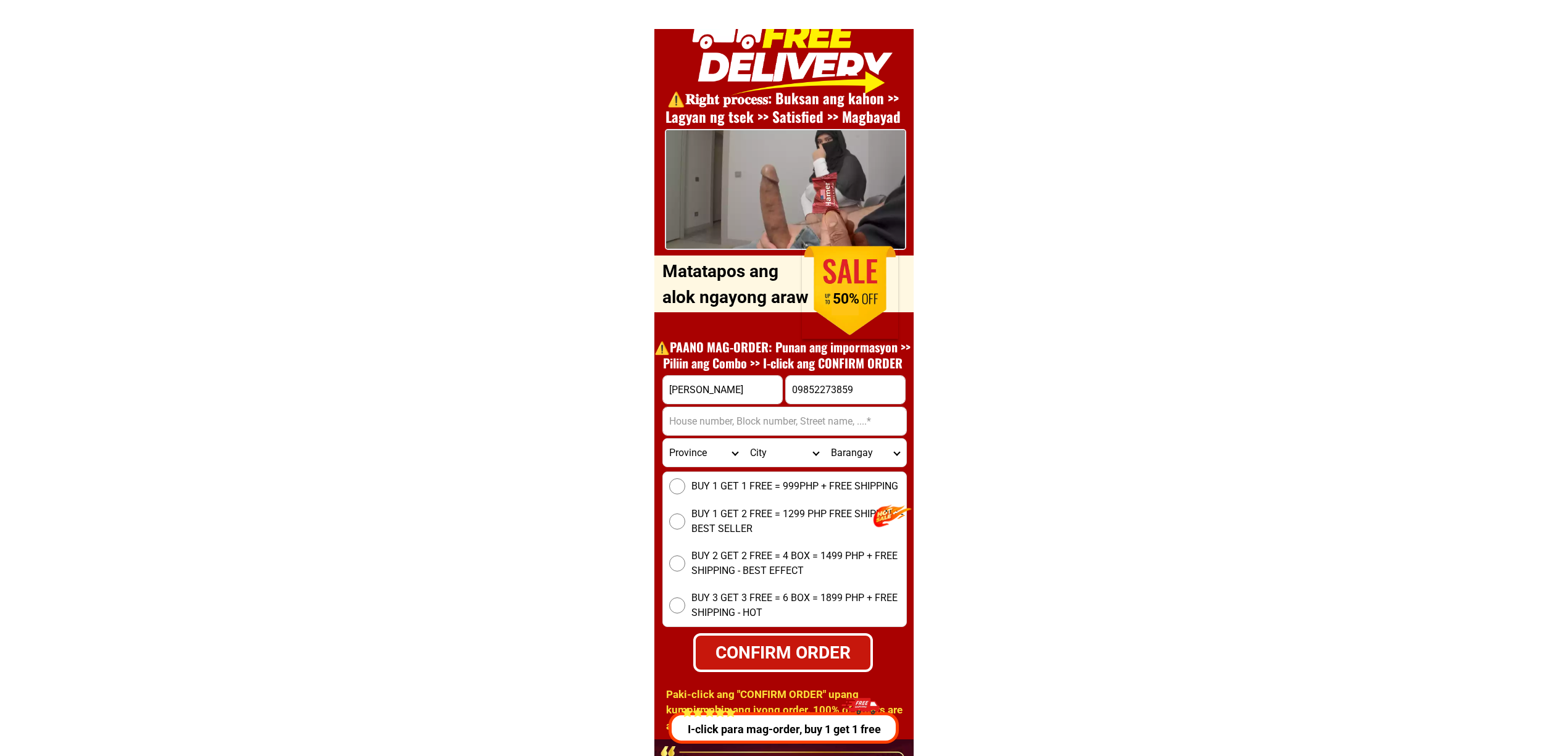
drag, startPoint x: 794, startPoint y: 421, endPoint x: 852, endPoint y: 430, distance: 58.7
click at [794, 421] on input "Input address" at bounding box center [784, 421] width 243 height 28
paste input "P-4,Brgy.Antipolo Del [PERSON_NAME],[GEOGRAPHIC_DATA]"
type input "P-4,Brgy.Antipolo Del [PERSON_NAME],[GEOGRAPHIC_DATA]"
click at [734, 448] on select "Province [GEOGRAPHIC_DATA] [GEOGRAPHIC_DATA] [GEOGRAPHIC_DATA] [GEOGRAPHIC_DATA…" at bounding box center [703, 453] width 81 height 28
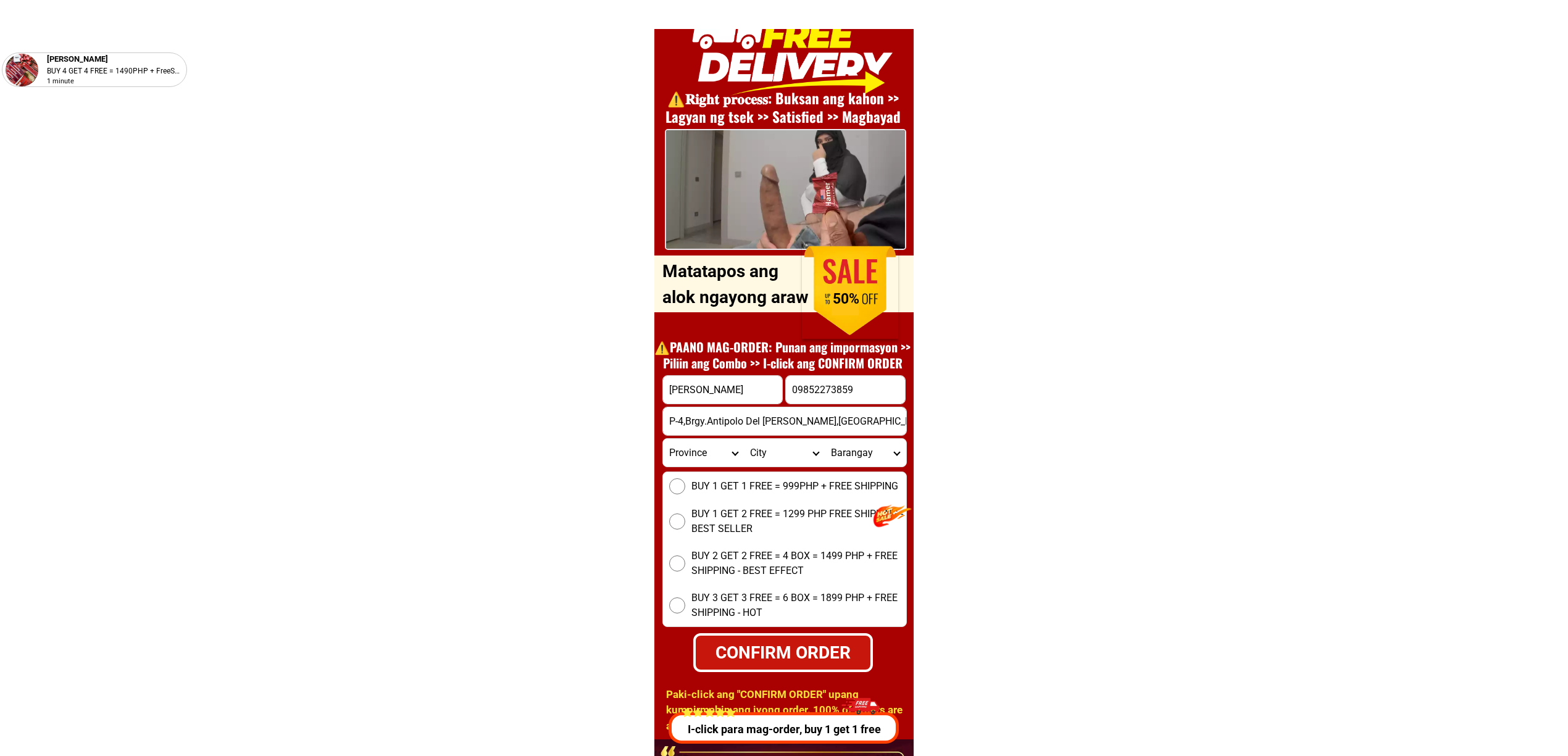
select select "63_829"
click at [663, 439] on select "Province [GEOGRAPHIC_DATA] [GEOGRAPHIC_DATA] [GEOGRAPHIC_DATA] [GEOGRAPHIC_DATA…" at bounding box center [703, 453] width 81 height 28
click at [792, 450] on select "City Bacuag [GEOGRAPHIC_DATA] [GEOGRAPHIC_DATA][PERSON_NAME] [GEOGRAPHIC_DATA] …" at bounding box center [784, 453] width 81 height 28
select select "63_8298961"
click at [744, 439] on select "City Bacuag [GEOGRAPHIC_DATA] [GEOGRAPHIC_DATA][PERSON_NAME] [GEOGRAPHIC_DATA] …" at bounding box center [784, 453] width 81 height 28
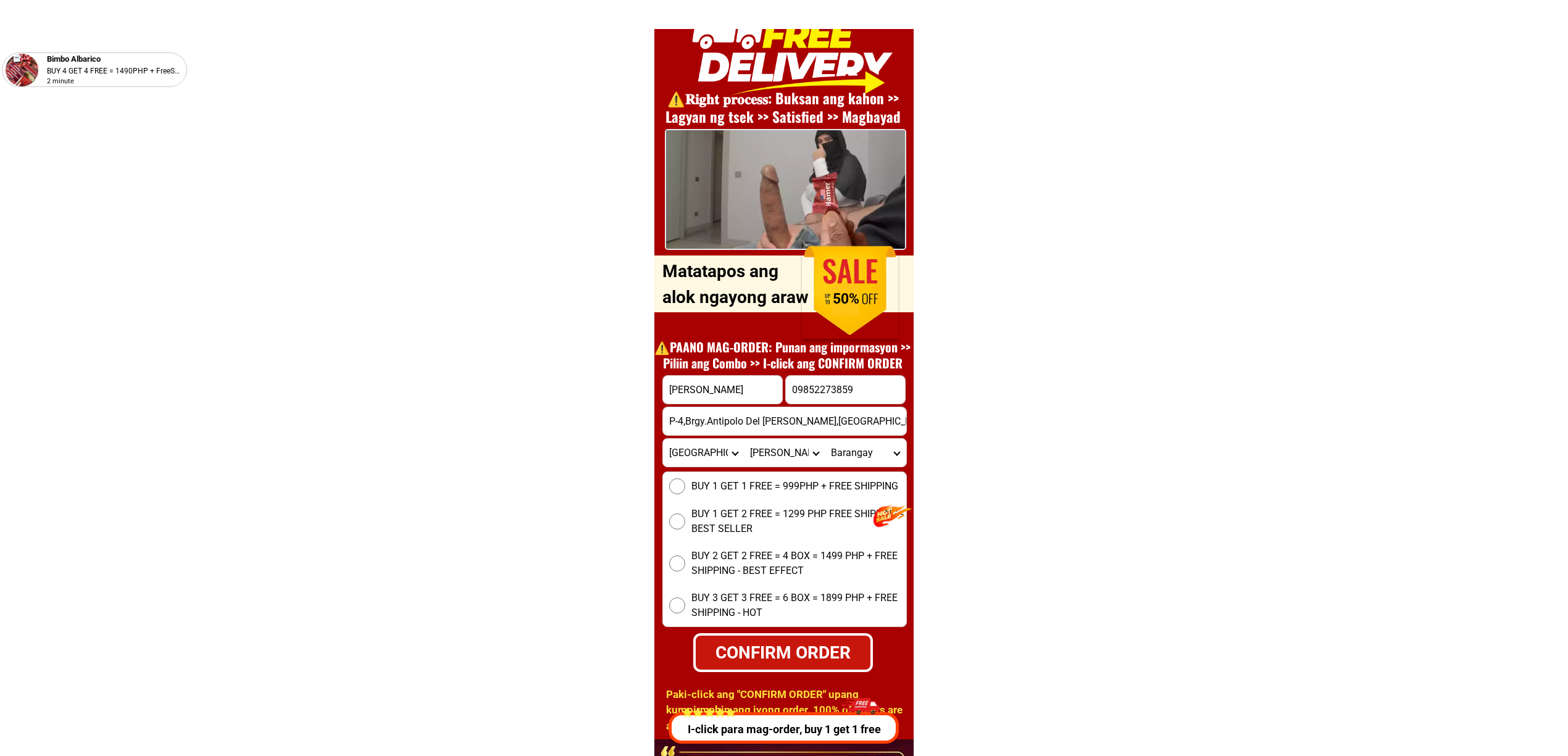
click at [857, 448] on select "Barangay Antipolo Bagakay (alburo) Bitoon Cabugao Cancohoy Caub Del [PERSON_NAM…" at bounding box center [865, 453] width 81 height 28
select select "63_82989615018"
click at [825, 439] on select "Barangay Antipolo Bagakay (alburo) Bitoon Cabugao Cancohoy Caub Del [PERSON_NAM…" at bounding box center [865, 453] width 81 height 28
click at [673, 475] on div "BUY 1 GET 1 FREE = 999PHP + FREE SHIPPING BUY 1 GET 2 FREE = 1299 PHP FREE SHIP…" at bounding box center [784, 550] width 245 height 156
click at [684, 494] on div "BUY 1 GET 1 FREE = 999PHP + FREE SHIPPING BUY 1 GET 2 FREE = 1299 PHP FREE SHIP…" at bounding box center [784, 550] width 245 height 156
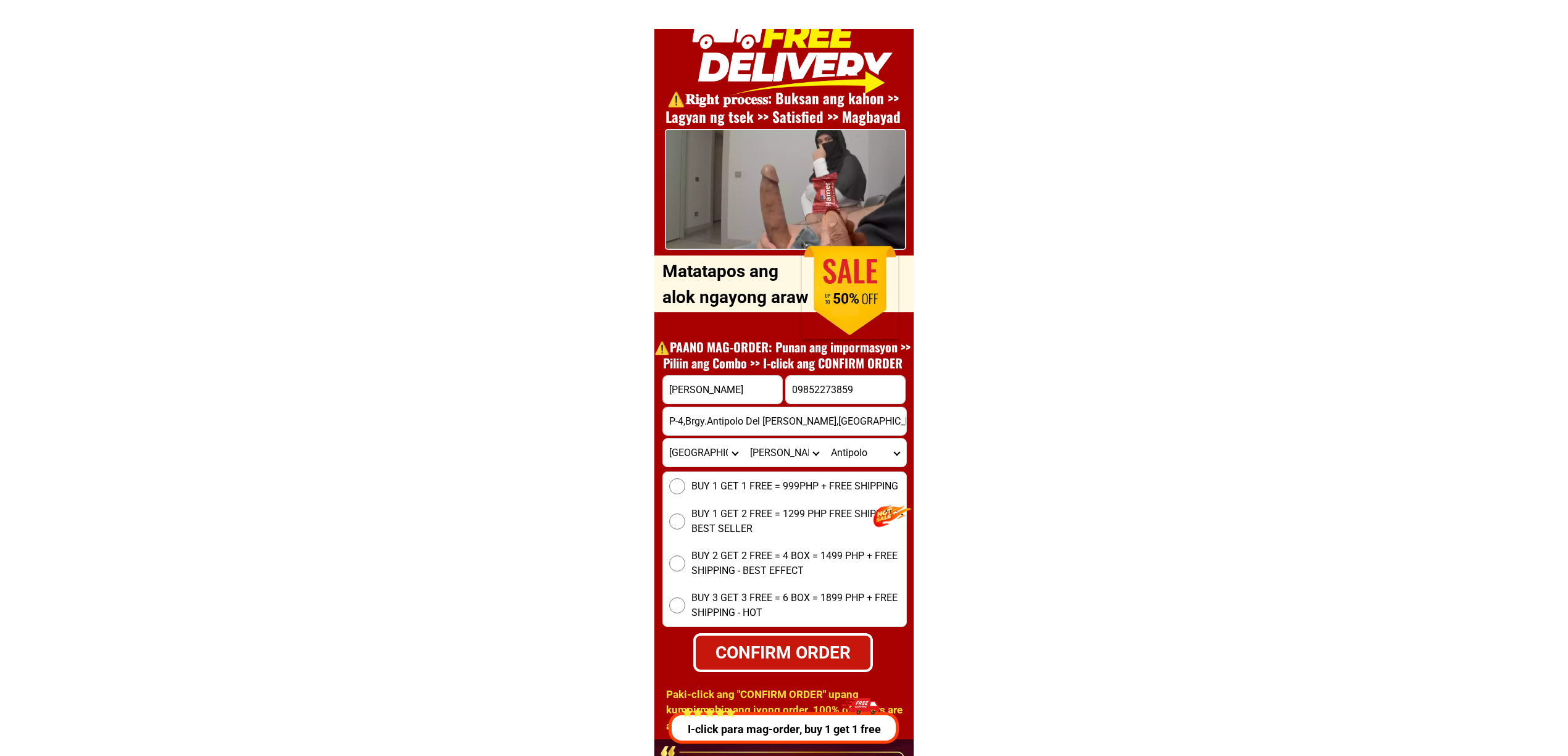
drag, startPoint x: 679, startPoint y: 480, endPoint x: 722, endPoint y: 587, distance: 115.3
click at [679, 479] on input "BUY 1 GET 1 FREE = 999PHP + FREE SHIPPING" at bounding box center [677, 486] width 16 height 16
click at [761, 639] on div "CONFIRM ORDER" at bounding box center [783, 652] width 177 height 26
radio input "true"
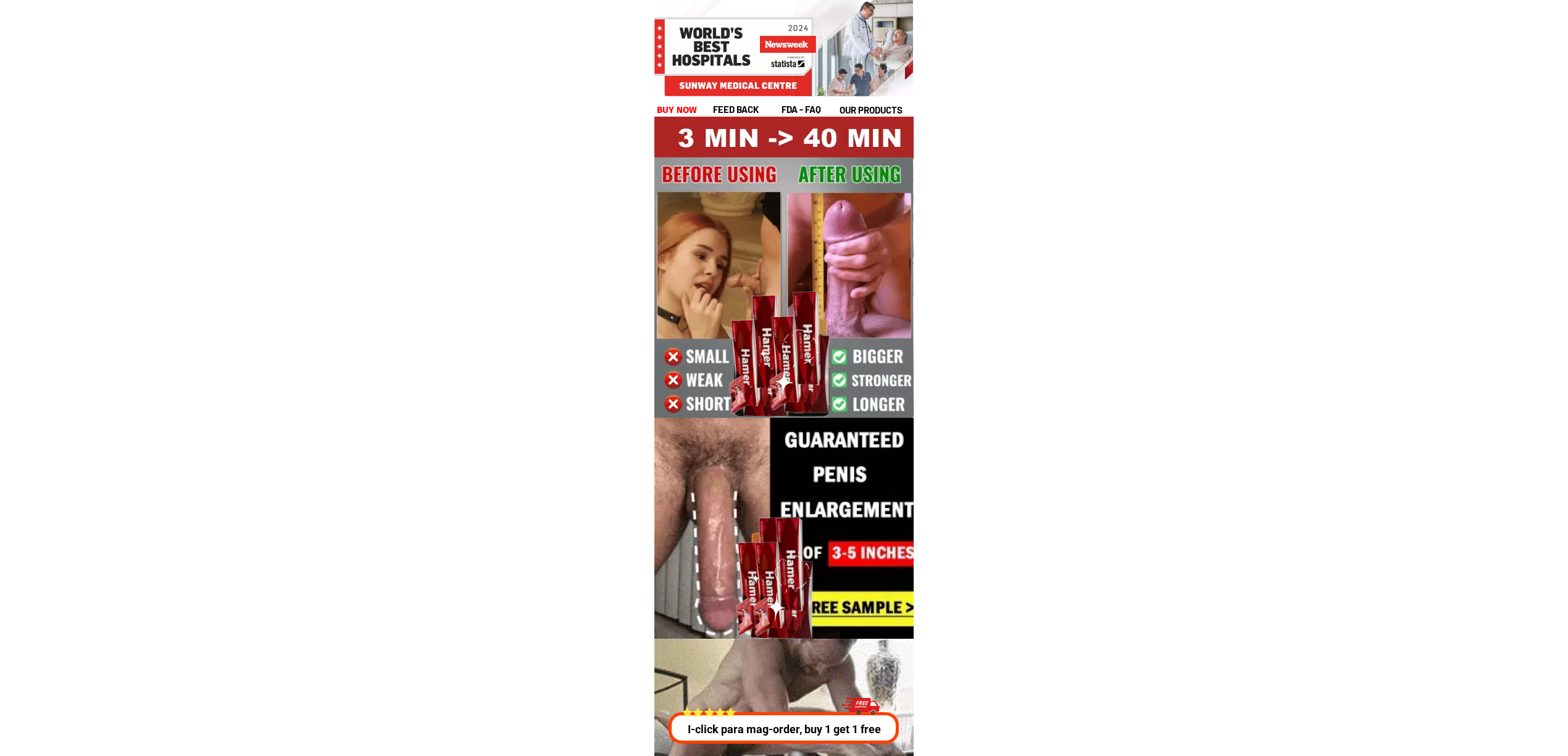
click at [775, 730] on p "I-click para mag-order, buy 1 get 1 free" at bounding box center [780, 729] width 234 height 16
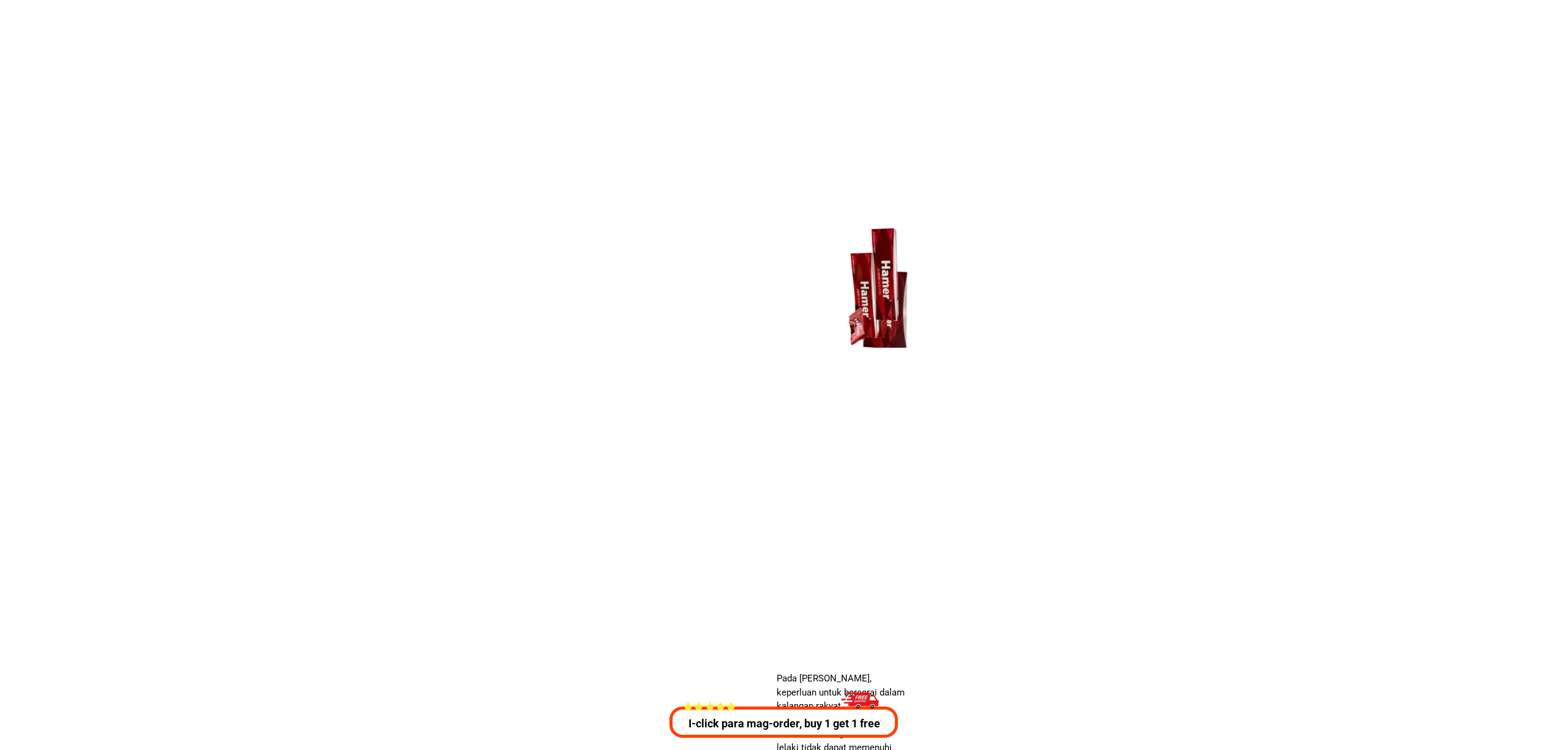
scroll to position [4413, 0]
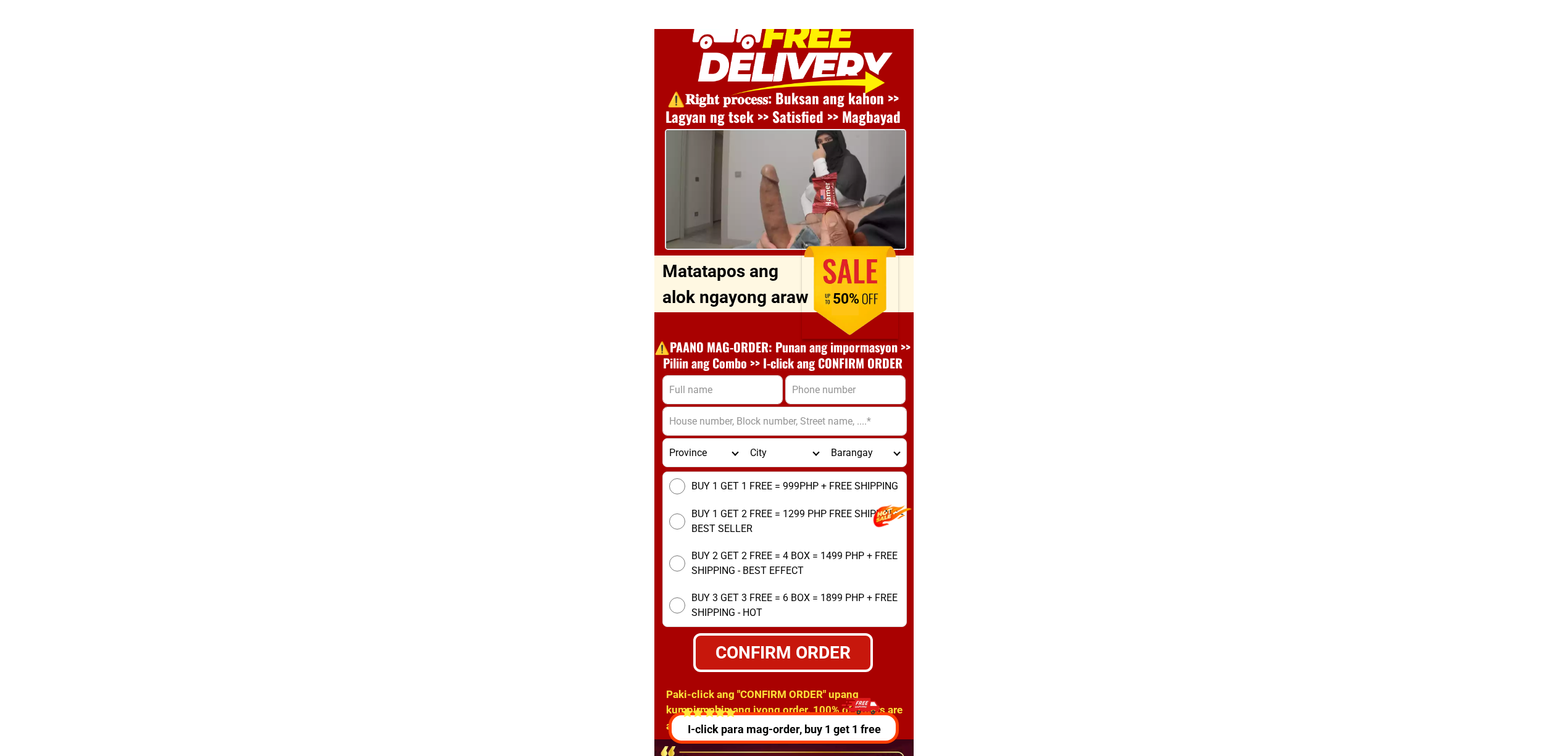
click at [872, 384] on input "Input phone_number" at bounding box center [845, 390] width 119 height 28
paste input ""0997 811 0671""
type input "09978110671"
click at [774, 371] on div "⚠️️𝐑𝐢𝐠𝐡𝐭 𝐩𝐫𝐨𝐜𝐞𝐬𝐬: Buksan ang kahon >> Lagyan ng tsek >> Satisfied >> Magbayad O…" at bounding box center [784, 370] width 259 height 740
click at [783, 385] on form "09978110671 CONFIRM ORDER Province [GEOGRAPHIC_DATA] [GEOGRAPHIC_DATA][PERSON_N…" at bounding box center [784, 523] width 245 height 297
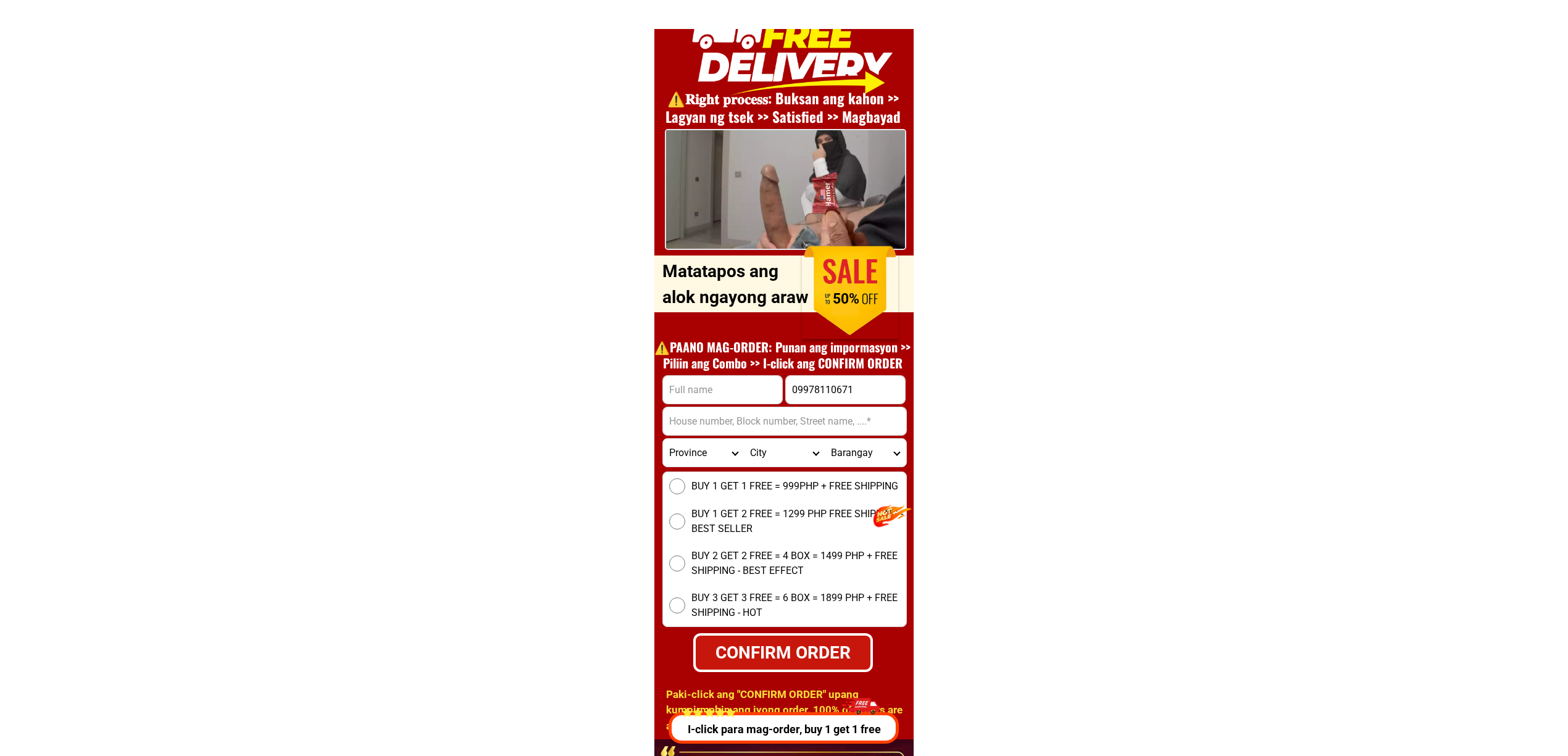
click at [769, 395] on input "Input full_name" at bounding box center [722, 390] width 119 height 28
paste input "[PERSON_NAME]"
type input "[PERSON_NAME]"
click at [862, 445] on select "Barangay" at bounding box center [865, 453] width 81 height 28
click at [830, 415] on input "Input address" at bounding box center [784, 421] width 243 height 28
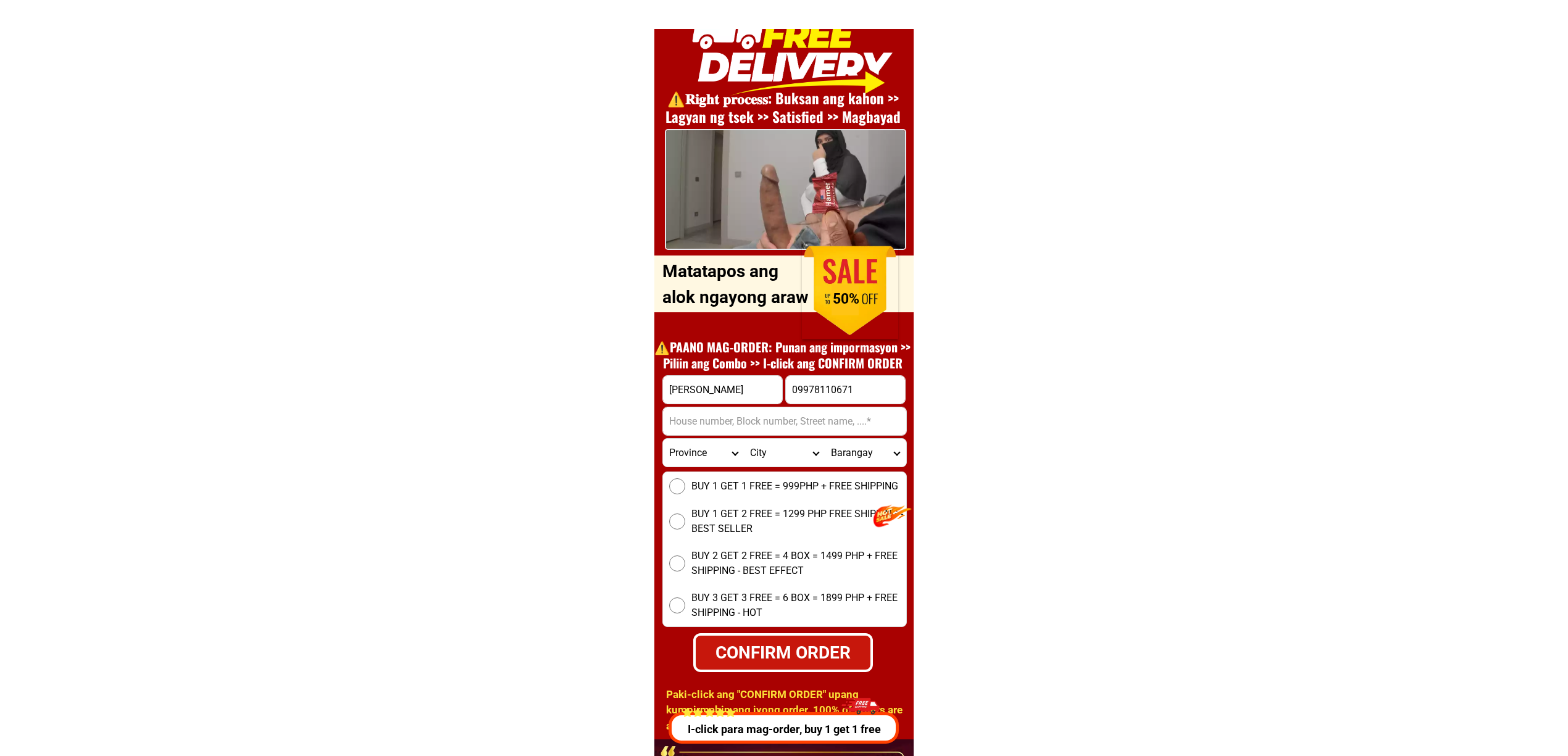
paste input "[GEOGRAPHIC_DATA], [GEOGRAPHIC_DATA]"
type input "[GEOGRAPHIC_DATA], [GEOGRAPHIC_DATA]"
drag, startPoint x: 758, startPoint y: 471, endPoint x: 767, endPoint y: 482, distance: 14.2
click at [758, 473] on div "BUY 1 GET 1 FREE = 999PHP + FREE SHIPPING BUY 1 GET 2 FREE = 1299 PHP FREE SHIP…" at bounding box center [784, 550] width 245 height 156
click at [767, 484] on span "BUY 1 GET 1 FREE = 999PHP + FREE SHIPPING" at bounding box center [795, 486] width 207 height 15
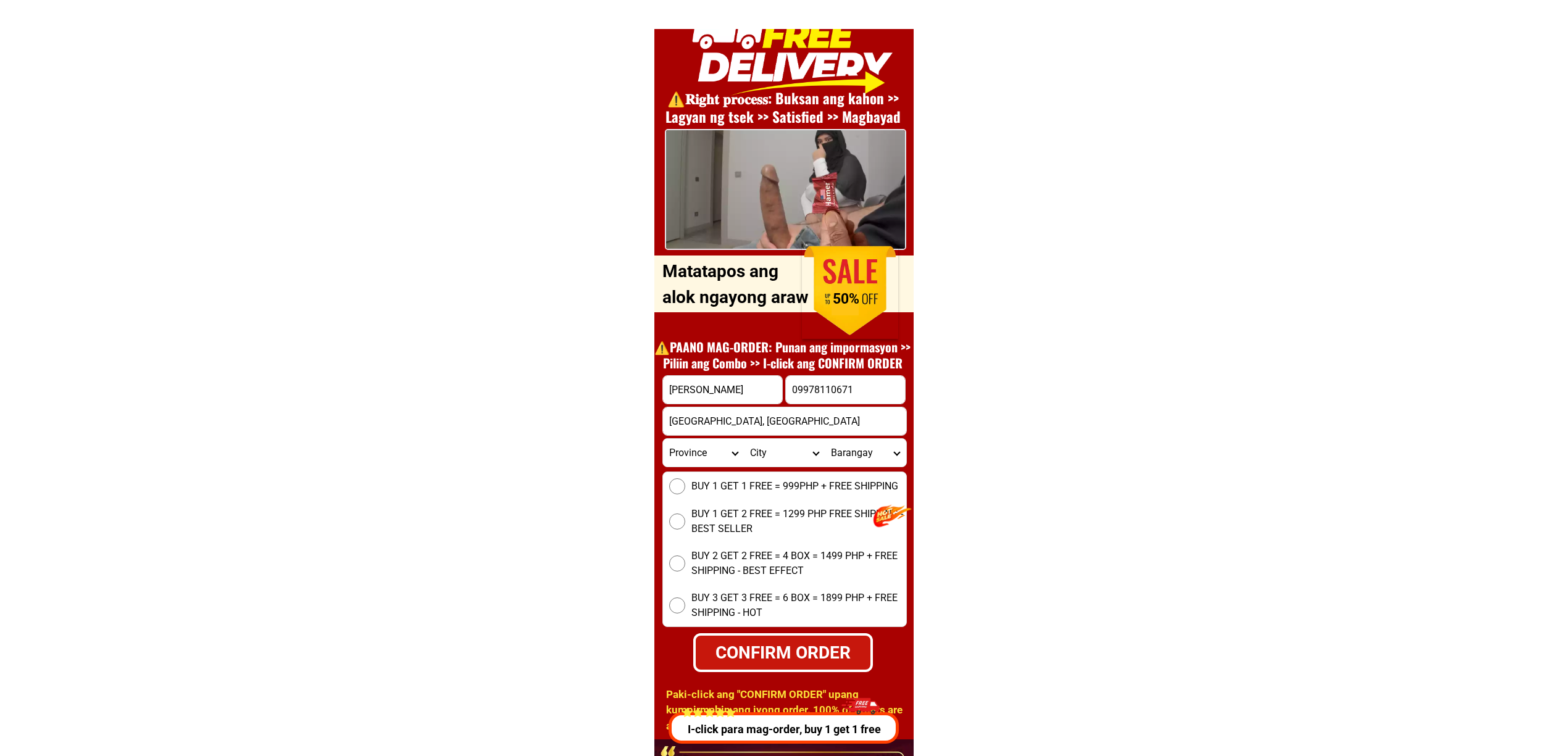
click at [685, 484] on input "BUY 1 GET 1 FREE = 999PHP + FREE SHIPPING" at bounding box center [677, 486] width 16 height 16
click at [791, 646] on div "CONFIRM ORDER" at bounding box center [783, 652] width 190 height 28
radio input "true"
